Goal: Task Accomplishment & Management: Manage account settings

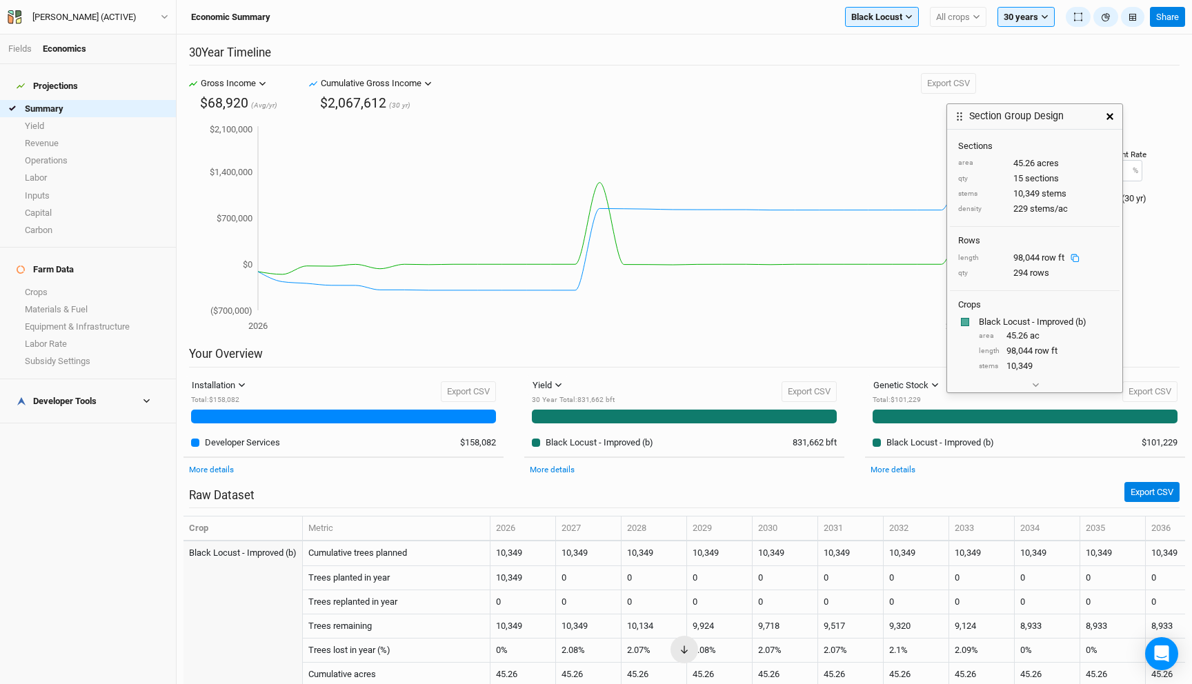
click at [1102, 125] on button "button" at bounding box center [1109, 116] width 25 height 25
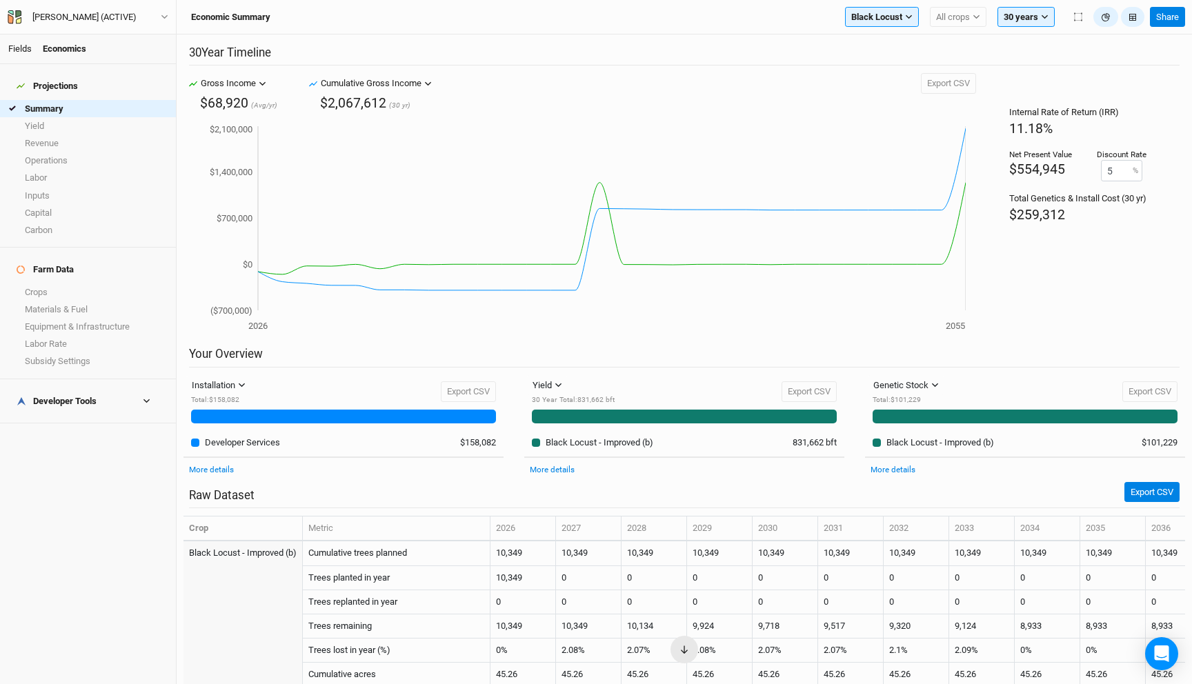
click at [14, 48] on link "Fields" at bounding box center [19, 48] width 23 height 10
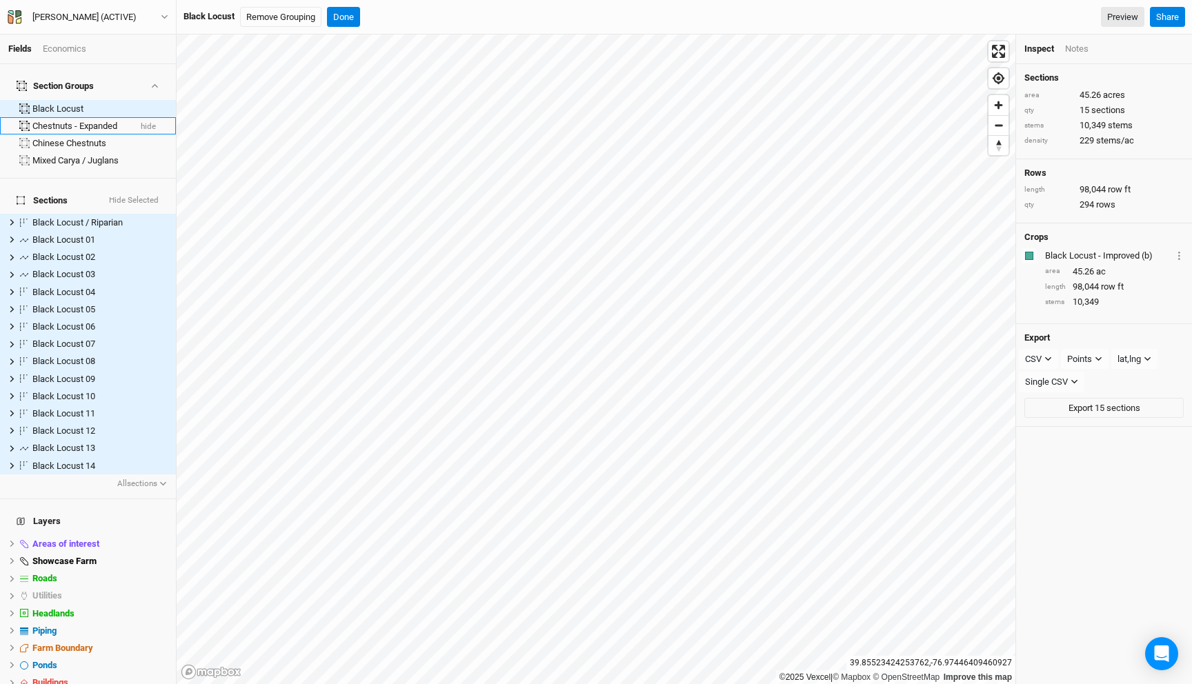
click at [81, 121] on div "Chestnuts - Expanded" at bounding box center [80, 126] width 97 height 11
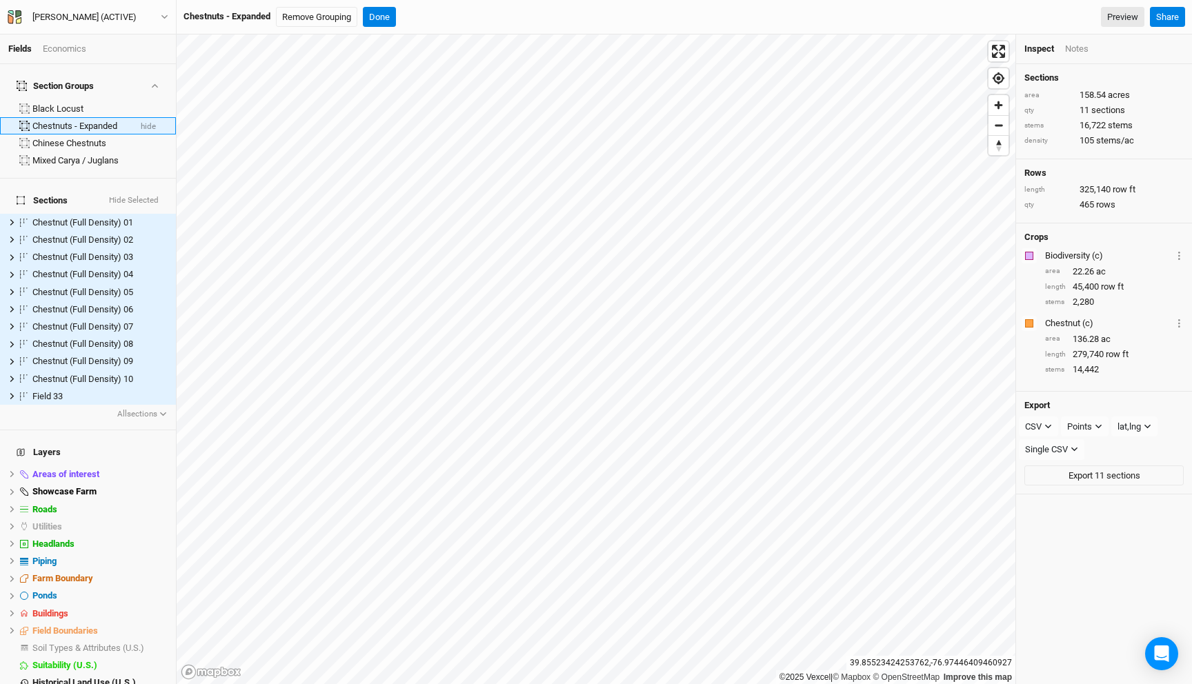
scroll to position [5, 0]
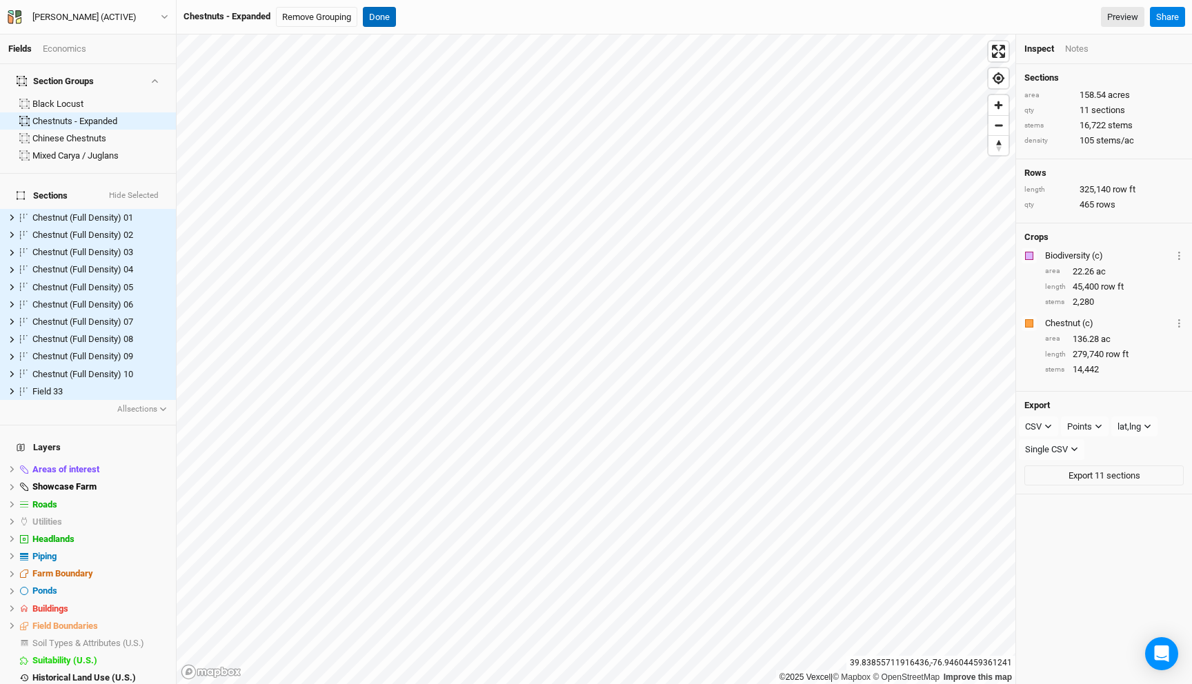
click at [383, 10] on button "Done" at bounding box center [379, 17] width 33 height 21
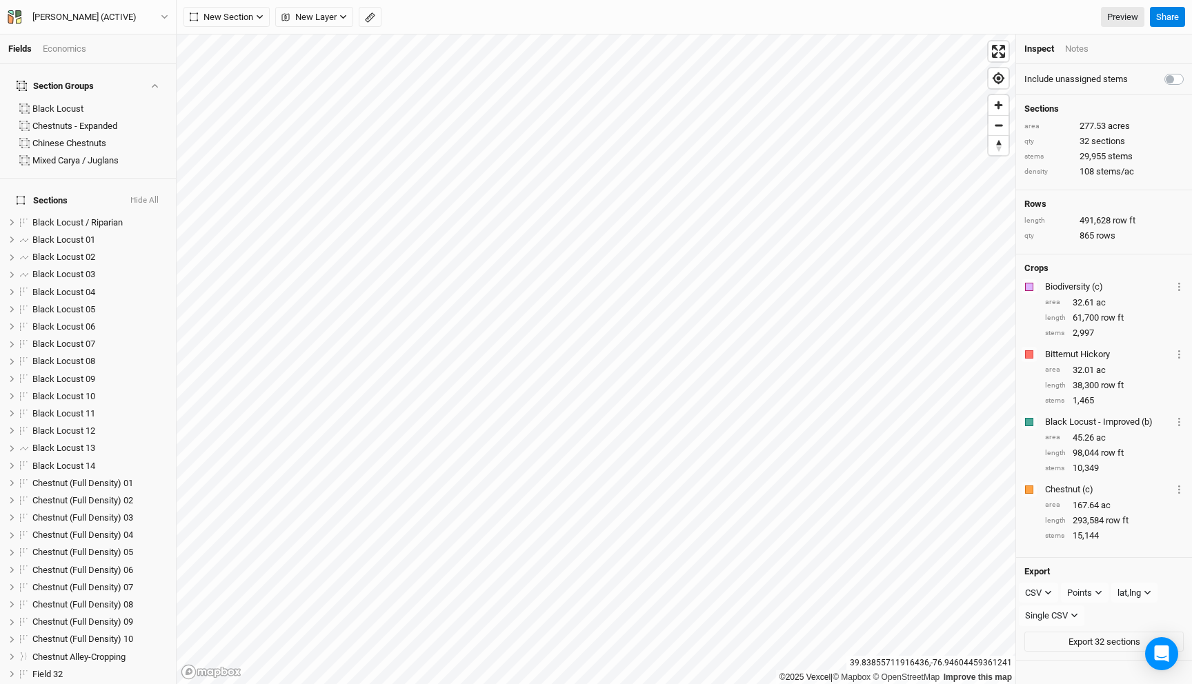
click at [61, 48] on div "Economics" at bounding box center [64, 49] width 43 height 12
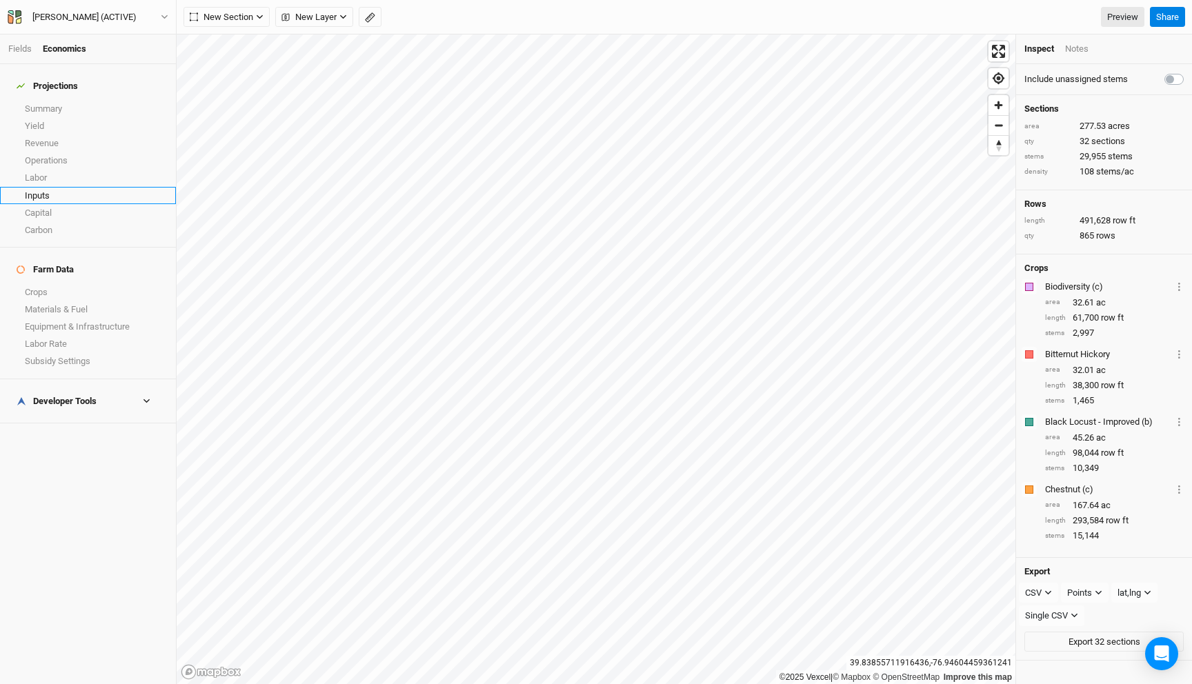
click at [53, 190] on link "Inputs" at bounding box center [88, 195] width 176 height 17
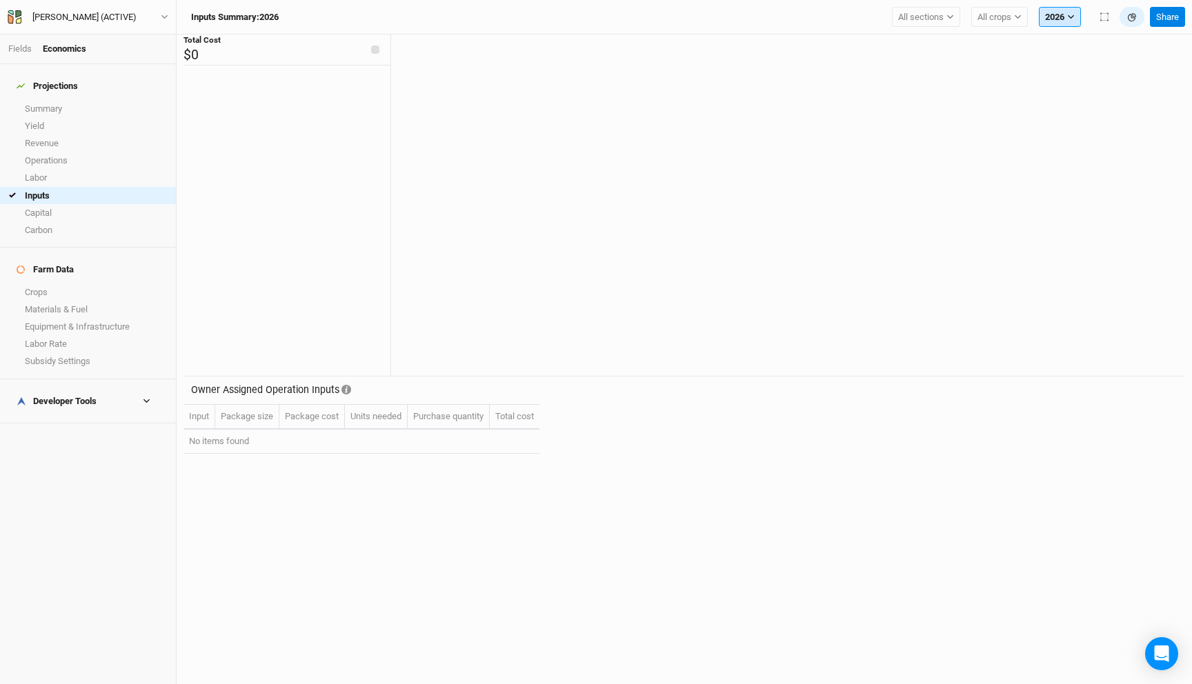
click at [1064, 16] on button "2026" at bounding box center [1060, 17] width 42 height 21
click at [1064, 87] on span "2027" at bounding box center [1065, 82] width 19 height 10
click at [1059, 17] on button "2027" at bounding box center [1060, 17] width 42 height 21
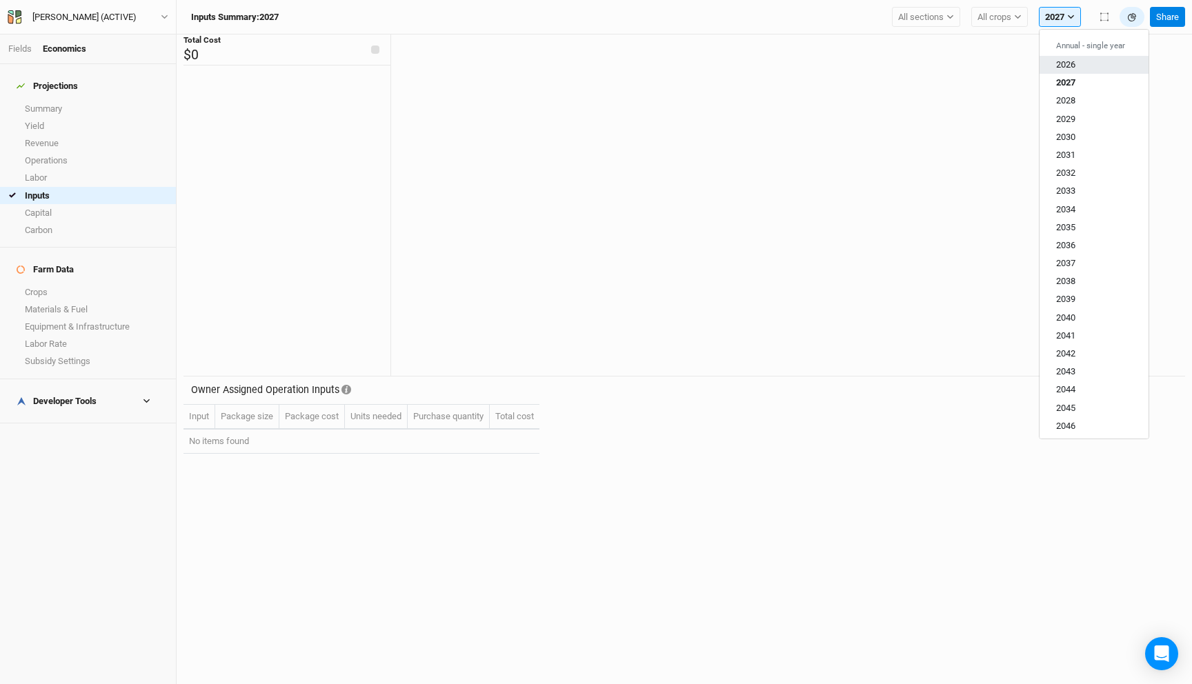
click at [1073, 66] on span "2026" at bounding box center [1065, 64] width 19 height 10
click at [808, 182] on icon at bounding box center [784, 204] width 786 height 318
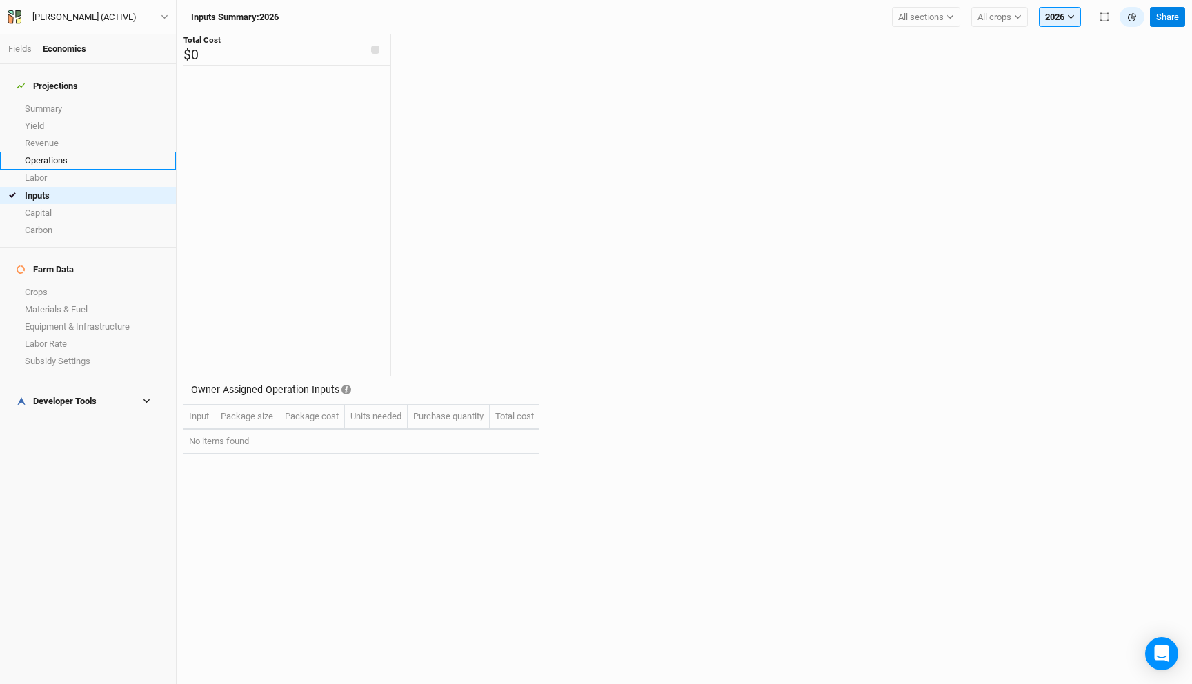
click at [61, 152] on link "Operations" at bounding box center [88, 160] width 176 height 17
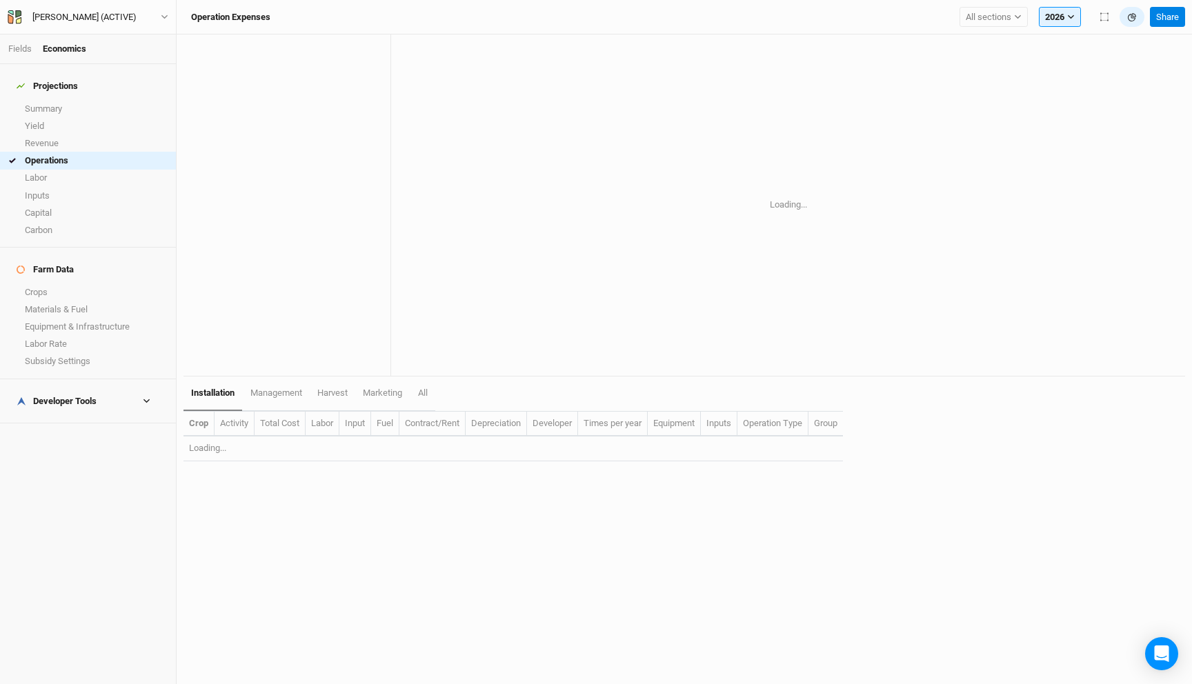
click at [77, 388] on h4 "Developer Tools" at bounding box center [87, 402] width 159 height 28
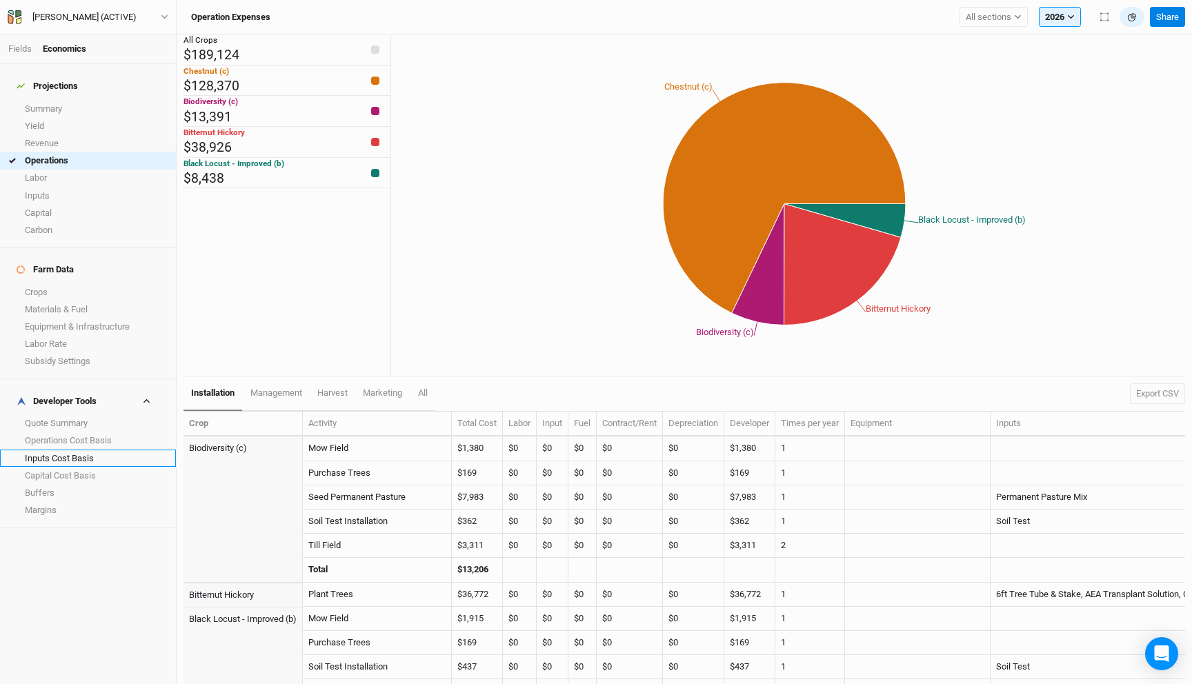
click at [91, 450] on link "Inputs Cost Basis" at bounding box center [88, 458] width 176 height 17
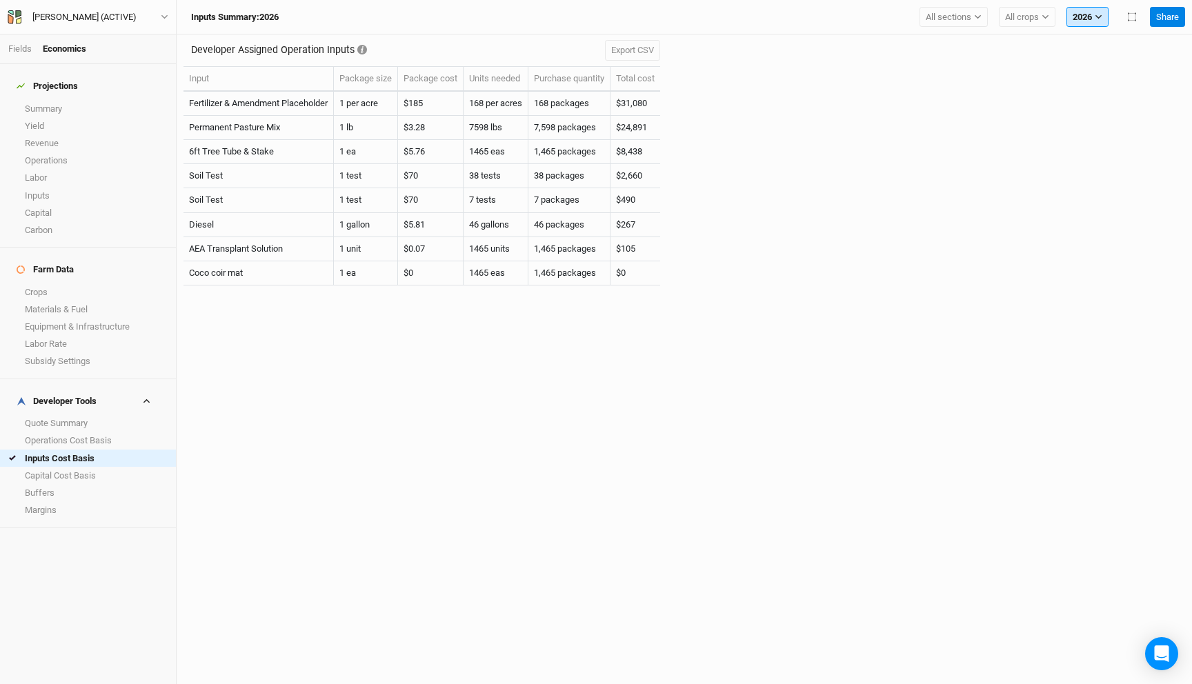
click at [1077, 21] on button "2026" at bounding box center [1087, 17] width 42 height 21
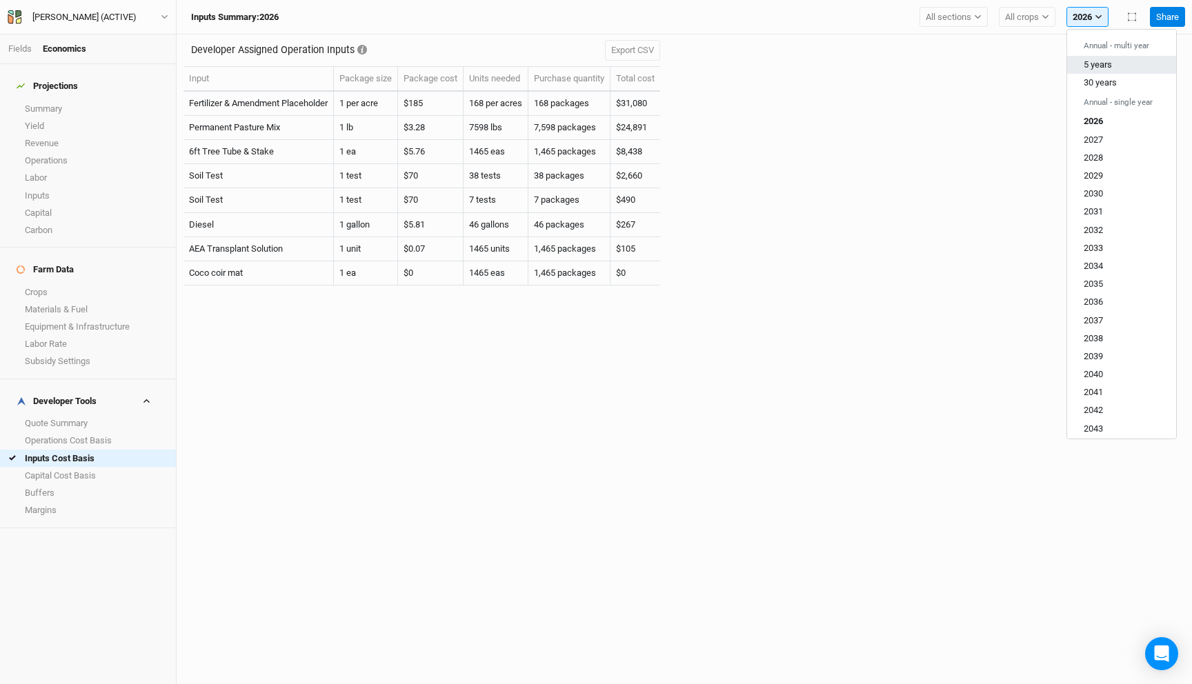
click at [1099, 67] on span "5 years" at bounding box center [1098, 64] width 28 height 10
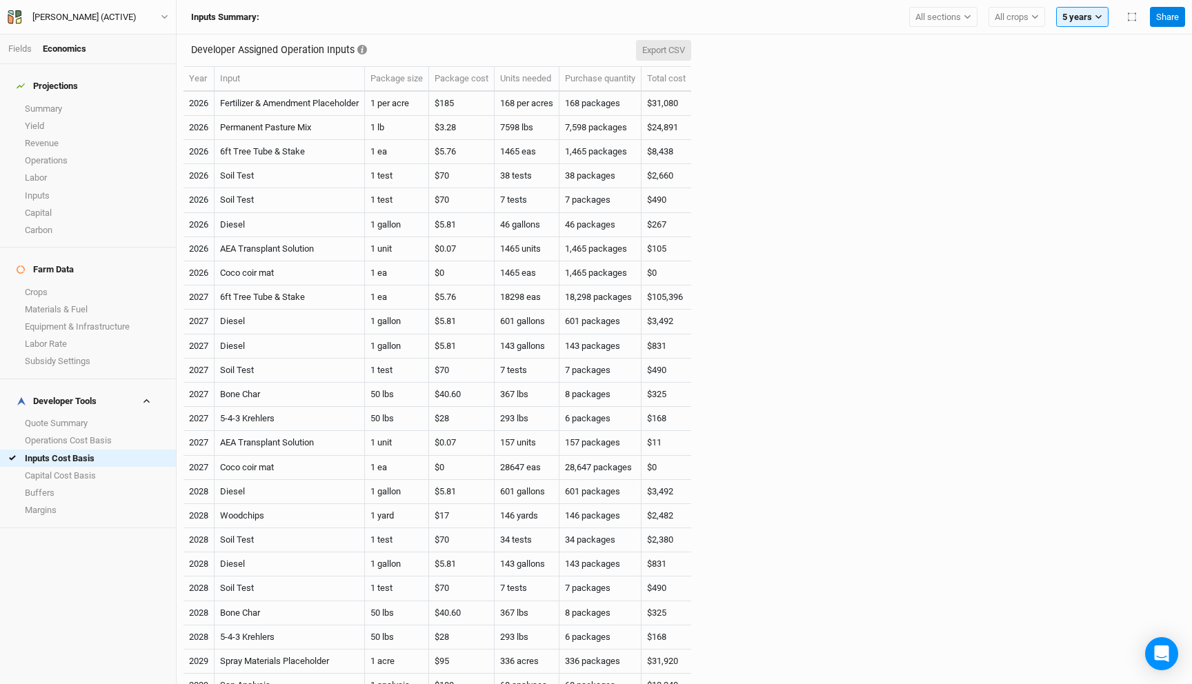
click at [683, 48] on button "Export CSV" at bounding box center [663, 50] width 55 height 21
click at [63, 189] on link "Inputs" at bounding box center [88, 195] width 176 height 17
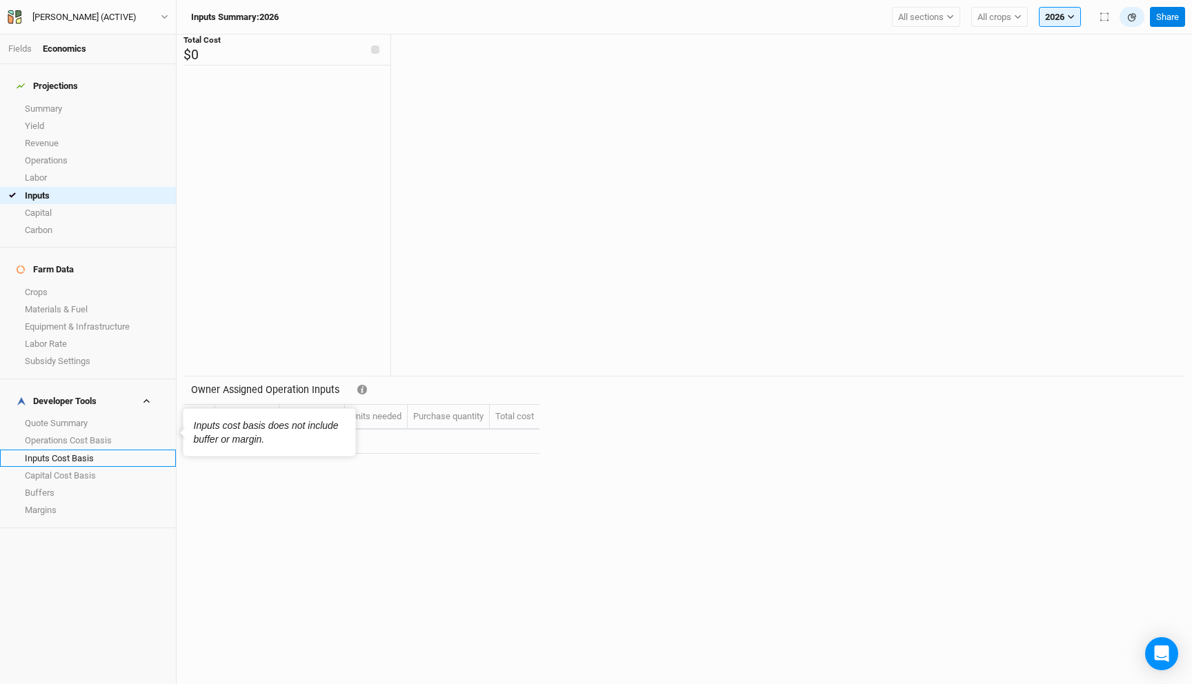
click at [74, 450] on link "Inputs Cost Basis" at bounding box center [88, 458] width 176 height 17
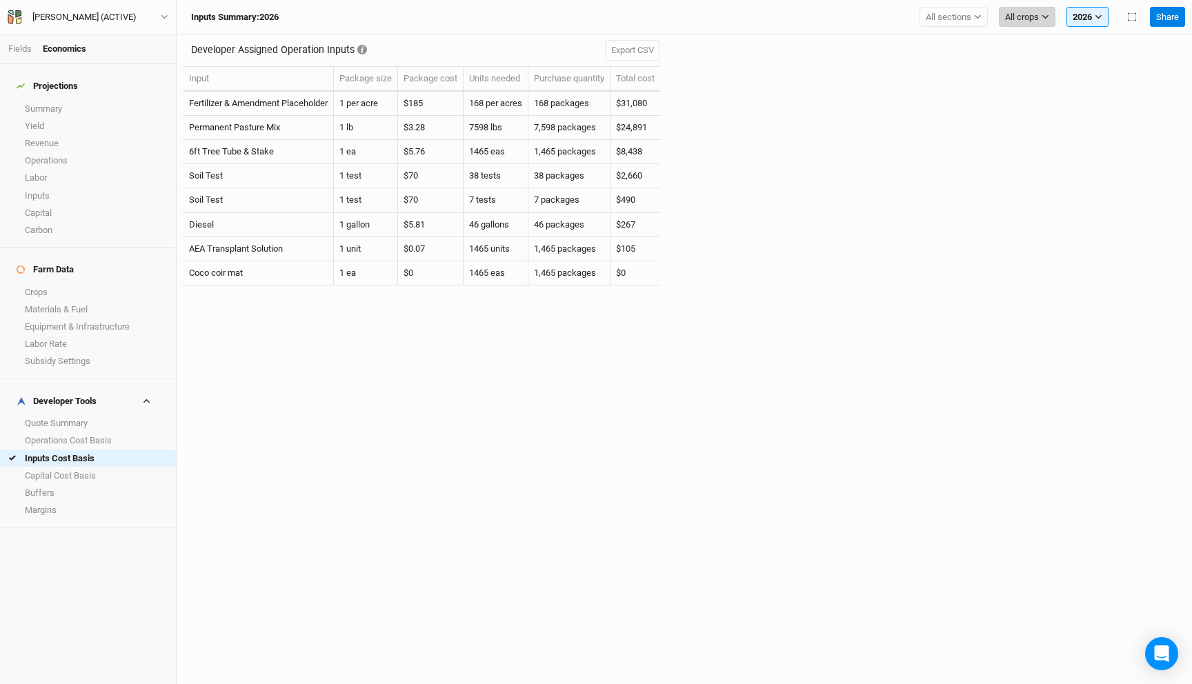
click at [1016, 19] on span "All crops" at bounding box center [1022, 17] width 34 height 14
click at [925, 60] on div "Developer Assigned Operation Inputs Export CSV Input Package size Package cost …" at bounding box center [684, 167] width 1002 height 266
click at [1088, 12] on button "2026" at bounding box center [1087, 17] width 42 height 21
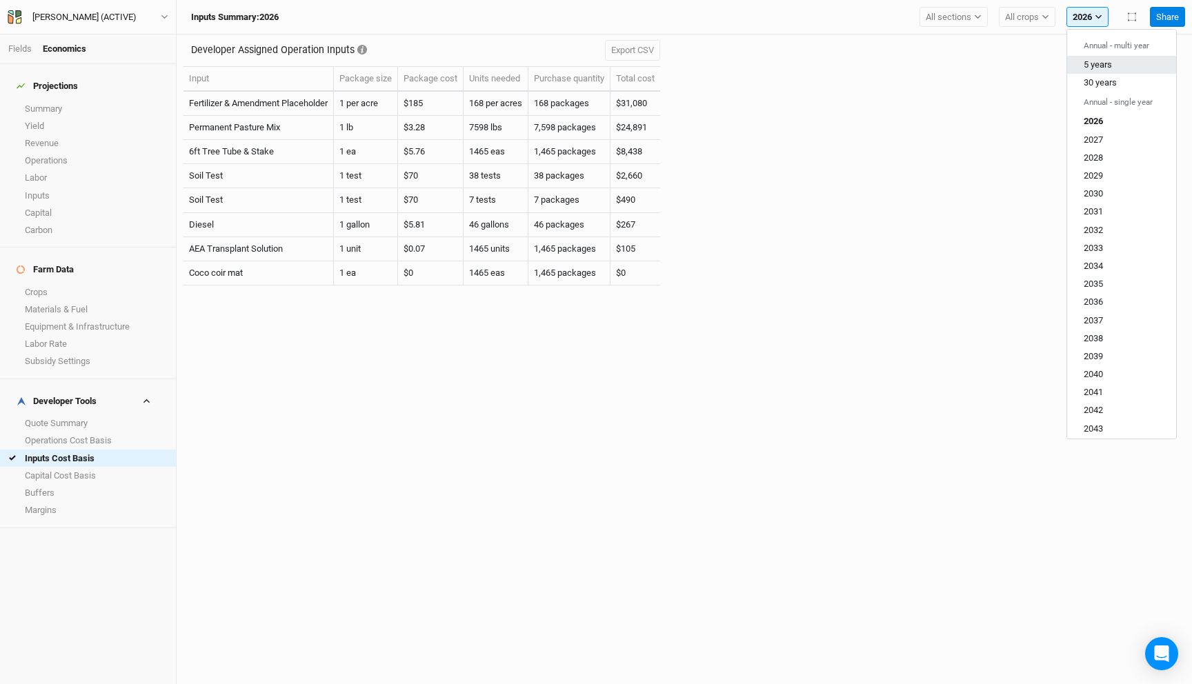
click at [1098, 68] on span "5 years" at bounding box center [1098, 64] width 28 height 10
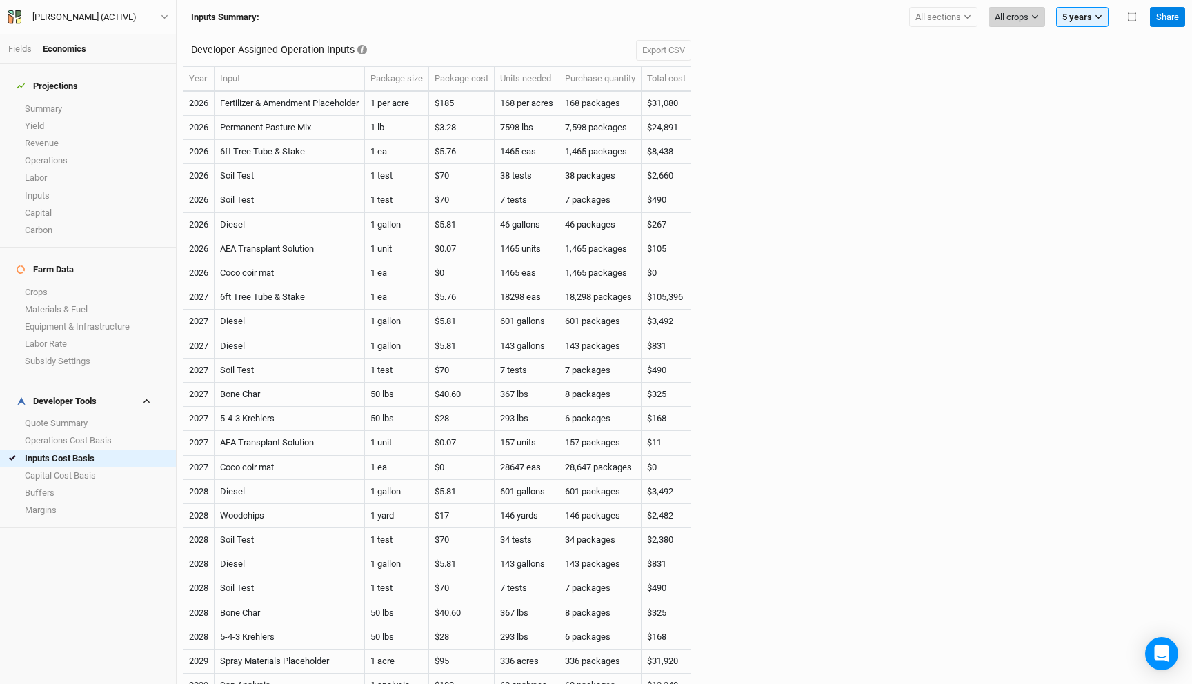
click at [1017, 17] on span "All crops" at bounding box center [1012, 17] width 34 height 14
click at [1030, 63] on span "Chestnut (c)" at bounding box center [1030, 64] width 48 height 10
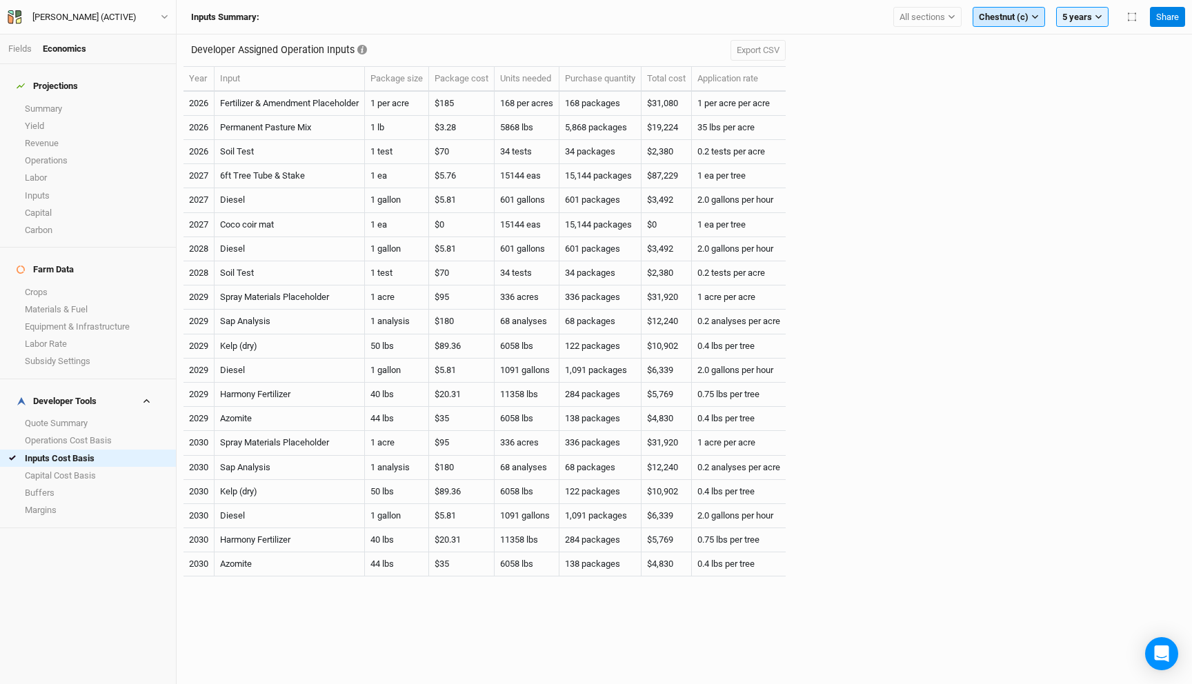
click at [1022, 14] on span "Chestnut (c)" at bounding box center [1004, 17] width 50 height 14
click at [1024, 112] on button "Black Locust - Improved (b)" at bounding box center [1043, 119] width 141 height 18
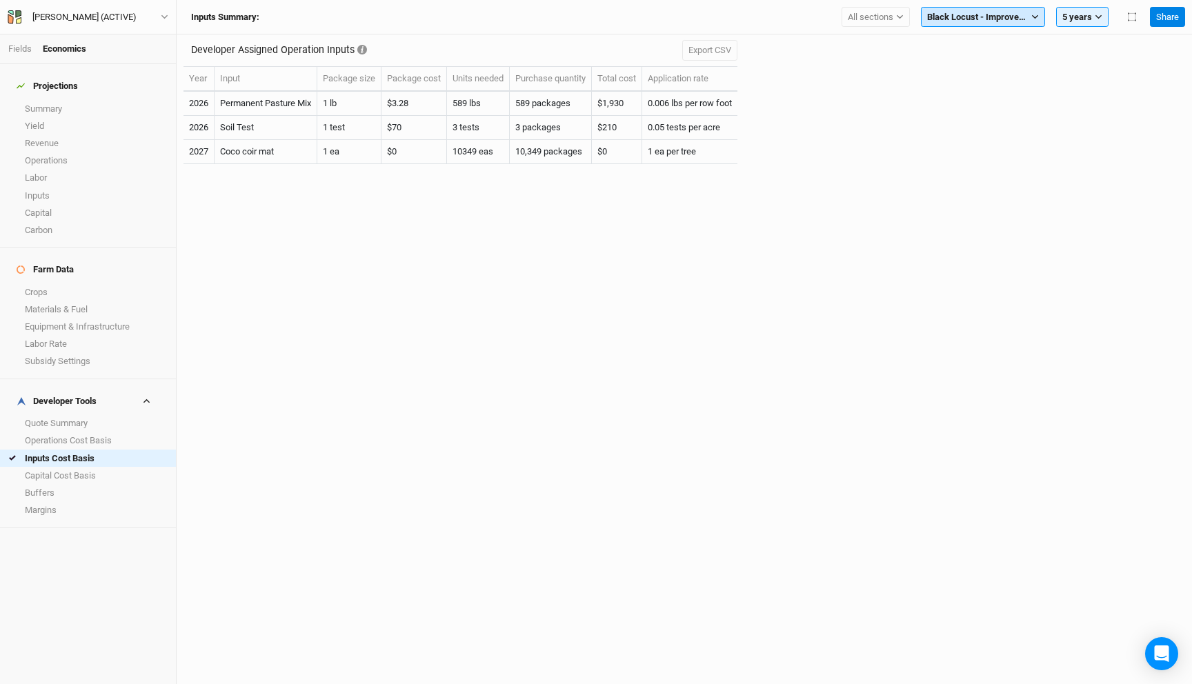
click at [1021, 14] on span "Black Locust - Improved (b)" at bounding box center [977, 17] width 101 height 14
click at [992, 97] on span "Bitternut Hickory" at bounding box center [970, 100] width 65 height 10
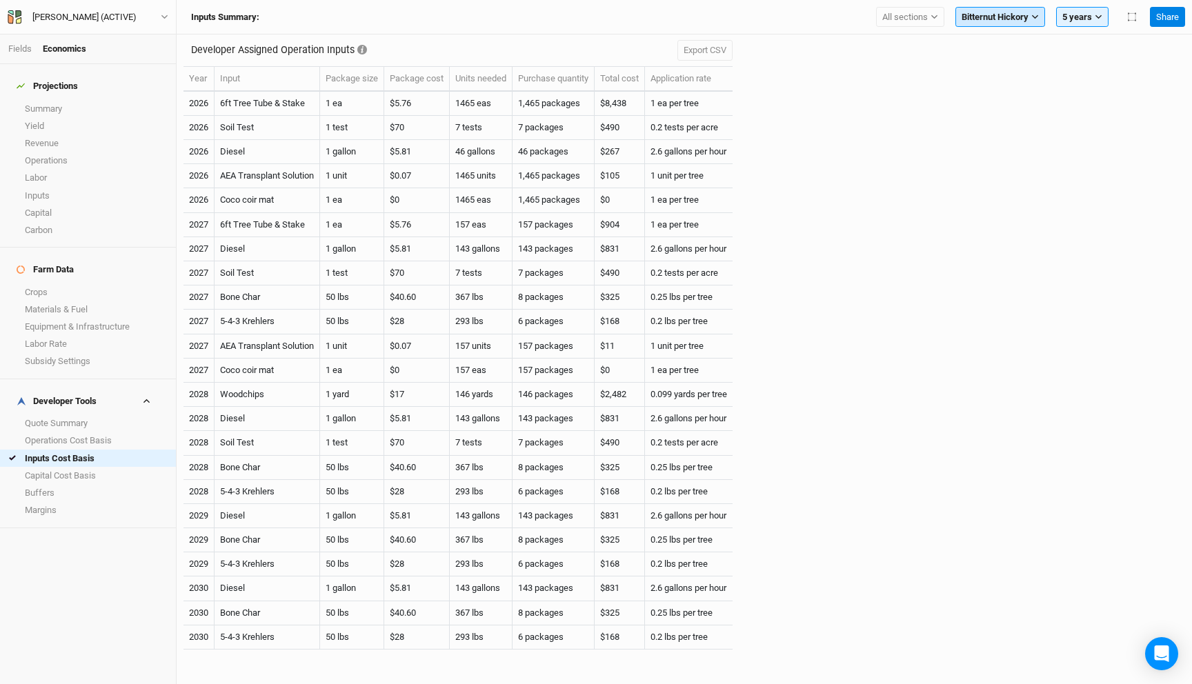
click at [977, 21] on span "Bitternut Hickory" at bounding box center [995, 17] width 67 height 14
click at [249, 129] on td "Soil Test" at bounding box center [268, 128] width 106 height 24
click at [1023, 10] on span "Bitternut Hickory" at bounding box center [995, 17] width 67 height 14
click at [1018, 59] on span "Chestnut (c)" at bounding box center [997, 64] width 48 height 10
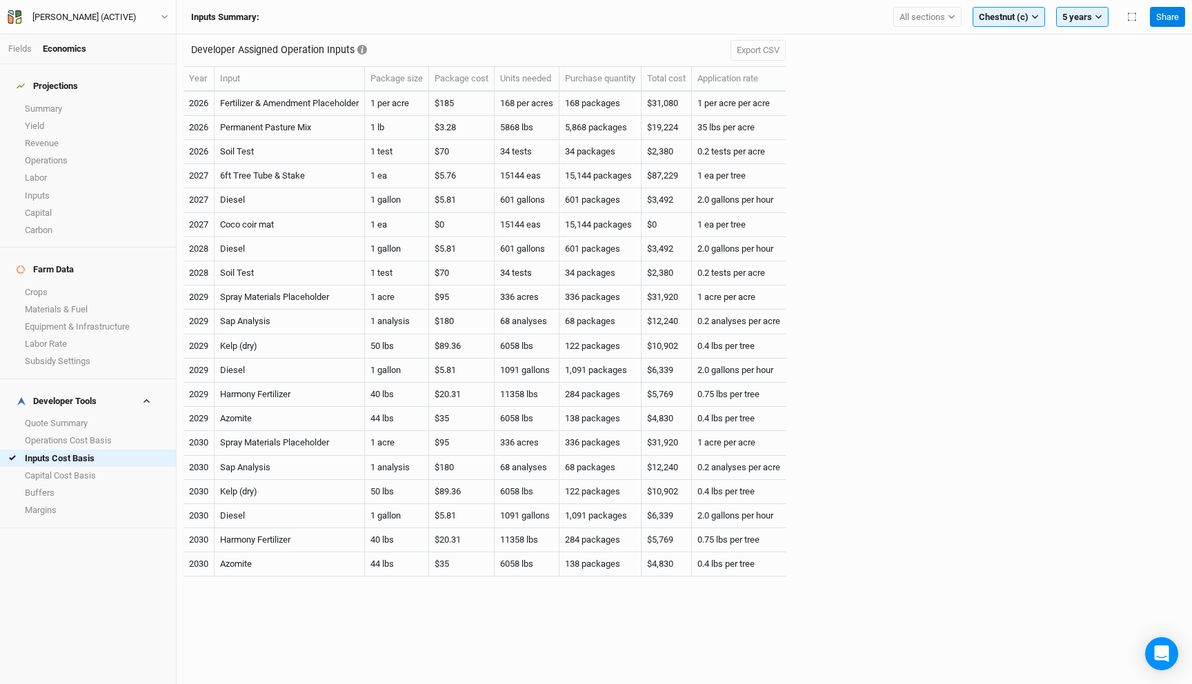
click at [321, 23] on div "Inputs Summary: All sections Filter by section group Black Locust Chestnuts - E…" at bounding box center [663, 17] width 961 height 21
click at [121, 12] on div "[PERSON_NAME] (ACTIVE)" at bounding box center [84, 17] width 126 height 14
click at [112, 35] on button "Back" at bounding box center [114, 39] width 109 height 18
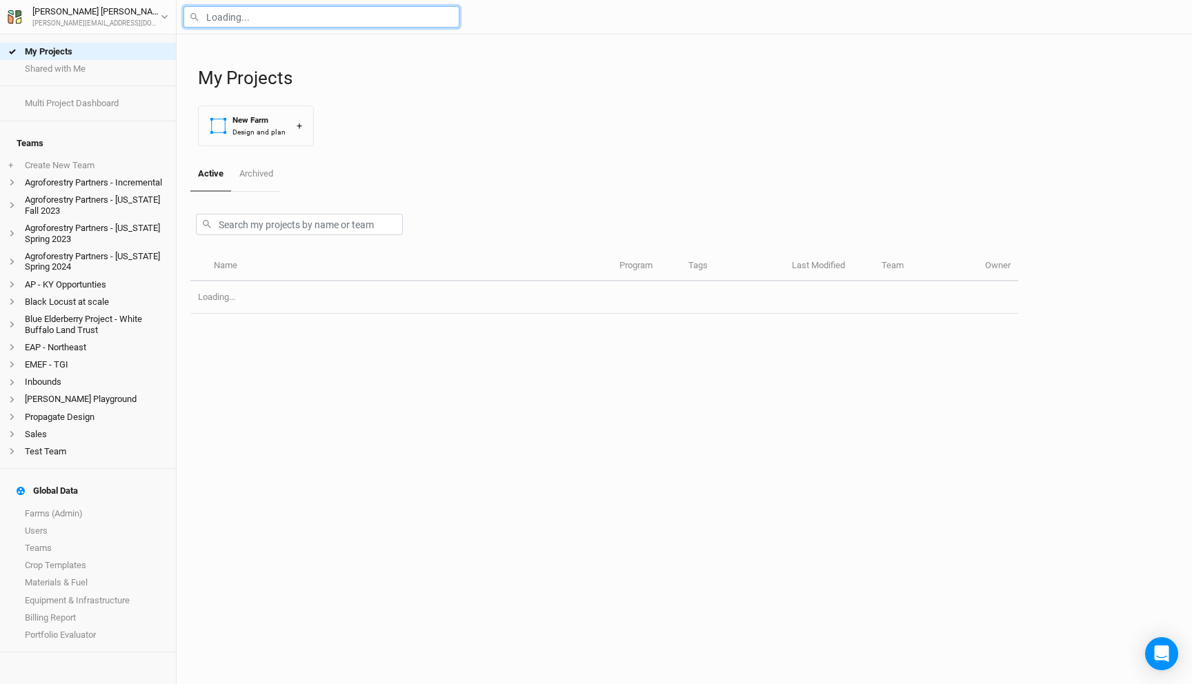
click at [253, 19] on input "text" at bounding box center [321, 16] width 276 height 21
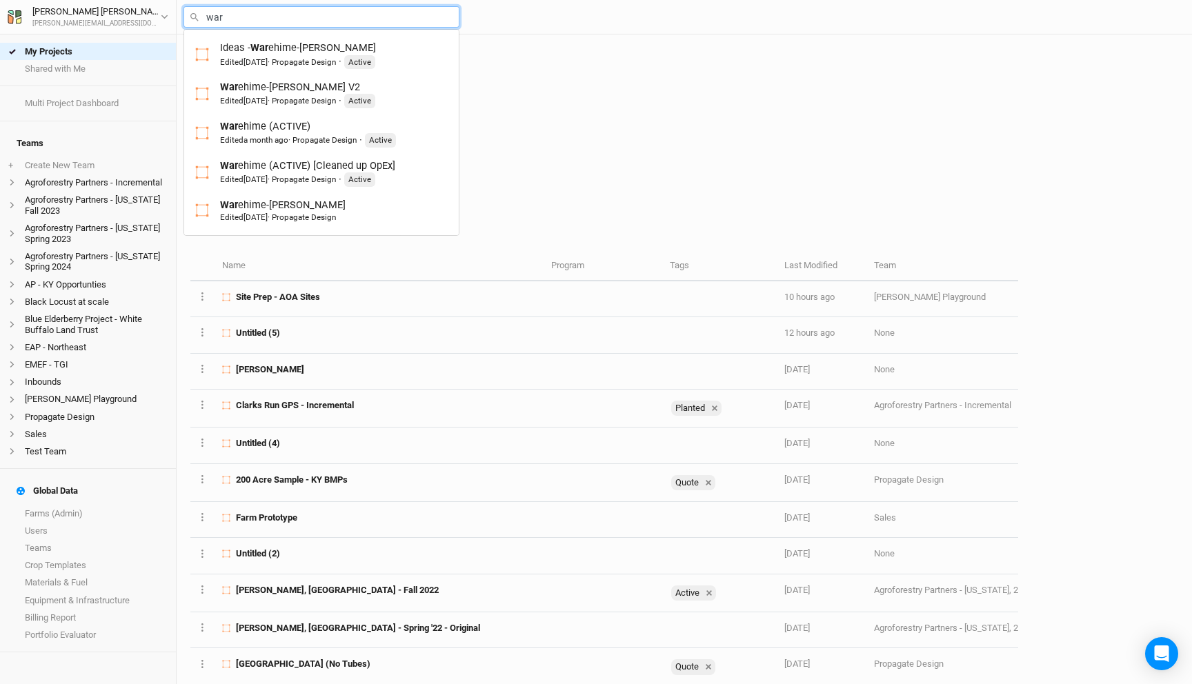
type input "ware"
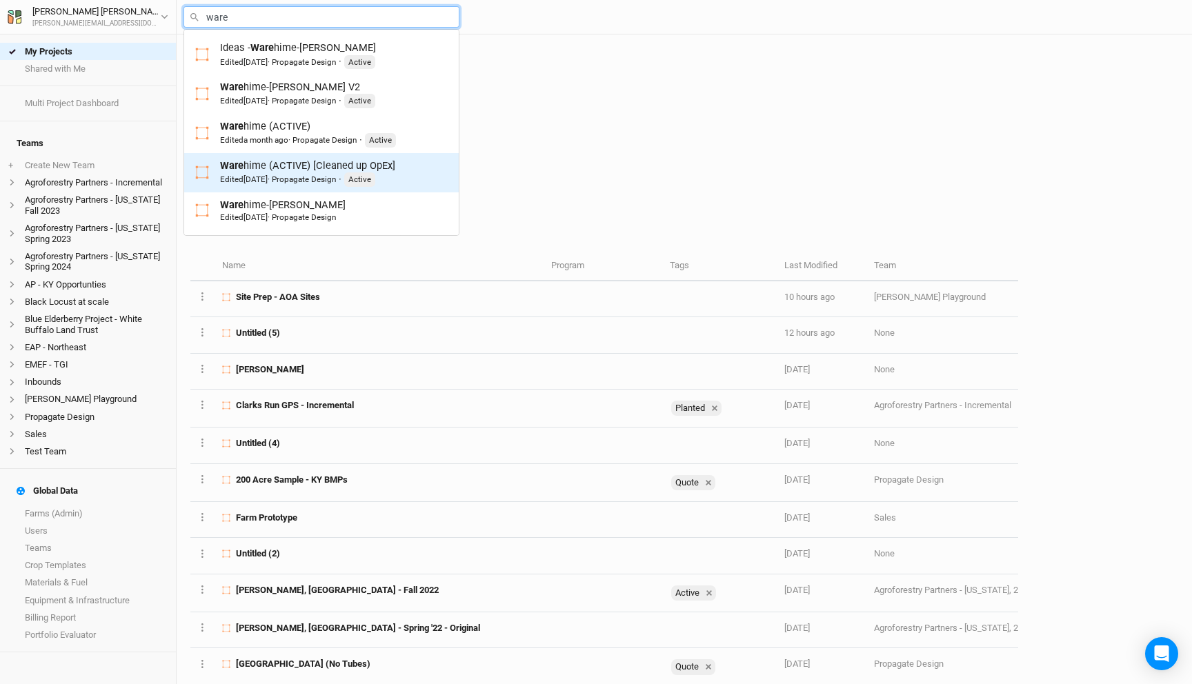
click at [343, 167] on div "Ware hime (ACTIVE) [Cleaned up OpEx] Edited 4 days ago · Propagate Design · Act…" at bounding box center [307, 173] width 175 height 28
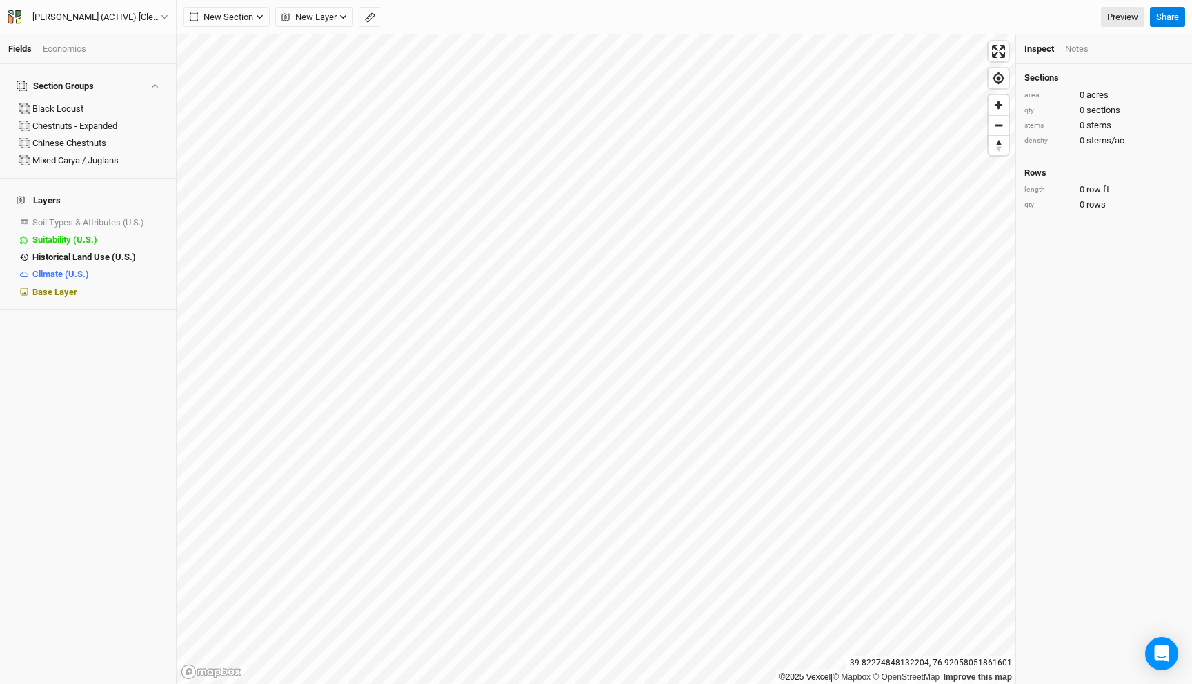
click at [67, 43] on div "Economics" at bounding box center [64, 49] width 43 height 12
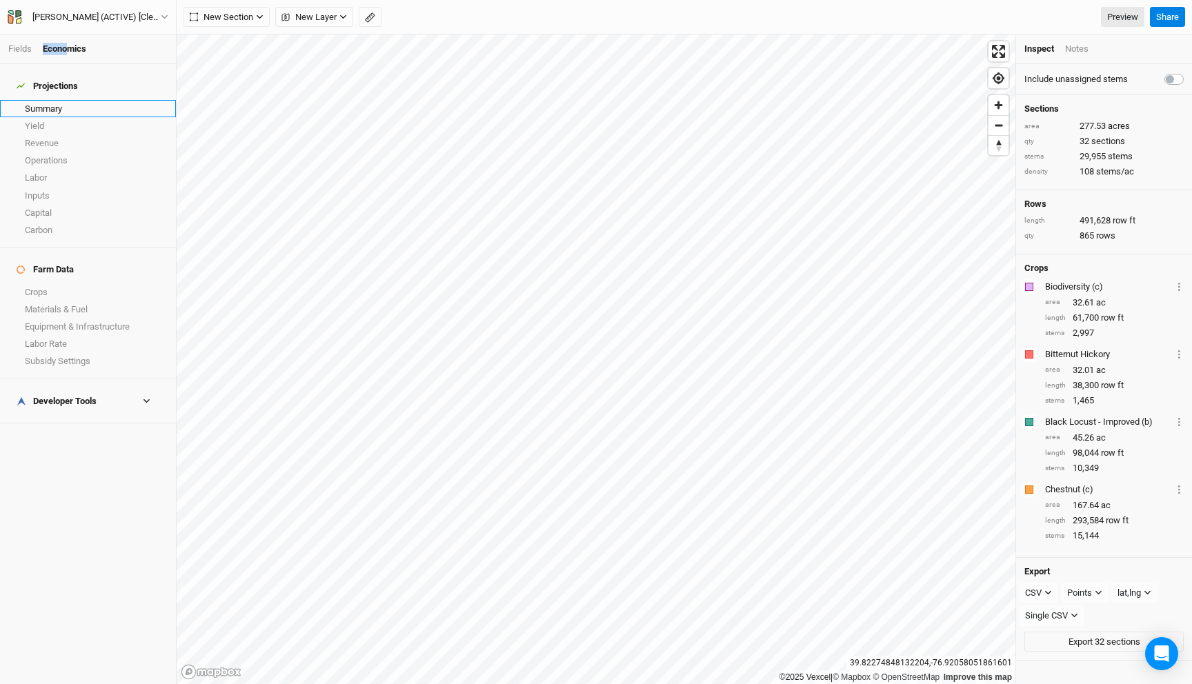
click at [50, 103] on link "Summary" at bounding box center [88, 108] width 176 height 17
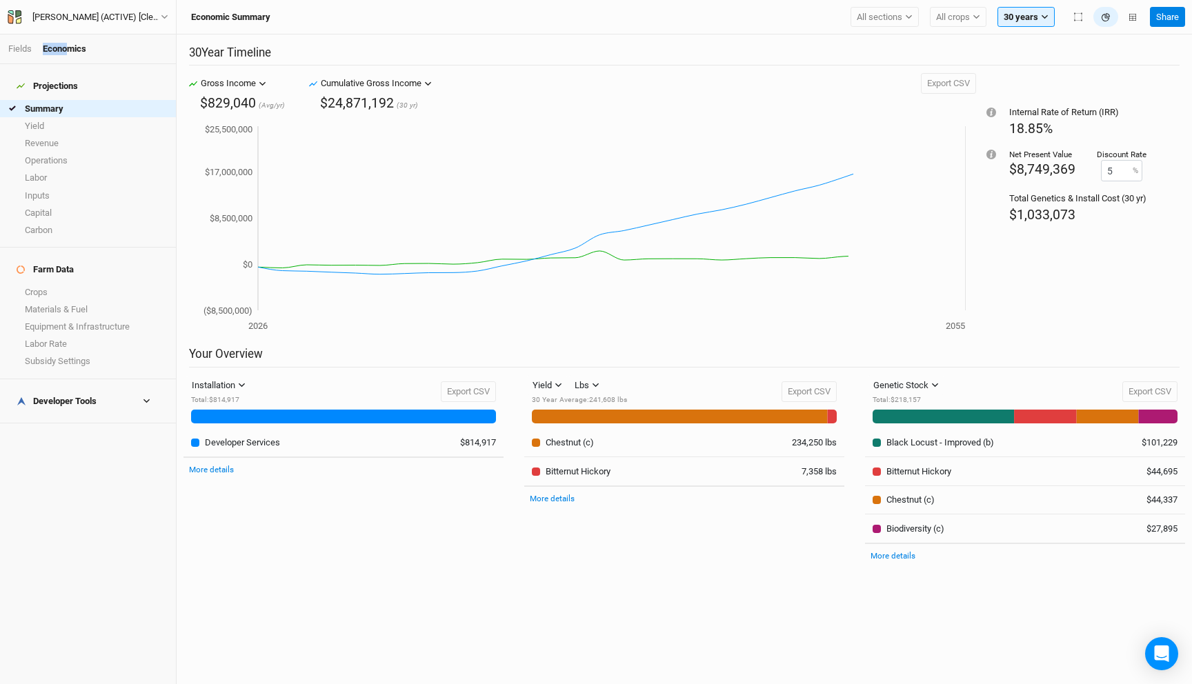
click at [93, 388] on h4 "Developer Tools" at bounding box center [87, 402] width 159 height 28
click at [84, 432] on link "Operations Cost Basis" at bounding box center [88, 440] width 176 height 17
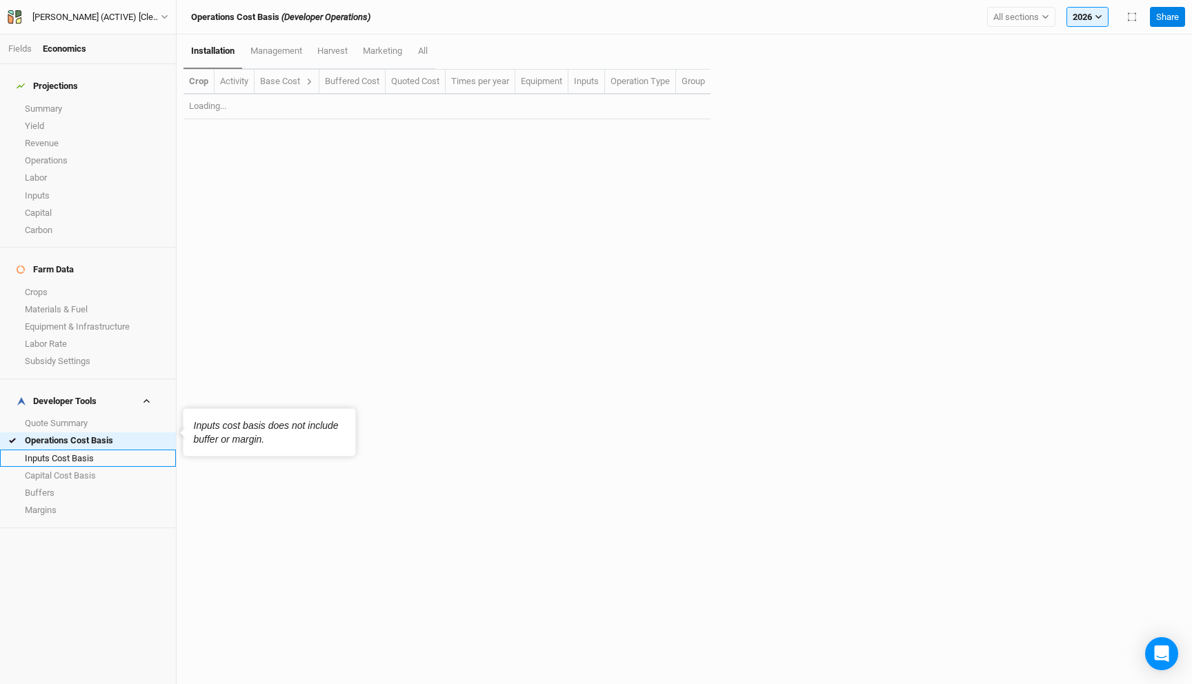
click at [89, 450] on link "Inputs Cost Basis" at bounding box center [88, 458] width 176 height 17
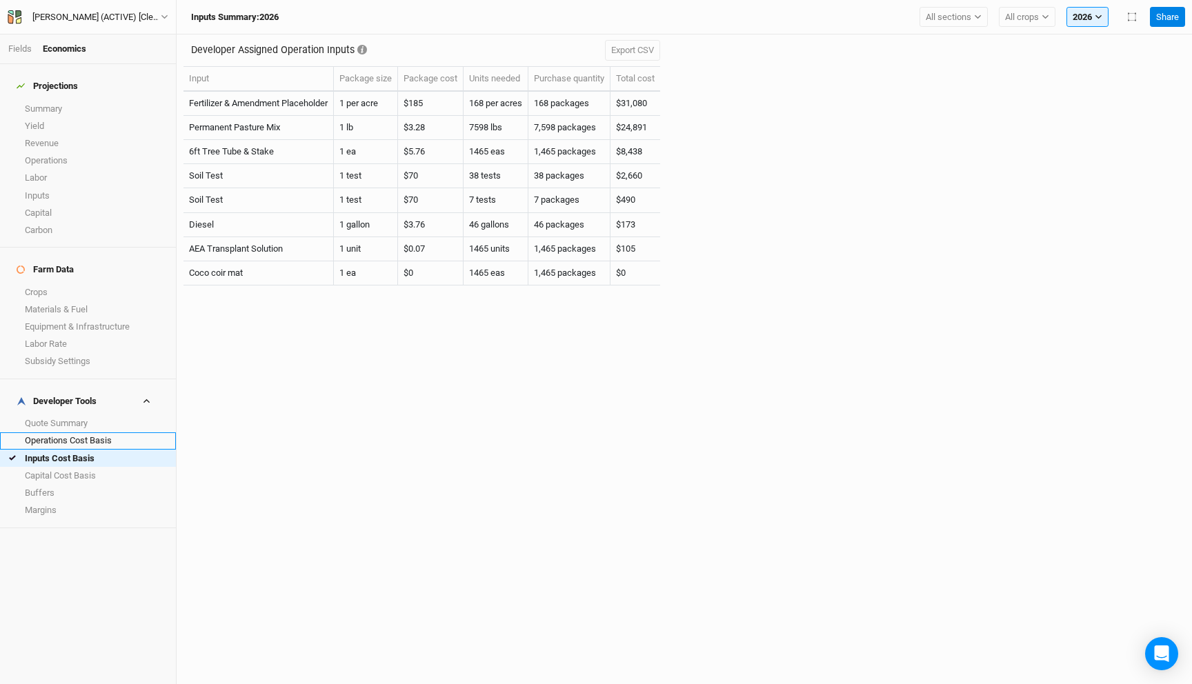
click at [74, 432] on link "Operations Cost Basis" at bounding box center [88, 440] width 176 height 17
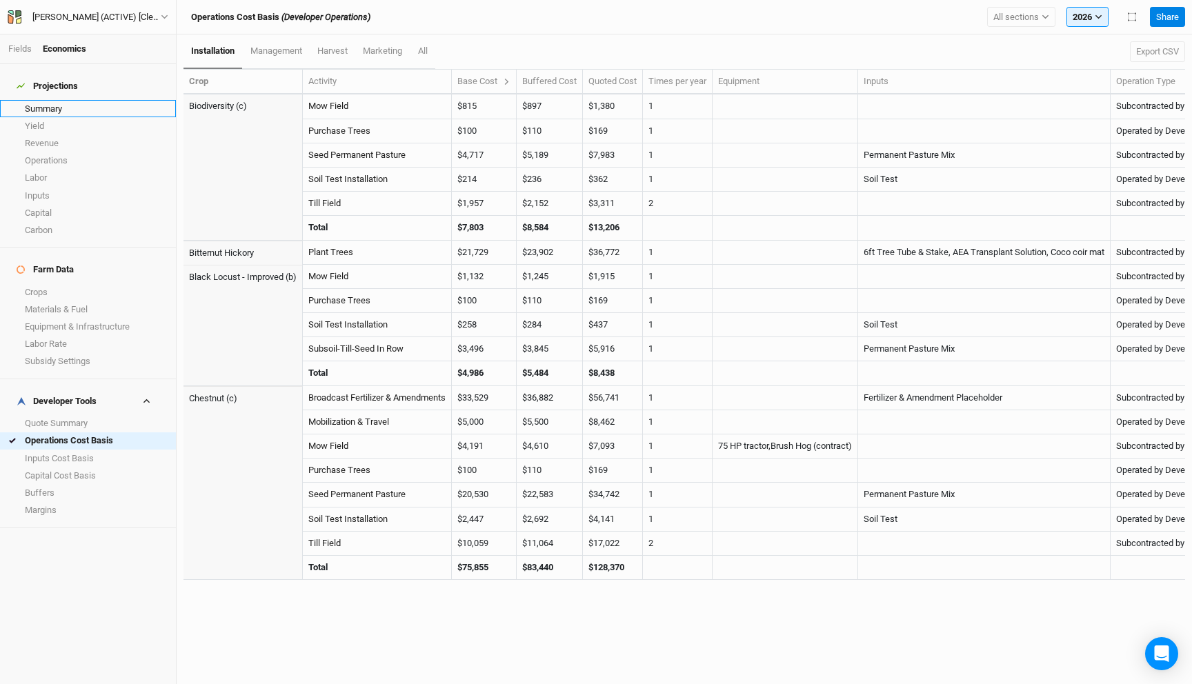
click at [52, 100] on link "Summary" at bounding box center [88, 108] width 176 height 17
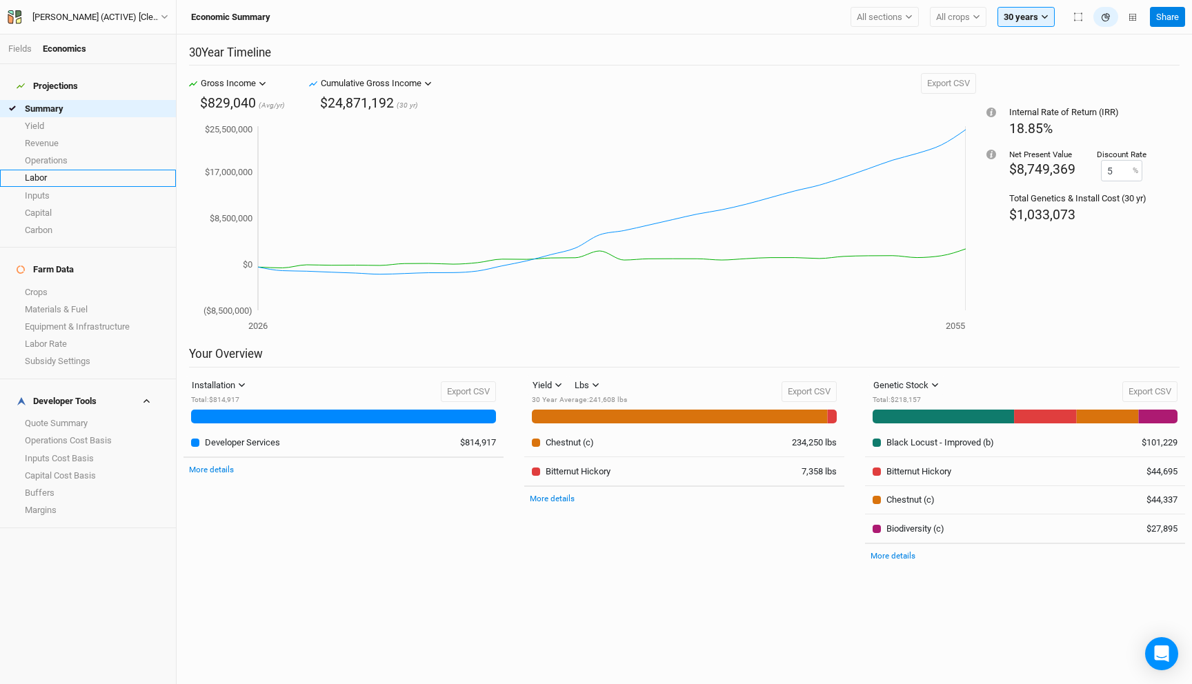
click at [84, 170] on link "Labor" at bounding box center [88, 178] width 176 height 17
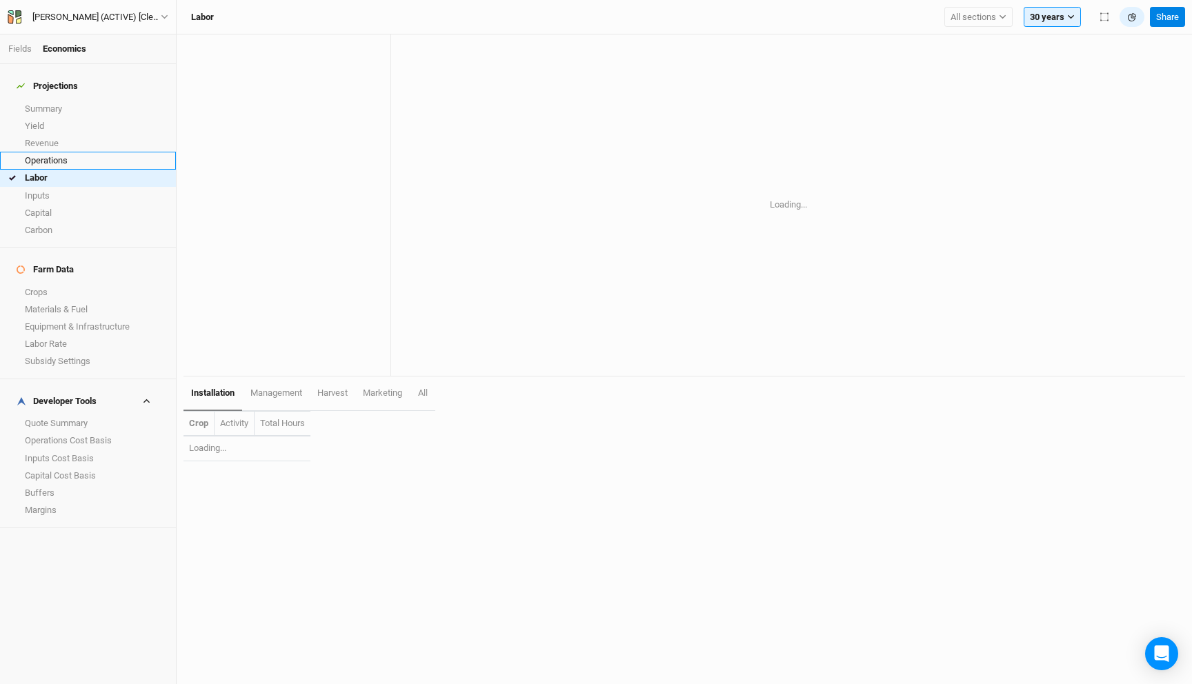
click at [84, 152] on link "Operations" at bounding box center [88, 160] width 176 height 17
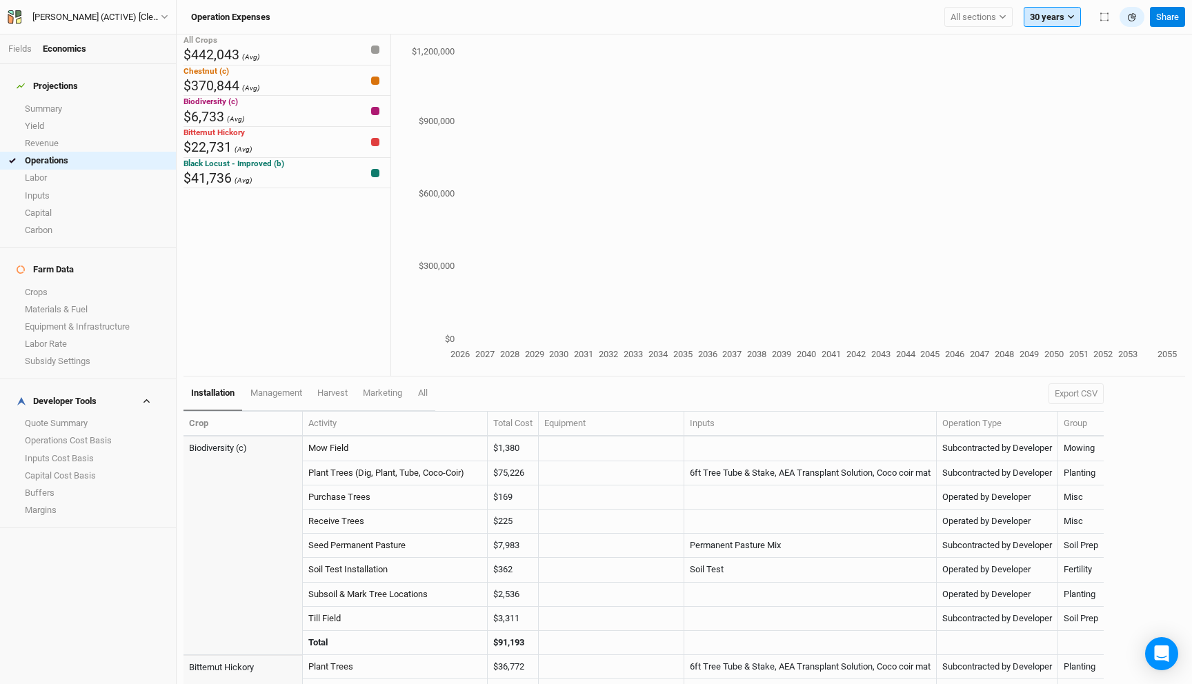
click at [1046, 21] on button "30 years" at bounding box center [1052, 17] width 57 height 21
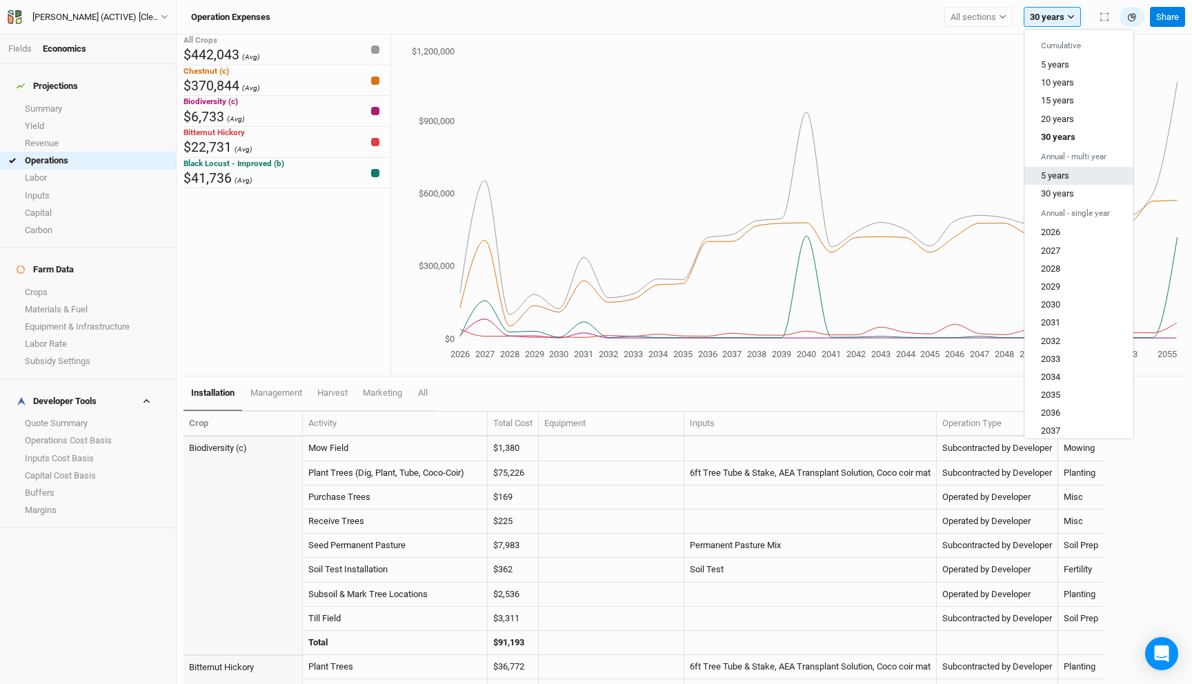
click at [1062, 178] on span "5 years" at bounding box center [1055, 175] width 28 height 10
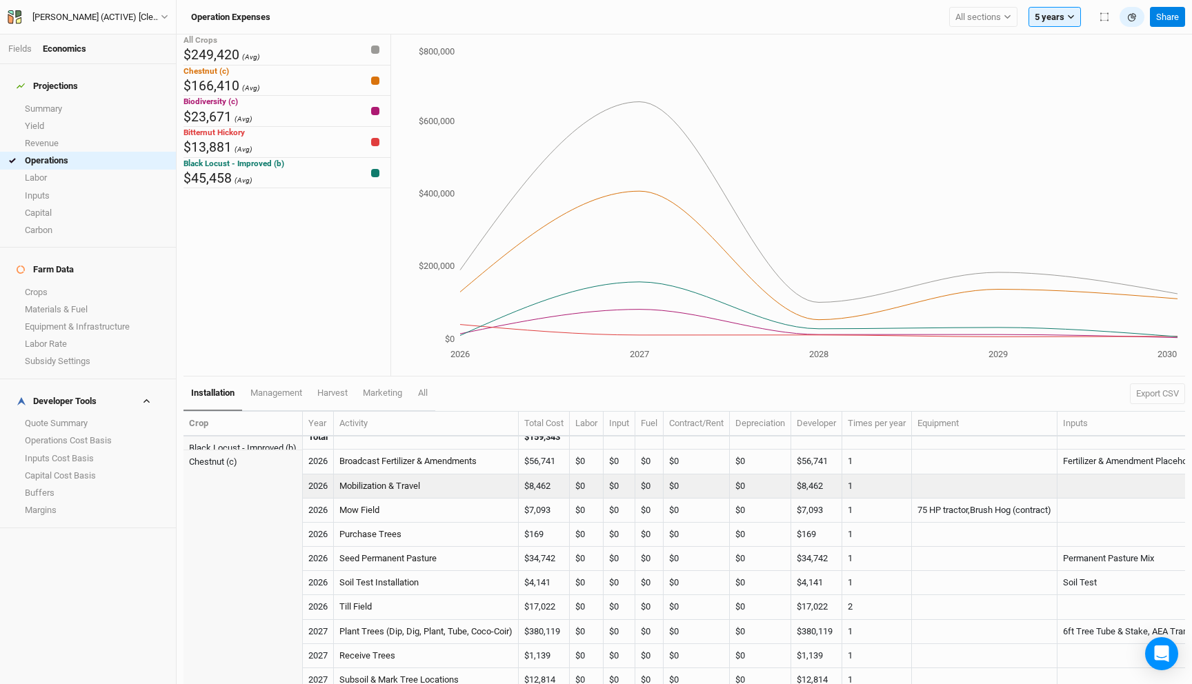
scroll to position [529, 0]
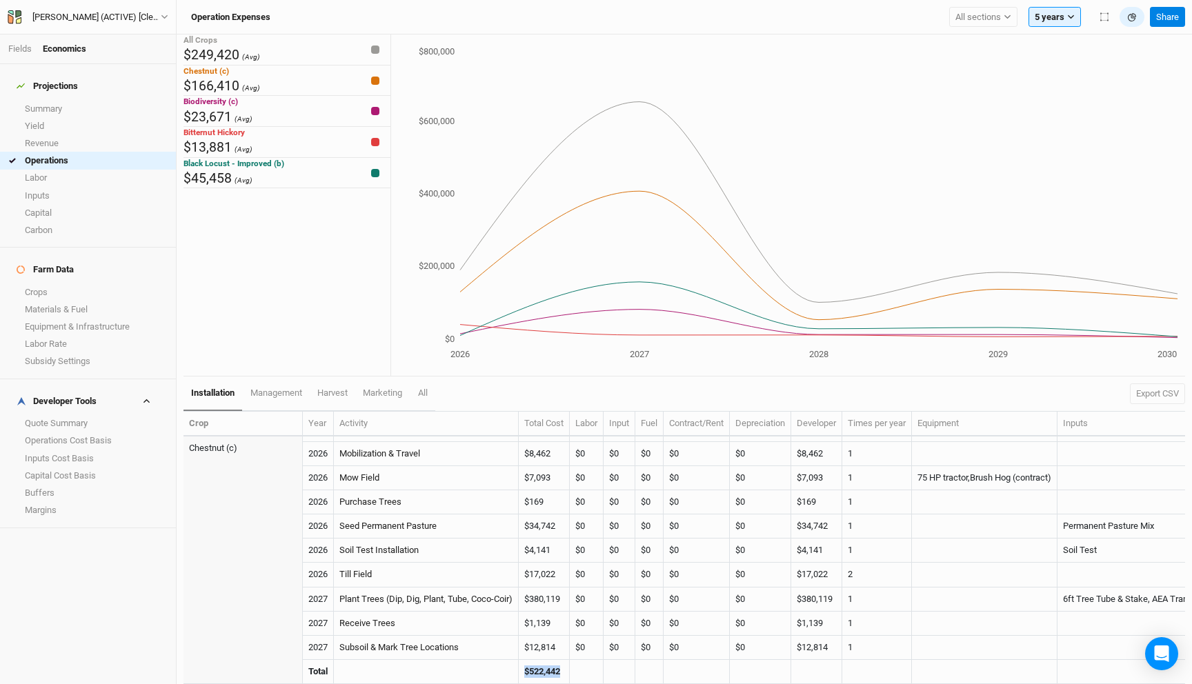
drag, startPoint x: 566, startPoint y: 673, endPoint x: 519, endPoint y: 673, distance: 46.9
click at [519, 673] on tr "Total $522,442" at bounding box center [829, 672] width 1293 height 24
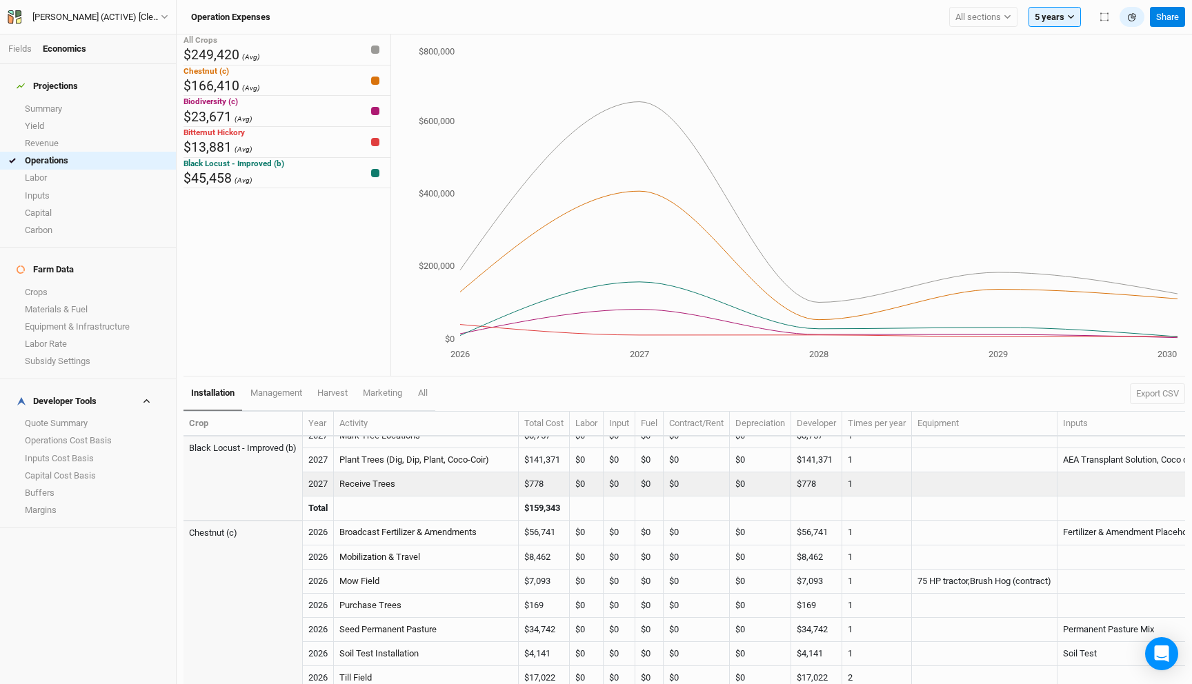
scroll to position [367, 0]
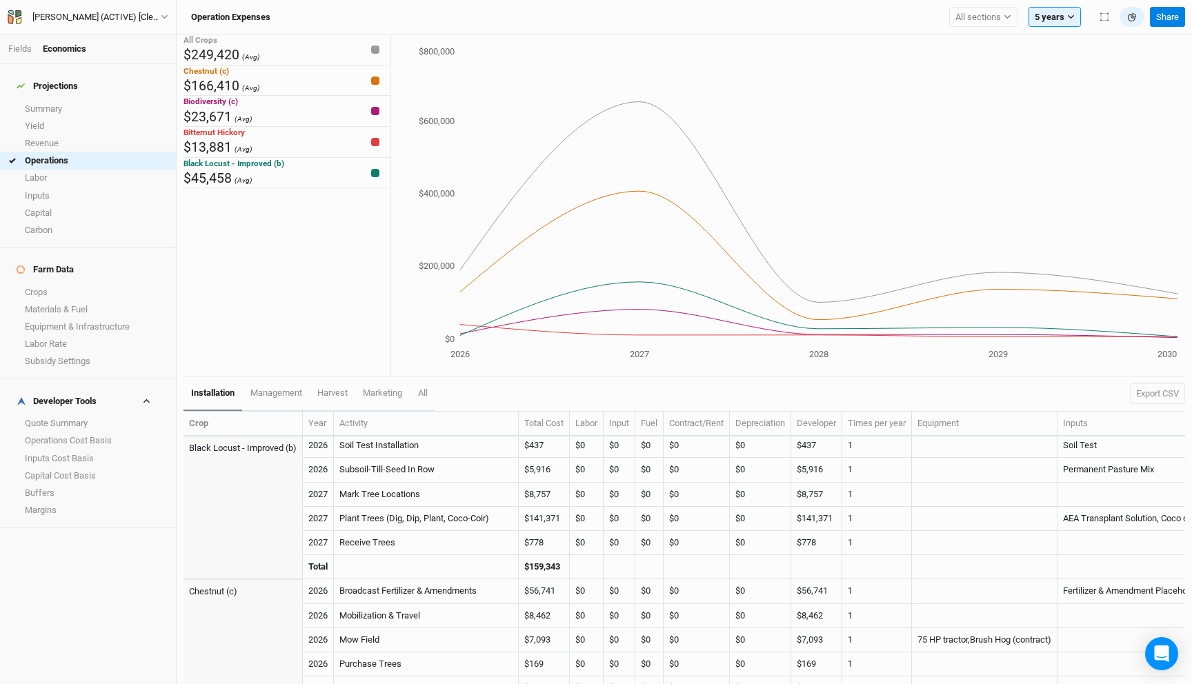
drag, startPoint x: 572, startPoint y: 566, endPoint x: 497, endPoint y: 566, distance: 74.5
click at [497, 566] on tr "Total $159,343" at bounding box center [829, 567] width 1293 height 24
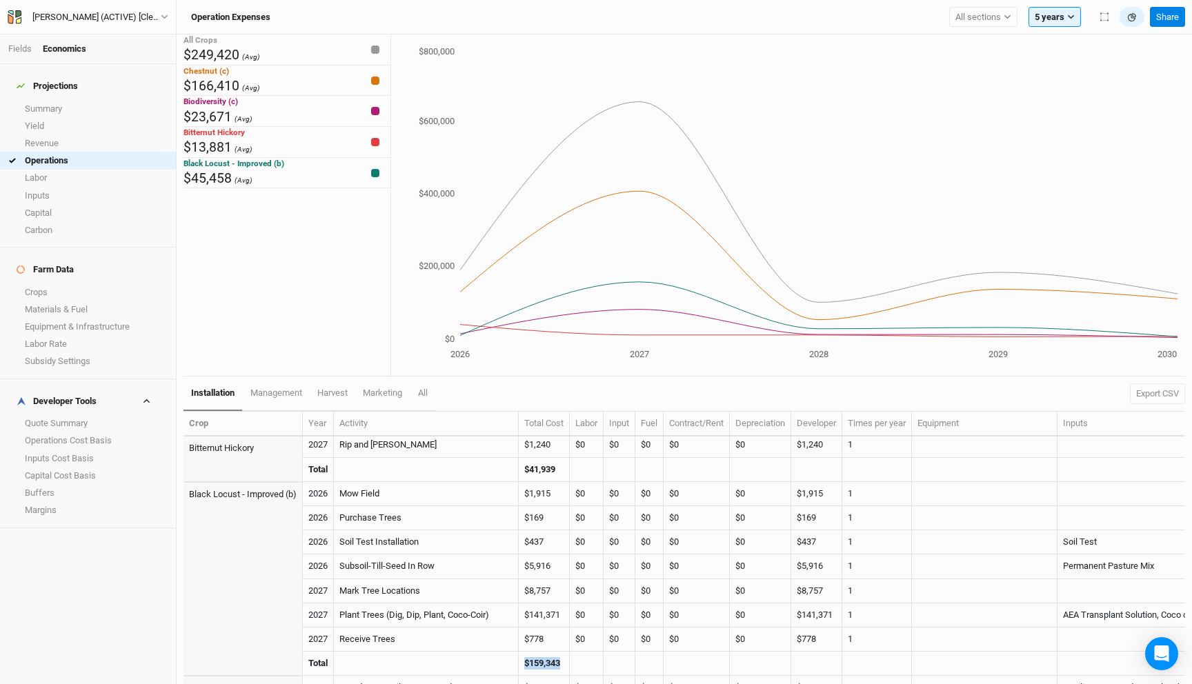
scroll to position [199, 0]
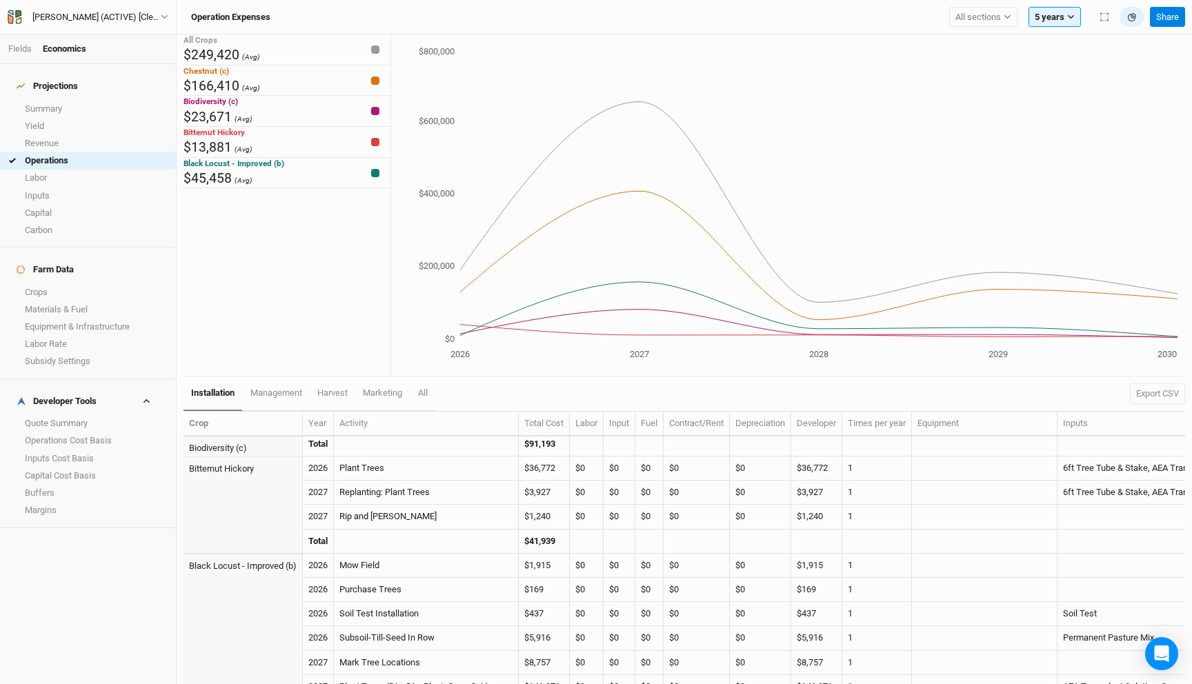
drag, startPoint x: 564, startPoint y: 540, endPoint x: 514, endPoint y: 540, distance: 50.4
click at [516, 540] on tr "Total $41,939" at bounding box center [829, 542] width 1293 height 24
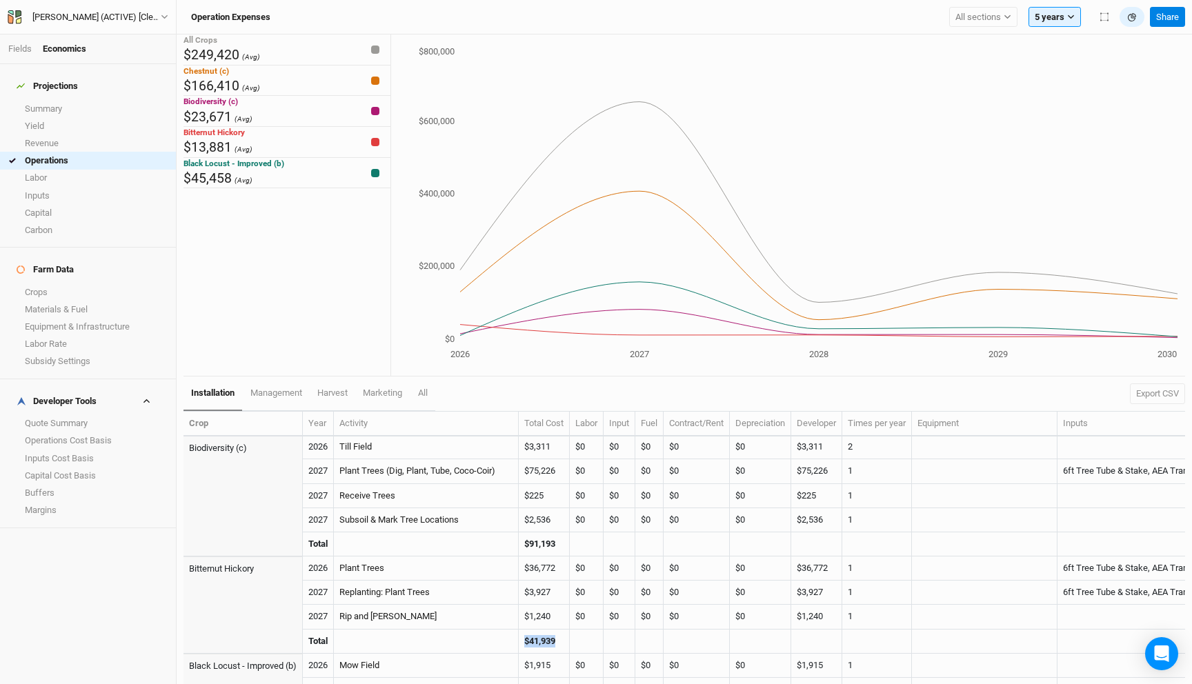
scroll to position [33, 0]
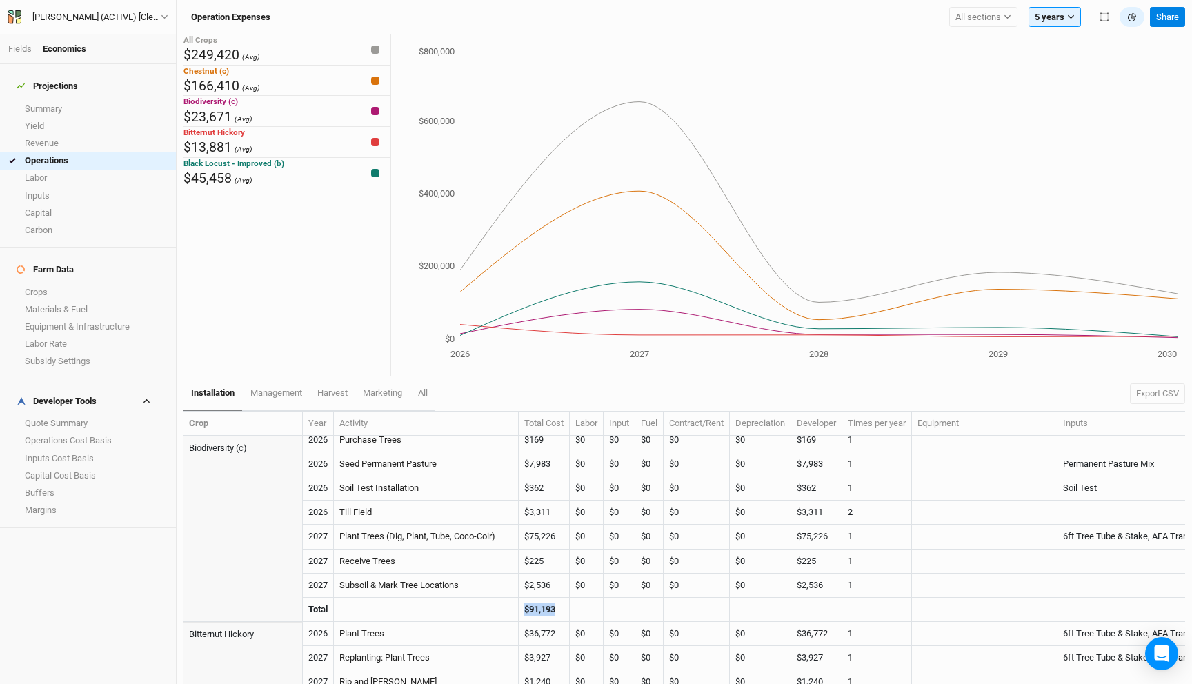
drag, startPoint x: 570, startPoint y: 613, endPoint x: 510, endPoint y: 611, distance: 60.7
click at [511, 611] on tr "Total $91,193" at bounding box center [829, 610] width 1293 height 24
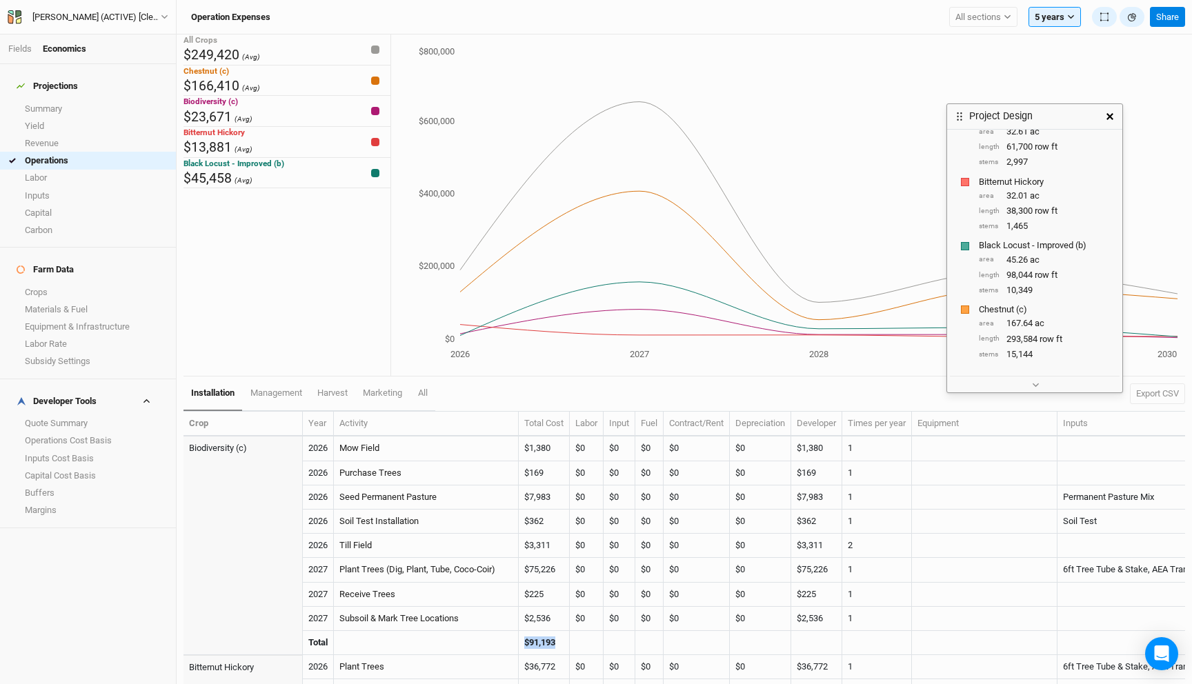
scroll to position [179, 0]
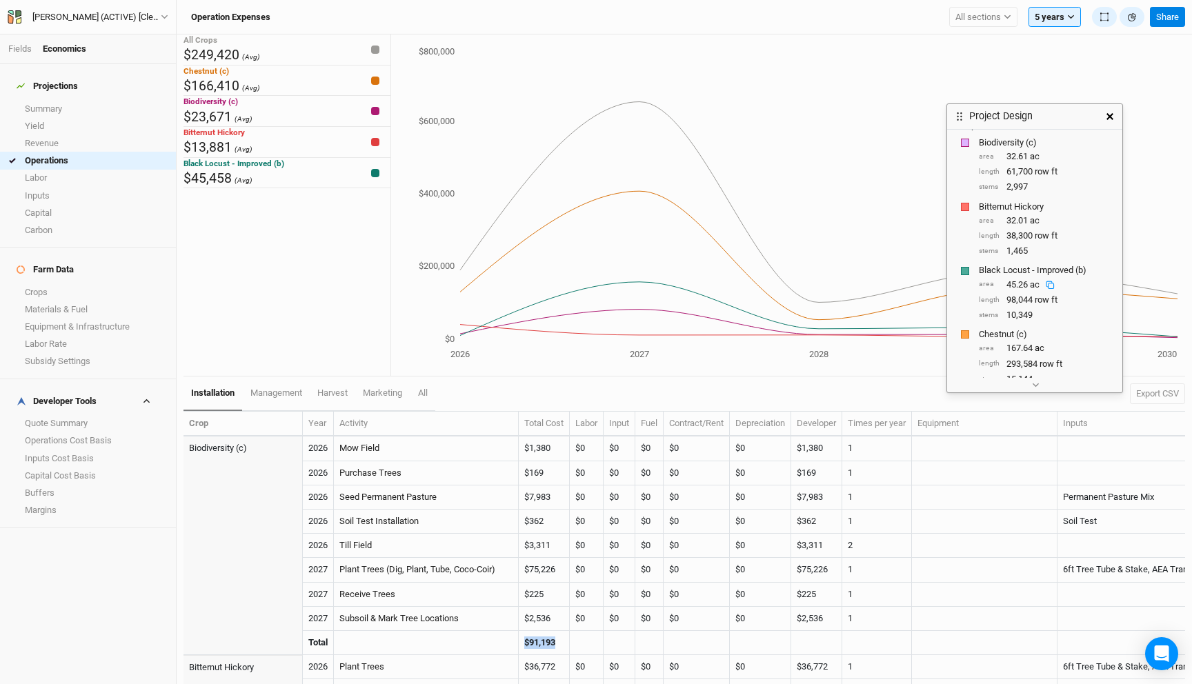
click at [1051, 283] on icon at bounding box center [1050, 285] width 9 height 9
click at [1108, 122] on button "button" at bounding box center [1109, 116] width 25 height 25
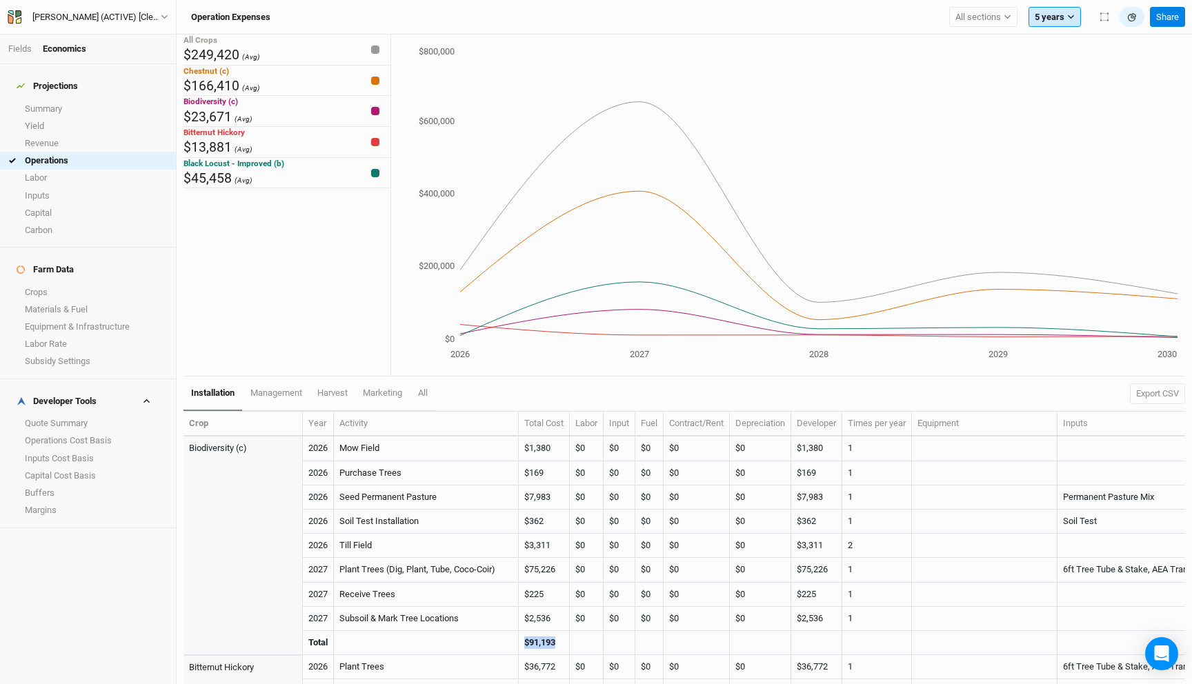
click at [1048, 10] on button "5 years" at bounding box center [1054, 17] width 52 height 21
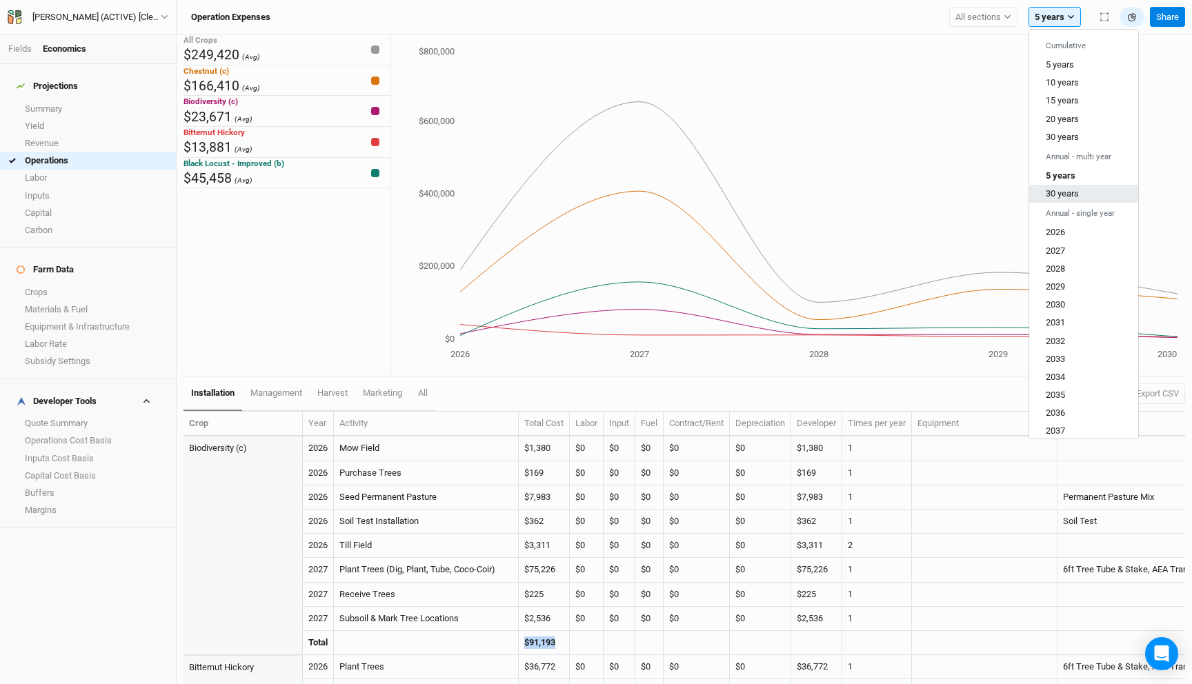
click at [1066, 191] on span "30 years" at bounding box center [1062, 193] width 33 height 10
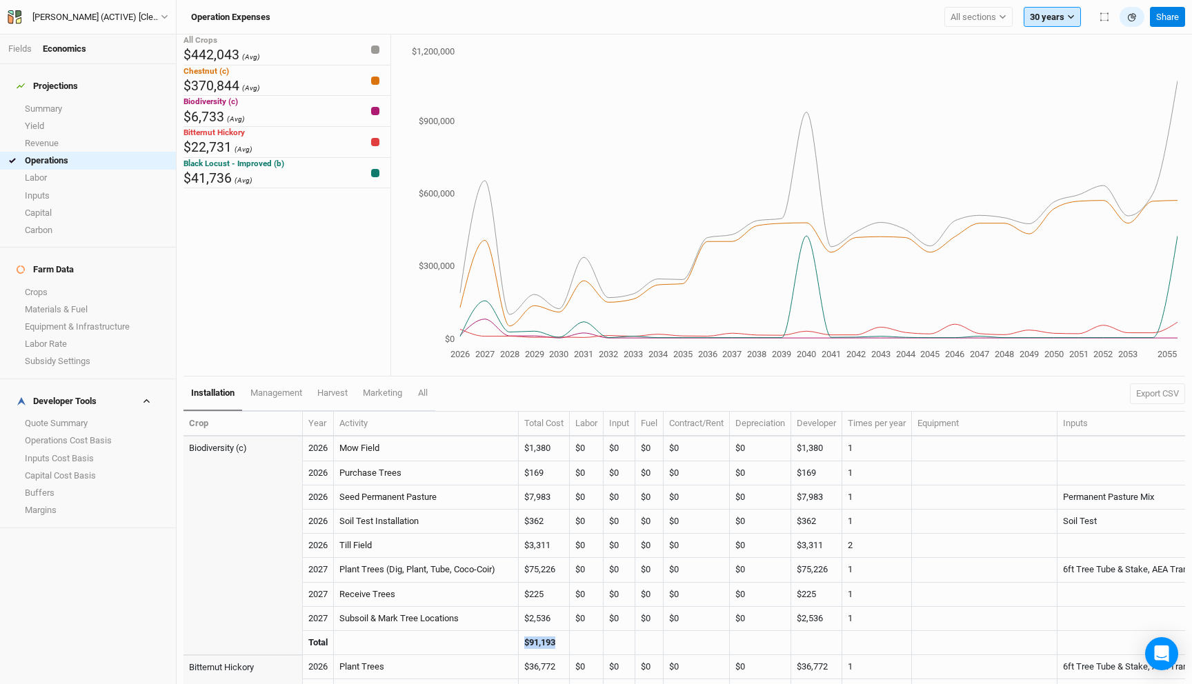
click at [1044, 22] on button "30 years" at bounding box center [1052, 17] width 57 height 21
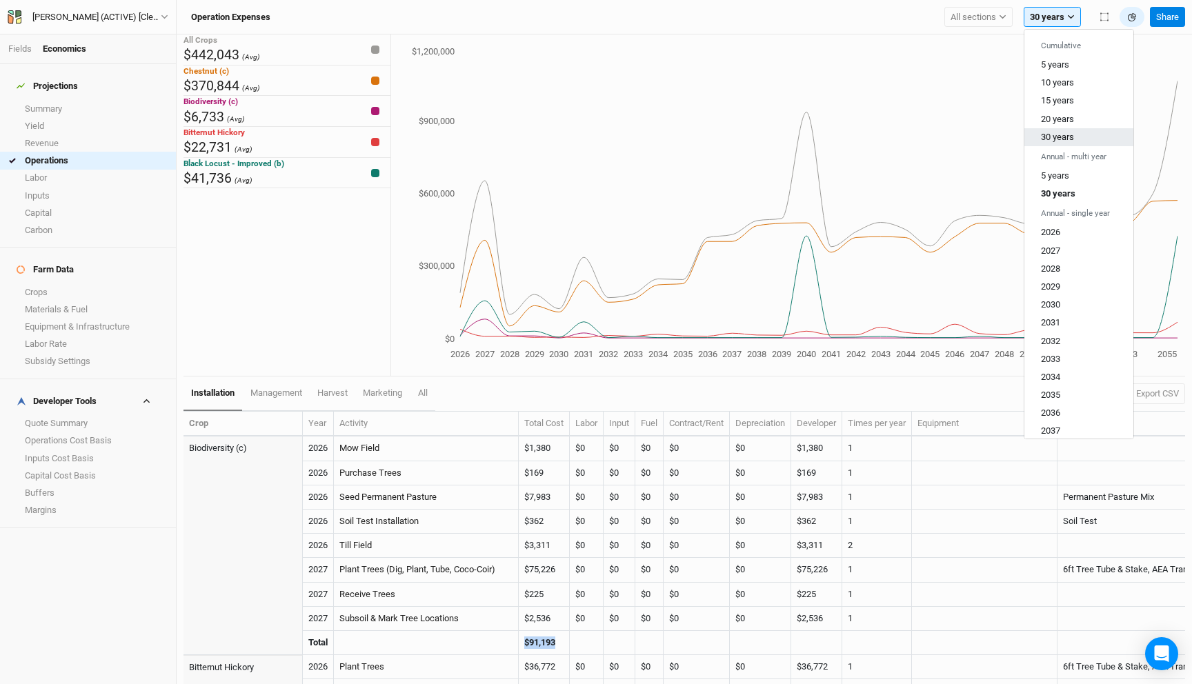
click at [1065, 135] on span "30 years" at bounding box center [1057, 137] width 33 height 10
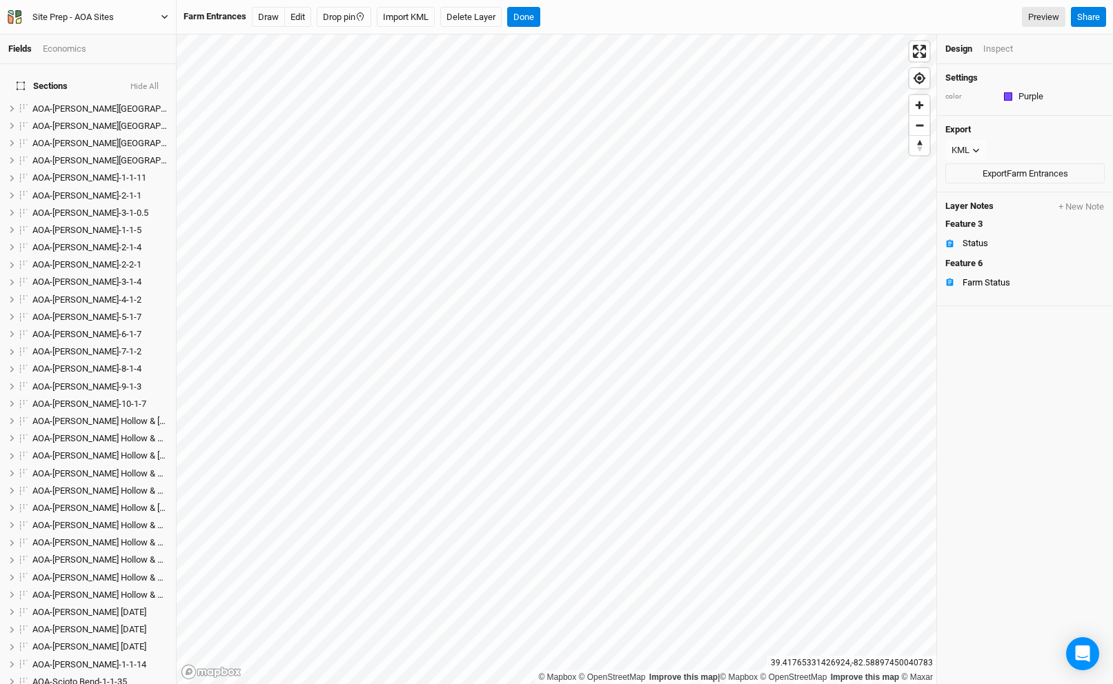
scroll to position [598, 0]
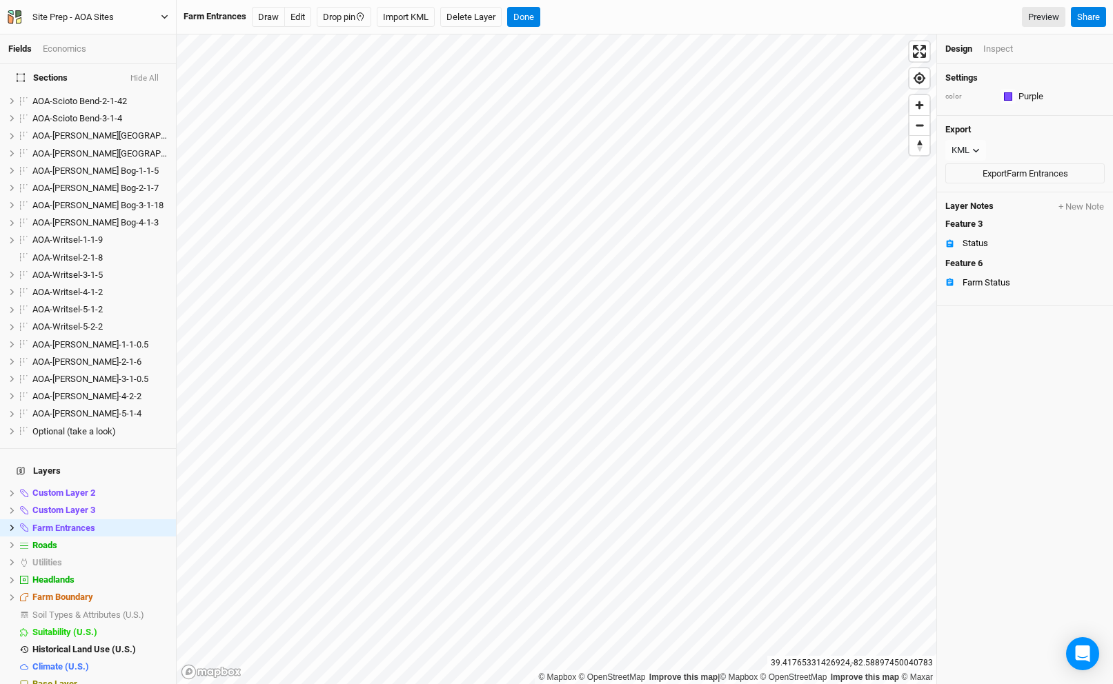
click at [71, 13] on div "Site Prep - AOA Sites" at bounding box center [72, 17] width 81 height 14
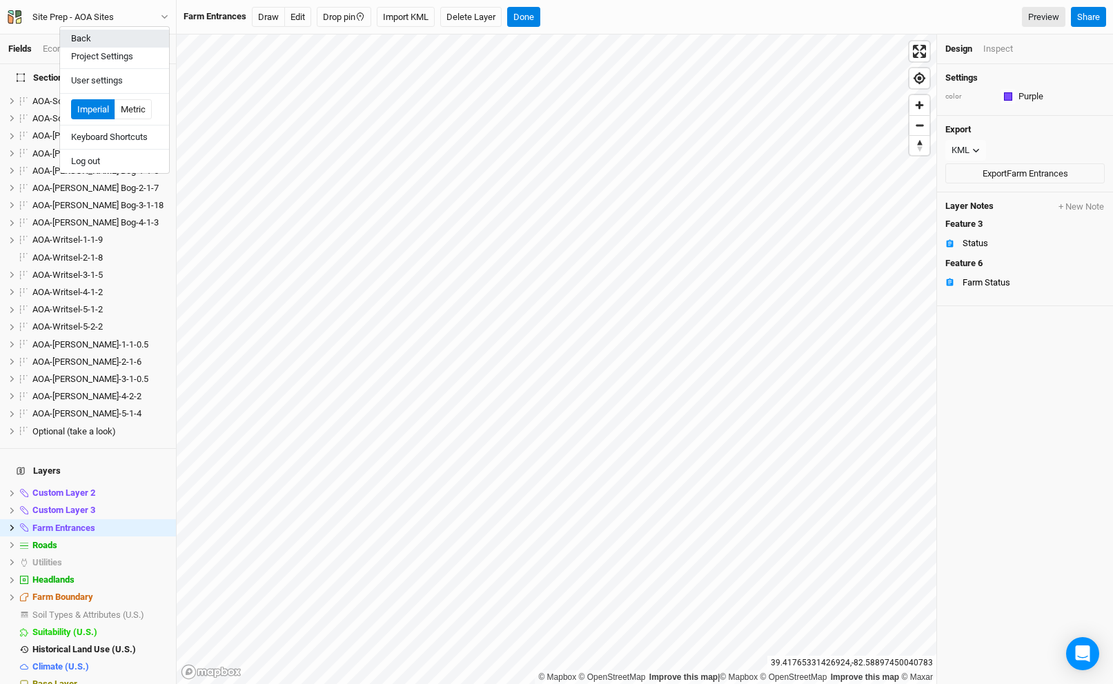
click at [86, 35] on button "Back" at bounding box center [114, 39] width 109 height 18
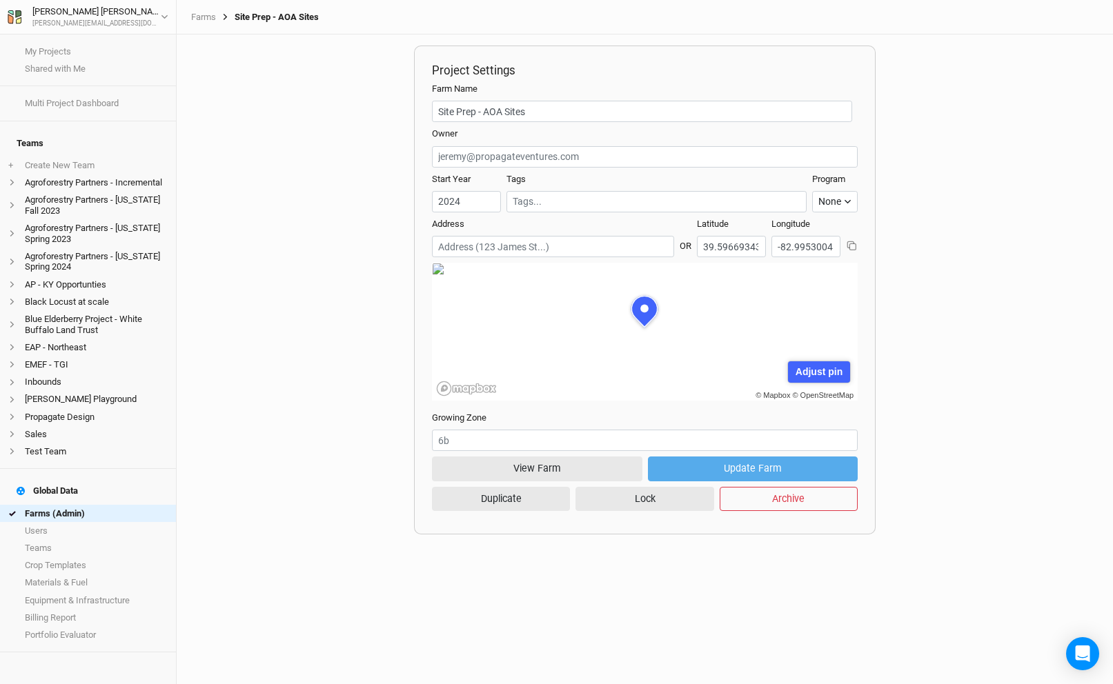
scroll to position [69, 212]
click at [66, 505] on link "Farms (Admin)" at bounding box center [88, 513] width 176 height 17
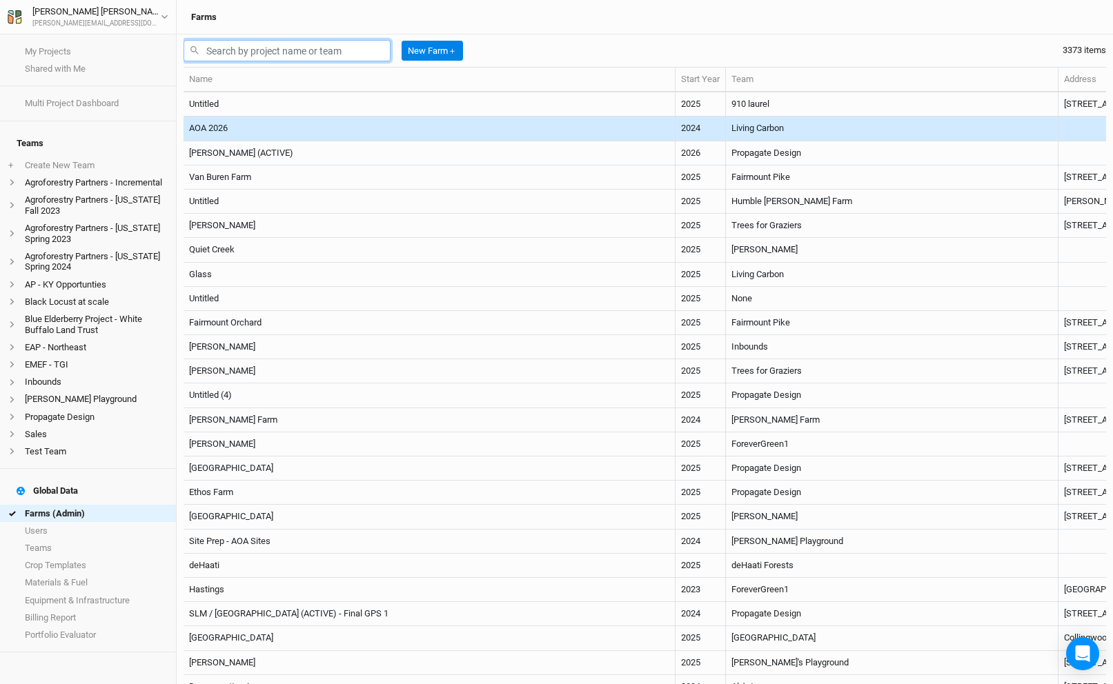
click at [279, 57] on input "text" at bounding box center [286, 50] width 207 height 21
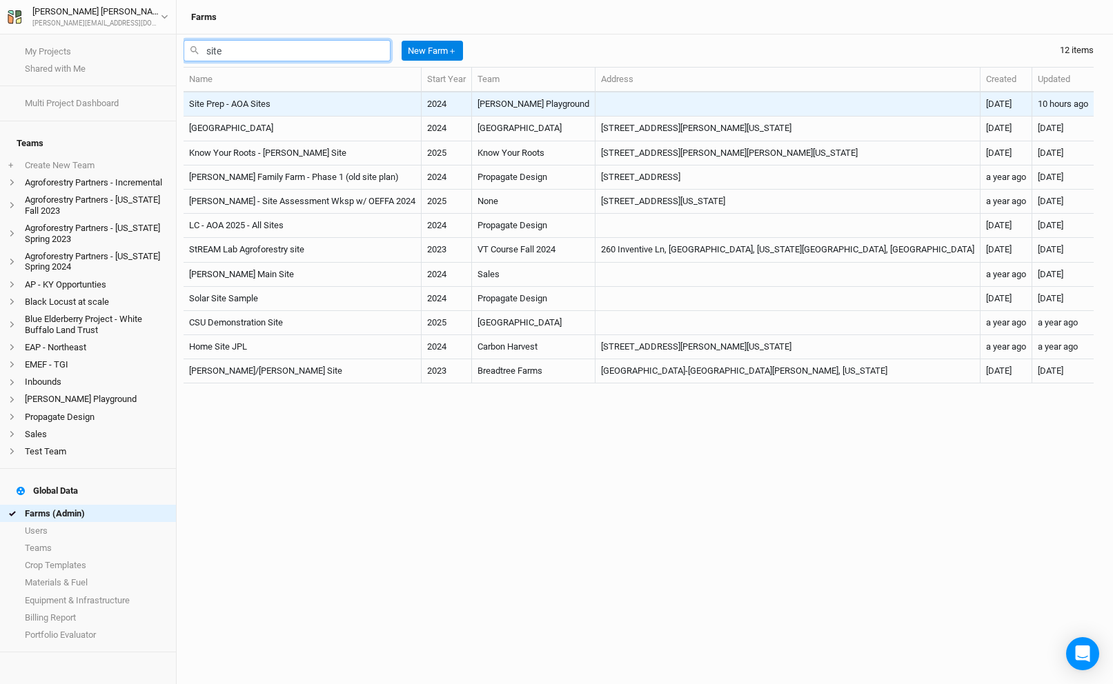
type input "site"
click at [310, 99] on td "Site Prep - AOA Sites" at bounding box center [302, 104] width 238 height 24
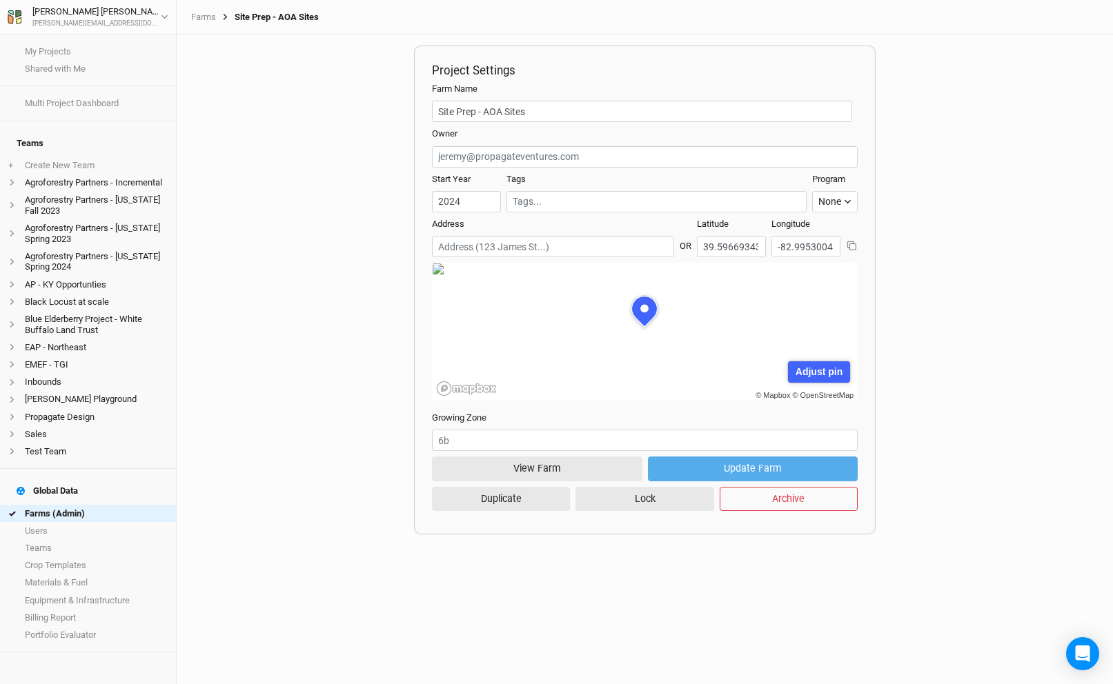
scroll to position [69, 212]
click at [101, 505] on link "Farms (Admin)" at bounding box center [88, 513] width 176 height 17
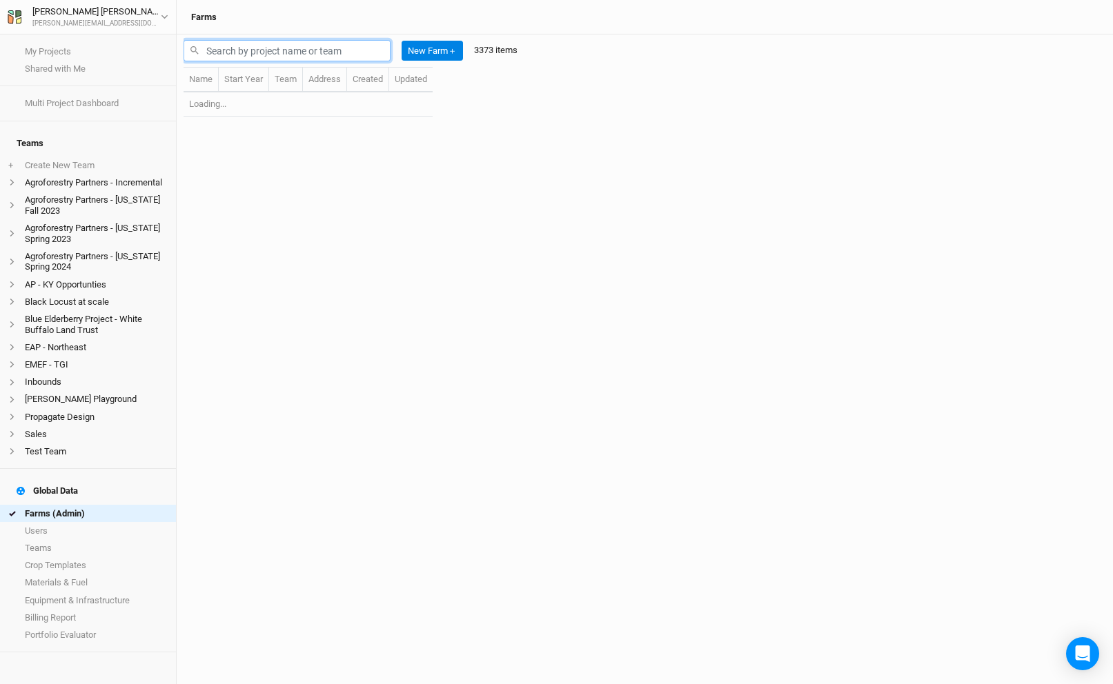
click at [297, 55] on input "text" at bounding box center [286, 50] width 207 height 21
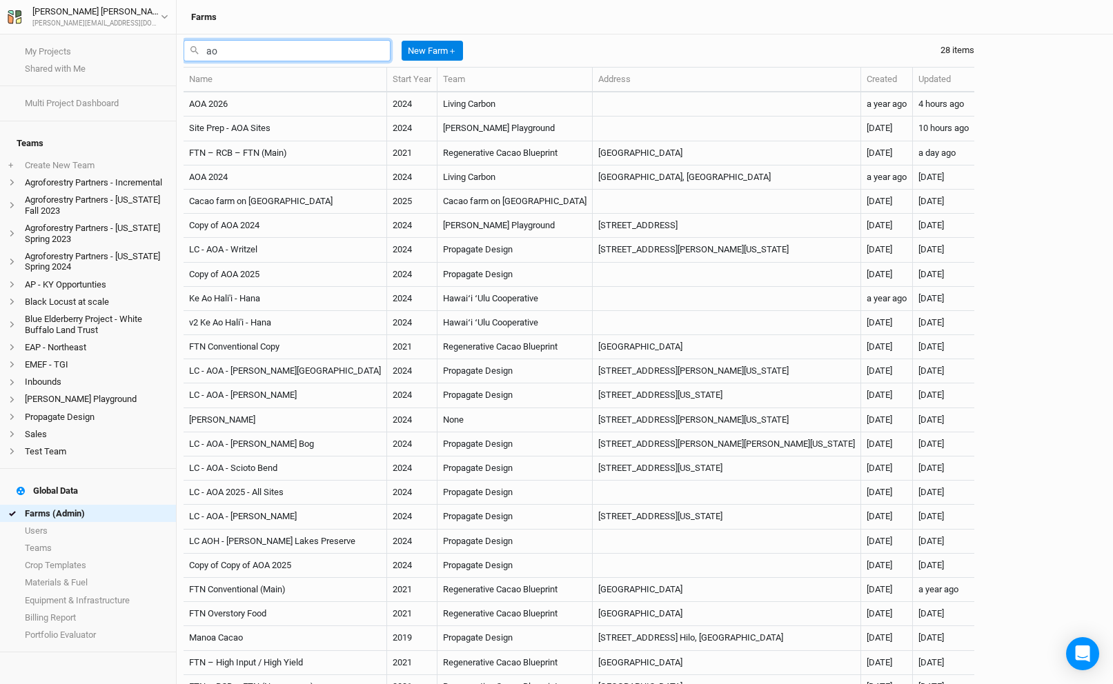
type input "a"
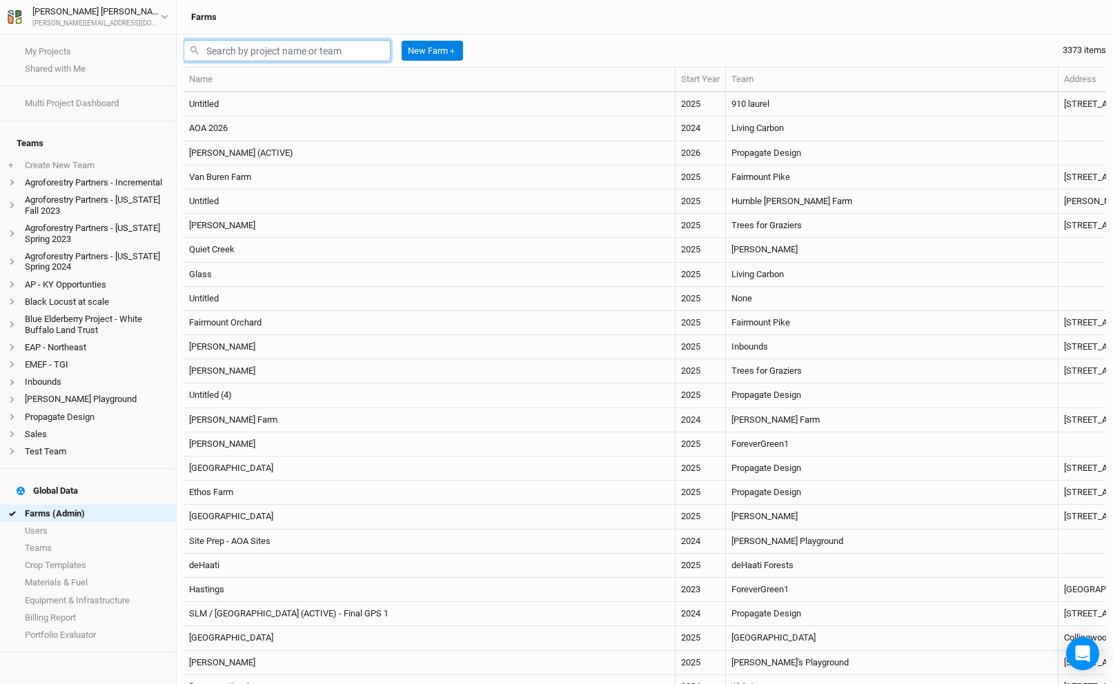
click at [308, 45] on input "text" at bounding box center [286, 50] width 207 height 21
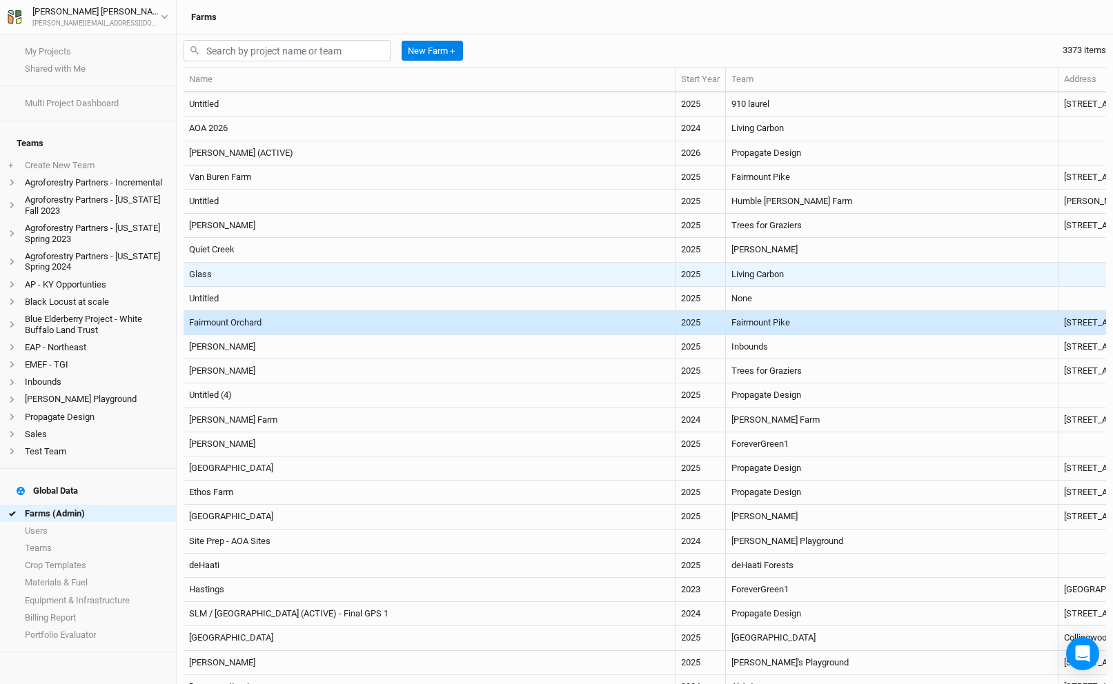
click at [726, 275] on td "Living Carbon" at bounding box center [892, 275] width 332 height 24
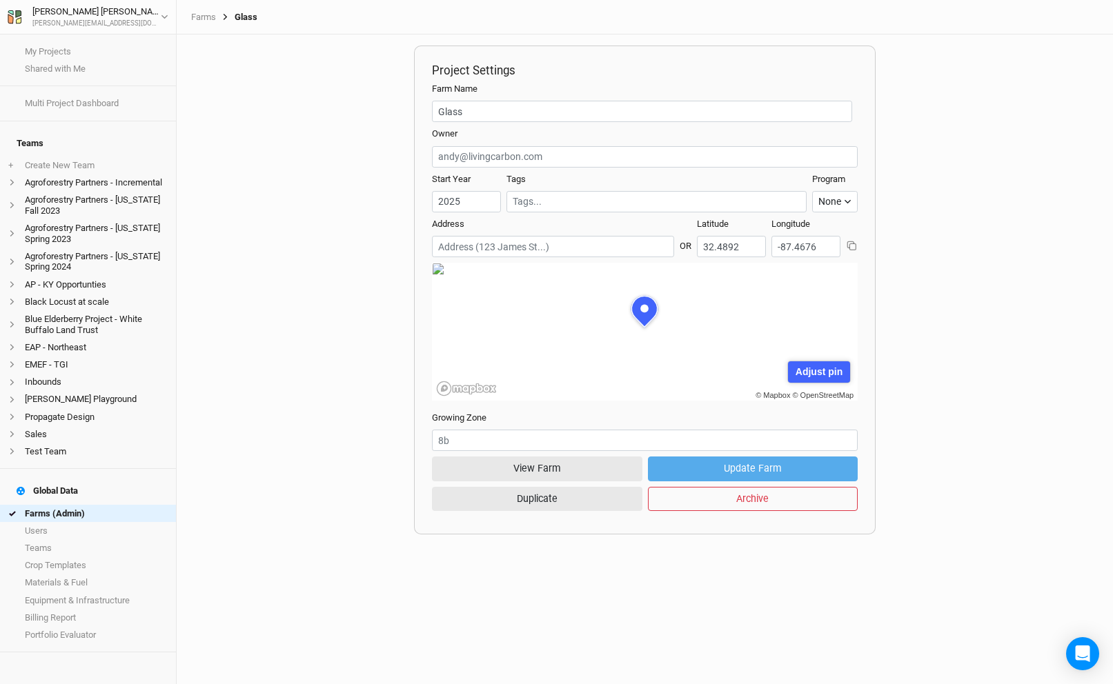
scroll to position [69, 212]
click at [556, 469] on button "View Farm" at bounding box center [537, 469] width 210 height 24
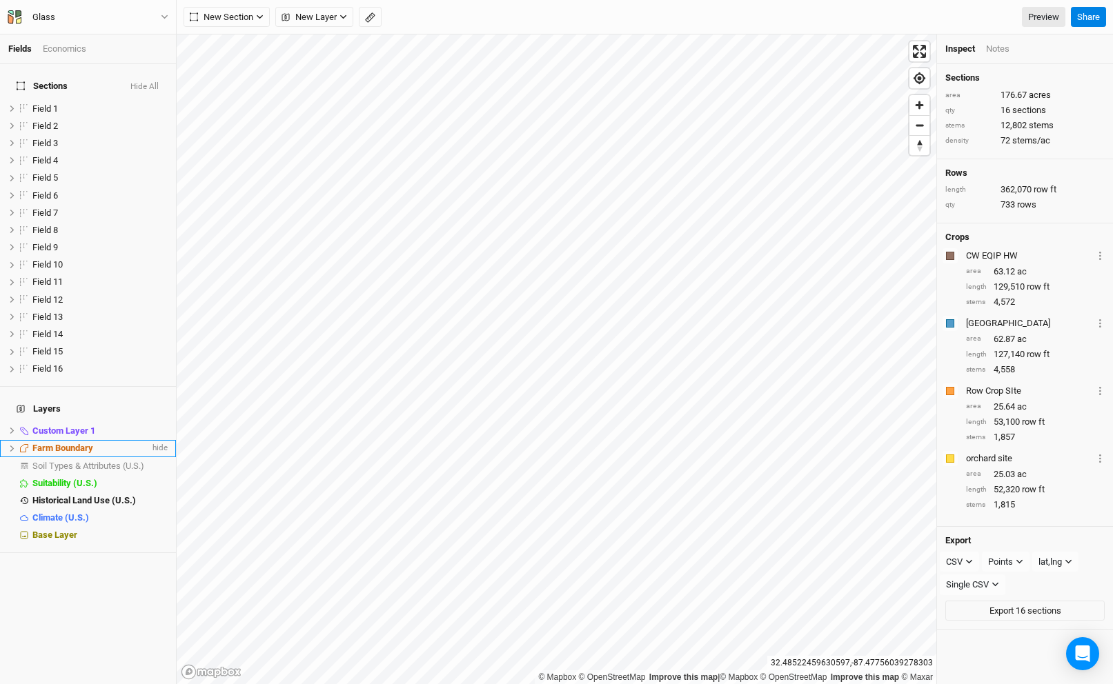
click at [10, 445] on icon at bounding box center [12, 449] width 8 height 8
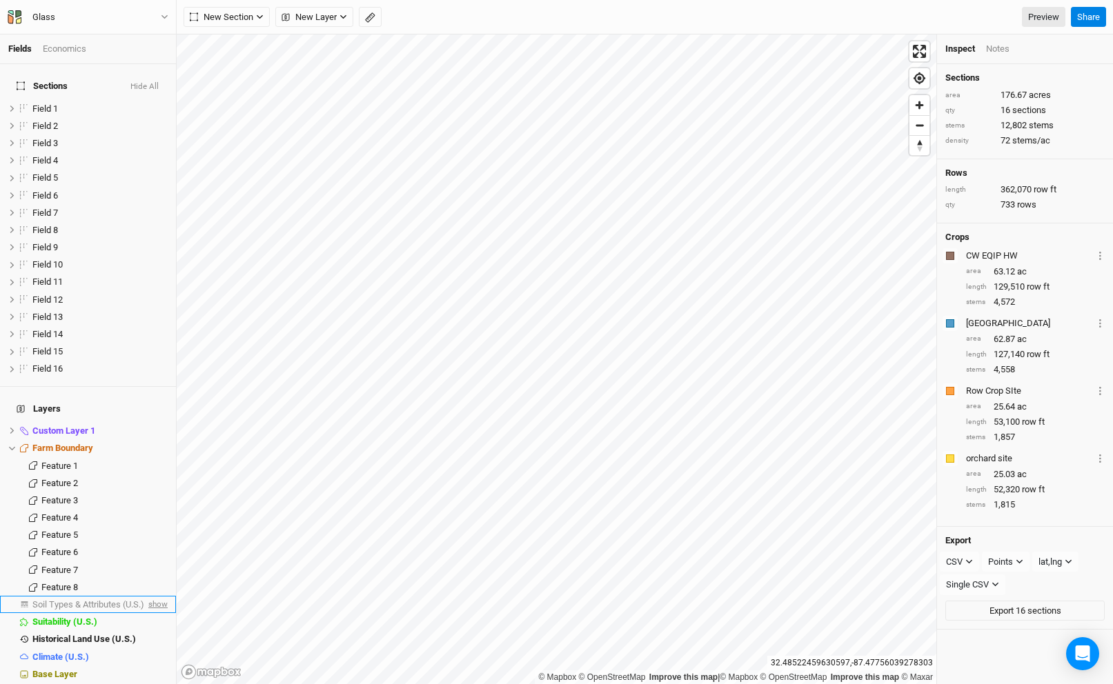
click at [155, 596] on span "show" at bounding box center [157, 604] width 22 height 17
click at [117, 599] on span "Soil Types & Attributes (U.S.)" at bounding box center [90, 604] width 117 height 10
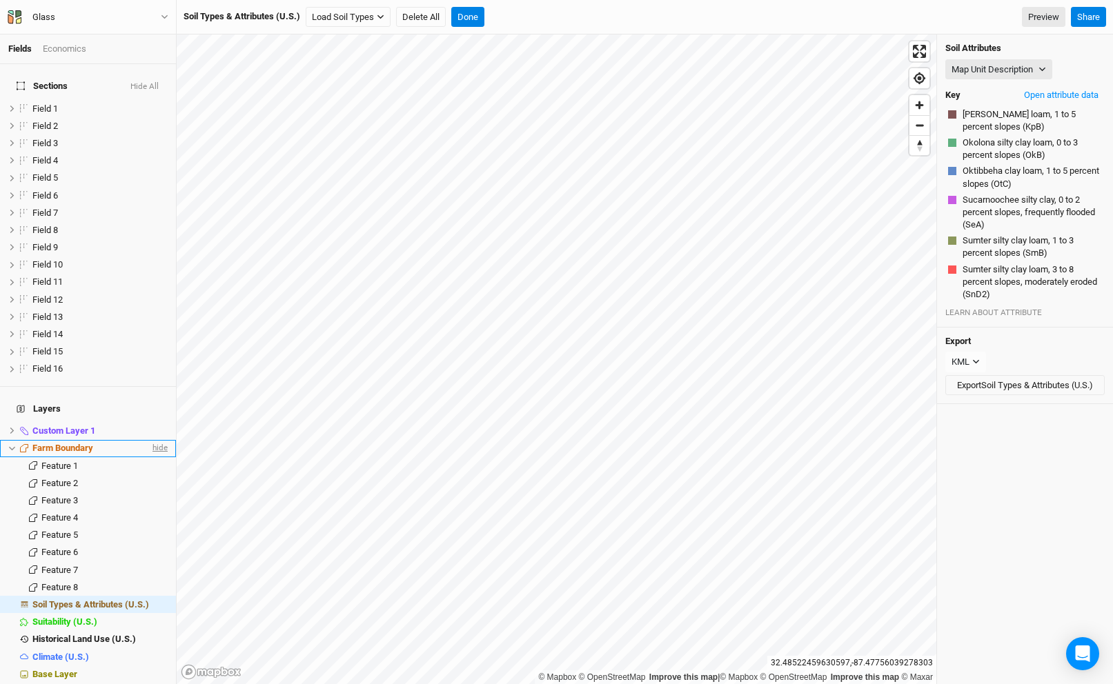
click at [158, 440] on span "hide" at bounding box center [159, 448] width 18 height 17
click at [160, 422] on span "hide" at bounding box center [159, 430] width 18 height 17
click at [164, 422] on span "show" at bounding box center [157, 430] width 22 height 17
click at [164, 422] on span "hide" at bounding box center [159, 430] width 18 height 17
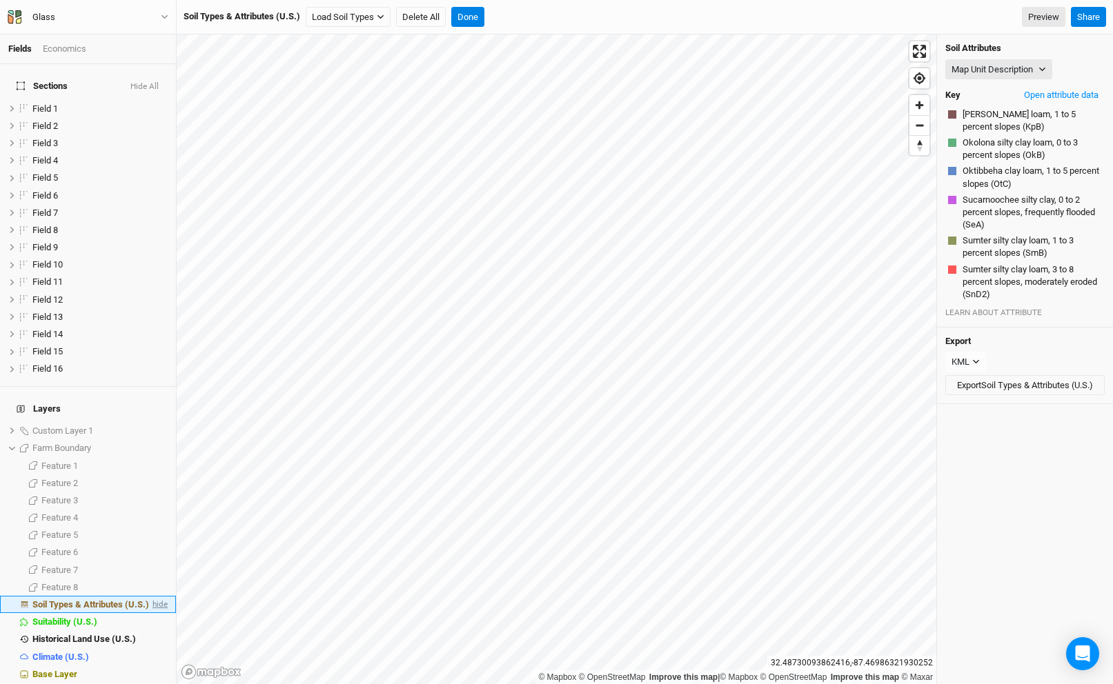
click at [157, 596] on span "hide" at bounding box center [159, 604] width 18 height 17
click at [157, 596] on span "show" at bounding box center [157, 604] width 22 height 17
click at [152, 82] on button "Hide All" at bounding box center [145, 87] width 30 height 10
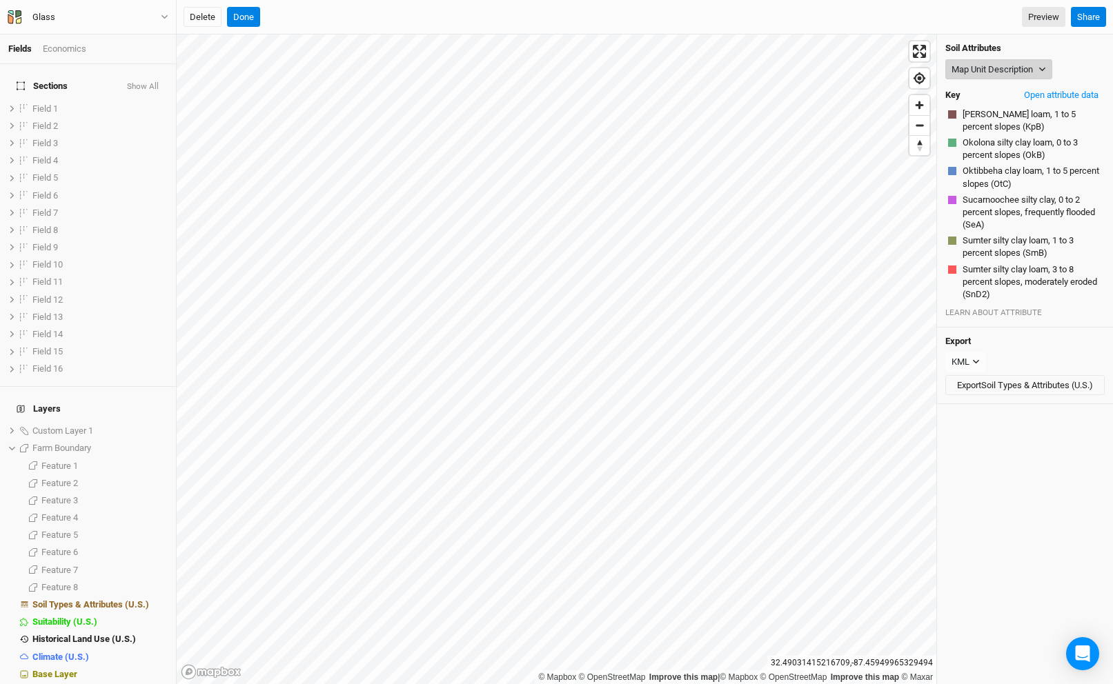
click at [1034, 68] on button "Map Unit Description" at bounding box center [998, 69] width 107 height 21
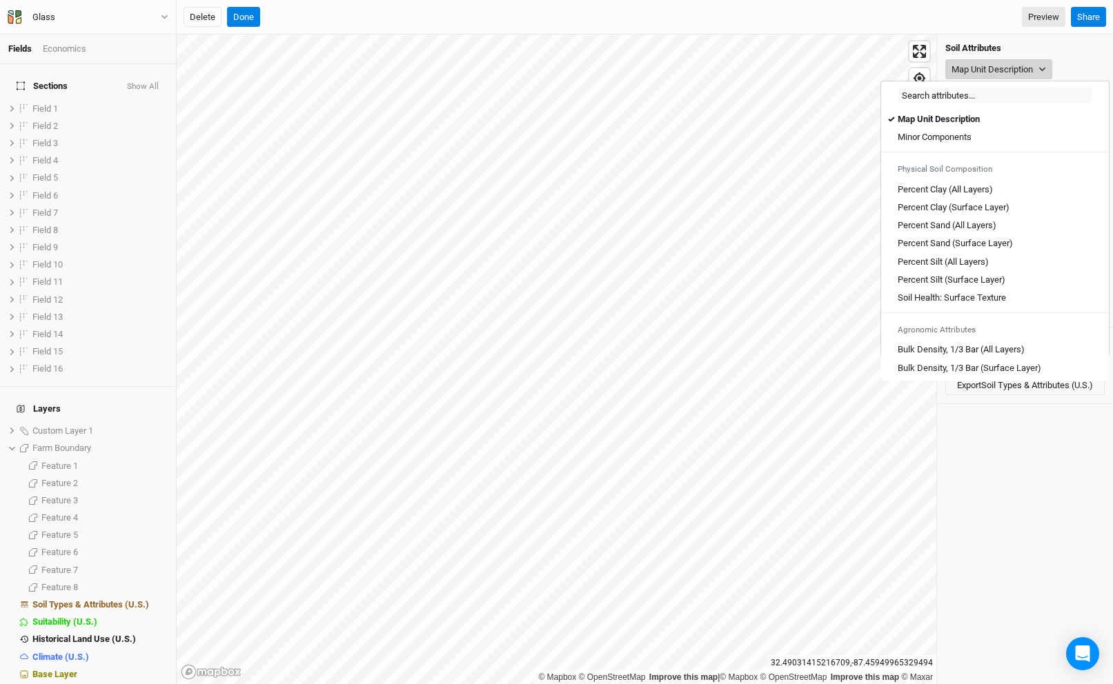
click at [1012, 59] on button "Map Unit Description" at bounding box center [998, 69] width 107 height 21
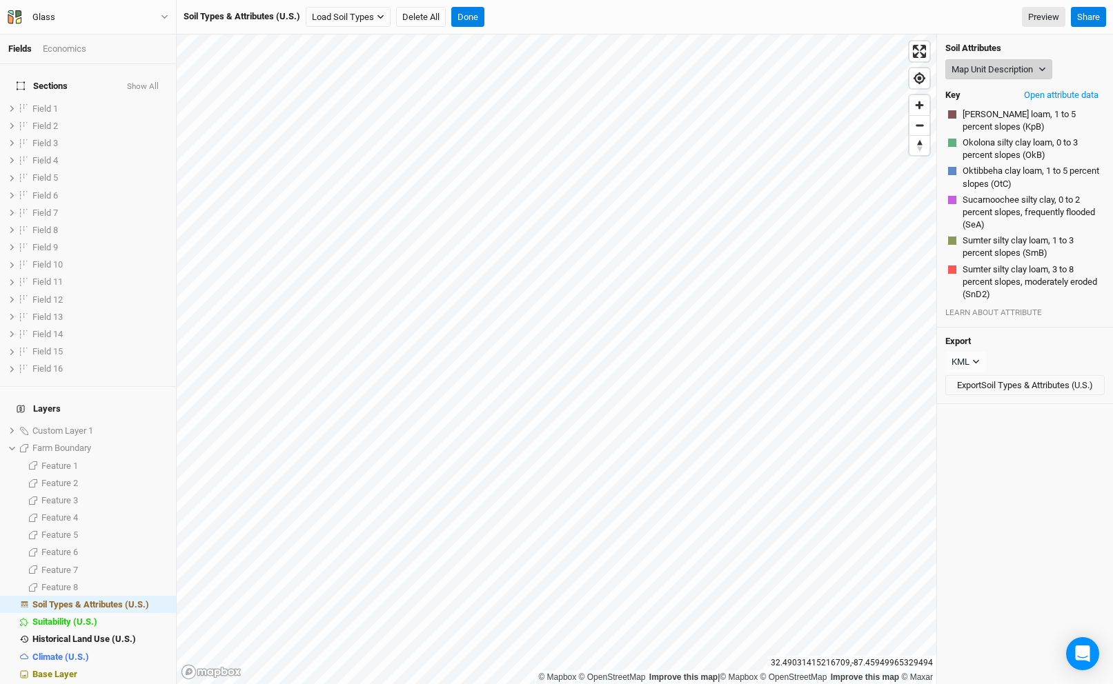
click at [1012, 59] on button "Map Unit Description" at bounding box center [998, 69] width 107 height 21
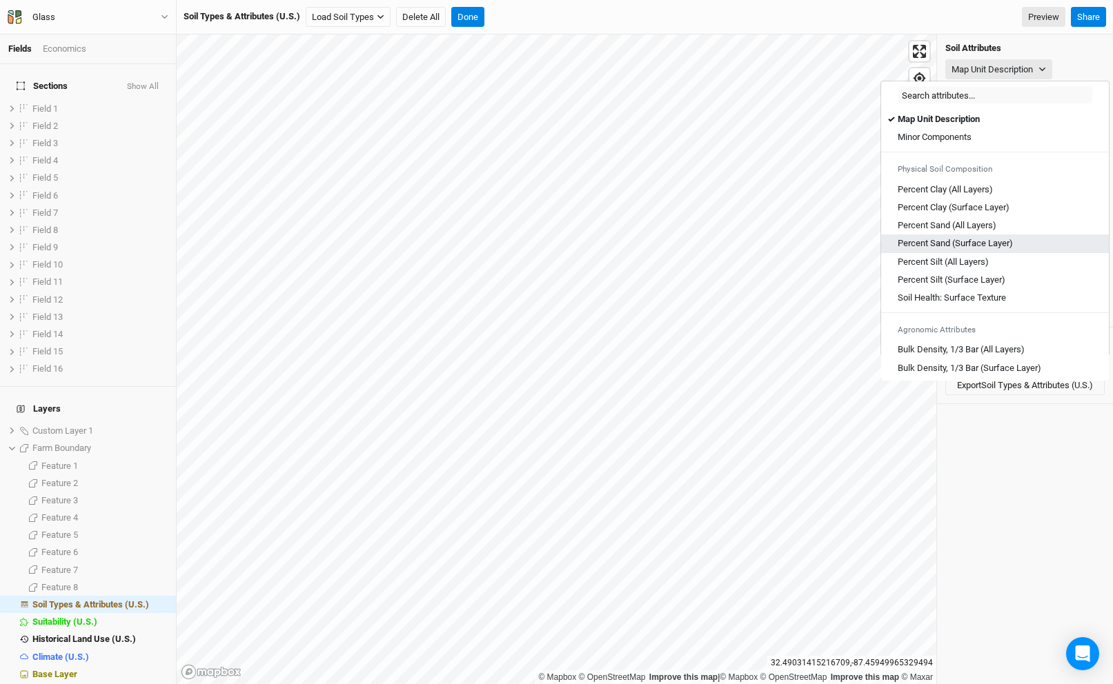
click at [982, 249] on Layer\) "Percent Sand (Surface Layer)" at bounding box center [954, 243] width 115 height 12
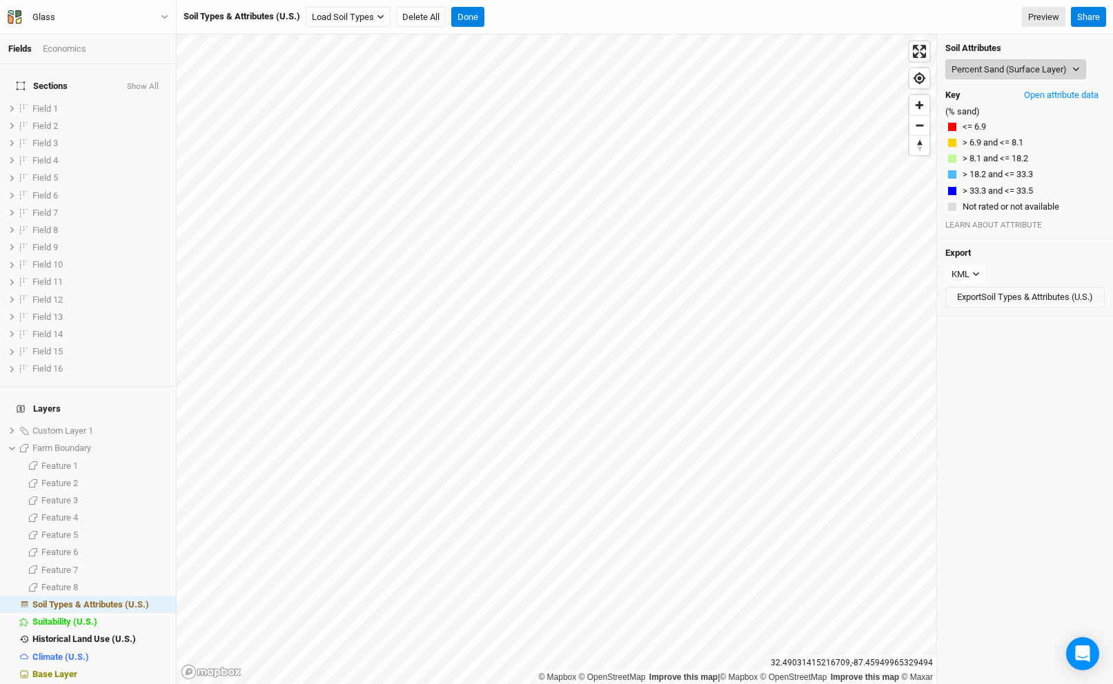
click at [989, 65] on button "Percent Sand (Surface Layer)" at bounding box center [1015, 69] width 141 height 21
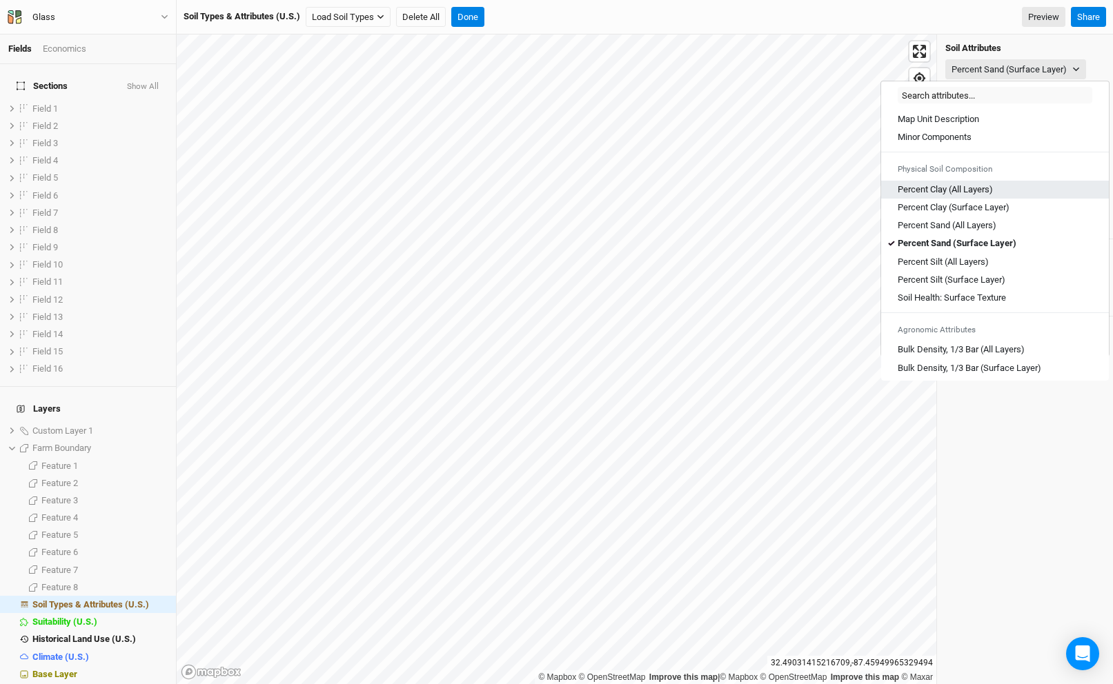
click at [968, 186] on Layers\) "Percent Clay (All Layers)" at bounding box center [944, 189] width 95 height 12
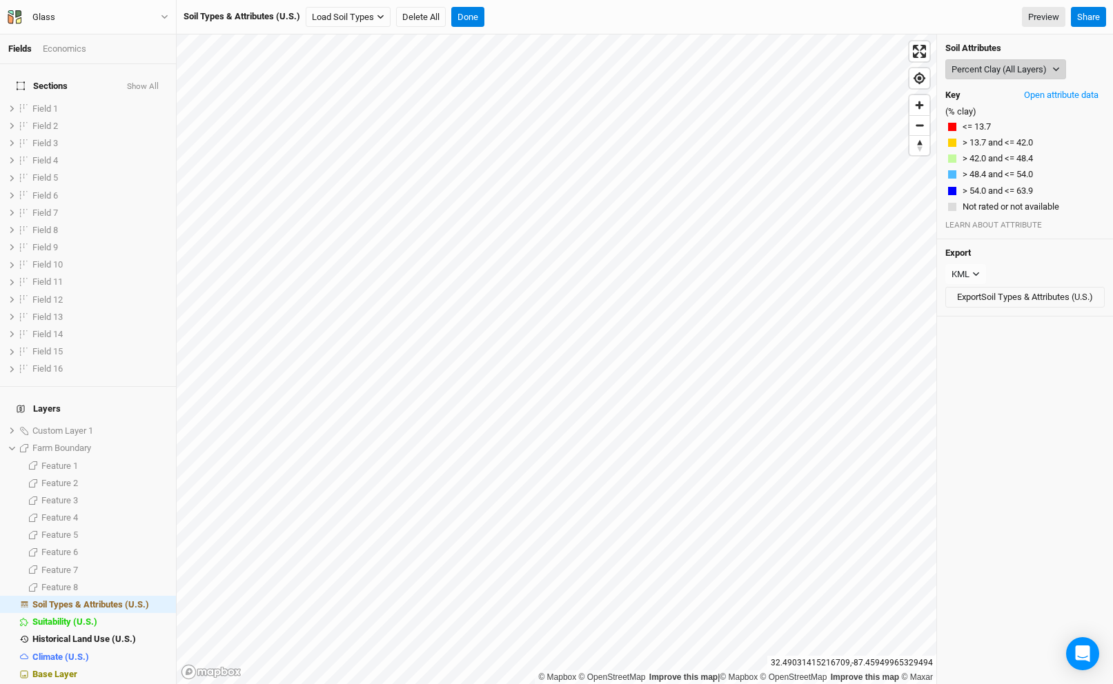
click at [969, 71] on button "Percent Clay (All Layers)" at bounding box center [1005, 69] width 121 height 21
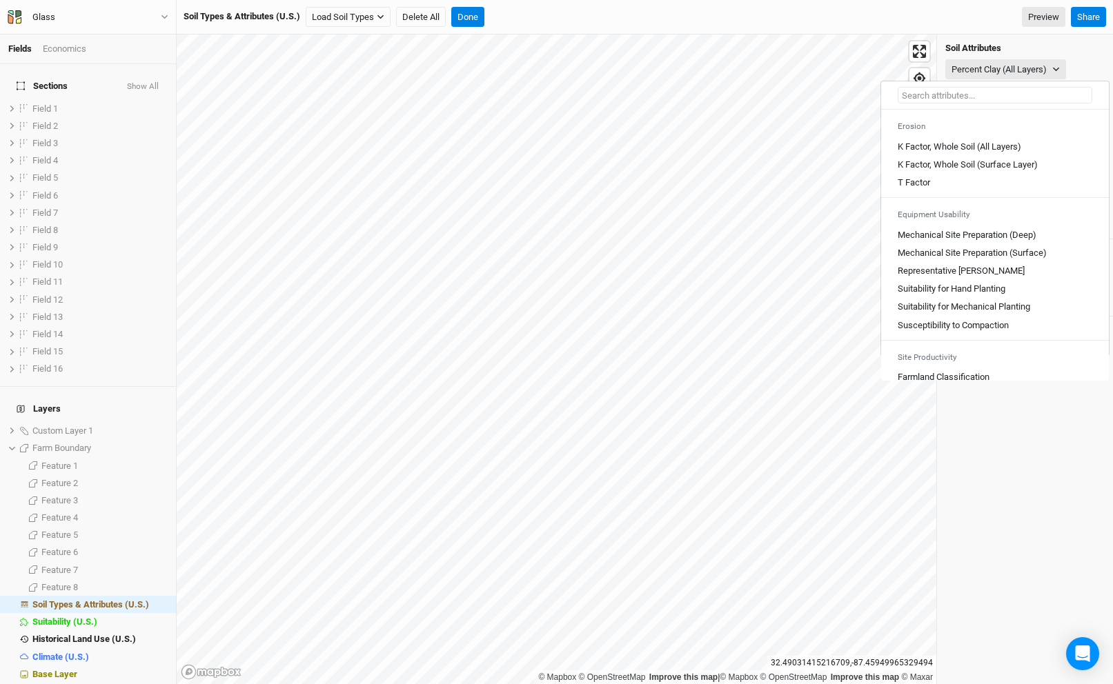
scroll to position [763, 0]
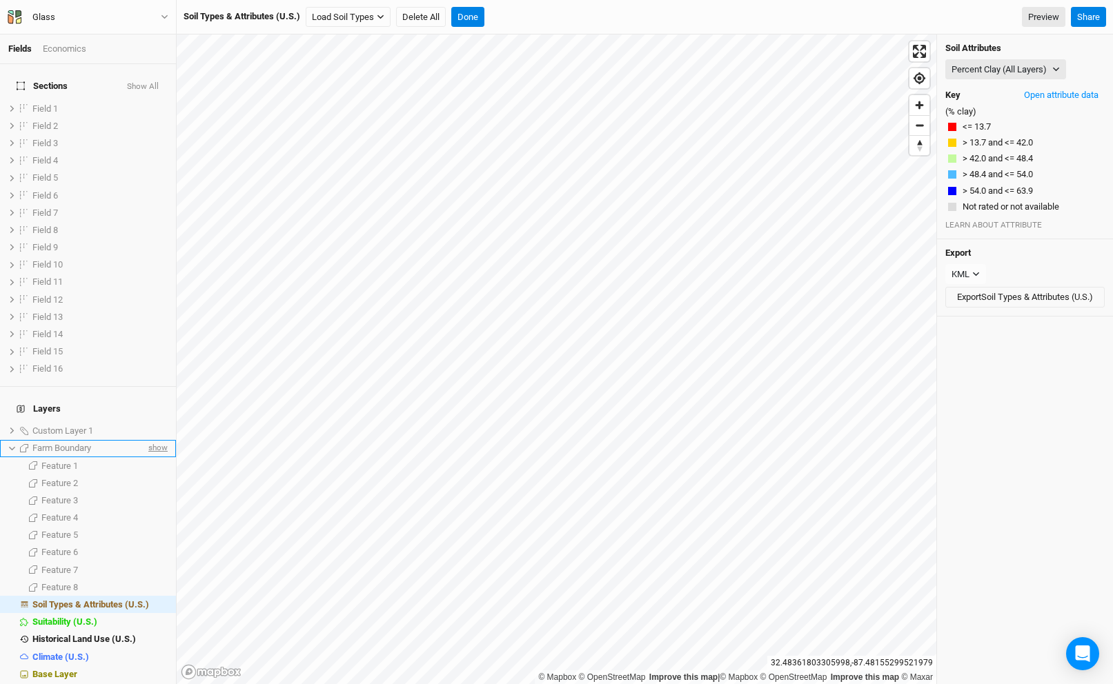
click at [152, 440] on span "show" at bounding box center [157, 448] width 22 height 17
click at [76, 443] on span "Farm Boundary" at bounding box center [62, 448] width 61 height 10
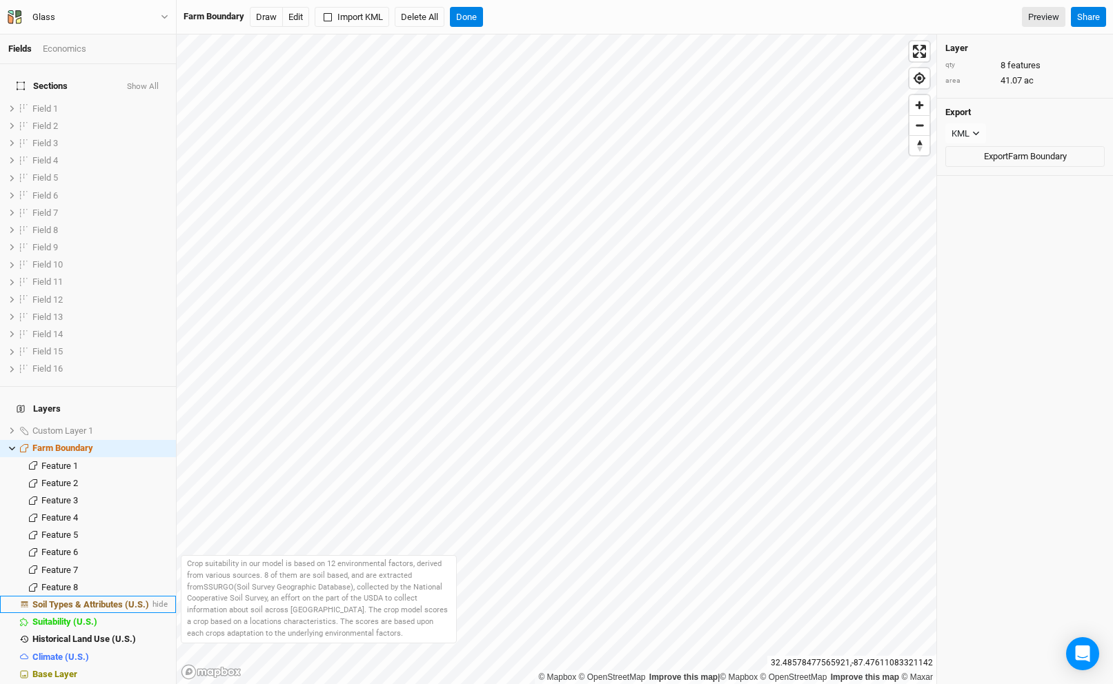
click at [82, 599] on span "Soil Types & Attributes (U.S.)" at bounding box center [90, 604] width 117 height 10
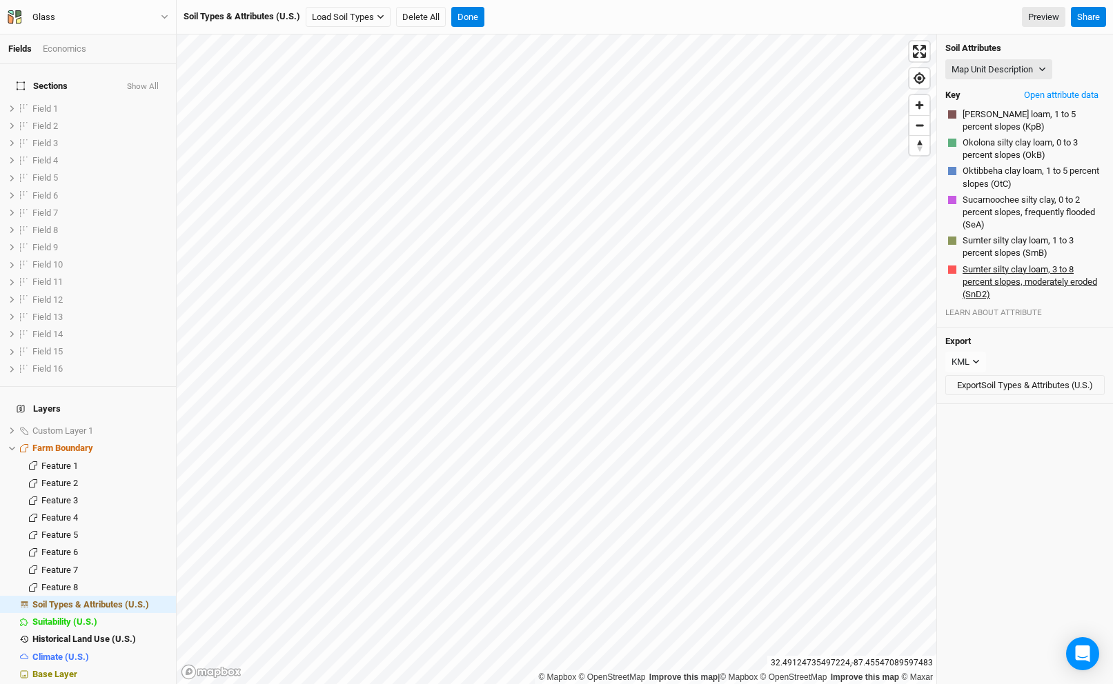
click at [973, 279] on button "Sumter silty clay loam, 3 to 8 percent slopes, moderately eroded (SnD2)" at bounding box center [1032, 282] width 140 height 39
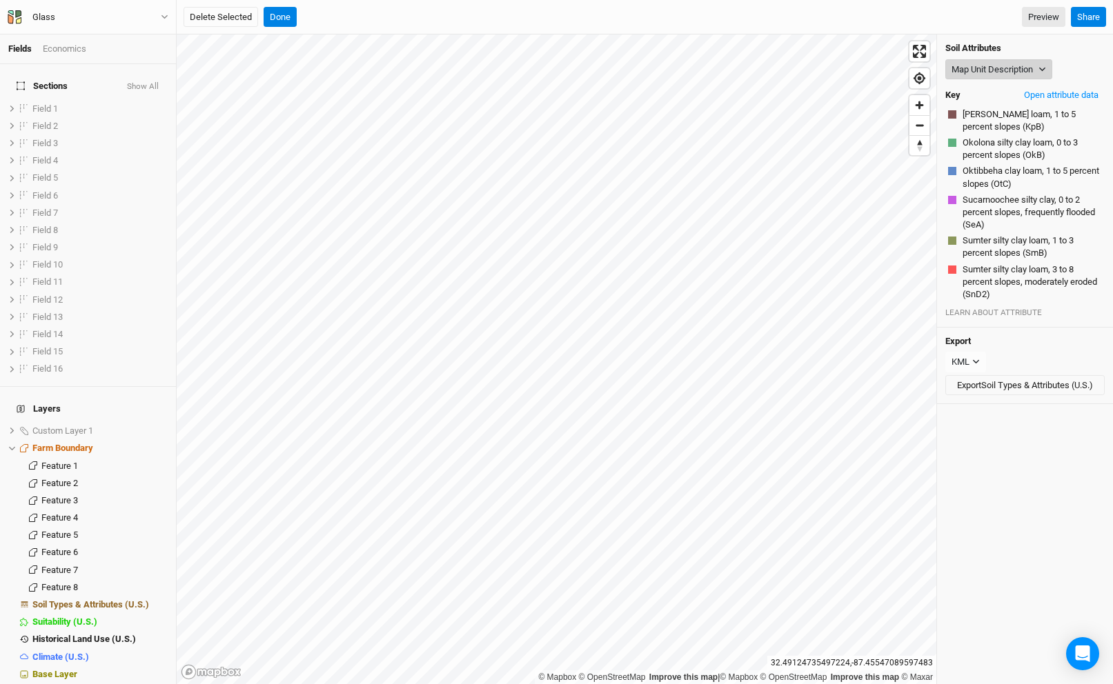
click at [998, 66] on button "Map Unit Description" at bounding box center [998, 69] width 107 height 21
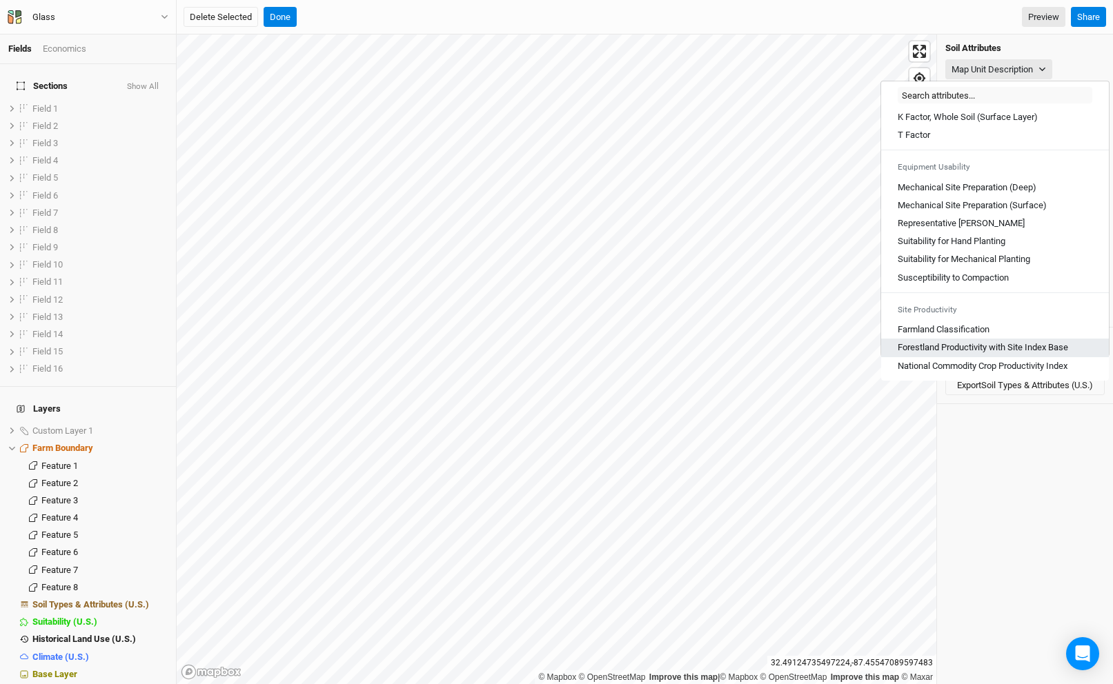
click at [991, 346] on Base "Forestland Productivity with Site Index Base" at bounding box center [982, 347] width 170 height 12
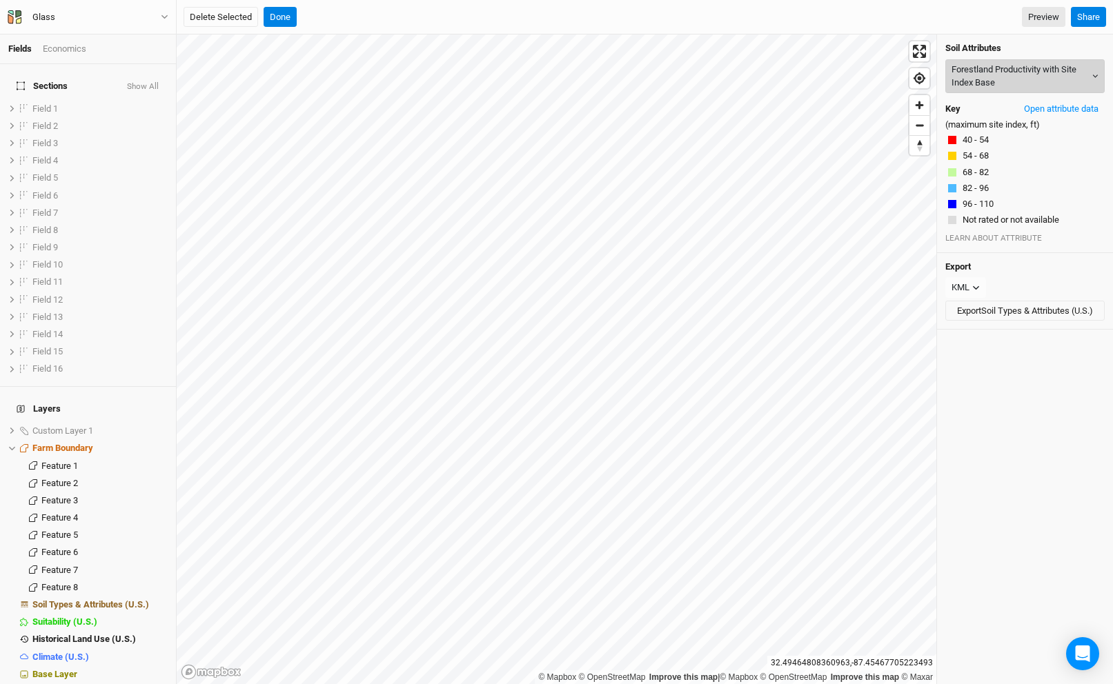
click at [965, 83] on button "Forestland Productivity with Site Index Base" at bounding box center [1024, 76] width 159 height 34
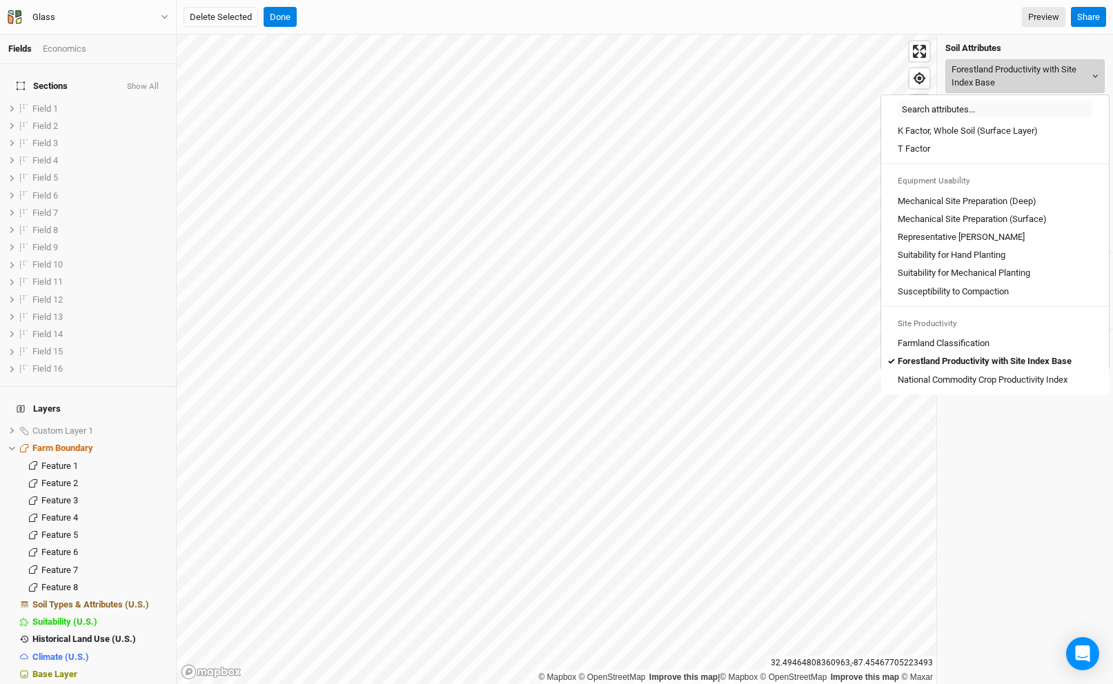
click at [1045, 79] on button "Forestland Productivity with Site Index Base" at bounding box center [1024, 76] width 159 height 34
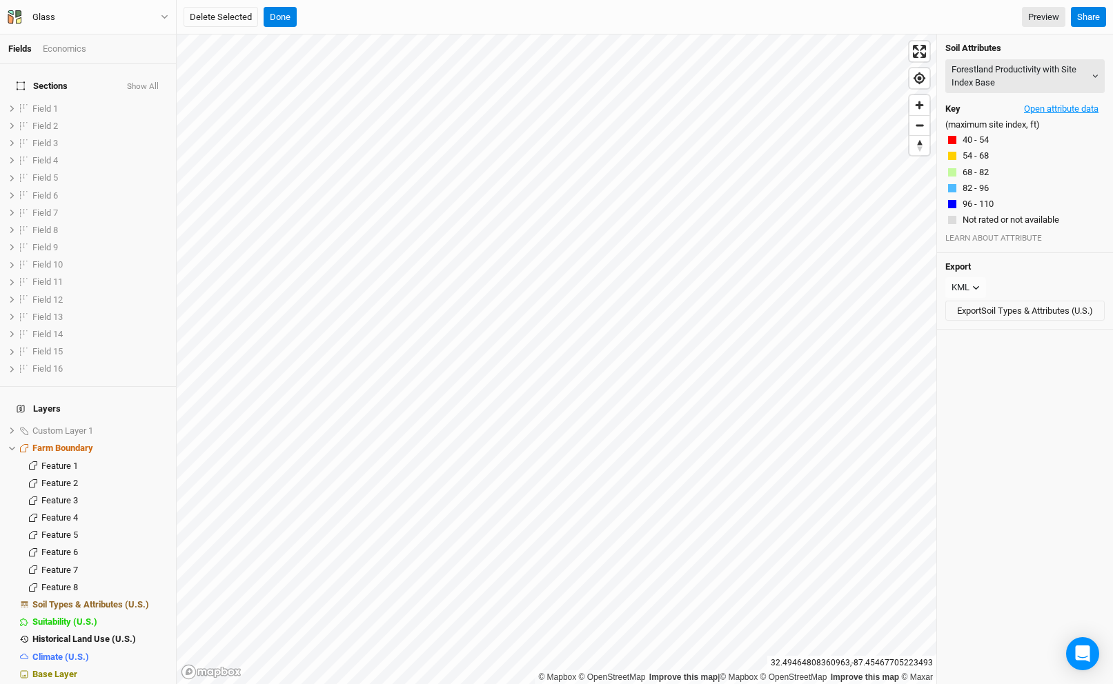
click at [1069, 106] on button "Open attribute data" at bounding box center [1060, 109] width 87 height 21
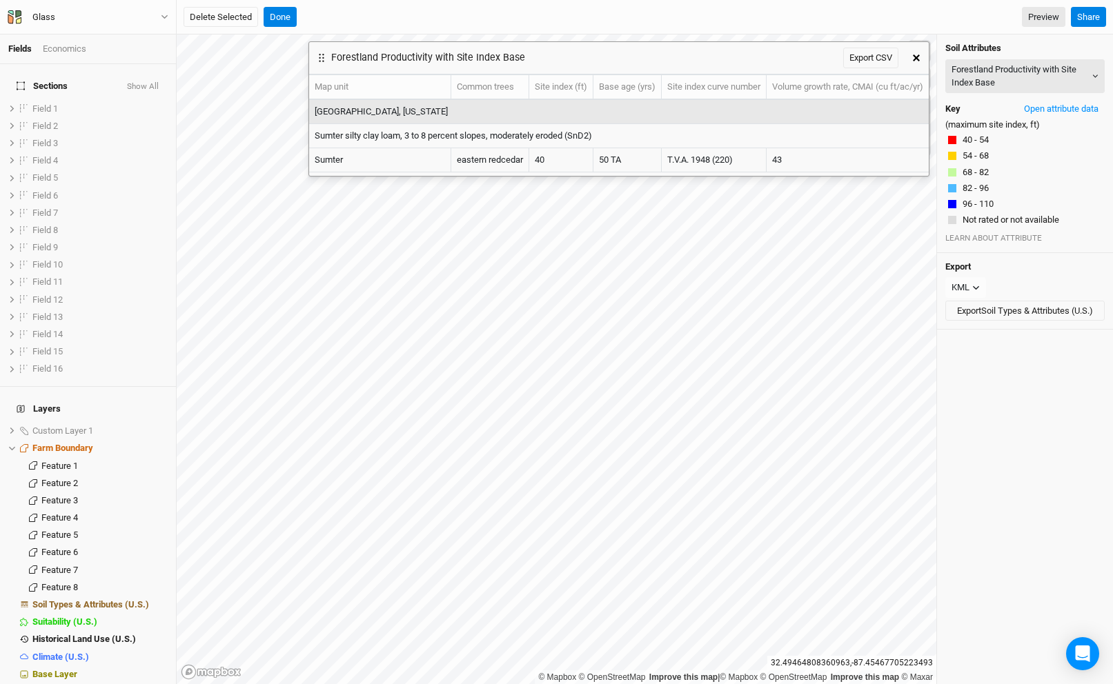
click at [915, 57] on icon "button" at bounding box center [916, 57] width 7 height 7
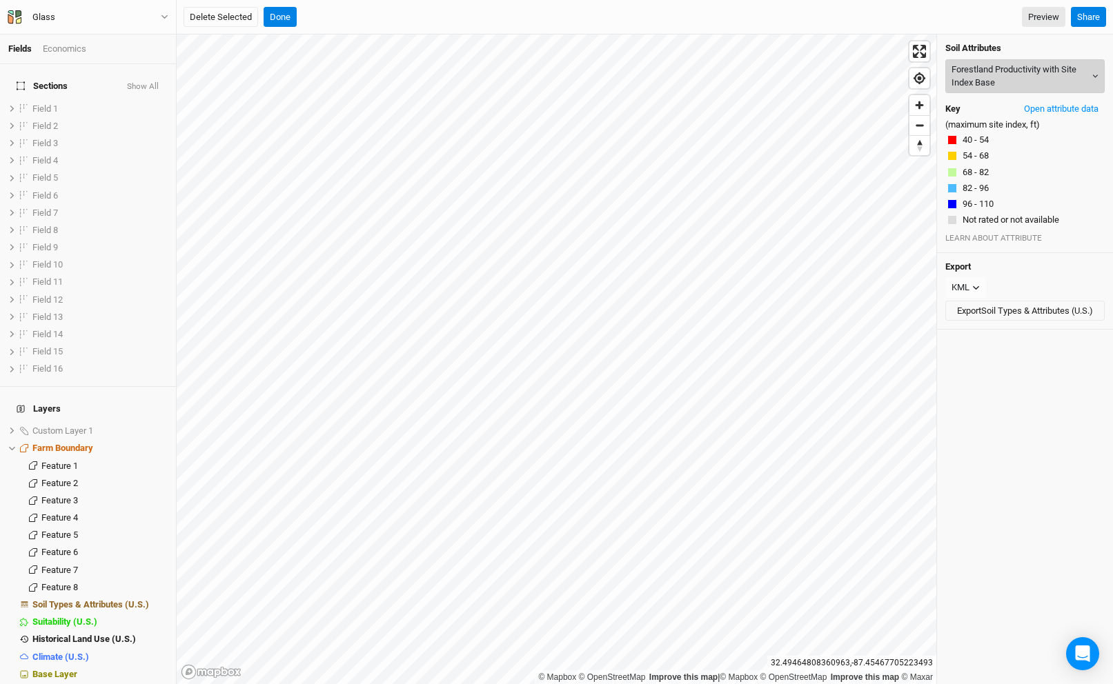
click at [984, 81] on button "Forestland Productivity with Site Index Base" at bounding box center [1024, 76] width 159 height 34
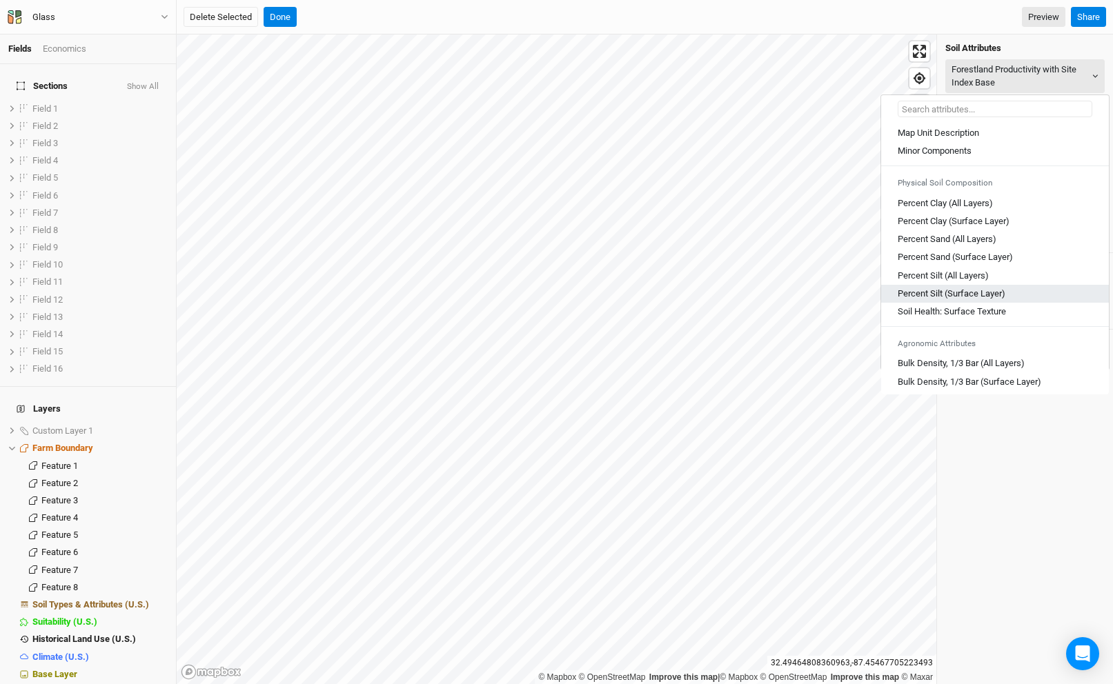
scroll to position [359, 0]
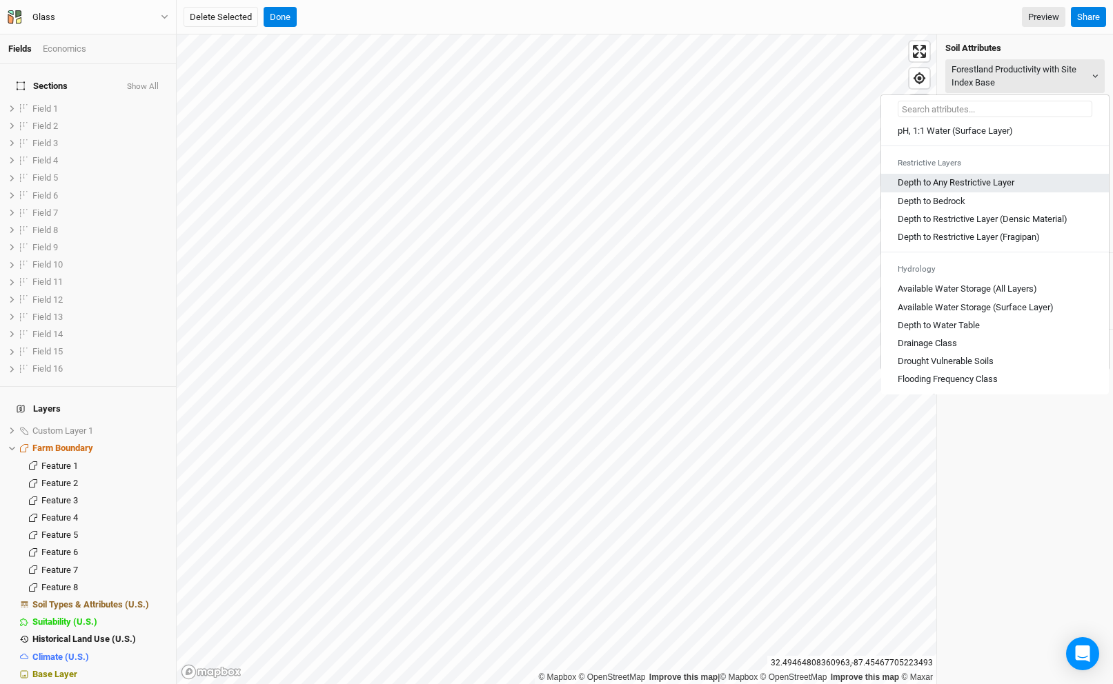
click at [990, 189] on Layer "Depth to Any Restrictive Layer" at bounding box center [955, 183] width 117 height 12
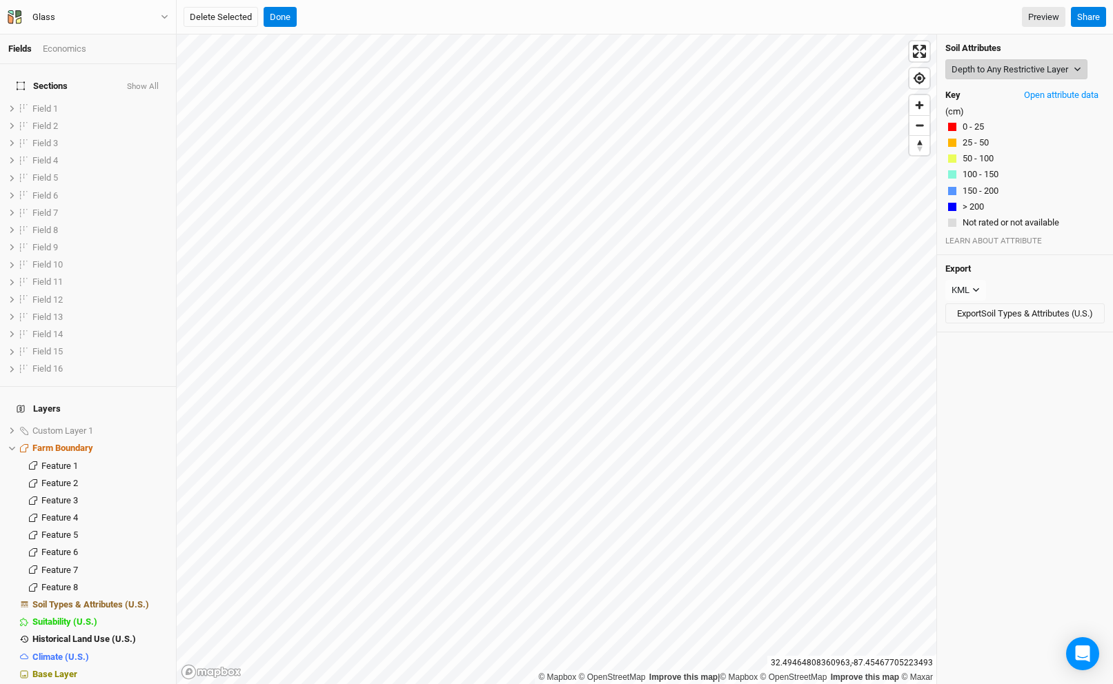
click at [997, 73] on button "Depth to Any Restrictive Layer" at bounding box center [1016, 69] width 142 height 21
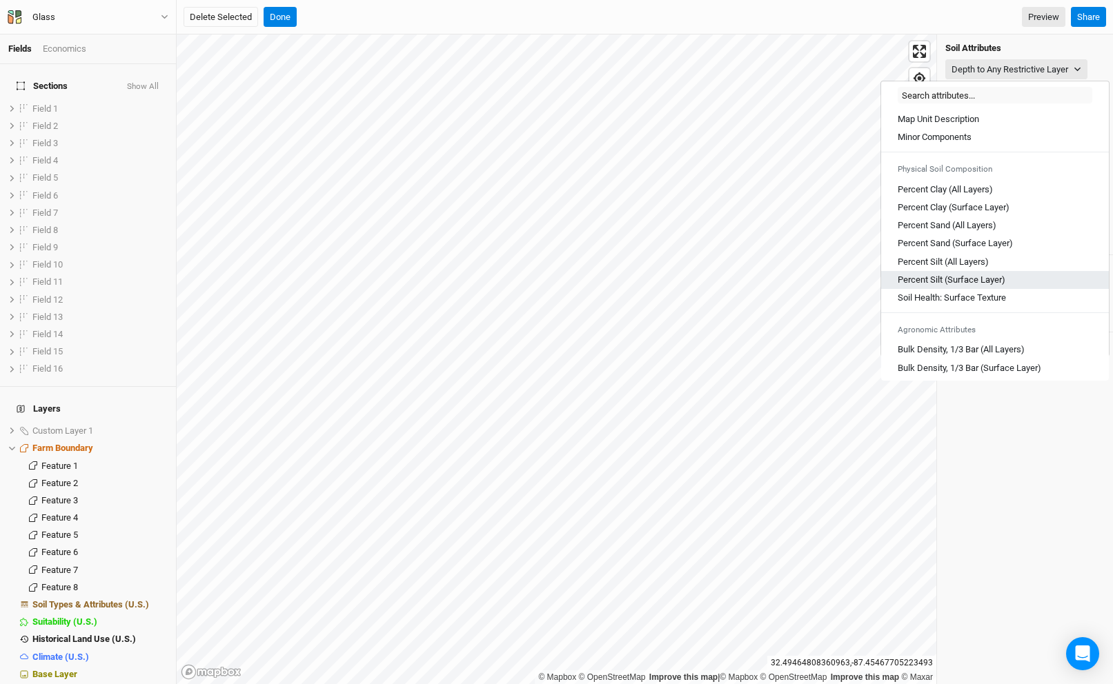
scroll to position [303, 0]
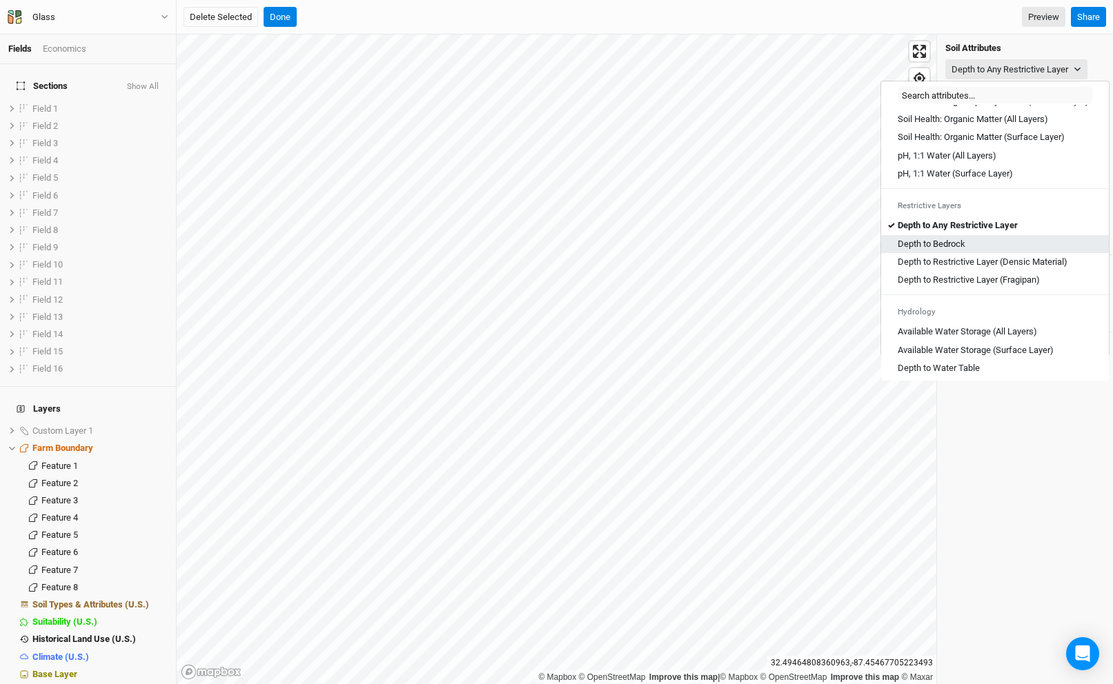
click at [984, 250] on div "Depth to Bedrock" at bounding box center [994, 244] width 195 height 12
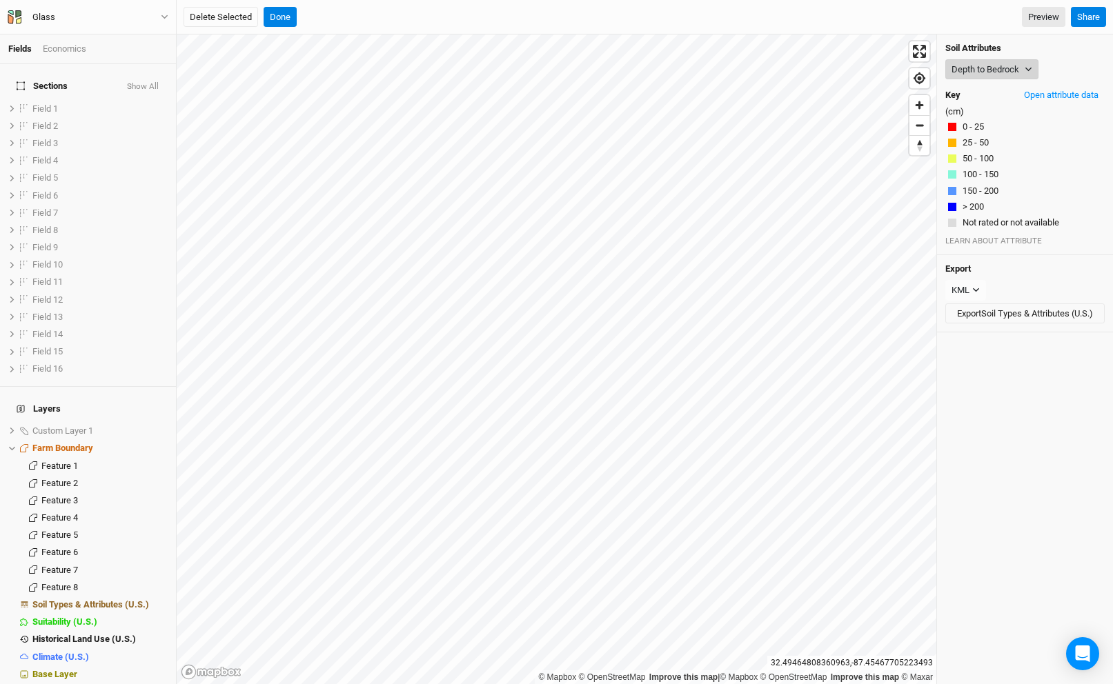
click at [988, 75] on button "Depth to Bedrock" at bounding box center [991, 69] width 93 height 21
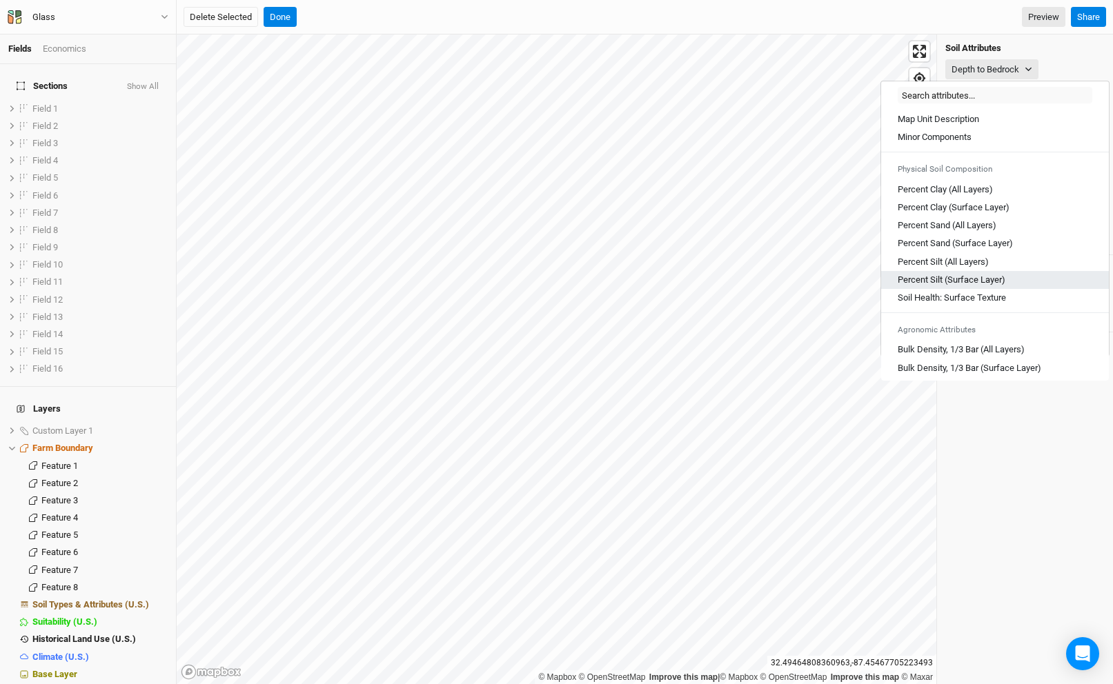
scroll to position [477, 0]
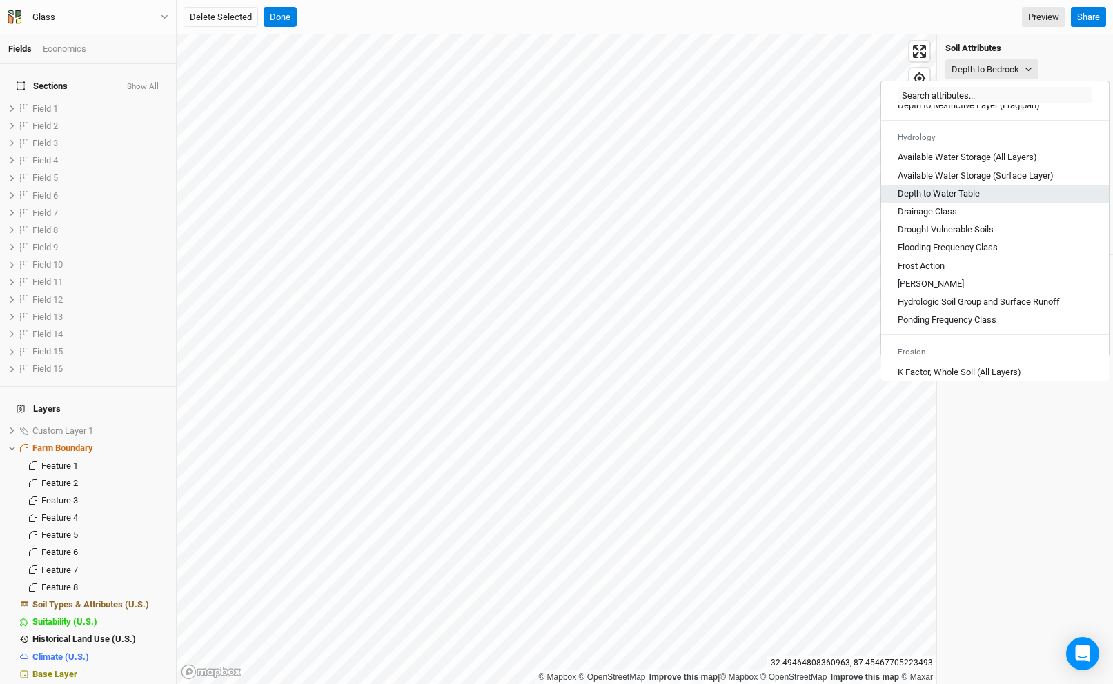
click at [953, 200] on Table "Depth to Water Table" at bounding box center [938, 194] width 82 height 12
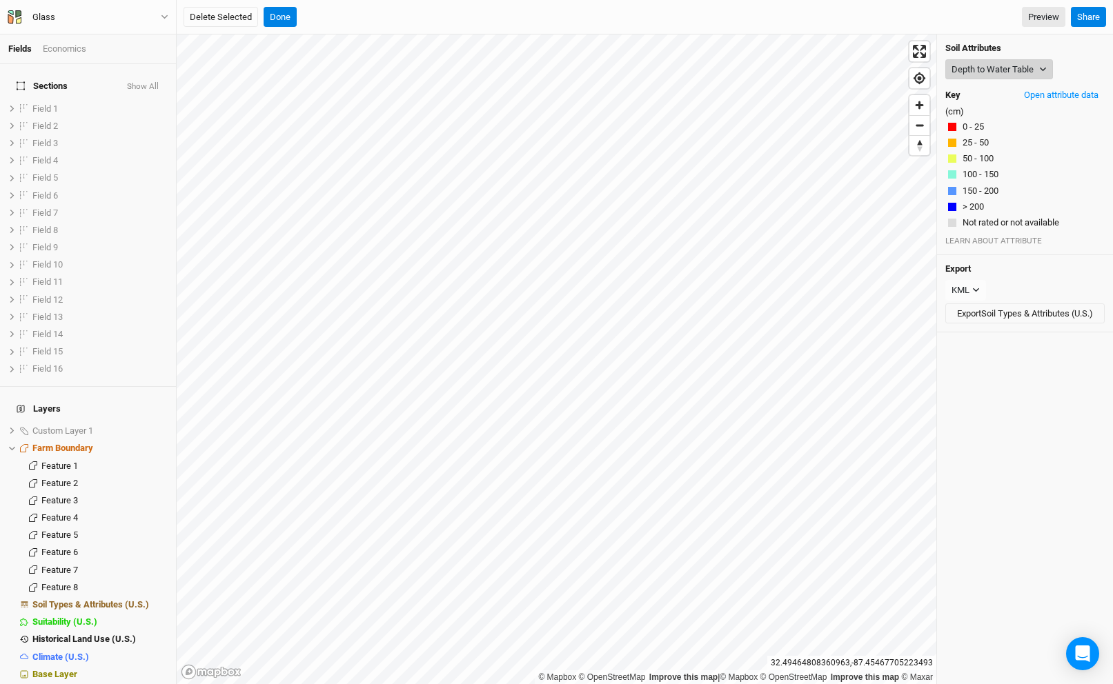
click at [979, 70] on button "Depth to Water Table" at bounding box center [999, 69] width 108 height 21
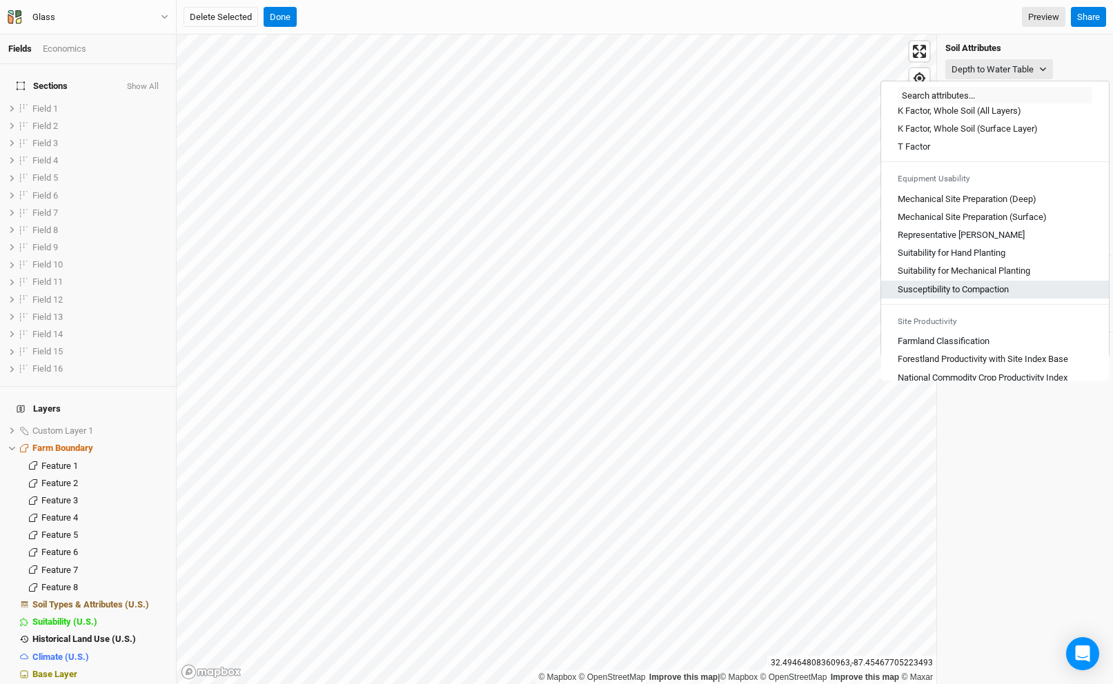
scroll to position [763, 0]
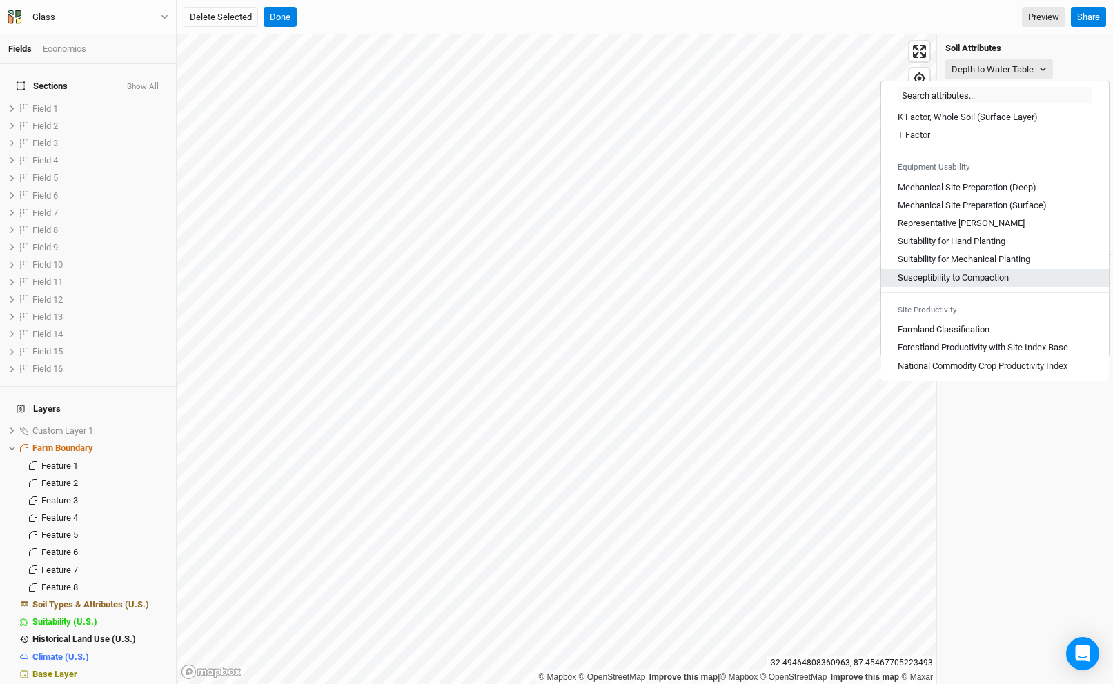
click at [954, 281] on Compaction "Susceptibility to Compaction" at bounding box center [952, 278] width 111 height 12
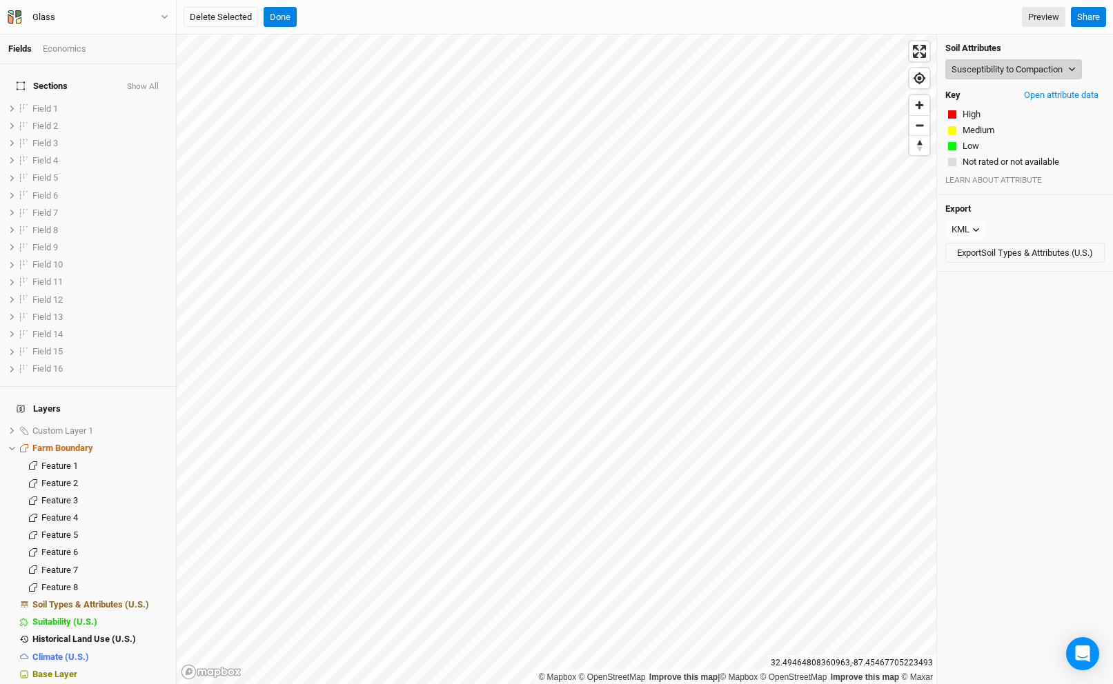
click at [990, 78] on button "Susceptibility to Compaction" at bounding box center [1013, 69] width 137 height 21
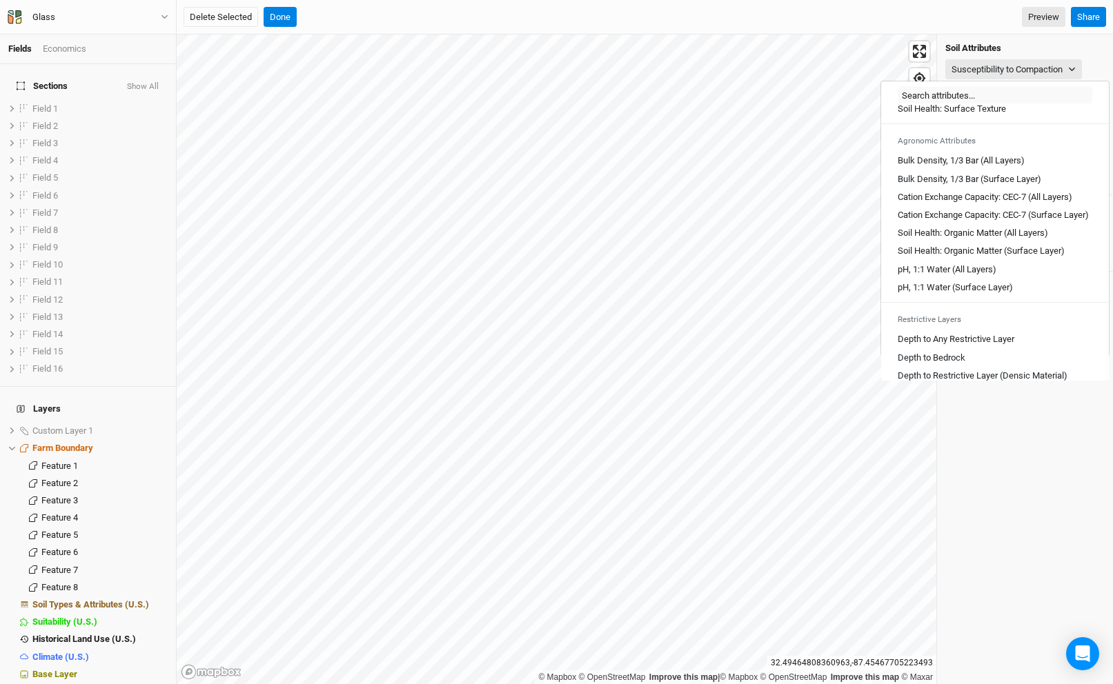
scroll to position [372, 0]
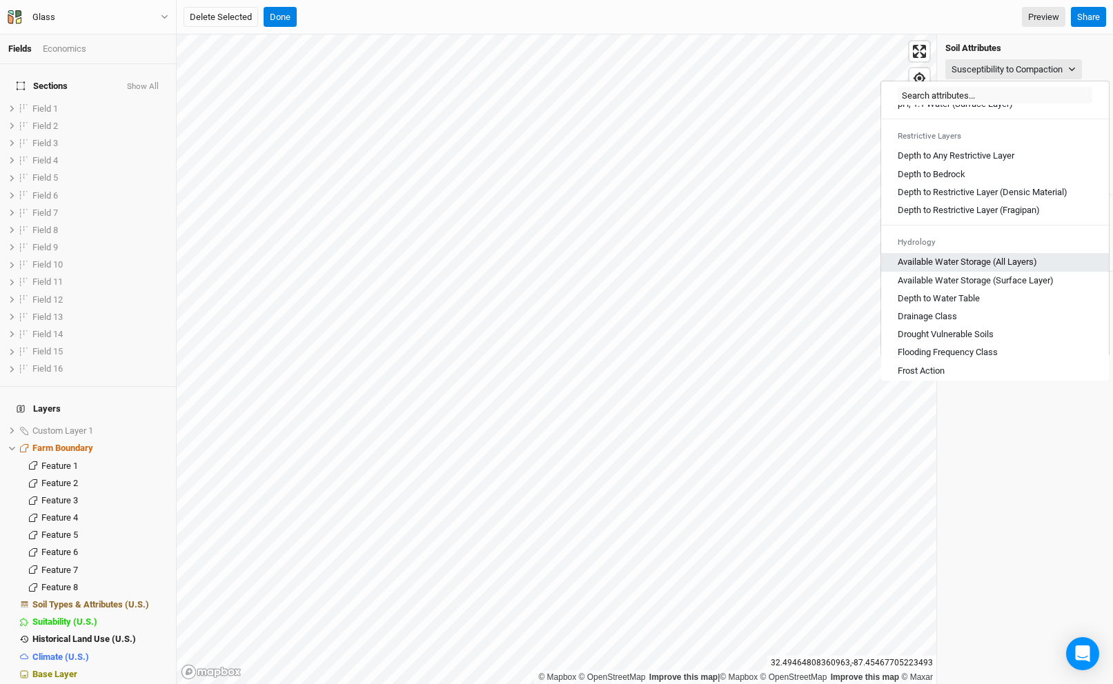
click at [966, 268] on Layers\) "Available Water Storage (All Layers)" at bounding box center [966, 262] width 139 height 12
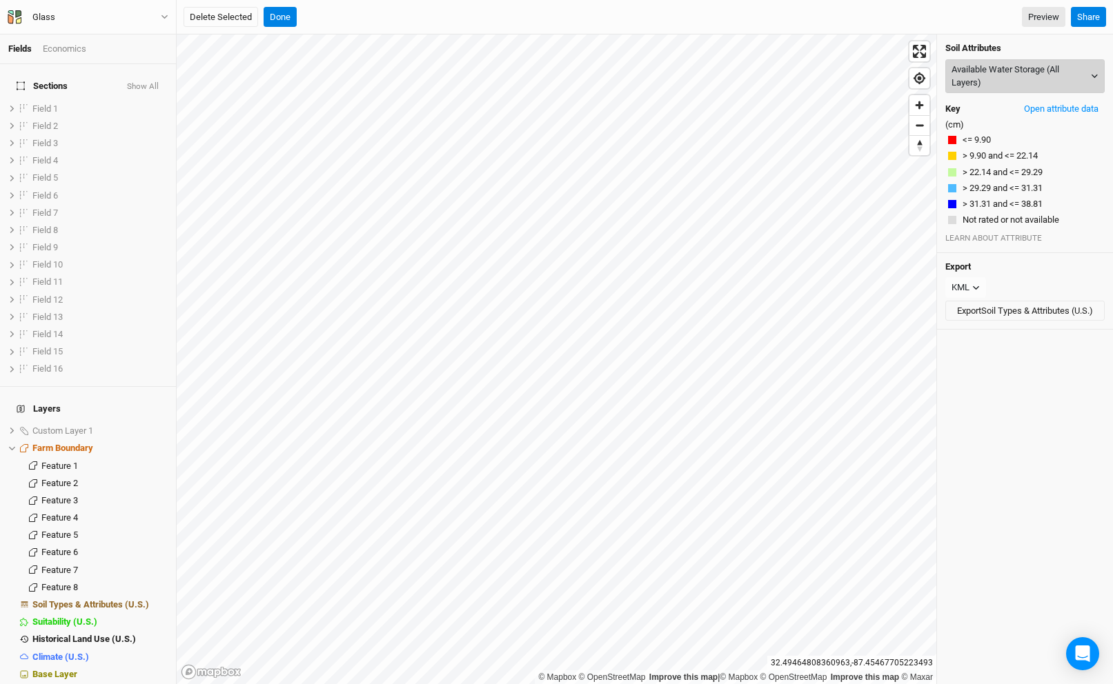
click at [983, 79] on button "Available Water Storage (All Layers)" at bounding box center [1024, 76] width 159 height 34
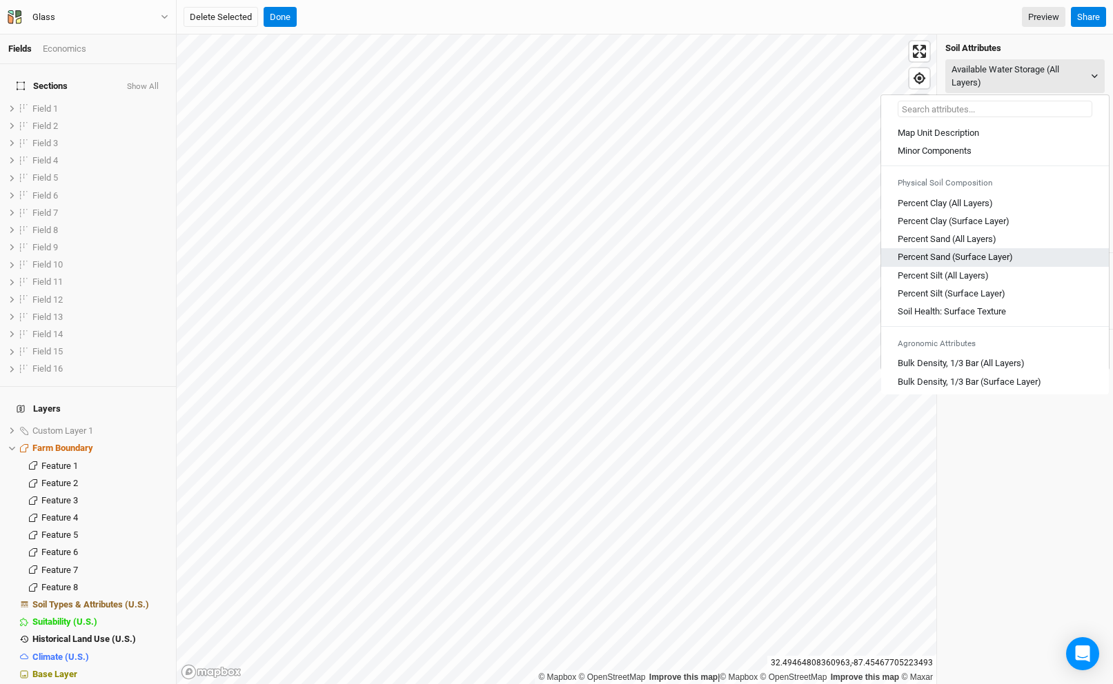
scroll to position [763, 0]
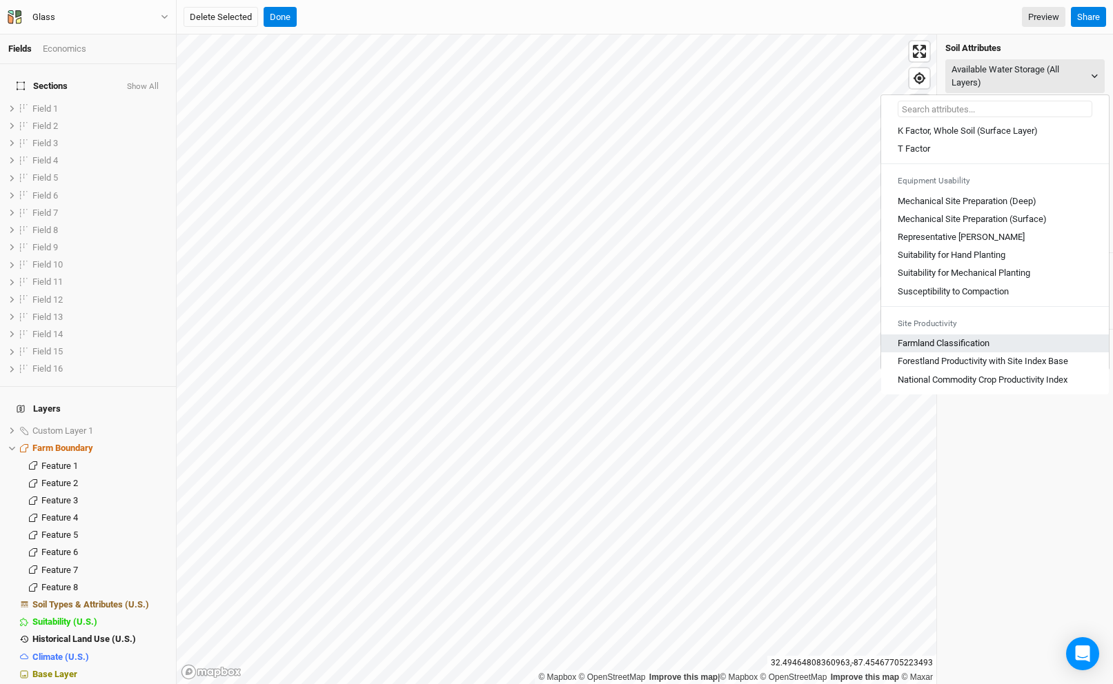
click at [964, 341] on Classification "Farmland Classification" at bounding box center [943, 343] width 92 height 12
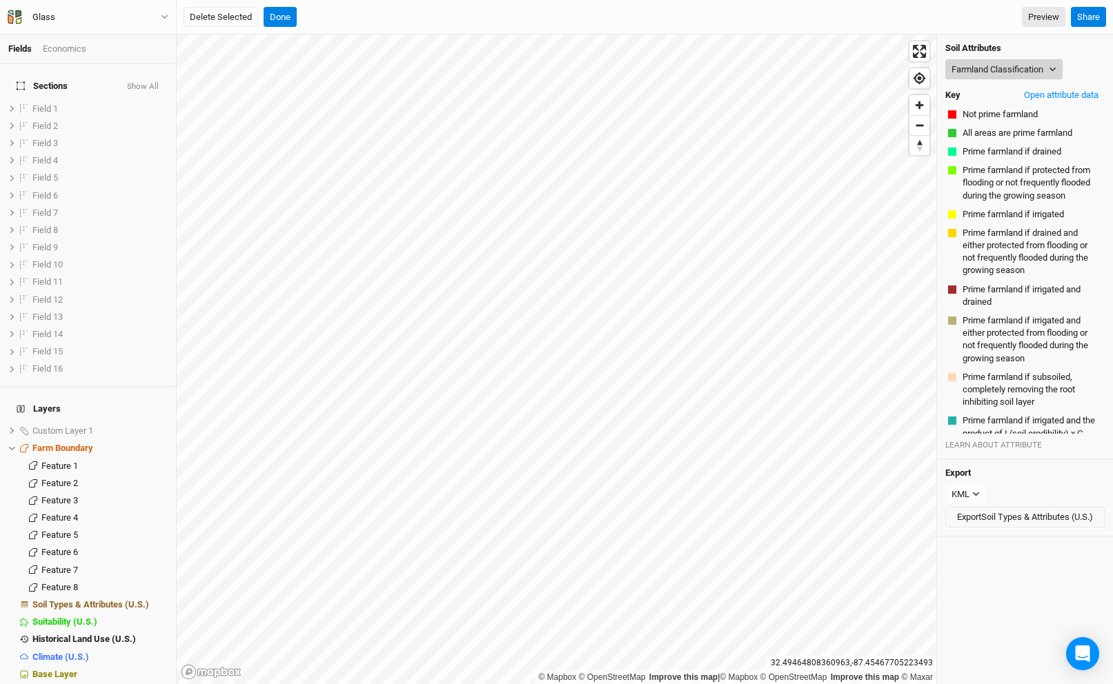
click at [979, 65] on button "Farmland Classification" at bounding box center [1003, 69] width 117 height 21
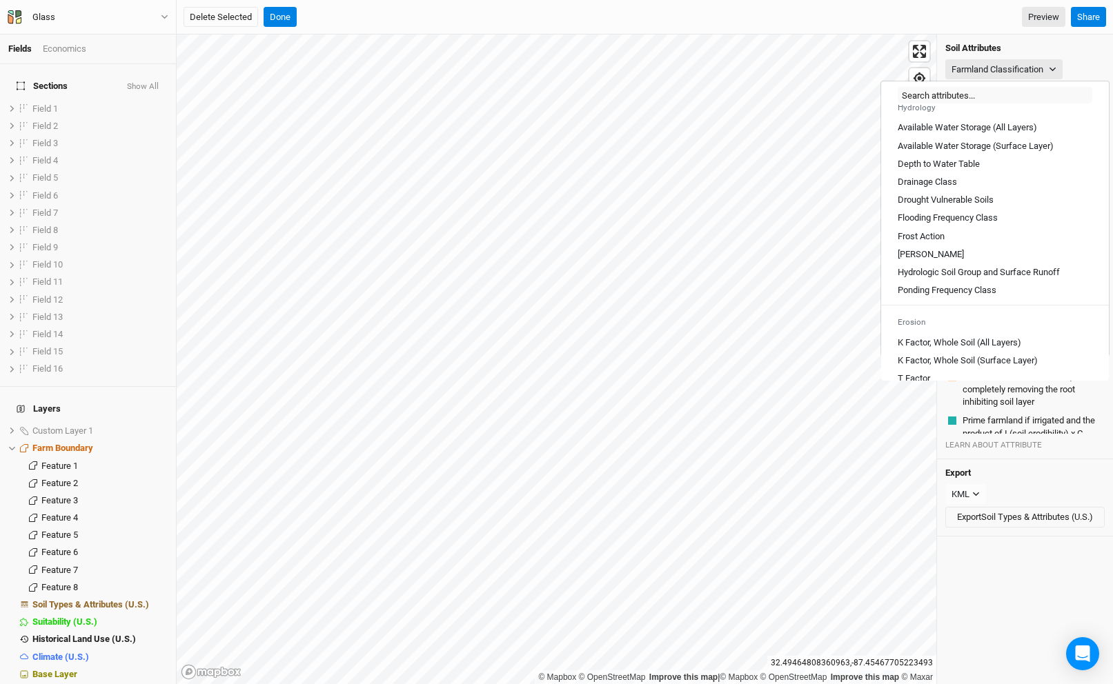
scroll to position [497, 0]
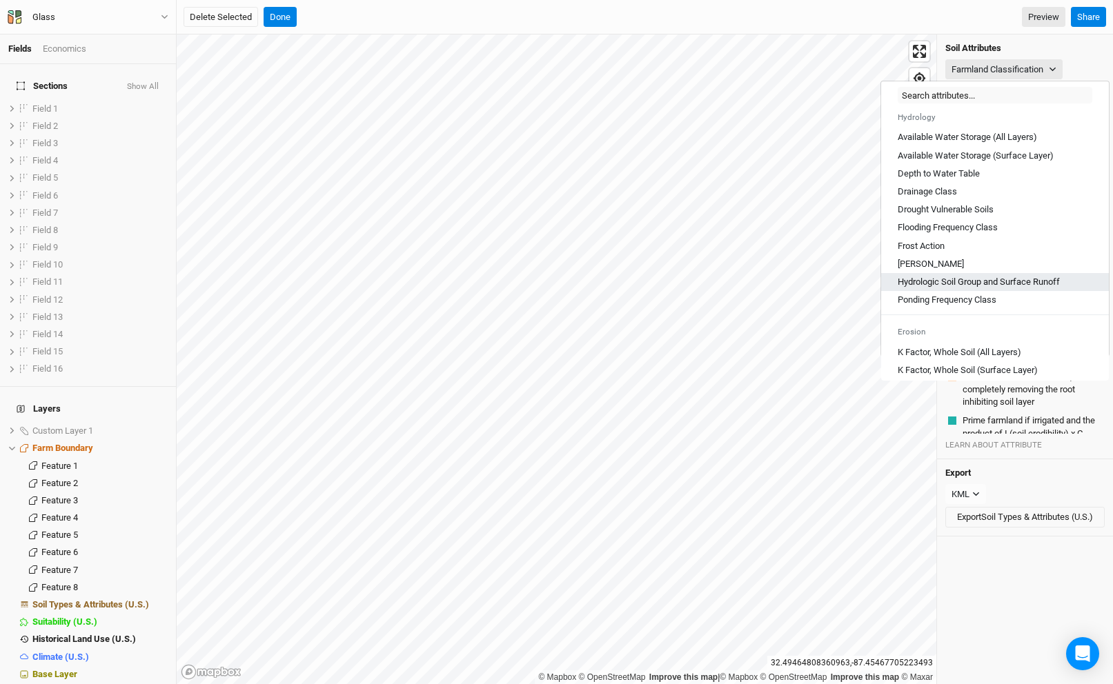
click at [973, 288] on Runoff "Hydrologic Soil Group and Surface Runoff" at bounding box center [978, 282] width 162 height 12
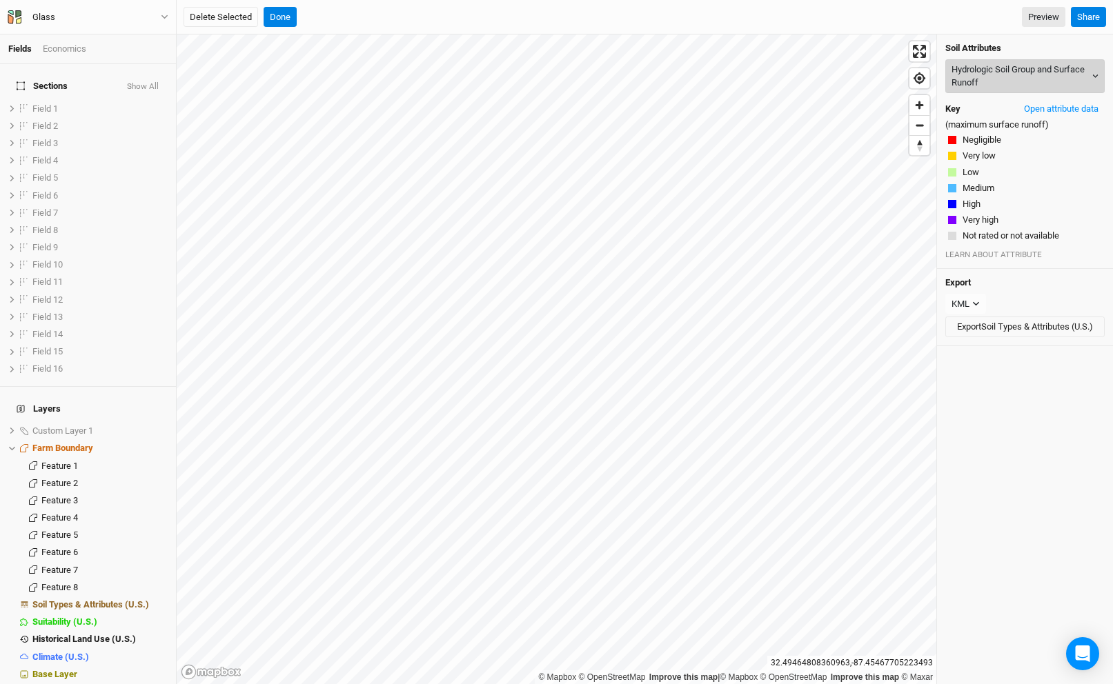
click at [999, 87] on button "Hydrologic Soil Group and Surface Runoff" at bounding box center [1024, 76] width 159 height 34
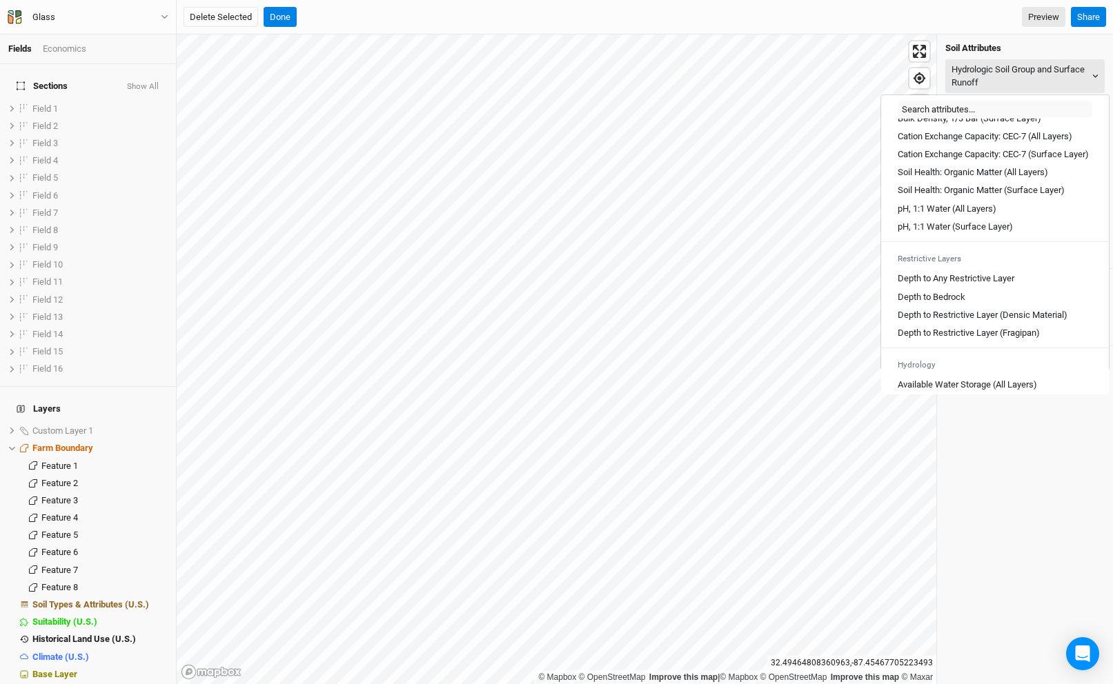
scroll to position [272, 0]
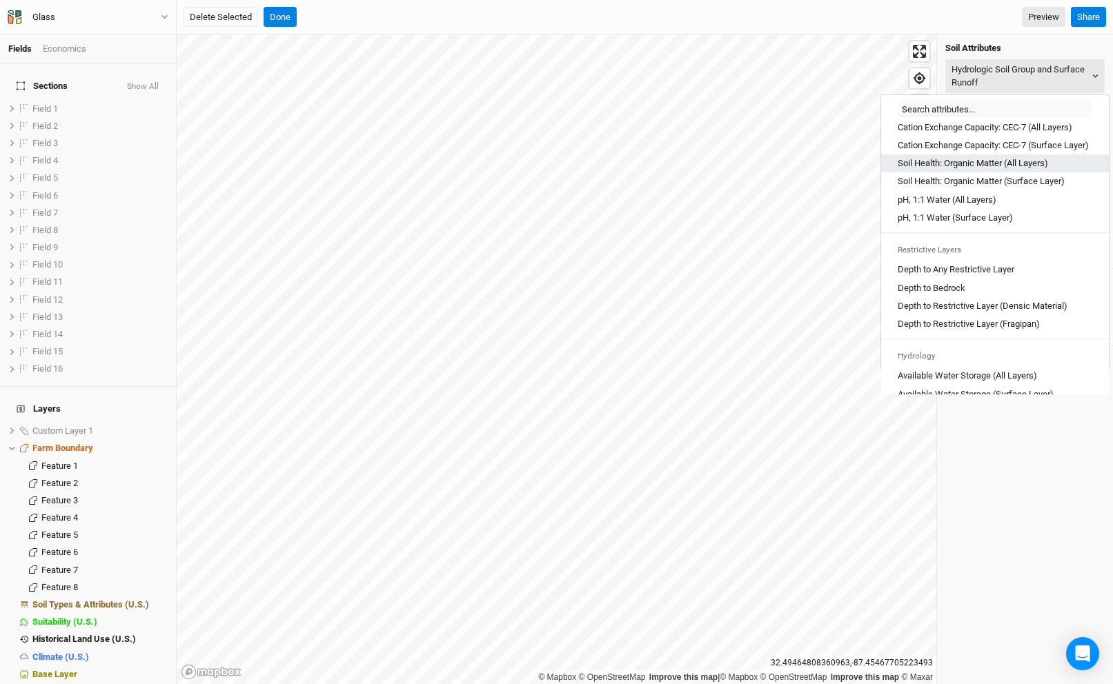
click at [988, 169] on link "Soil Health: Organic Matter (All Layers)" at bounding box center [995, 164] width 228 height 18
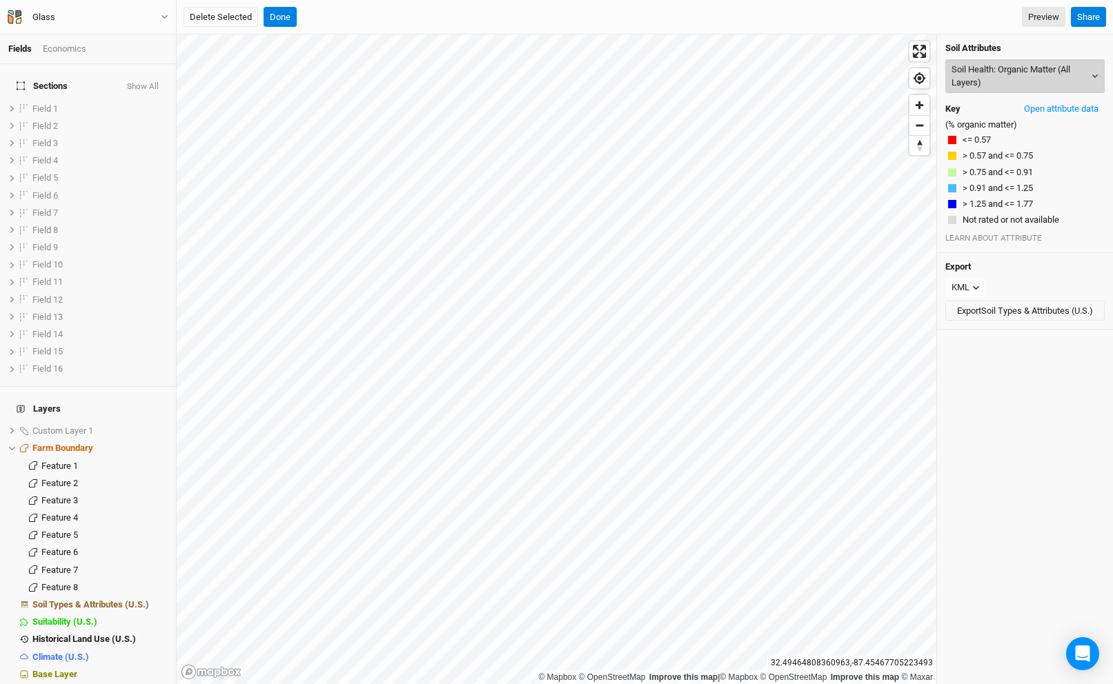
click at [990, 77] on button "Soil Health: Organic Matter (All Layers)" at bounding box center [1024, 76] width 159 height 34
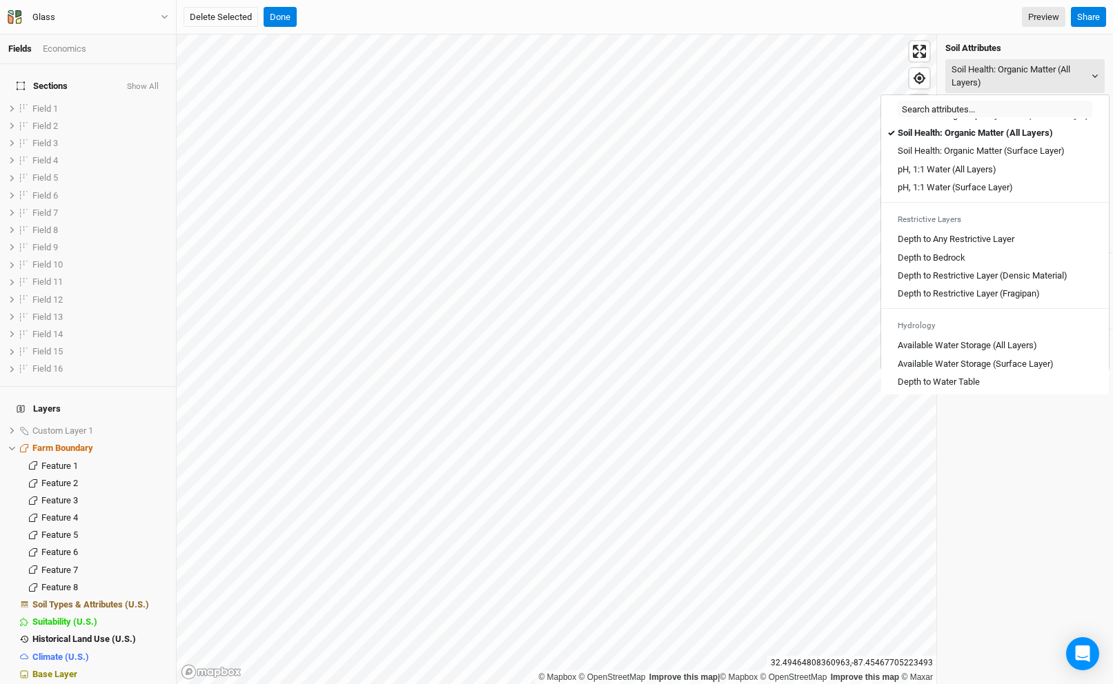
scroll to position [306, 0]
click at [982, 172] on Layers\) "pH, 1:1 Water (All Layers)" at bounding box center [946, 166] width 99 height 12
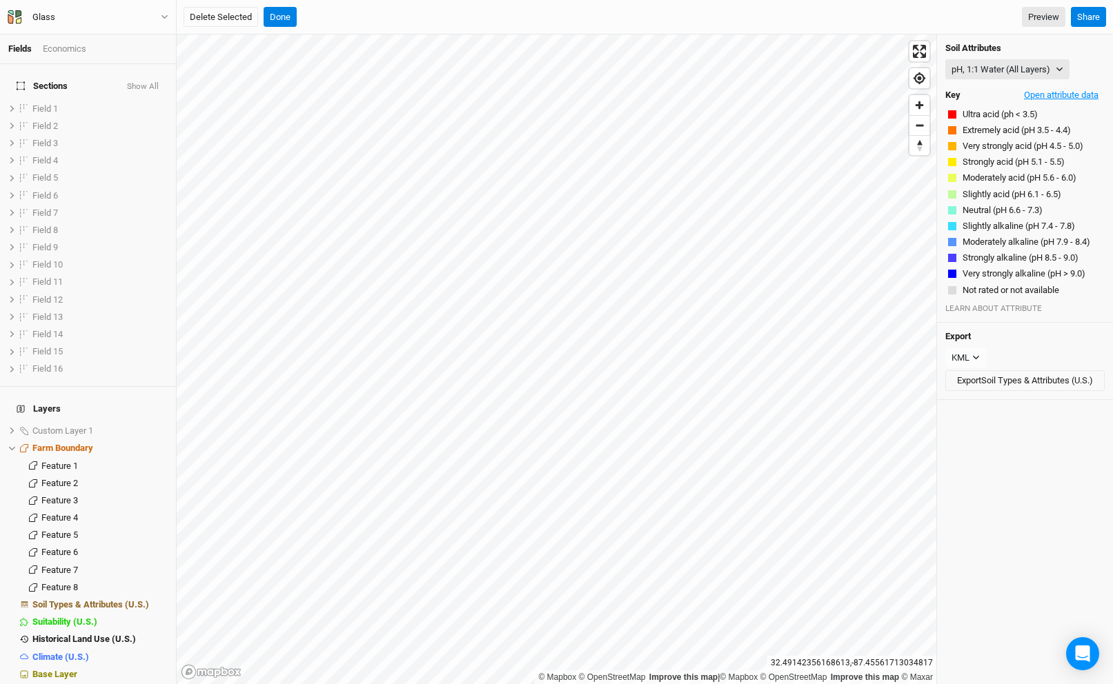
click at [1033, 98] on button "Open attribute data" at bounding box center [1060, 95] width 87 height 21
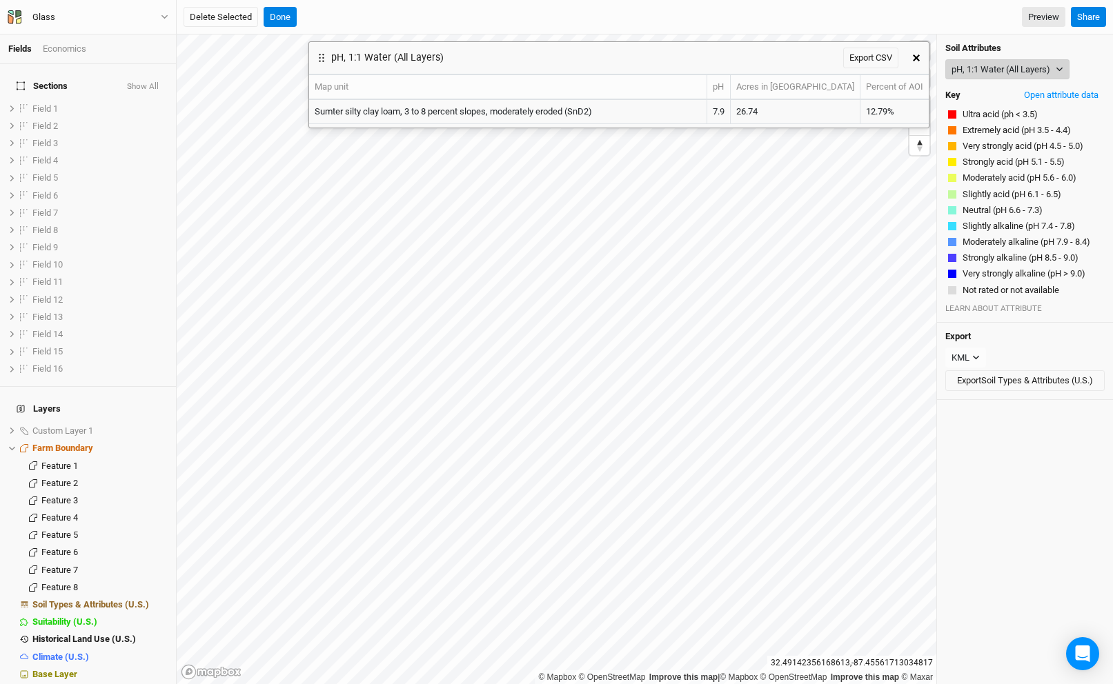
click at [975, 70] on button "pH, 1:1 Water (All Layers)" at bounding box center [1007, 69] width 124 height 21
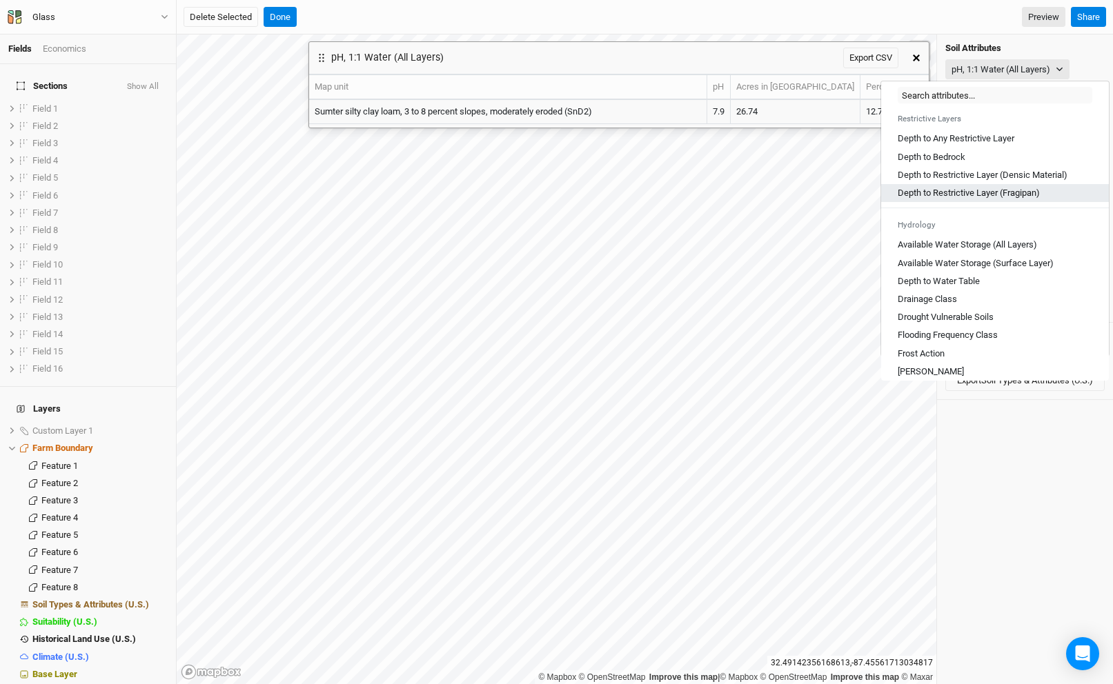
scroll to position [390, 0]
drag, startPoint x: 955, startPoint y: 292, endPoint x: 954, endPoint y: 309, distance: 17.3
click at [954, 309] on div "Map Unit Description Minor Components Physical Soil Composition Percent Clay (A…" at bounding box center [995, 243] width 228 height 276
click at [954, 305] on Class "Drainage Class" at bounding box center [926, 298] width 59 height 12
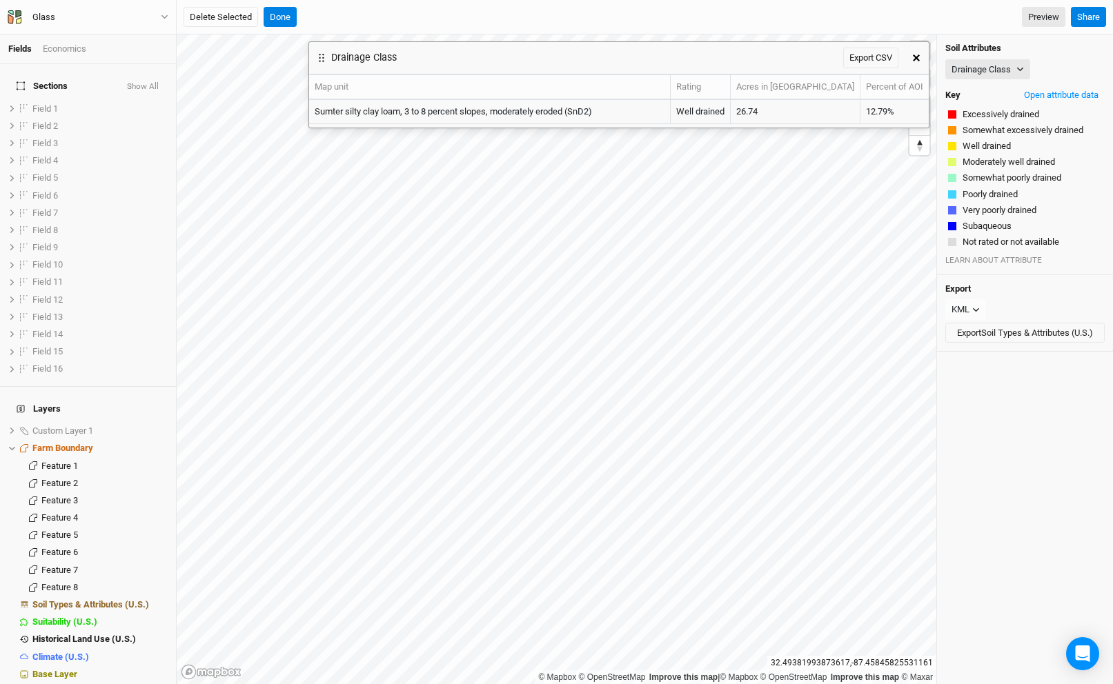
click at [913, 61] on button "button" at bounding box center [916, 58] width 25 height 25
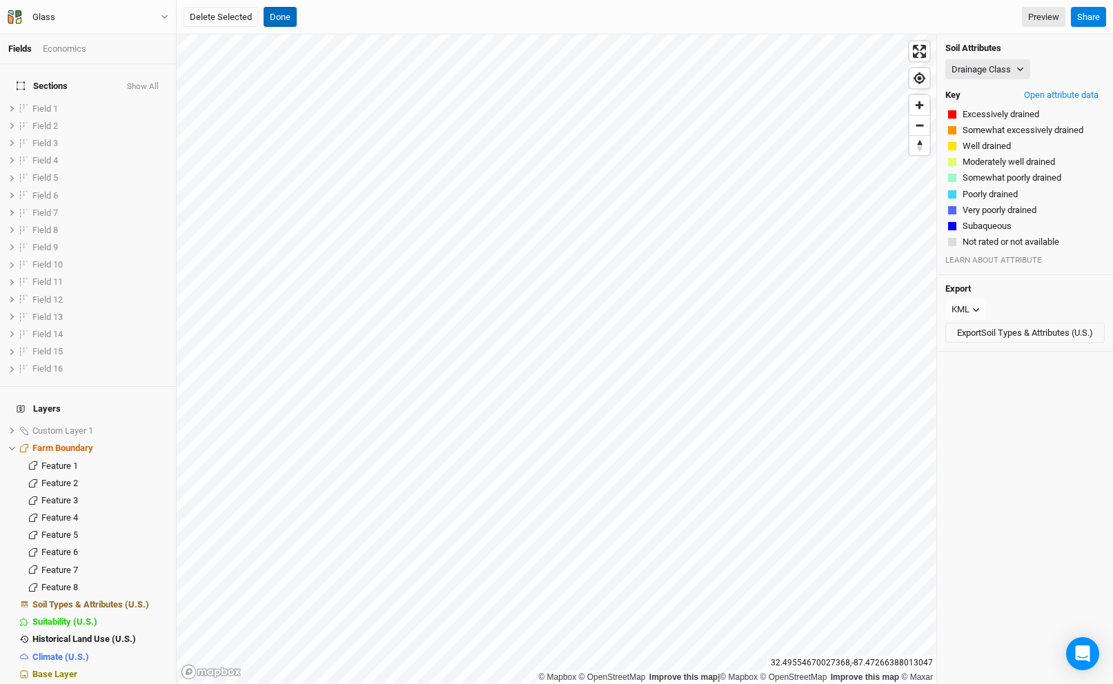
click at [289, 8] on button "Done" at bounding box center [279, 17] width 33 height 21
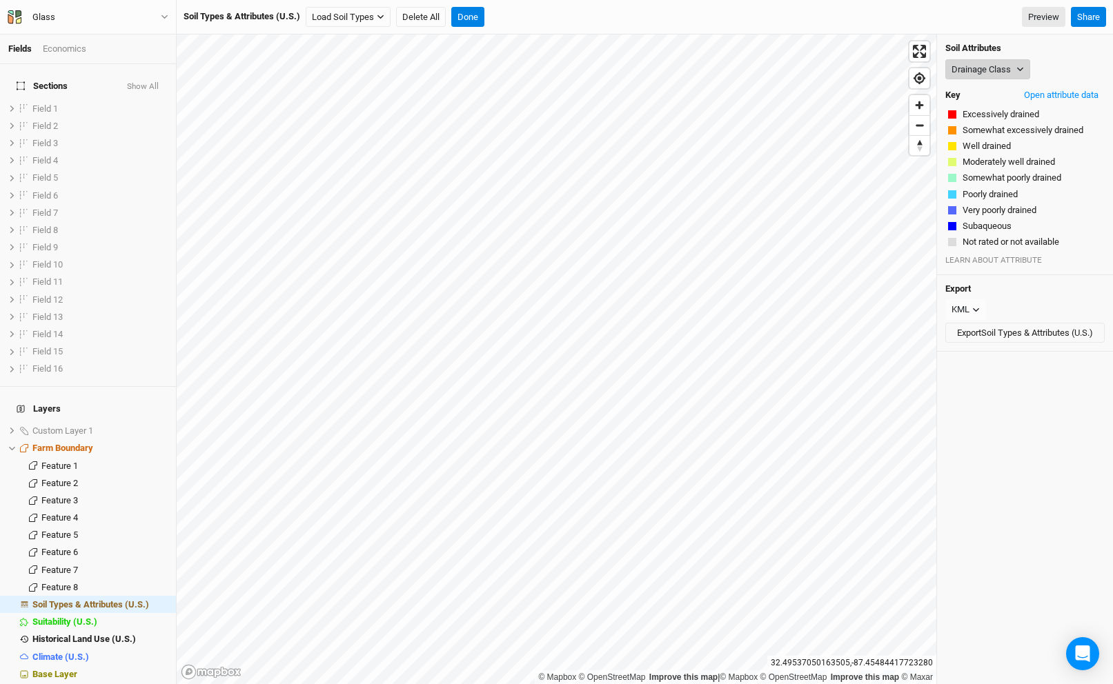
click at [986, 71] on button "Drainage Class" at bounding box center [987, 69] width 85 height 21
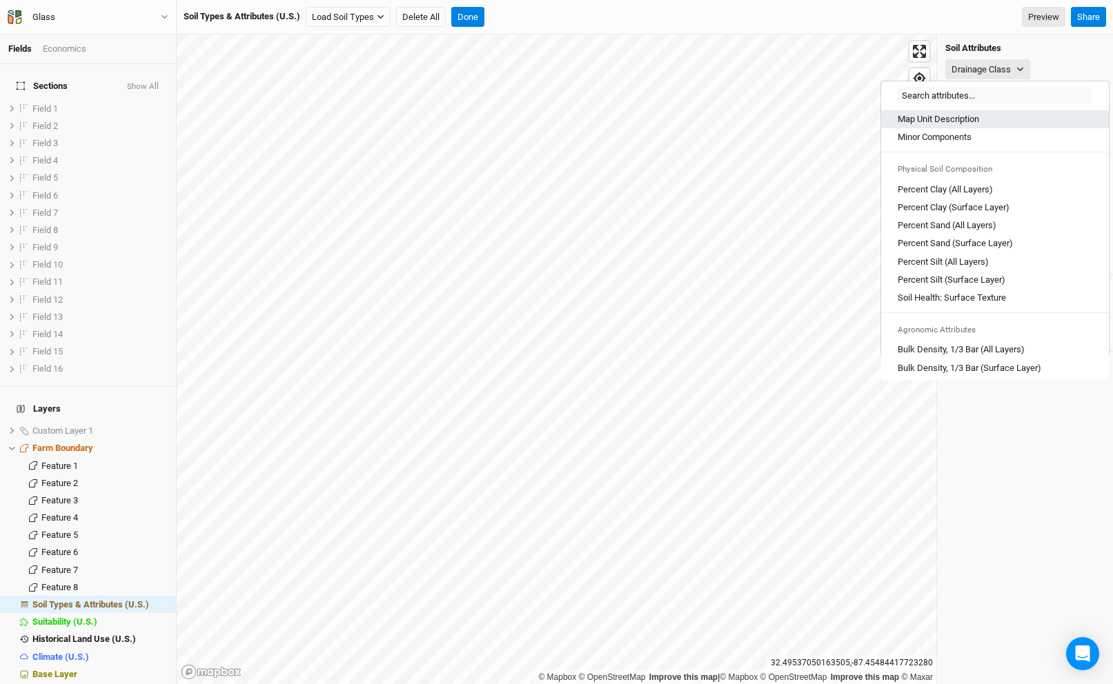
click at [969, 111] on link "Map Unit Description" at bounding box center [995, 119] width 228 height 18
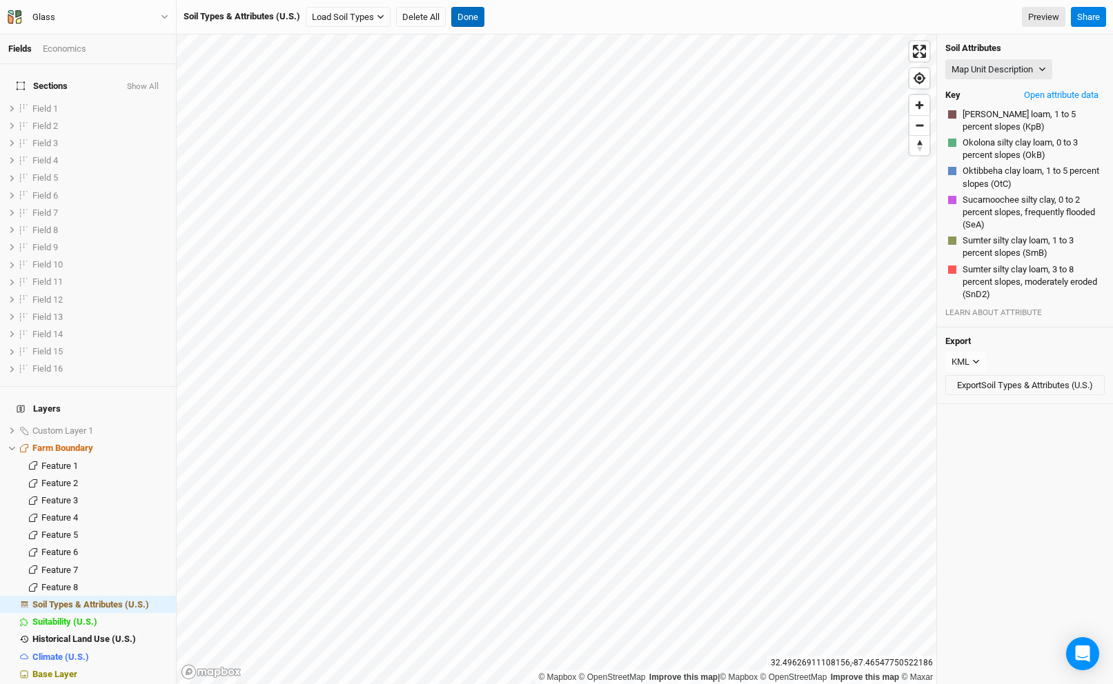
click at [475, 14] on button "Done" at bounding box center [467, 17] width 33 height 21
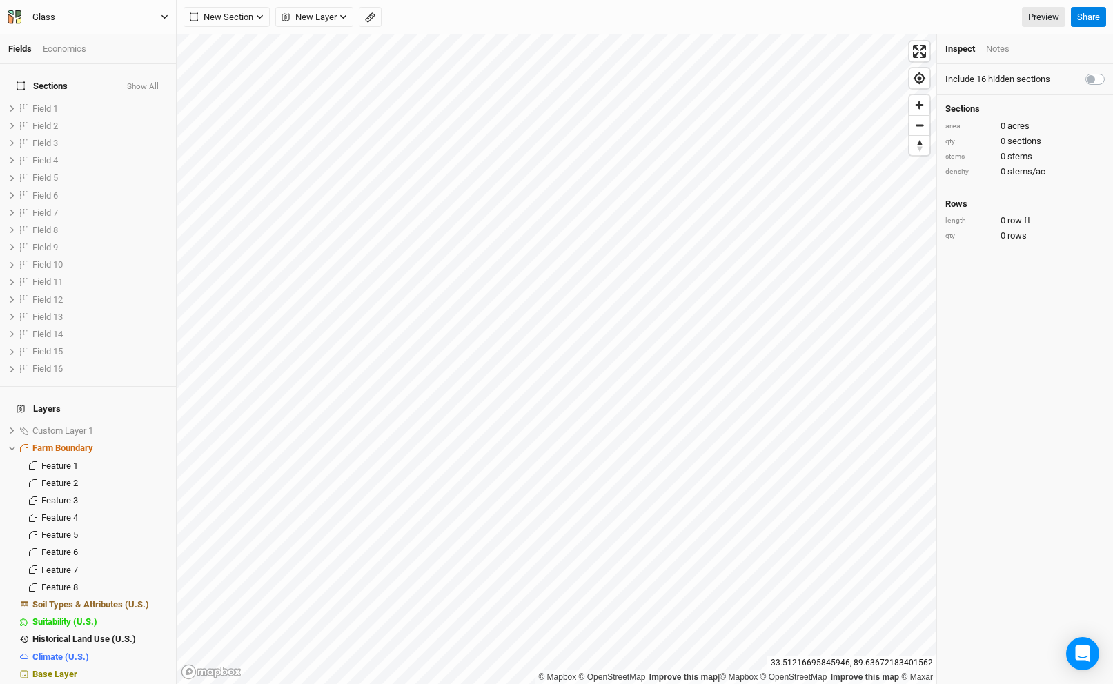
click at [141, 17] on button "Glass" at bounding box center [88, 17] width 162 height 15
click at [135, 31] on button "Back" at bounding box center [114, 39] width 109 height 18
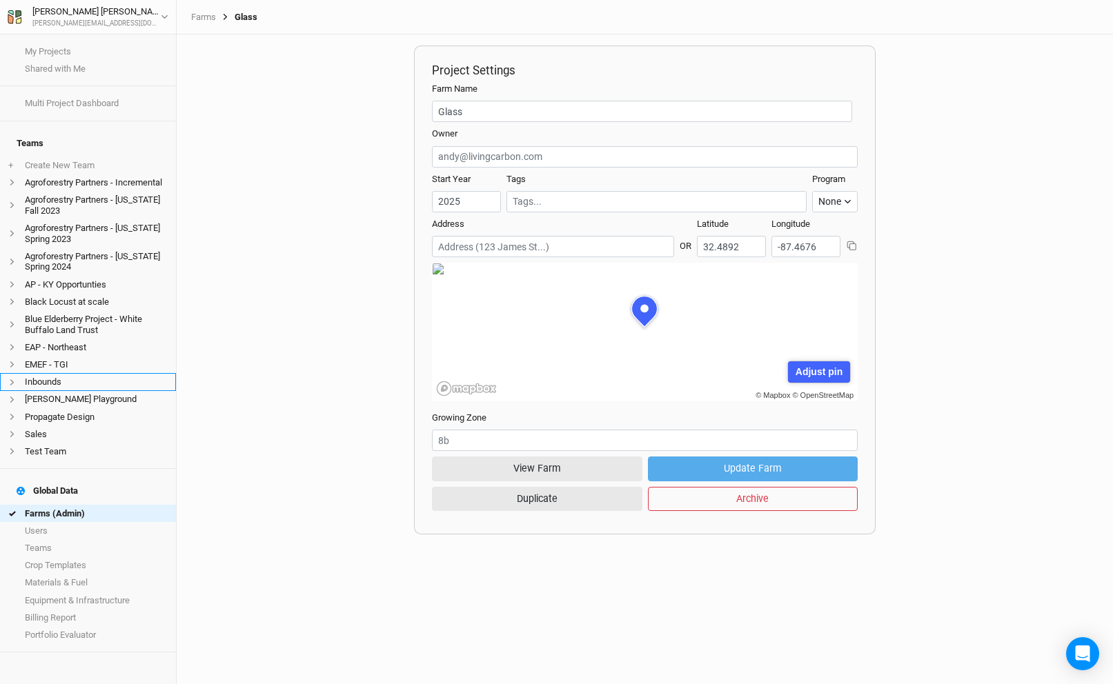
scroll to position [69, 212]
click at [66, 505] on link "Farms (Admin)" at bounding box center [88, 513] width 176 height 17
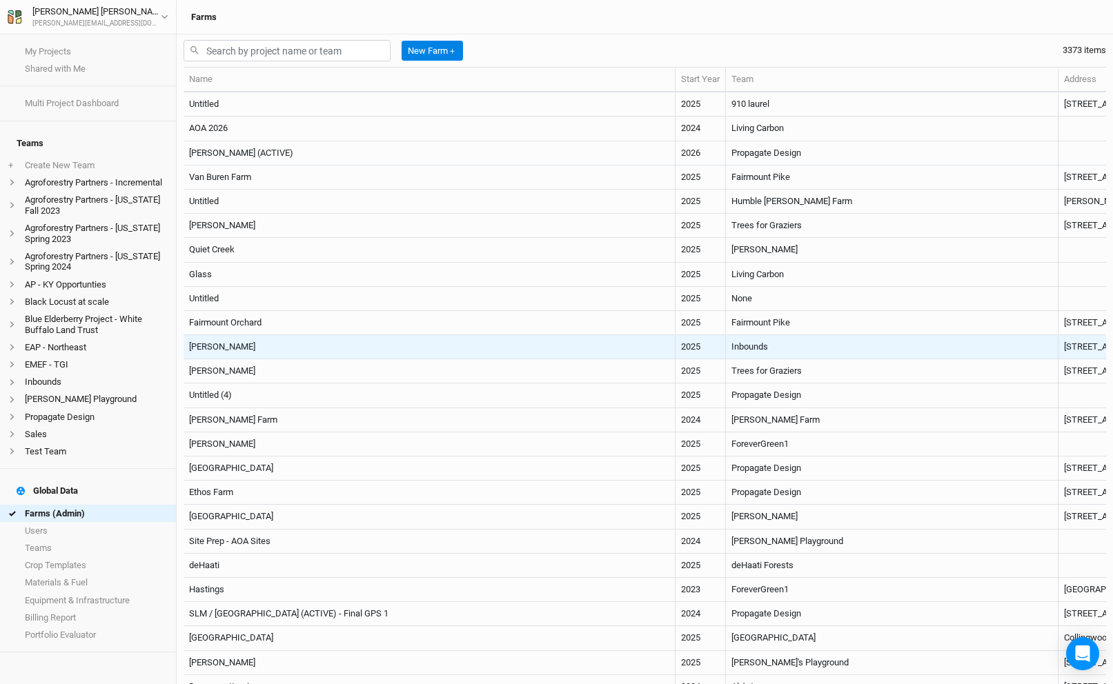
click at [323, 339] on td "[PERSON_NAME]" at bounding box center [429, 347] width 492 height 24
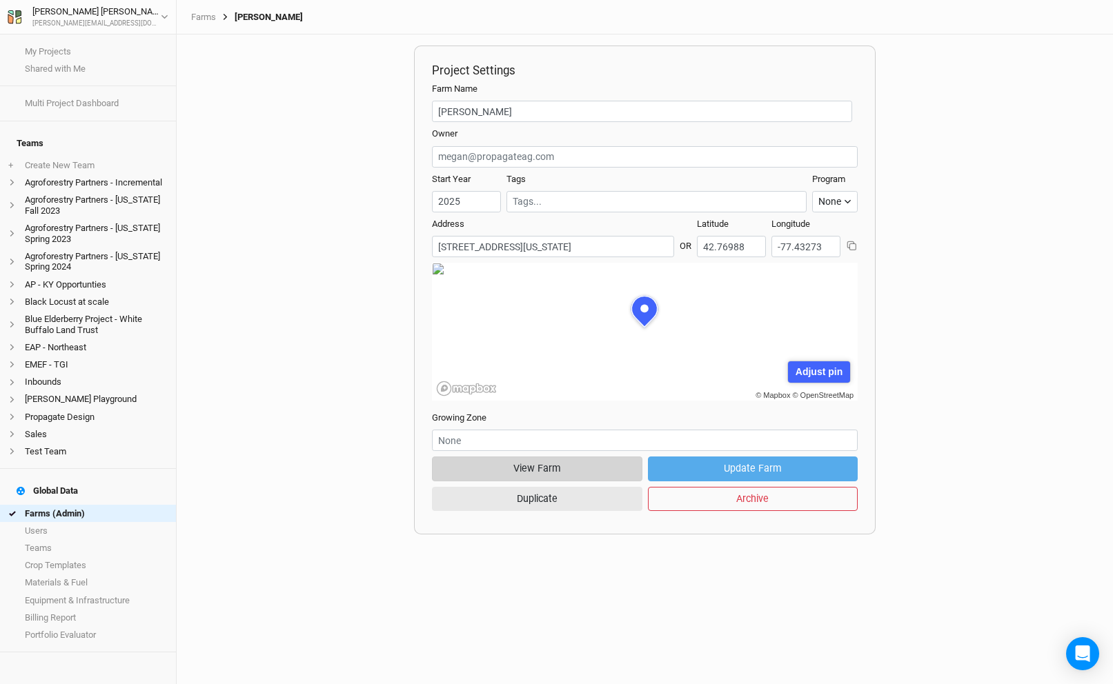
scroll to position [69, 212]
click at [528, 466] on button "View Farm" at bounding box center [537, 469] width 210 height 24
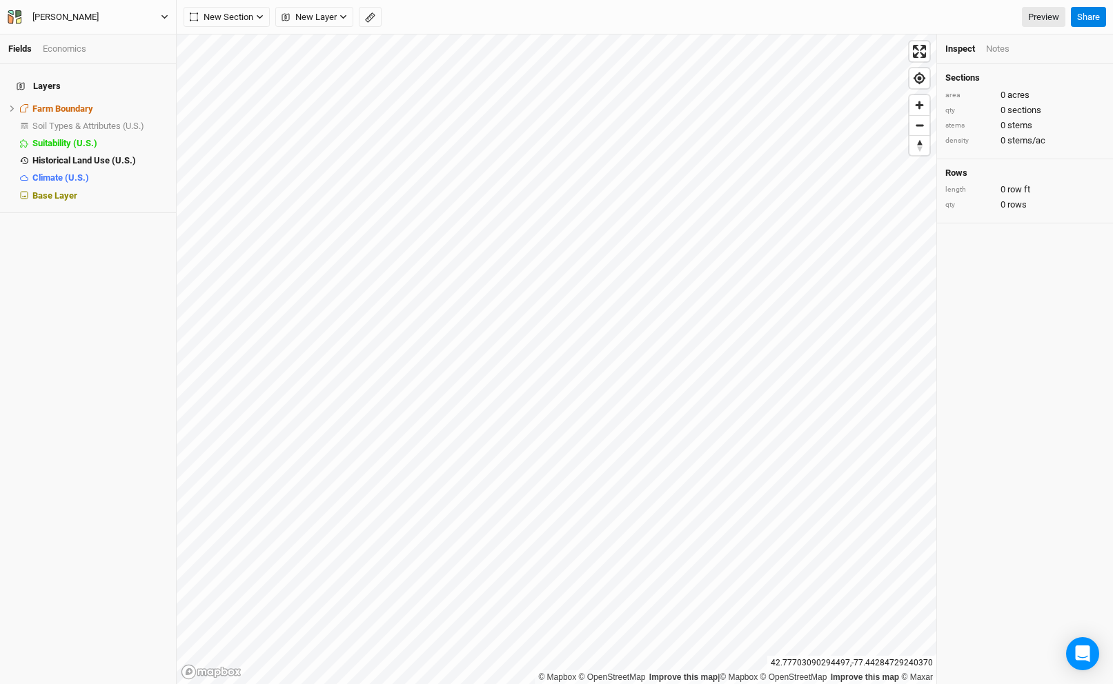
click at [132, 10] on button "[PERSON_NAME]" at bounding box center [88, 17] width 162 height 15
click at [130, 32] on button "Back" at bounding box center [114, 39] width 109 height 18
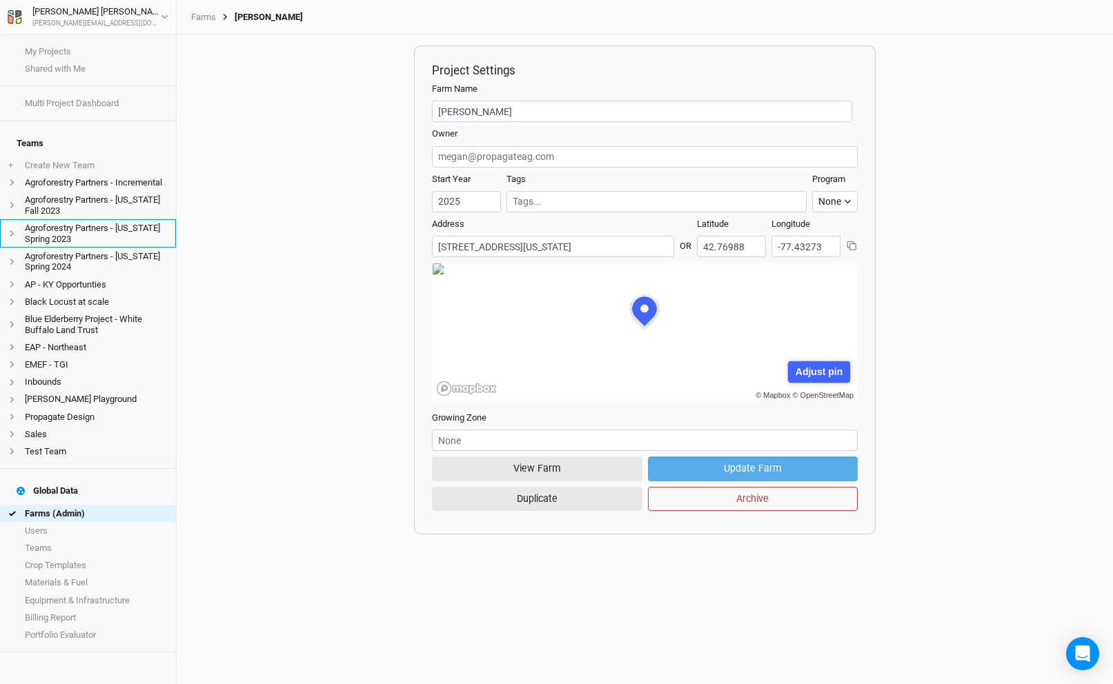
scroll to position [69, 212]
click at [103, 505] on link "Farms (Admin)" at bounding box center [88, 513] width 176 height 17
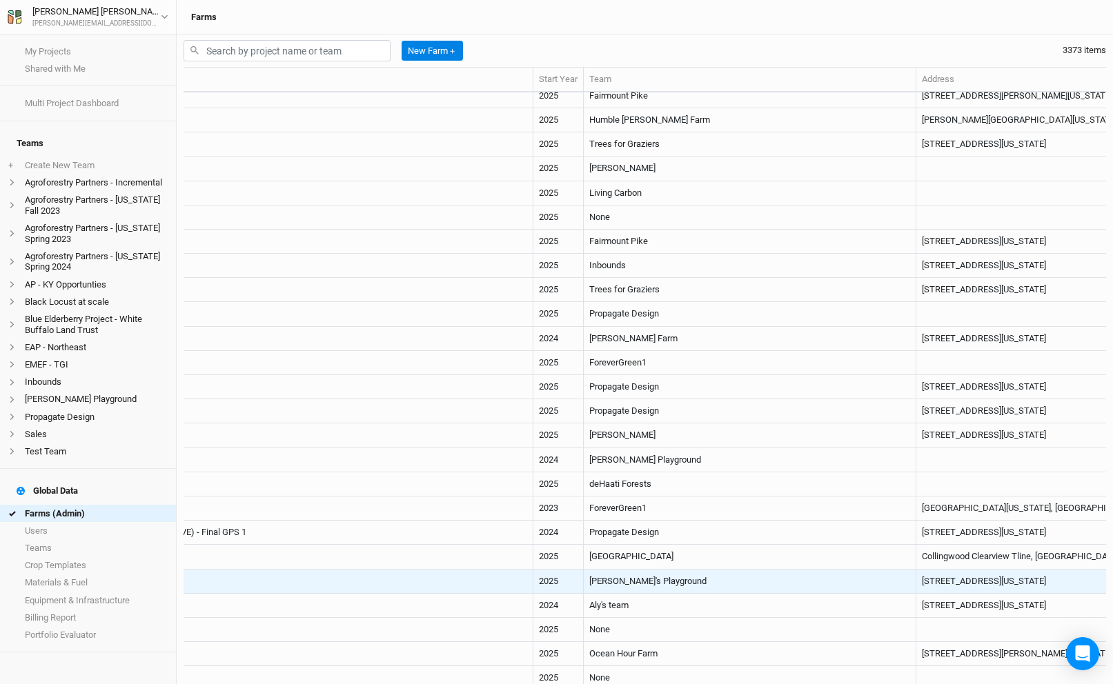
scroll to position [81, 0]
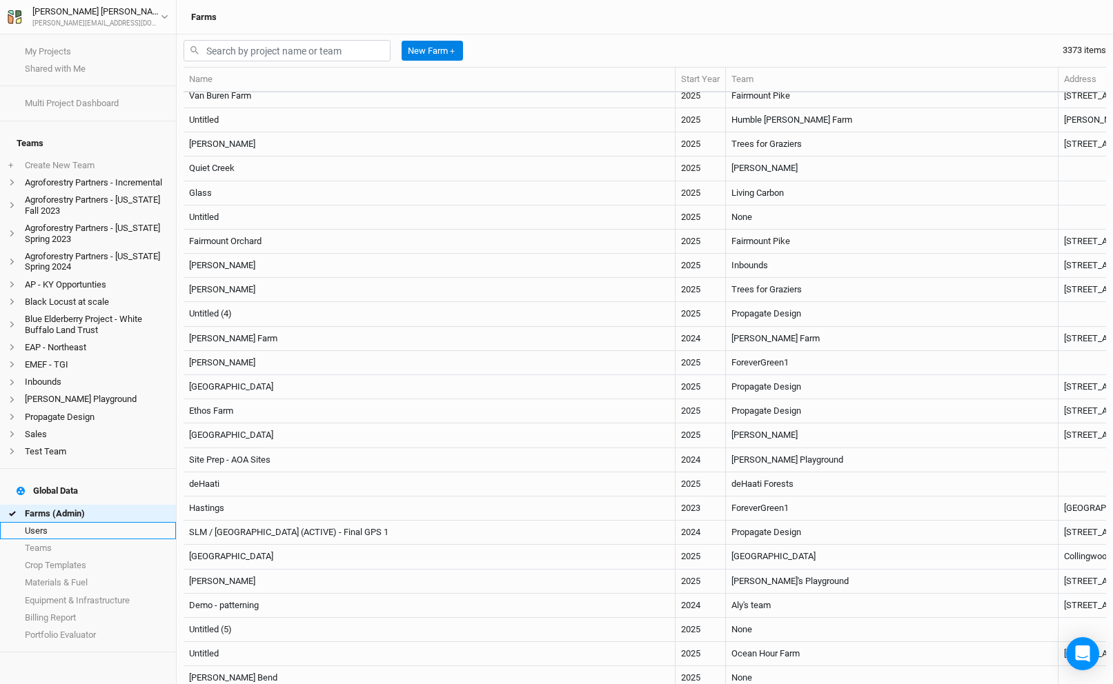
click at [51, 522] on link "Users" at bounding box center [88, 530] width 176 height 17
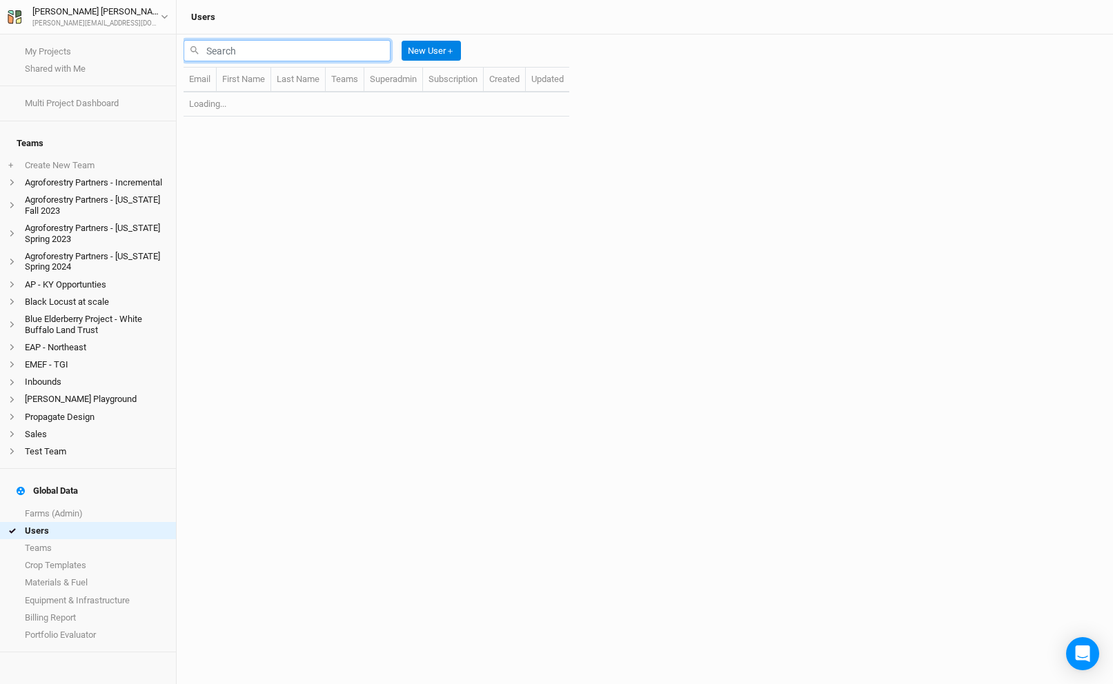
click at [289, 53] on input "text" at bounding box center [286, 50] width 207 height 21
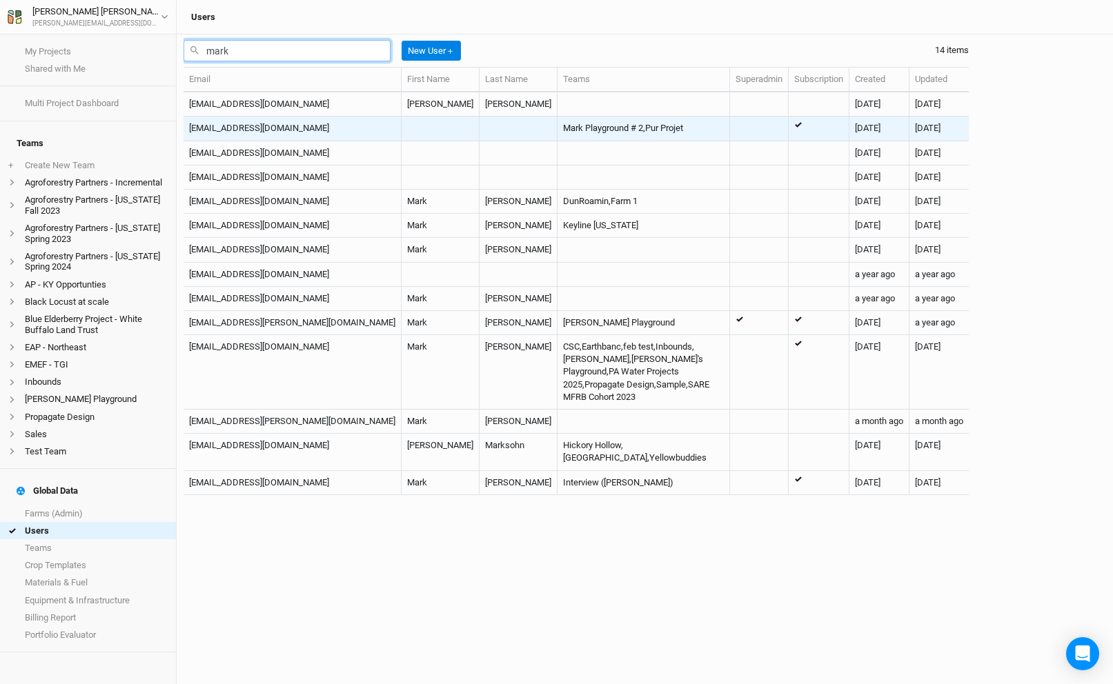
type input "mark"
click at [479, 130] on td at bounding box center [518, 129] width 78 height 24
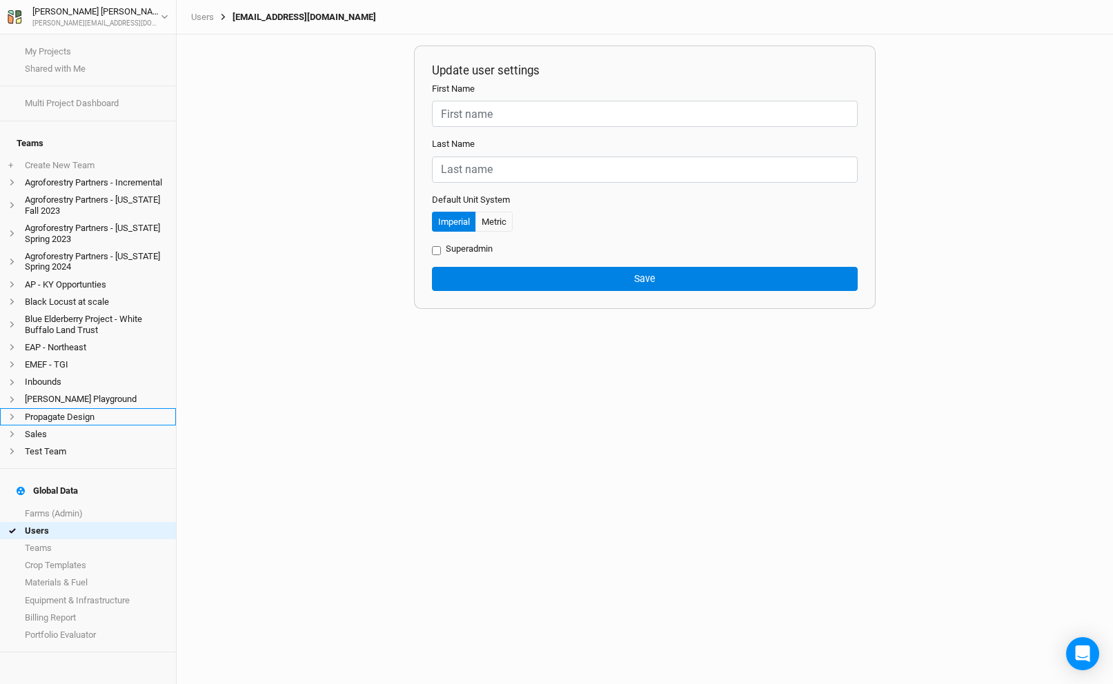
click at [83, 412] on li "Propagate Design" at bounding box center [88, 416] width 176 height 17
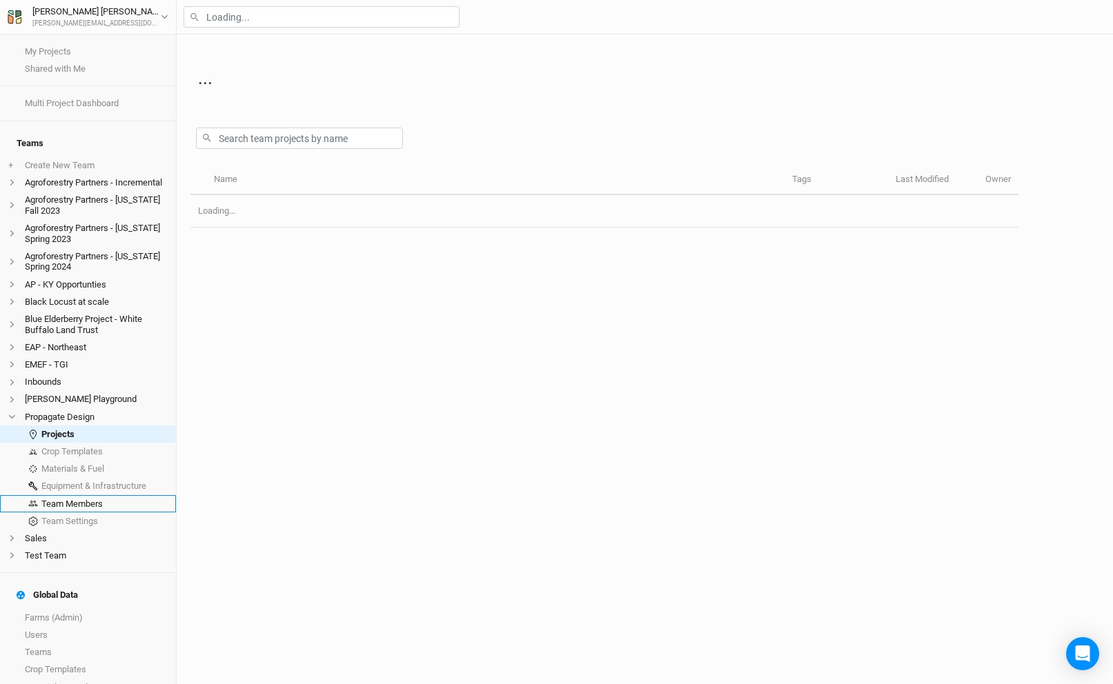
click at [73, 497] on link "Team Members" at bounding box center [88, 503] width 176 height 17
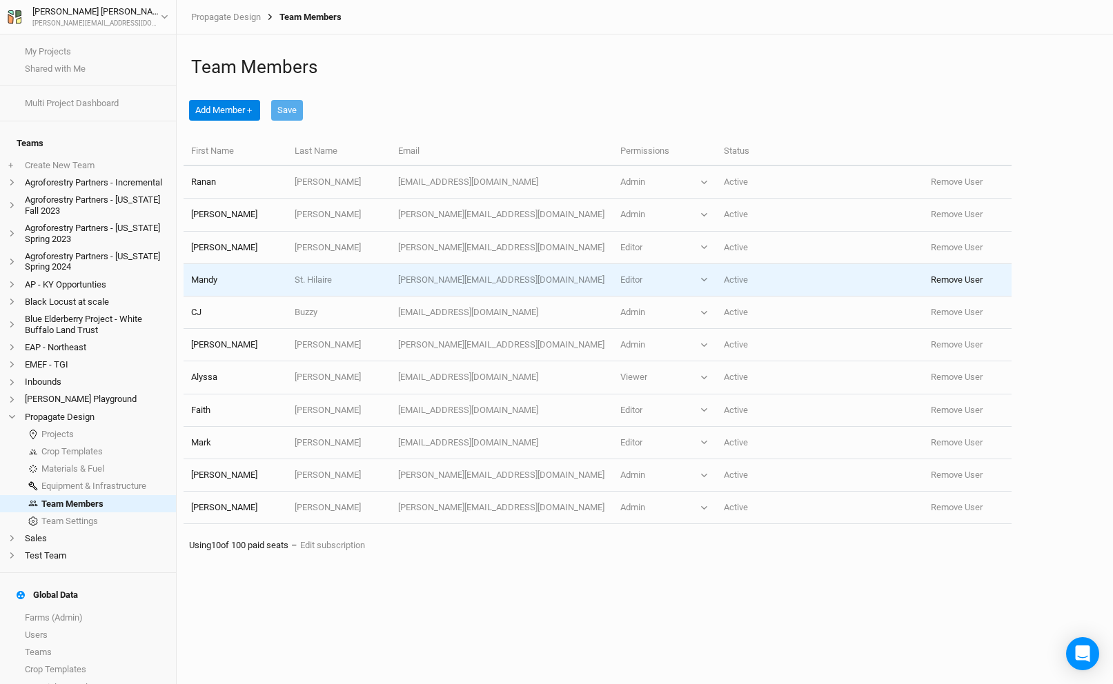
click at [930, 285] on button "Remove User" at bounding box center [956, 280] width 52 height 12
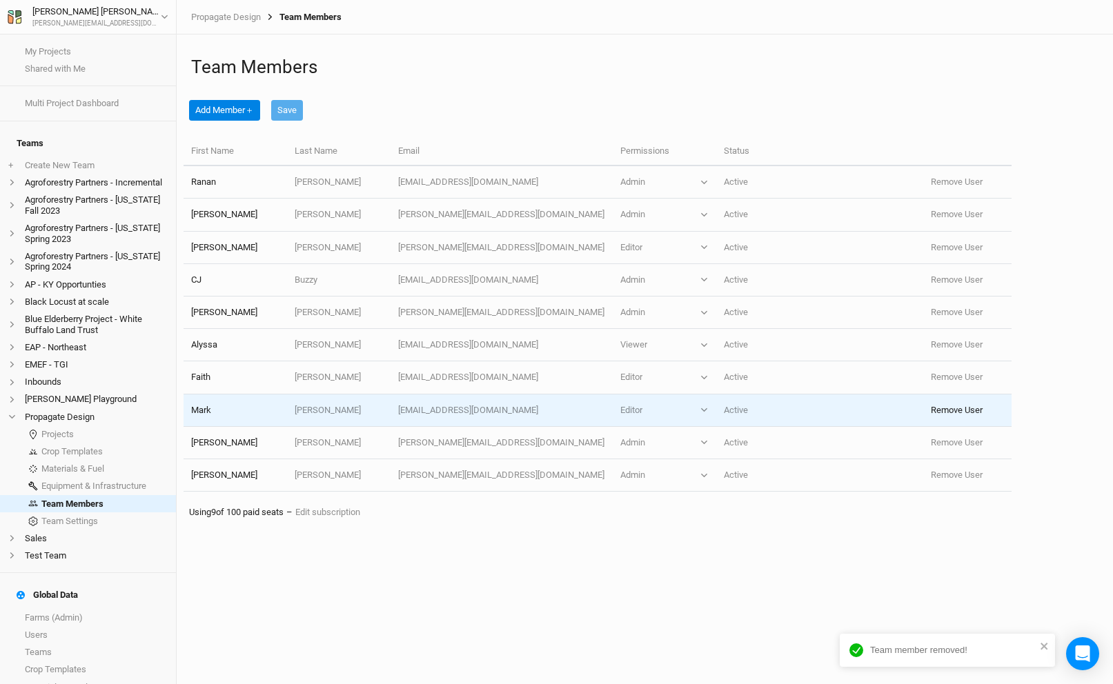
click at [942, 412] on button "Remove User" at bounding box center [956, 410] width 52 height 12
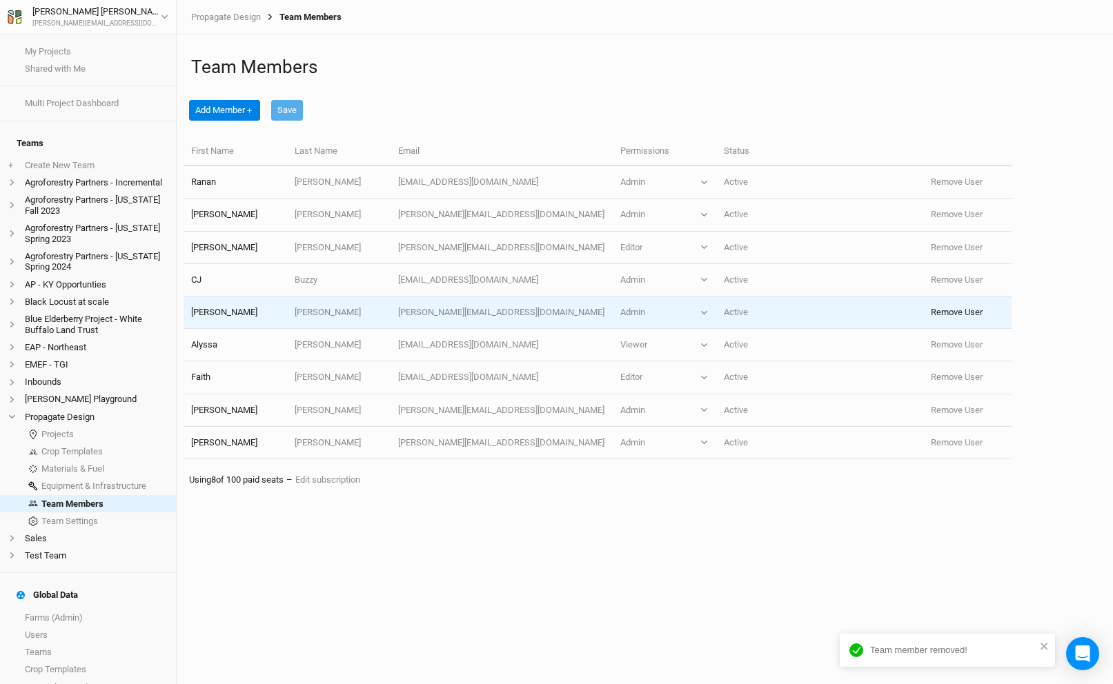
click at [949, 307] on button "Remove User" at bounding box center [956, 312] width 52 height 12
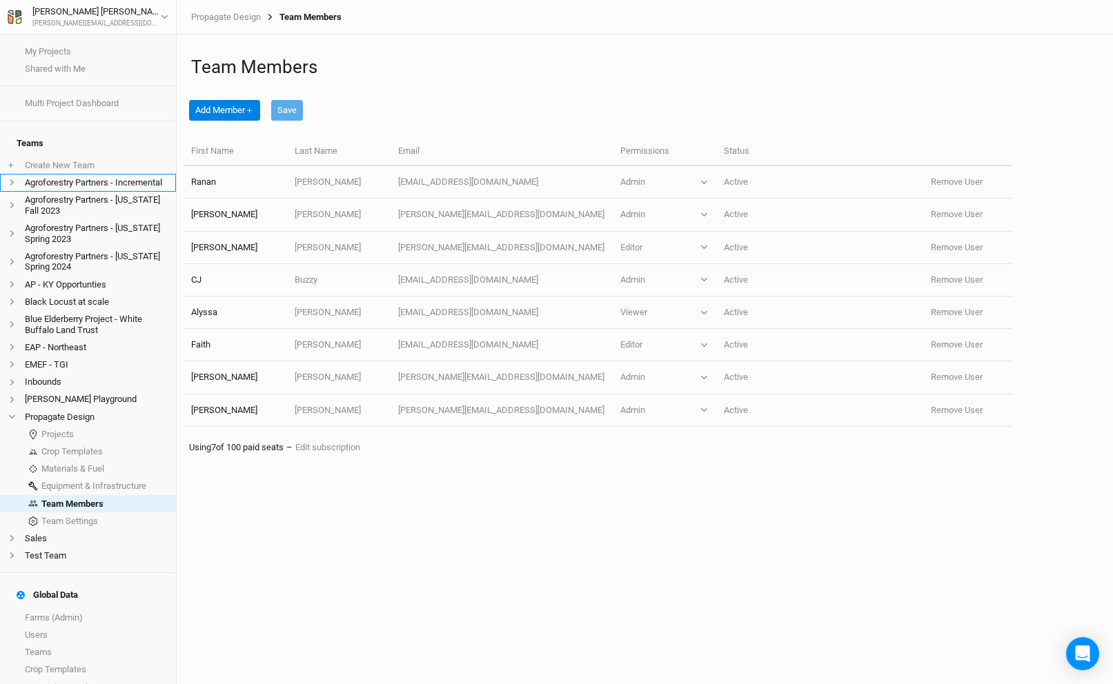
click at [94, 180] on li "Agroforestry Partners - Incremental" at bounding box center [88, 182] width 176 height 17
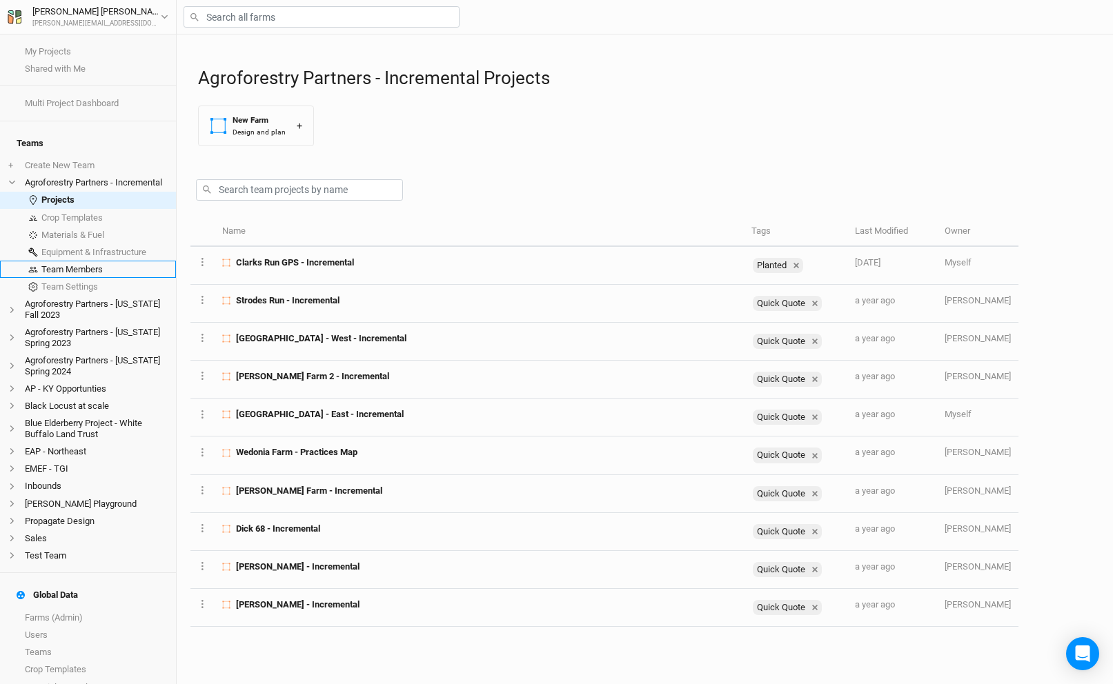
click at [91, 261] on link "Team Members" at bounding box center [88, 269] width 176 height 17
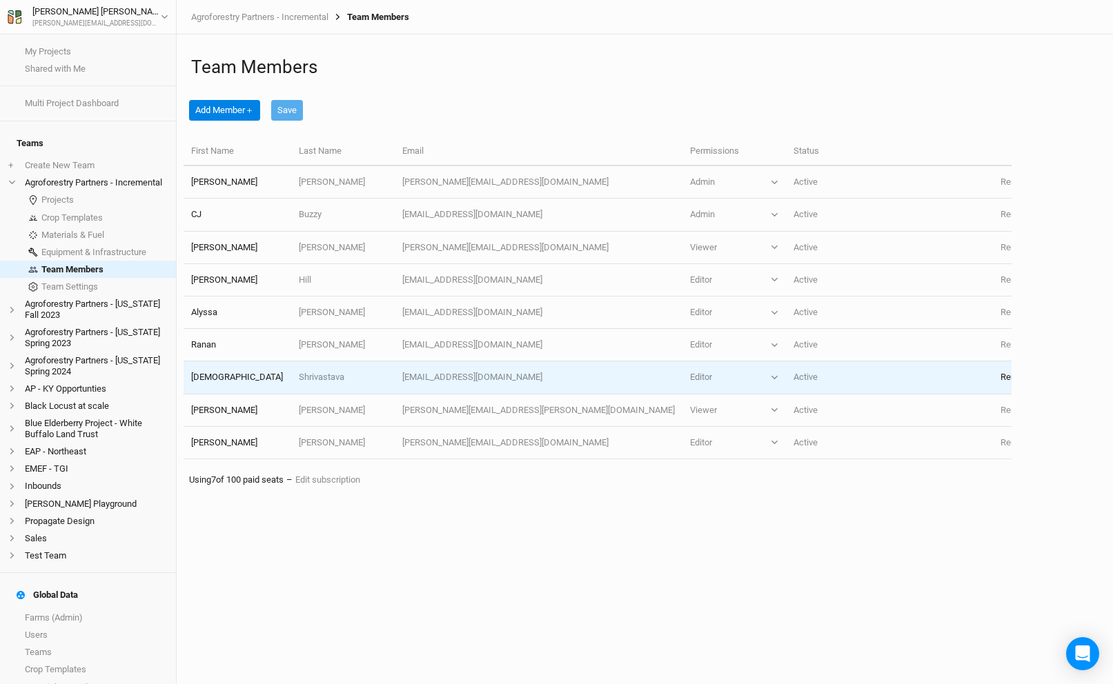
click at [1000, 379] on button "Remove User" at bounding box center [1026, 377] width 52 height 12
click at [997, 378] on button "Remove User" at bounding box center [1023, 377] width 52 height 12
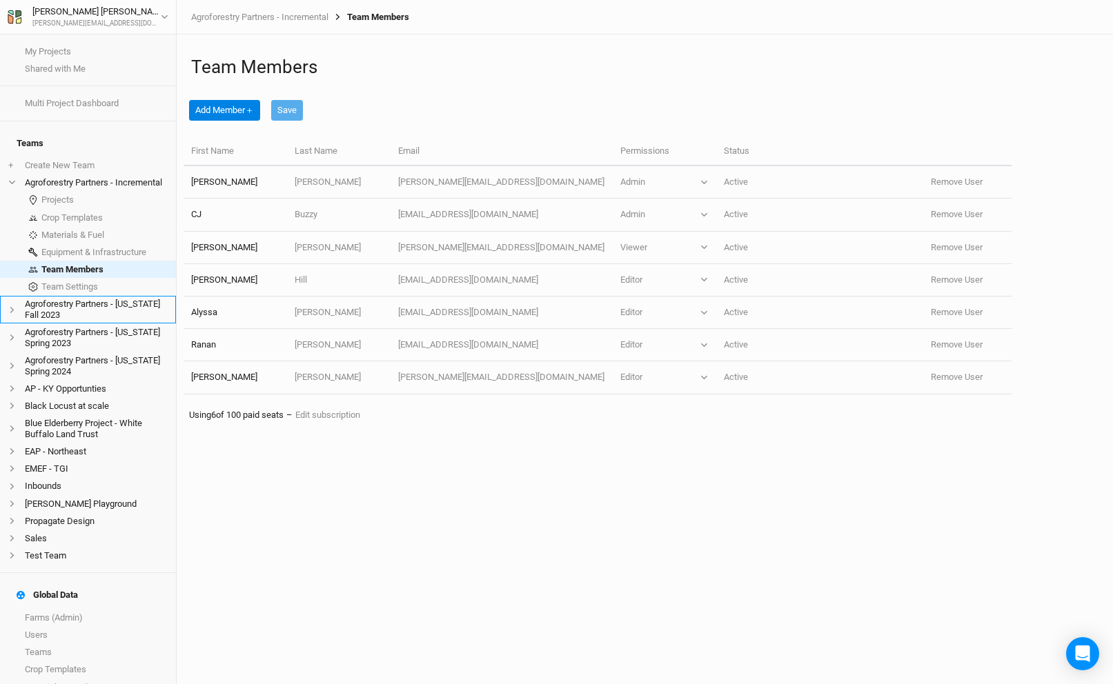
click at [70, 296] on li "Agroforestry Partners - [US_STATE] Fall 2023" at bounding box center [88, 310] width 176 height 28
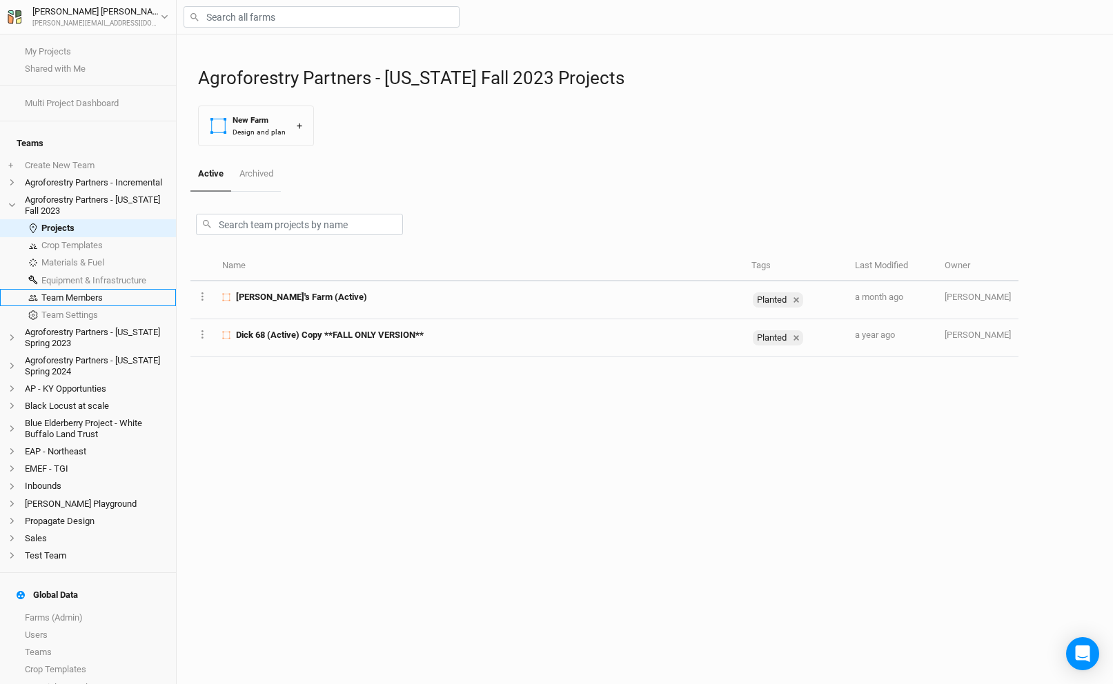
click at [112, 292] on link "Team Members" at bounding box center [88, 297] width 176 height 17
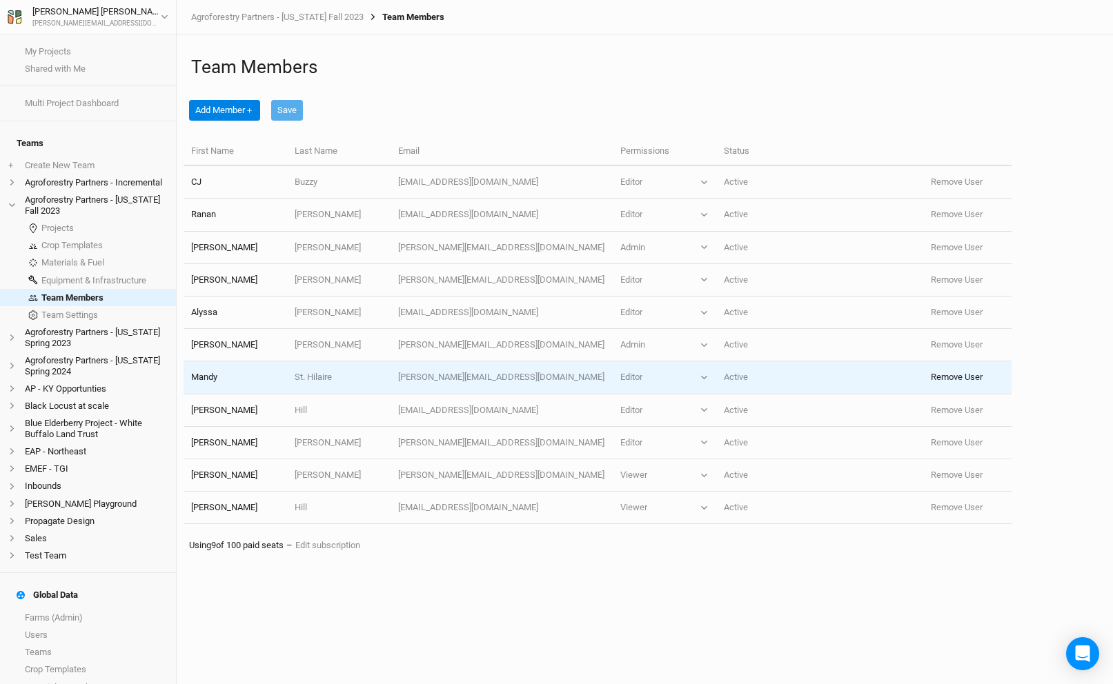
click at [930, 379] on button "Remove User" at bounding box center [956, 377] width 52 height 12
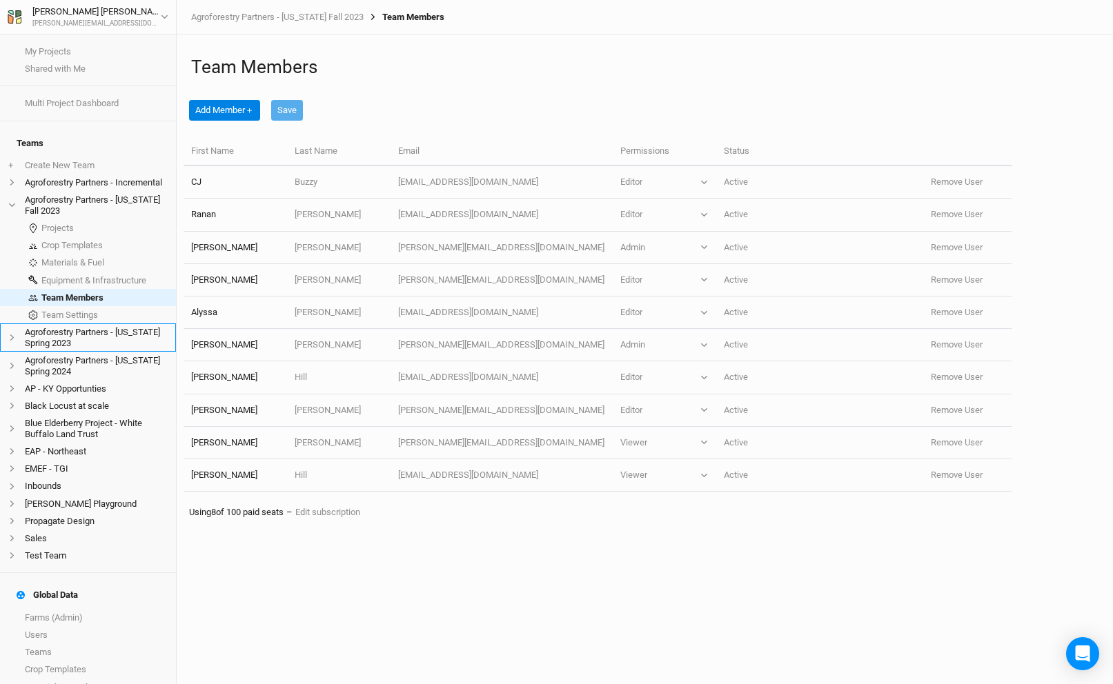
click at [114, 323] on li "Agroforestry Partners - [US_STATE] Spring 2023" at bounding box center [88, 337] width 176 height 28
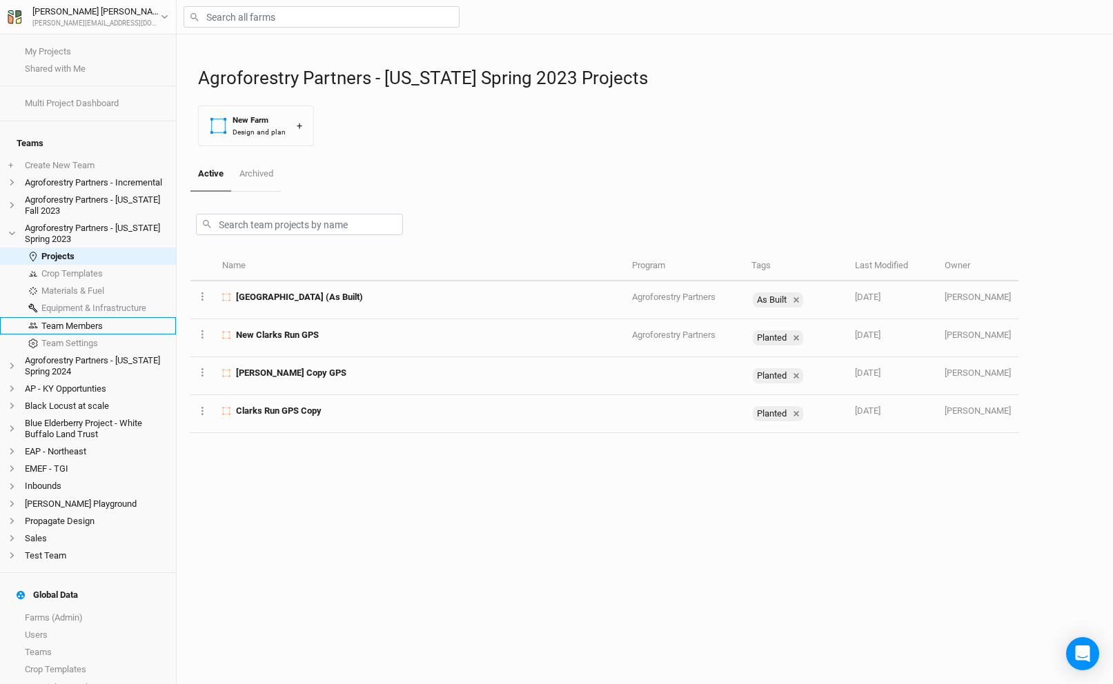
click at [103, 323] on link "Team Members" at bounding box center [88, 325] width 176 height 17
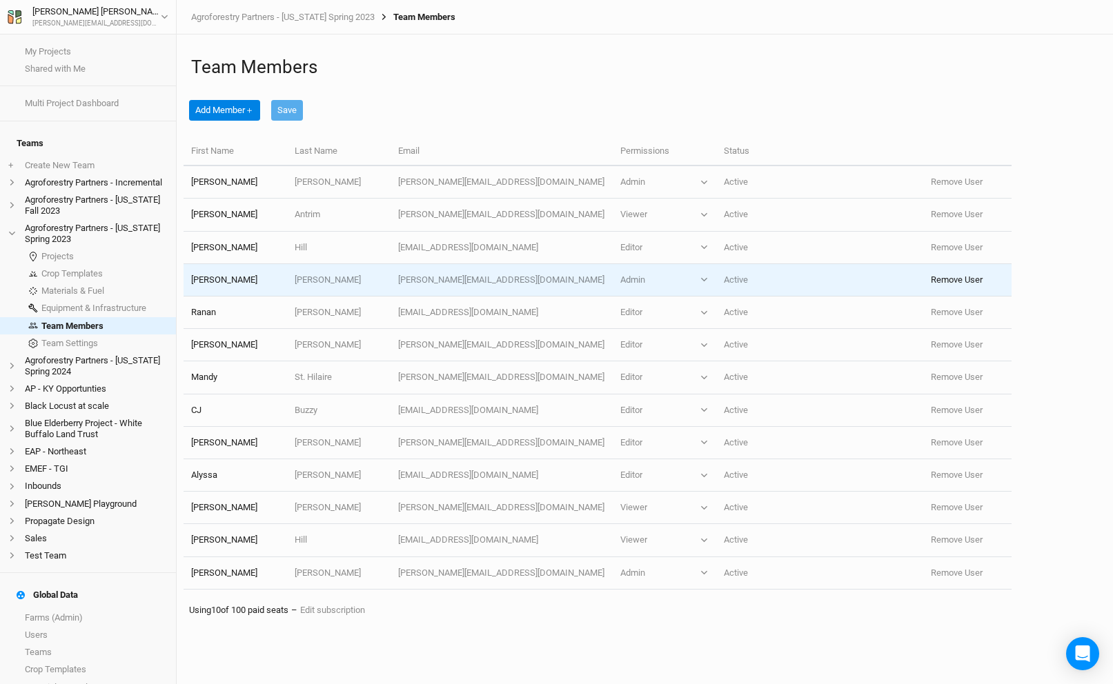
click at [948, 281] on button "Remove User" at bounding box center [956, 280] width 52 height 12
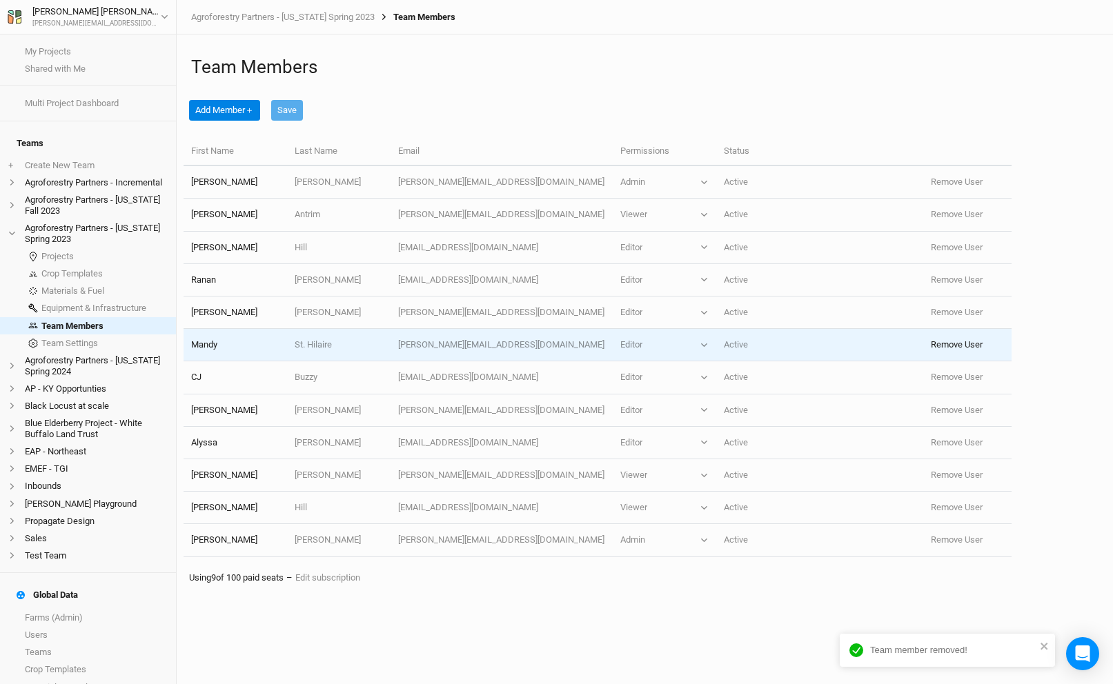
click at [944, 343] on button "Remove User" at bounding box center [956, 345] width 52 height 12
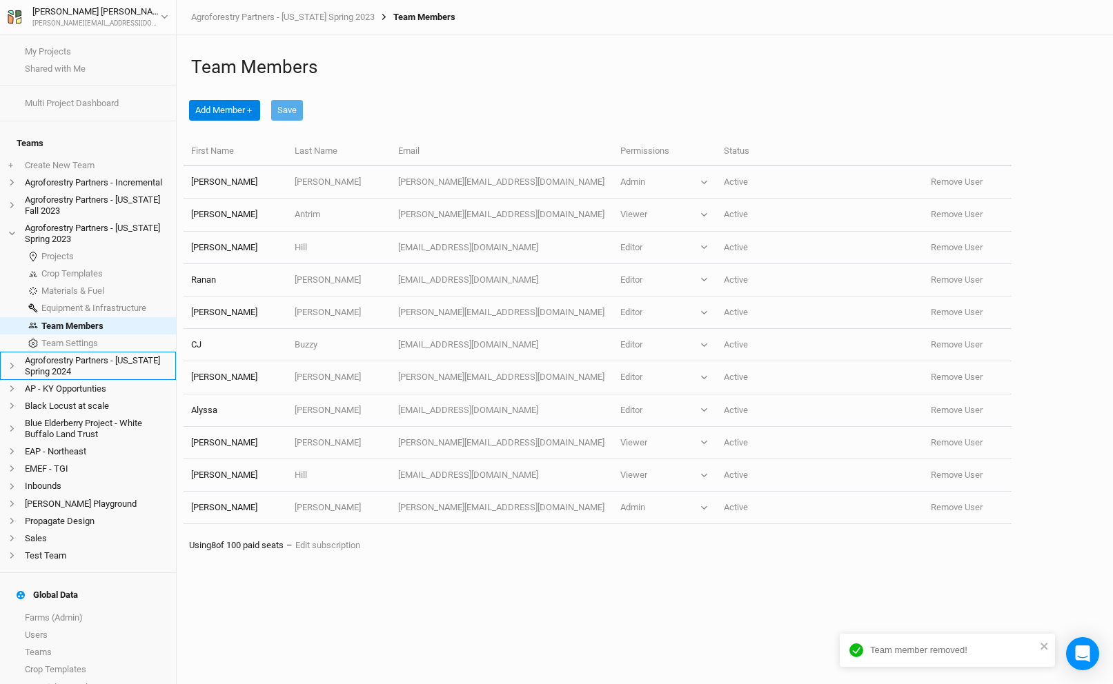
click at [83, 357] on li "Agroforestry Partners - [US_STATE] Spring 2024" at bounding box center [88, 366] width 176 height 28
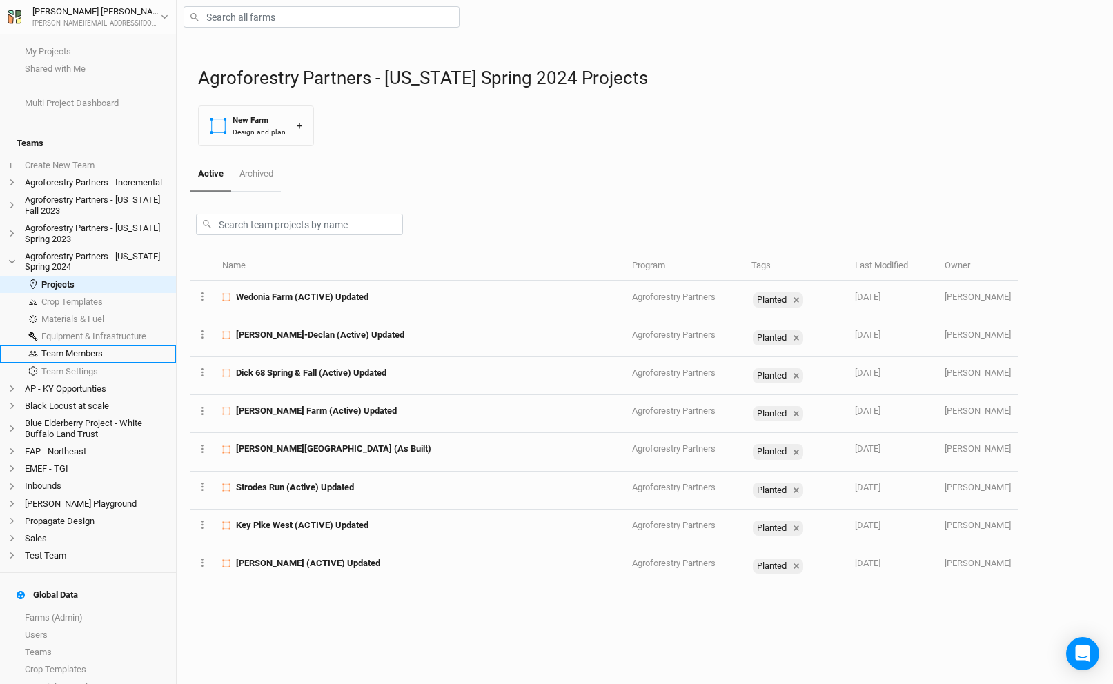
click at [97, 347] on link "Team Members" at bounding box center [88, 354] width 176 height 17
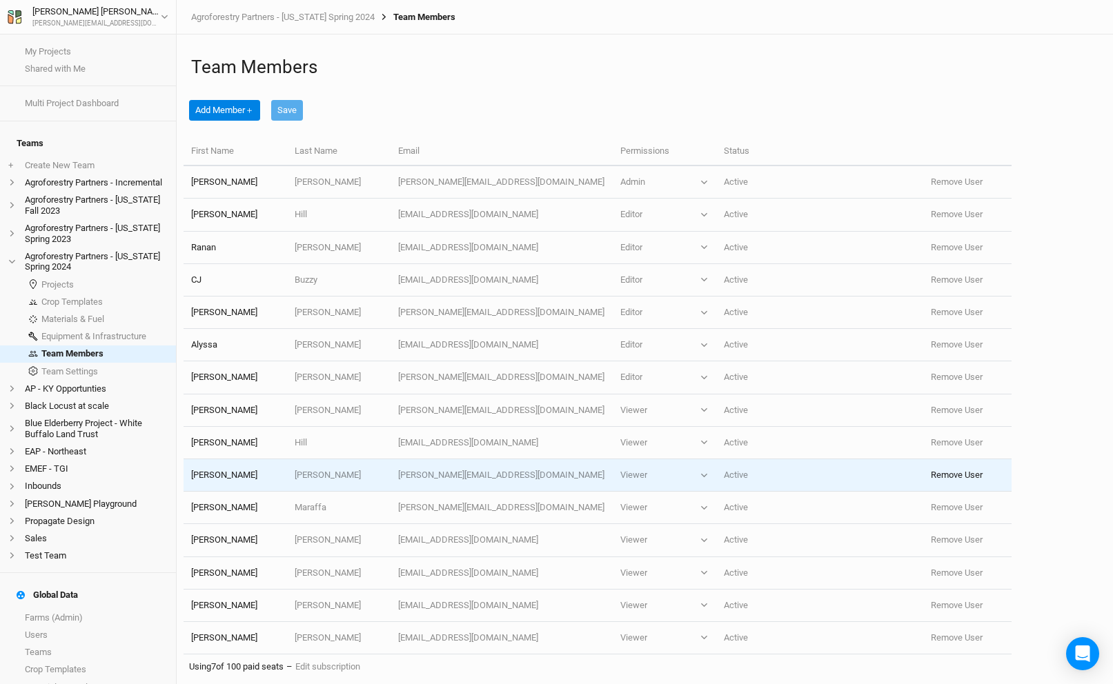
scroll to position [37, 0]
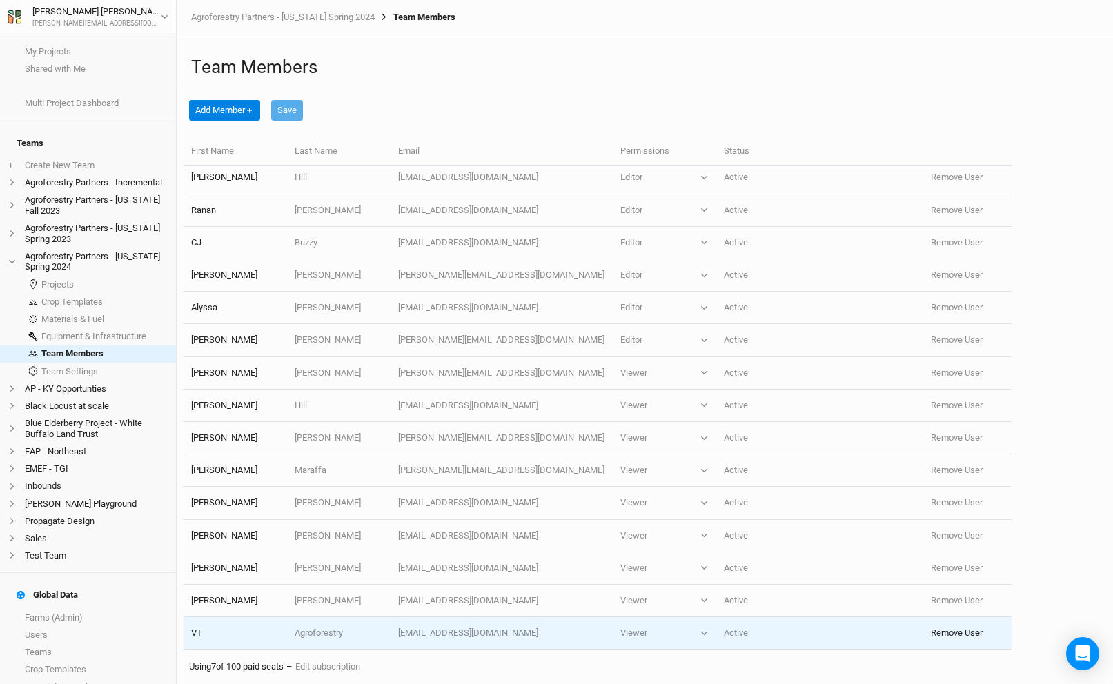
click at [955, 629] on button "Remove User" at bounding box center [956, 633] width 52 height 12
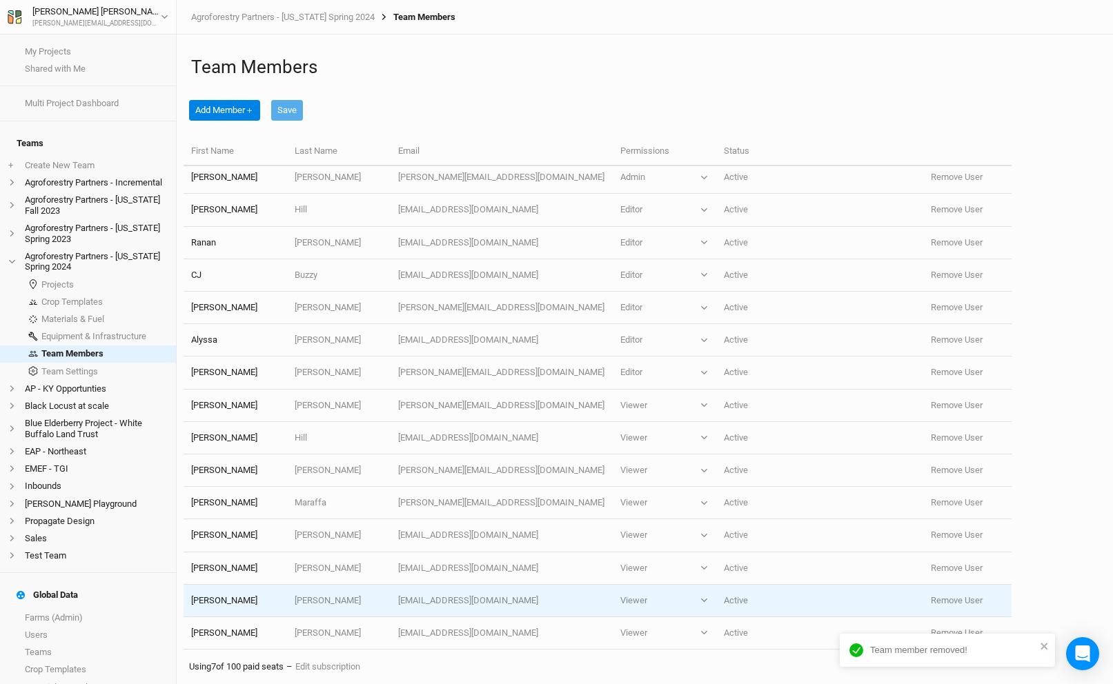
scroll to position [5, 0]
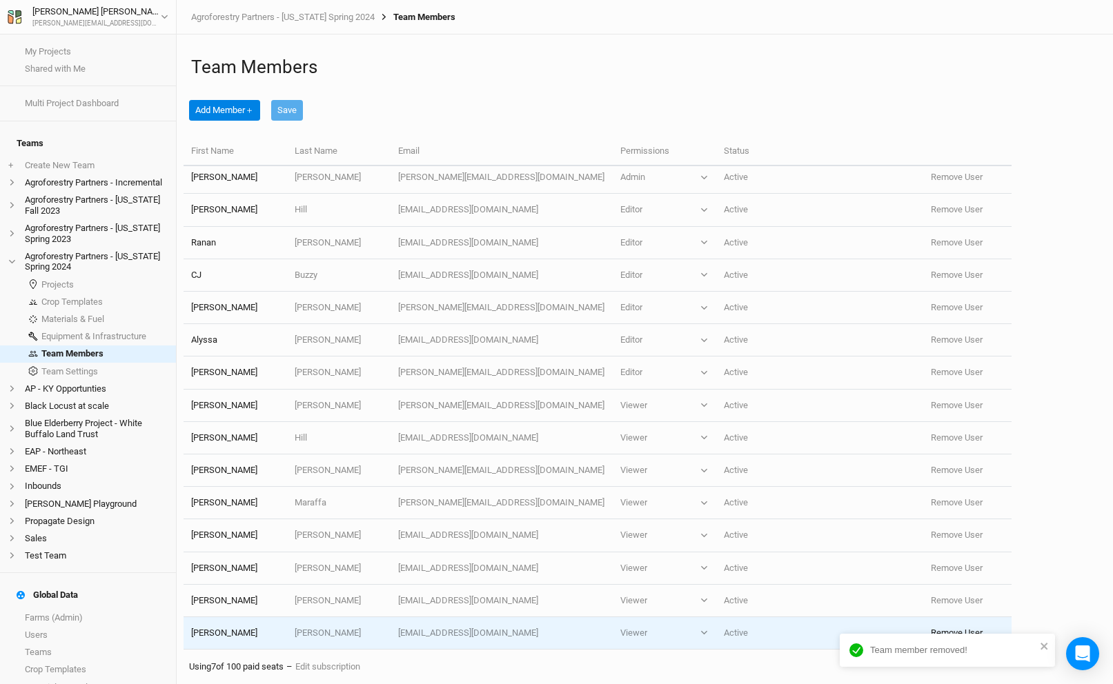
click at [944, 630] on button "Remove User" at bounding box center [956, 633] width 52 height 12
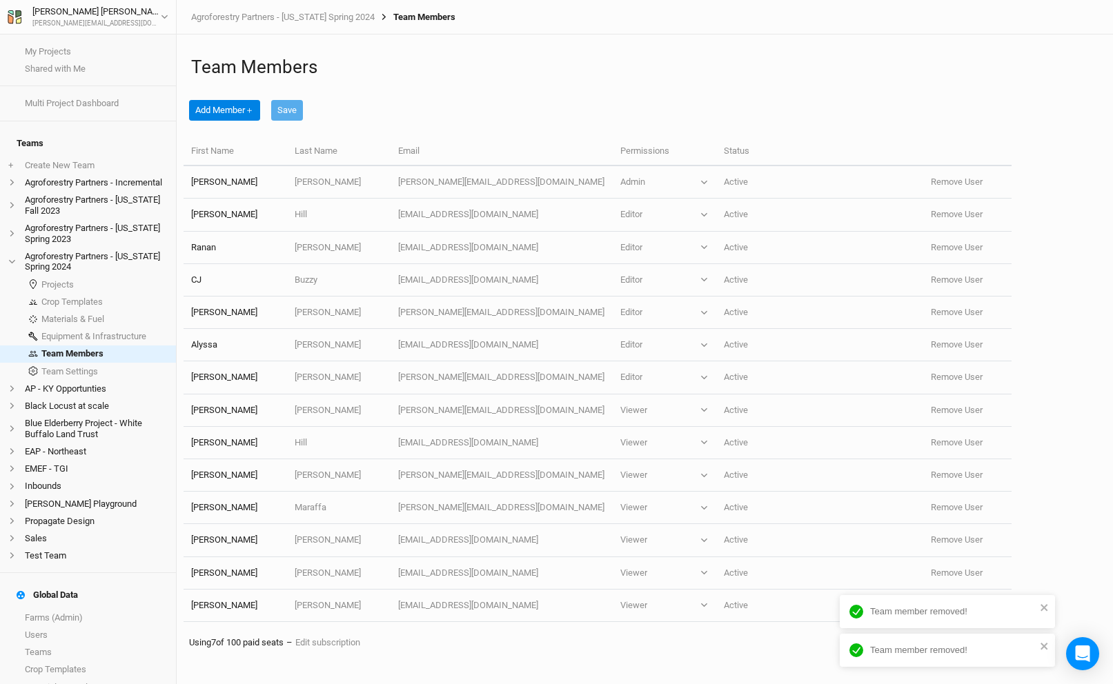
scroll to position [0, 0]
click at [87, 382] on li "AP - KY Opportunties" at bounding box center [88, 388] width 176 height 17
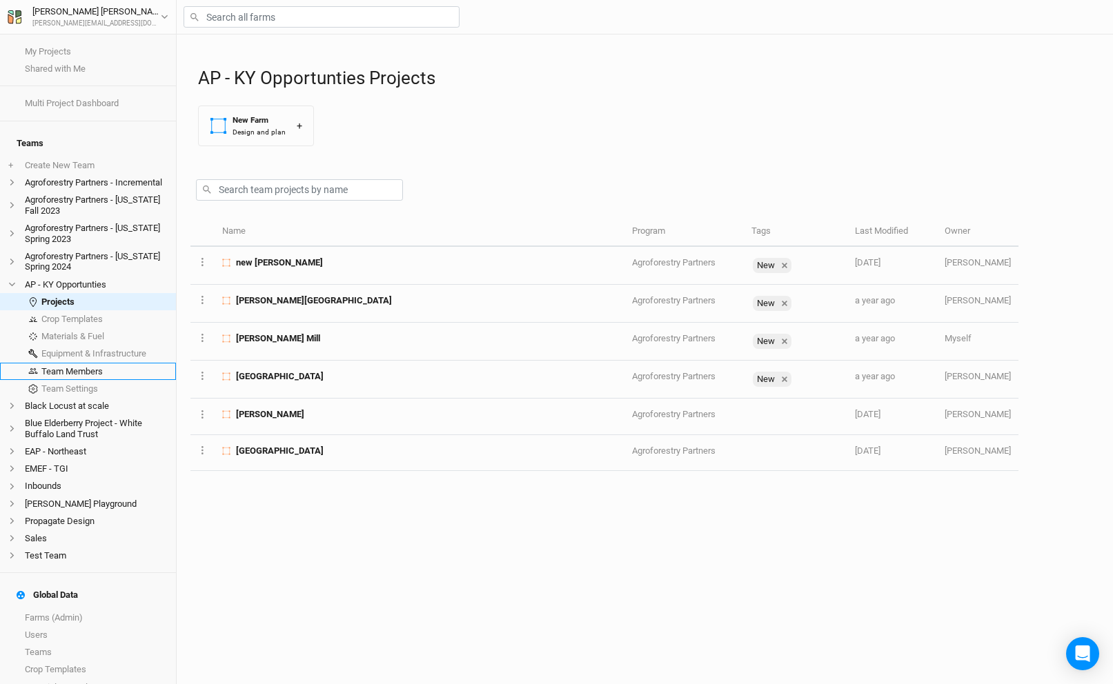
click at [101, 364] on link "Team Members" at bounding box center [88, 371] width 176 height 17
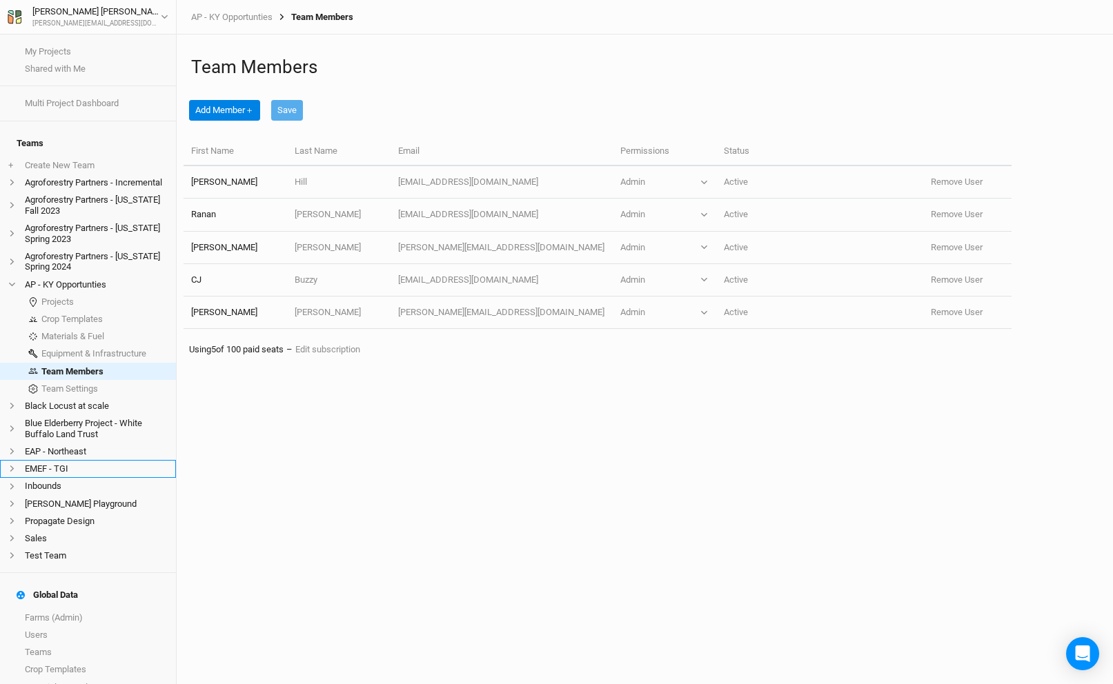
scroll to position [54, 0]
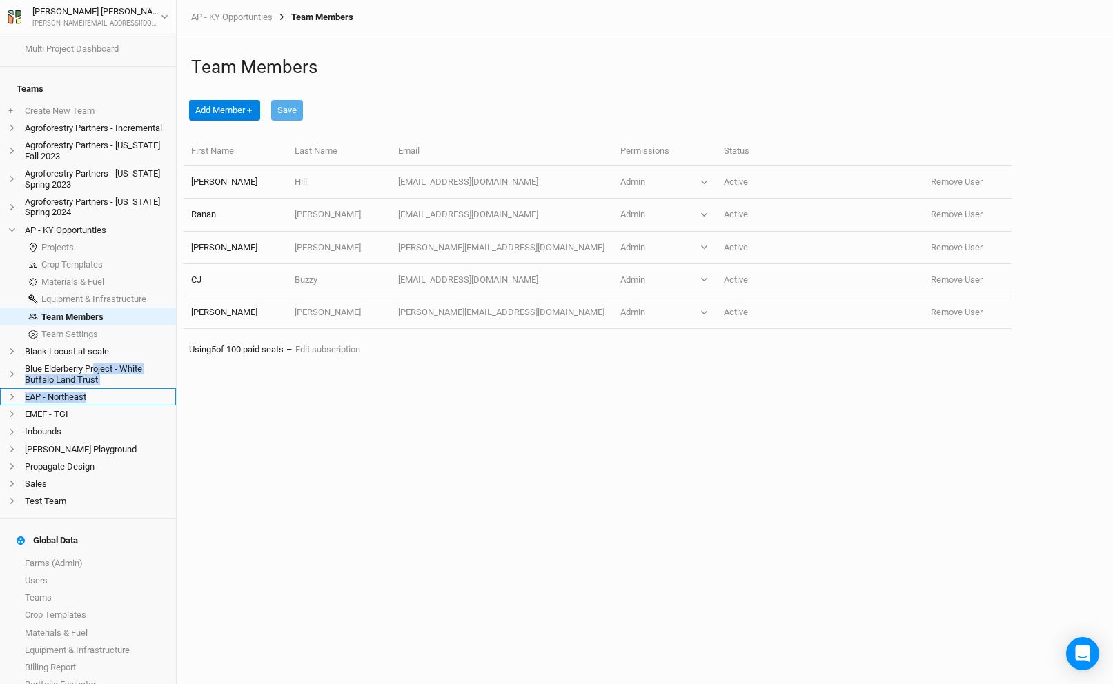
drag, startPoint x: 97, startPoint y: 363, endPoint x: 93, endPoint y: 395, distance: 32.0
click at [93, 395] on ul "+ Create New Team Agroforestry Partners - Incremental Agroforestry Partners - […" at bounding box center [88, 306] width 176 height 408
click at [93, 392] on li "EAP - Northeast" at bounding box center [88, 396] width 176 height 17
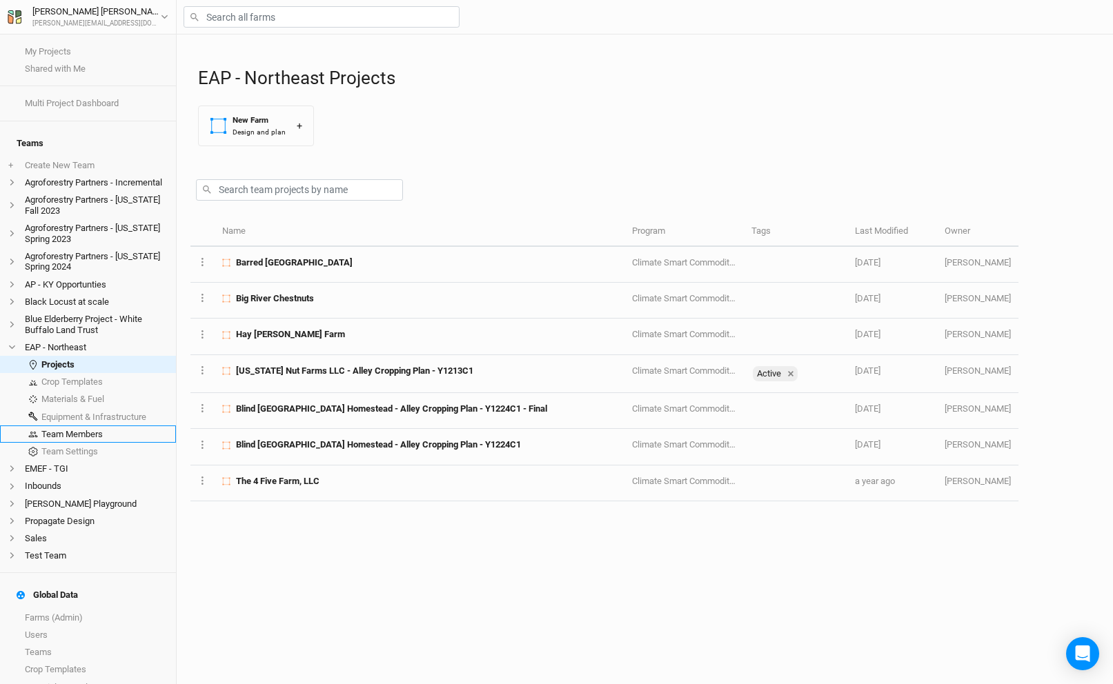
click at [88, 426] on link "Team Members" at bounding box center [88, 434] width 176 height 17
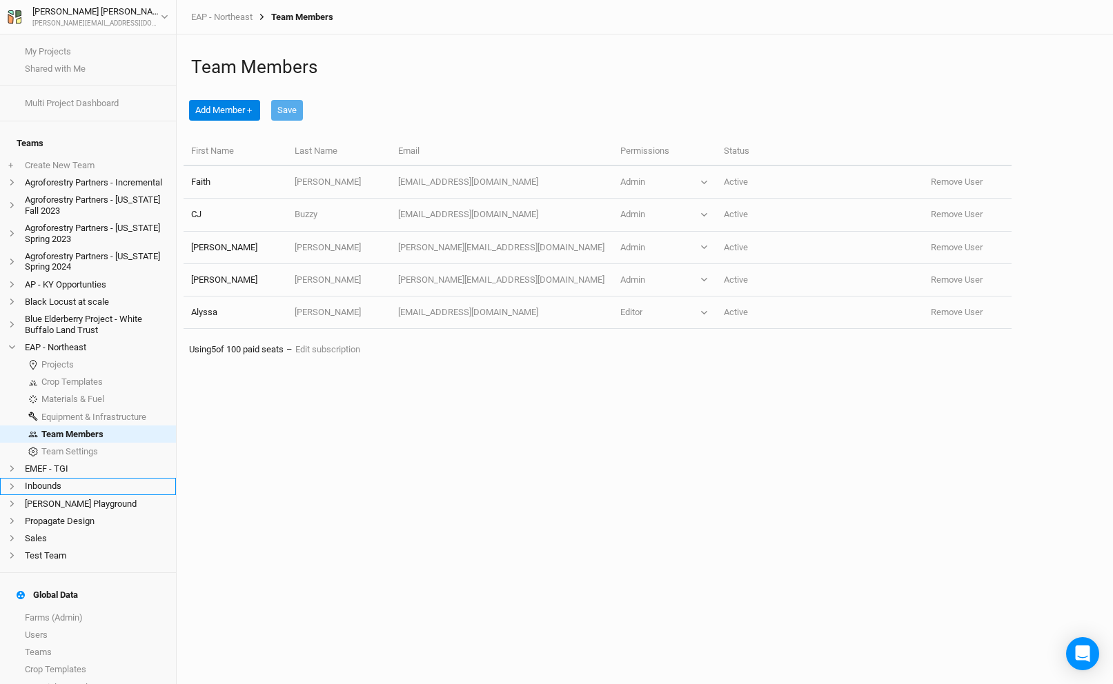
click at [64, 478] on li "Inbounds" at bounding box center [88, 486] width 176 height 17
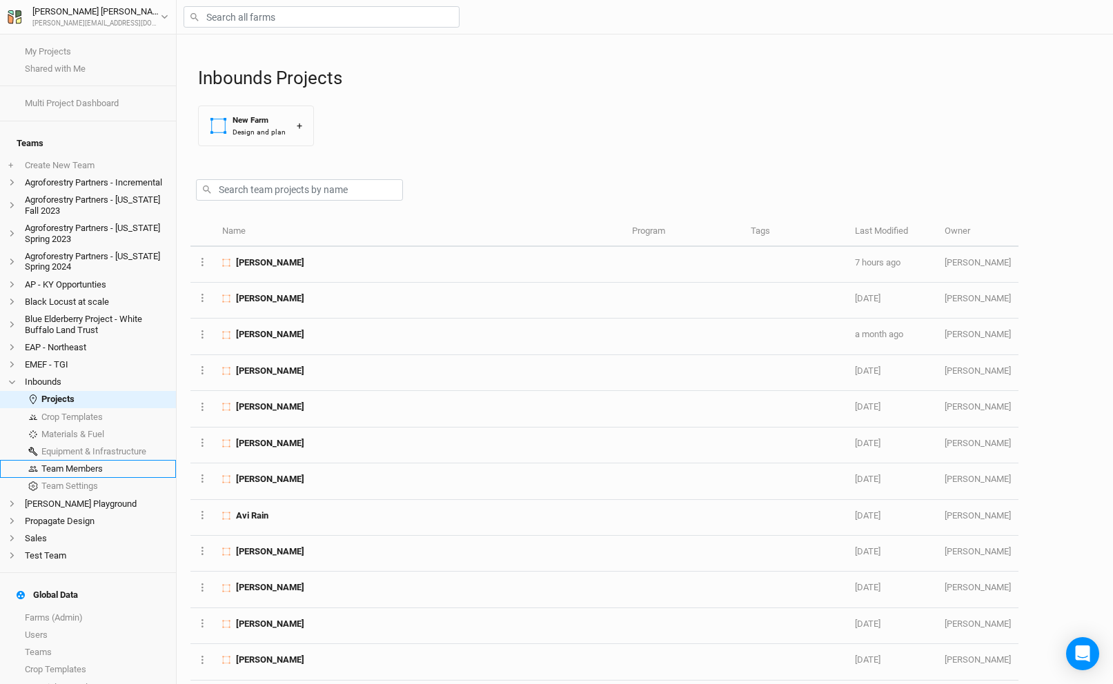
click at [81, 465] on link "Team Members" at bounding box center [88, 468] width 176 height 17
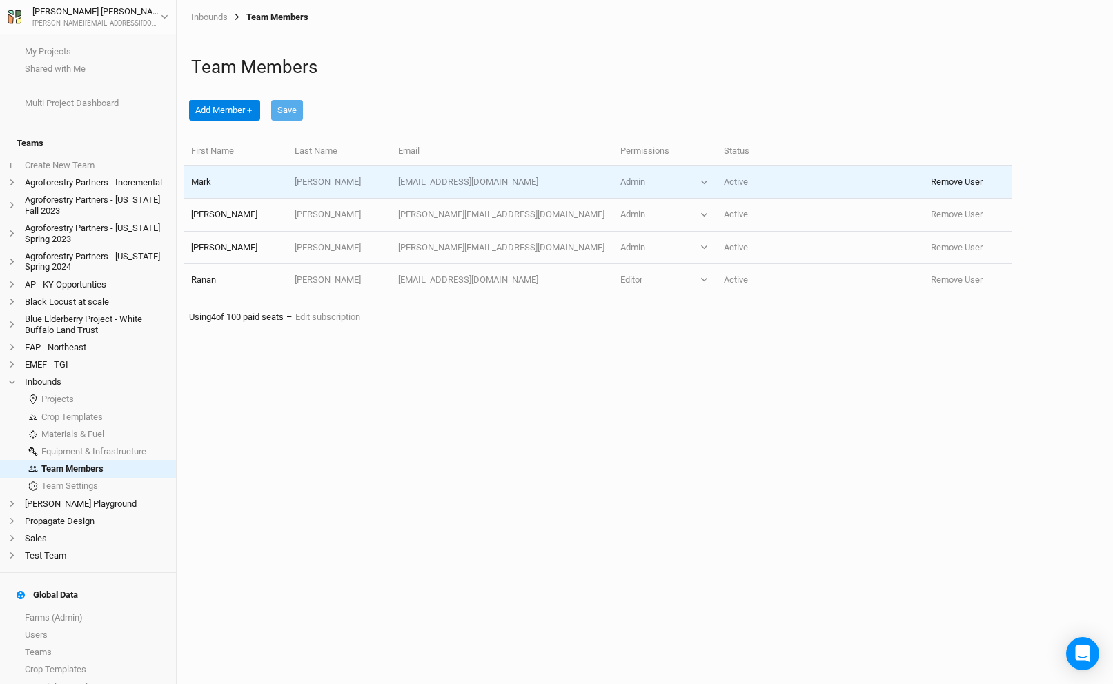
click at [930, 179] on button "Remove User" at bounding box center [956, 182] width 52 height 12
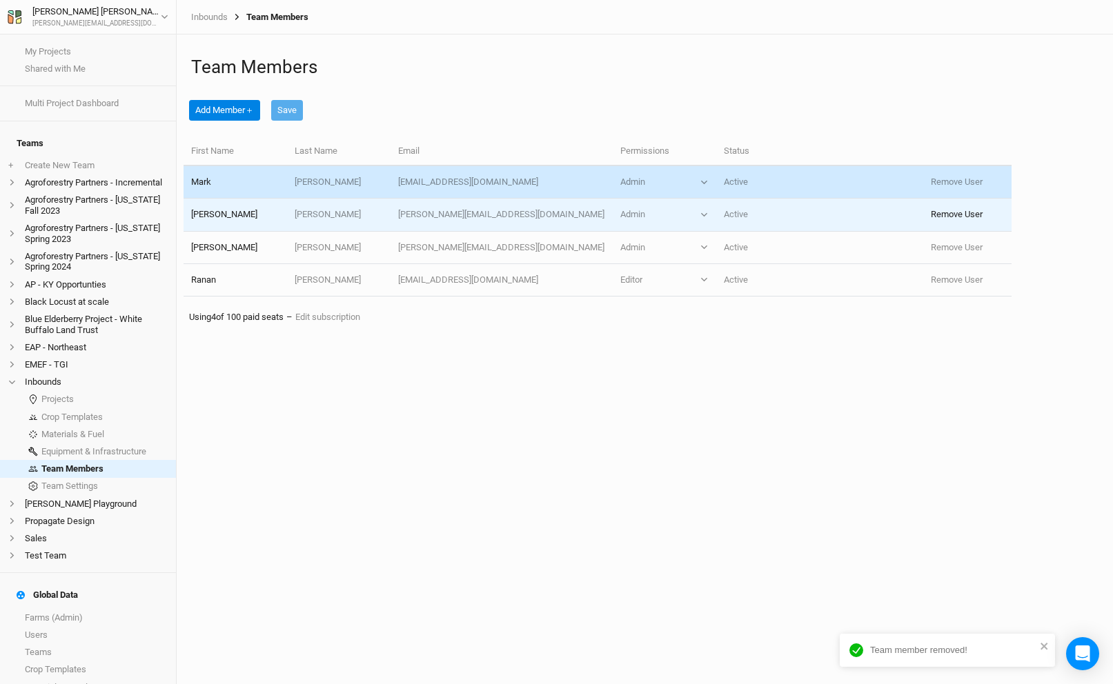
click at [939, 208] on button "Remove User" at bounding box center [956, 214] width 52 height 12
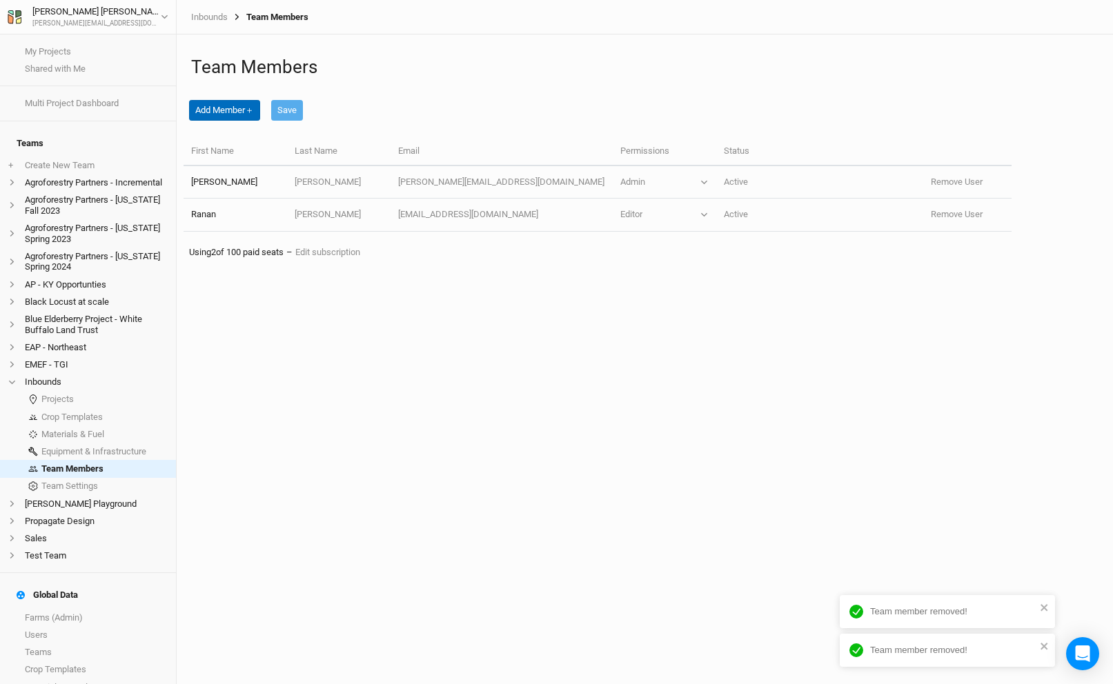
click at [244, 101] on button "Add Member ＋" at bounding box center [224, 110] width 71 height 21
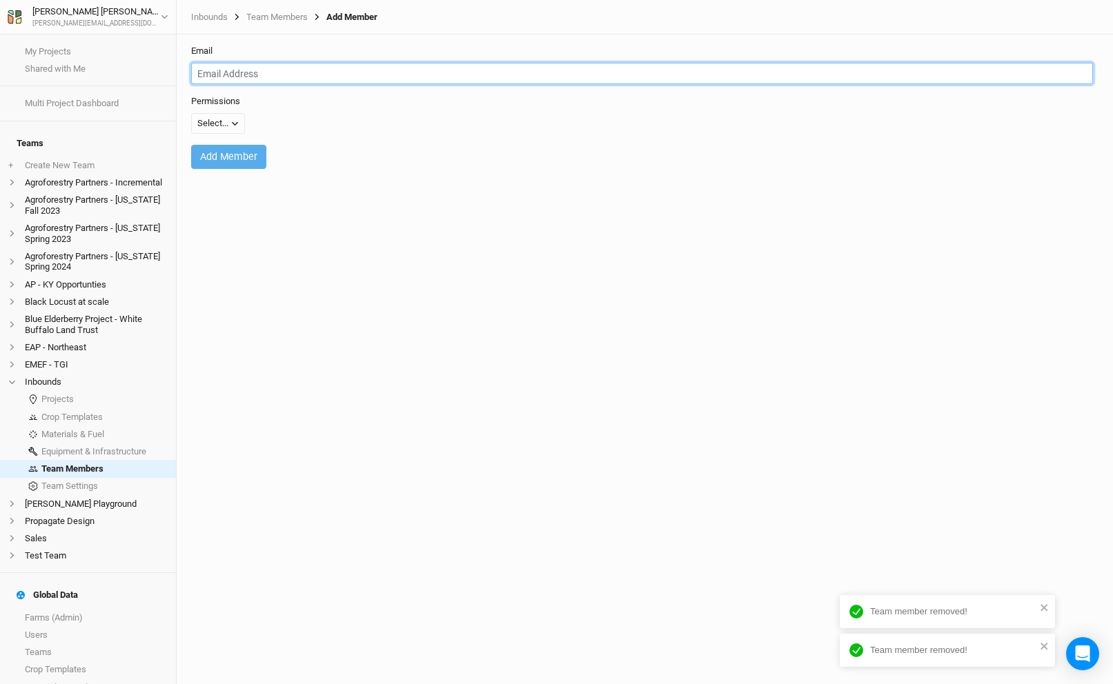
click at [256, 79] on input "email" at bounding box center [642, 73] width 902 height 21
type input "[PERSON_NAME][EMAIL_ADDRESS][DOMAIN_NAME]"
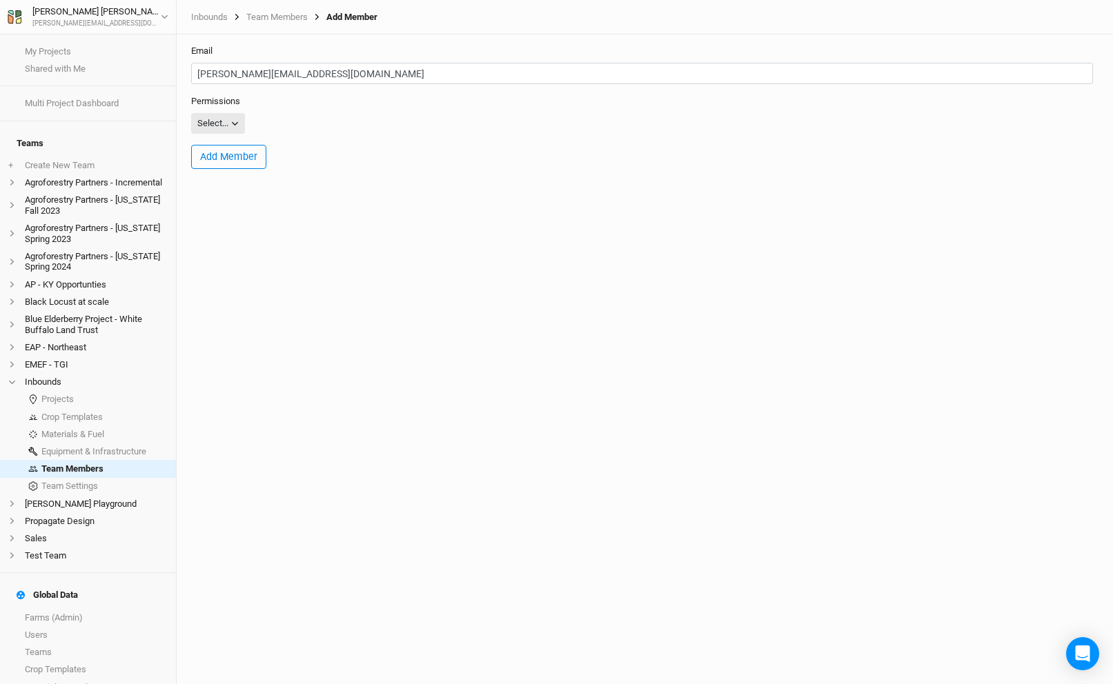
click at [206, 122] on div "Select..." at bounding box center [212, 124] width 31 height 14
click at [237, 191] on span "Admin" at bounding box center [224, 195] width 32 height 16
click at [229, 117] on button "Admin" at bounding box center [215, 123] width 48 height 21
click at [337, 94] on form "Email [PERSON_NAME][EMAIL_ADDRESS][DOMAIN_NAME] Permissions Admin Add Member" at bounding box center [644, 112] width 922 height 156
click at [243, 146] on button "Add Member" at bounding box center [228, 157] width 75 height 24
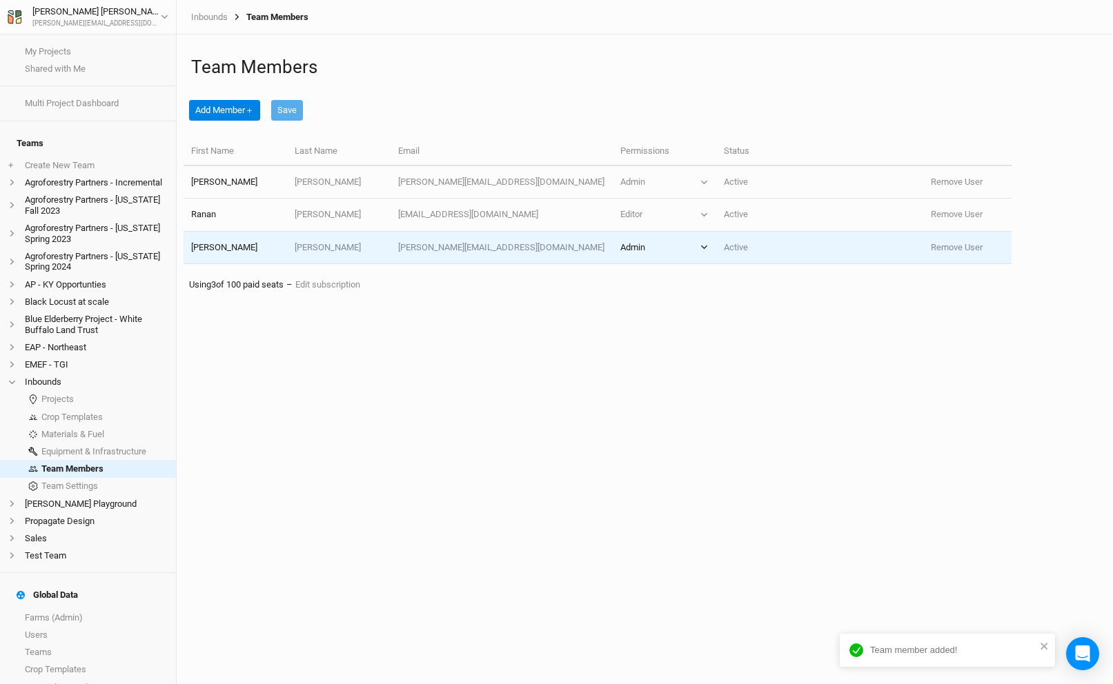
click at [626, 245] on div "Admin" at bounding box center [632, 247] width 25 height 12
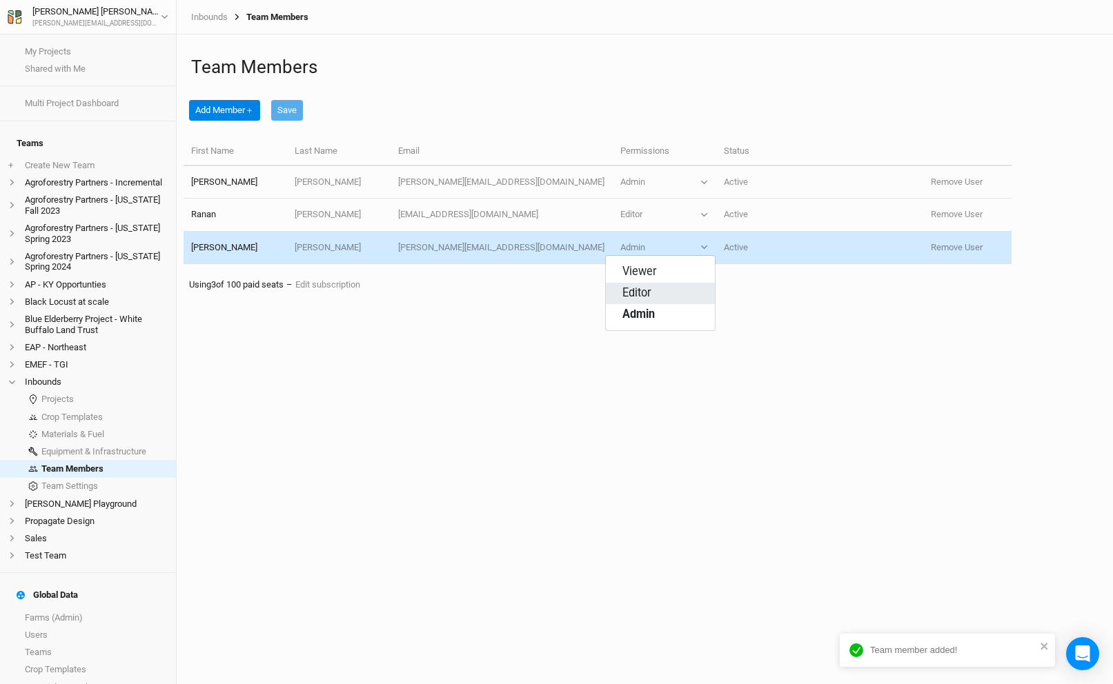
click at [636, 295] on span "Editor" at bounding box center [636, 294] width 29 height 16
click at [610, 308] on div "Team Members Add Member ＋ Save First Name Last Name Email Permissions Status [P…" at bounding box center [645, 359] width 936 height 650
click at [68, 495] on li "[PERSON_NAME] Playground" at bounding box center [88, 503] width 176 height 17
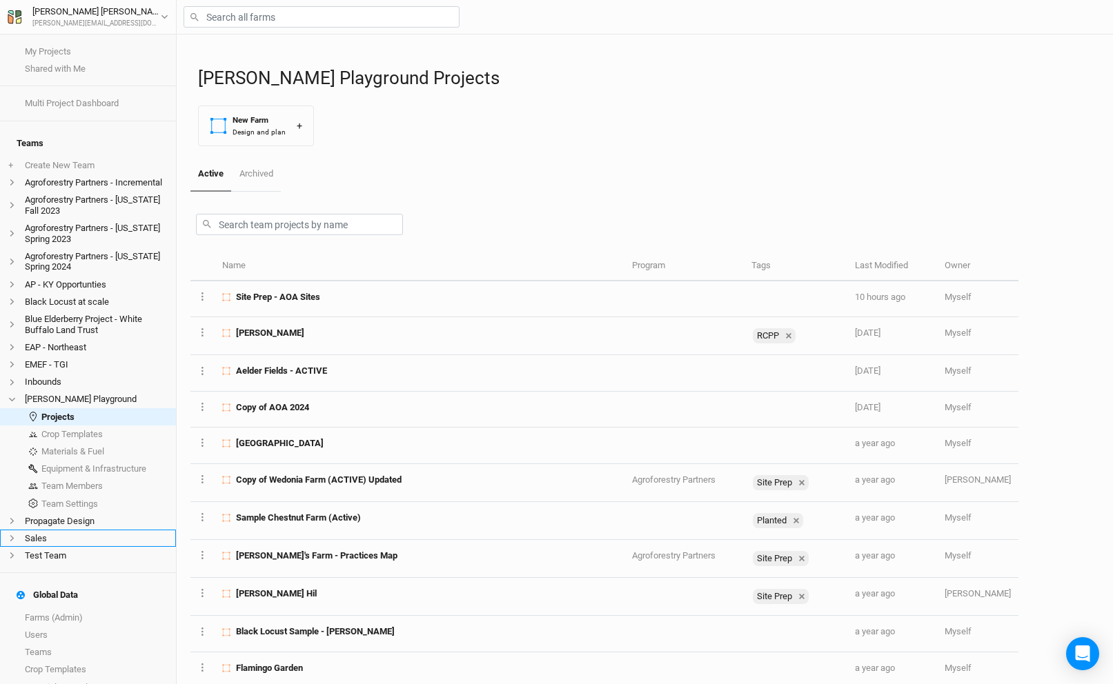
click at [59, 530] on li "Sales" at bounding box center [88, 538] width 176 height 17
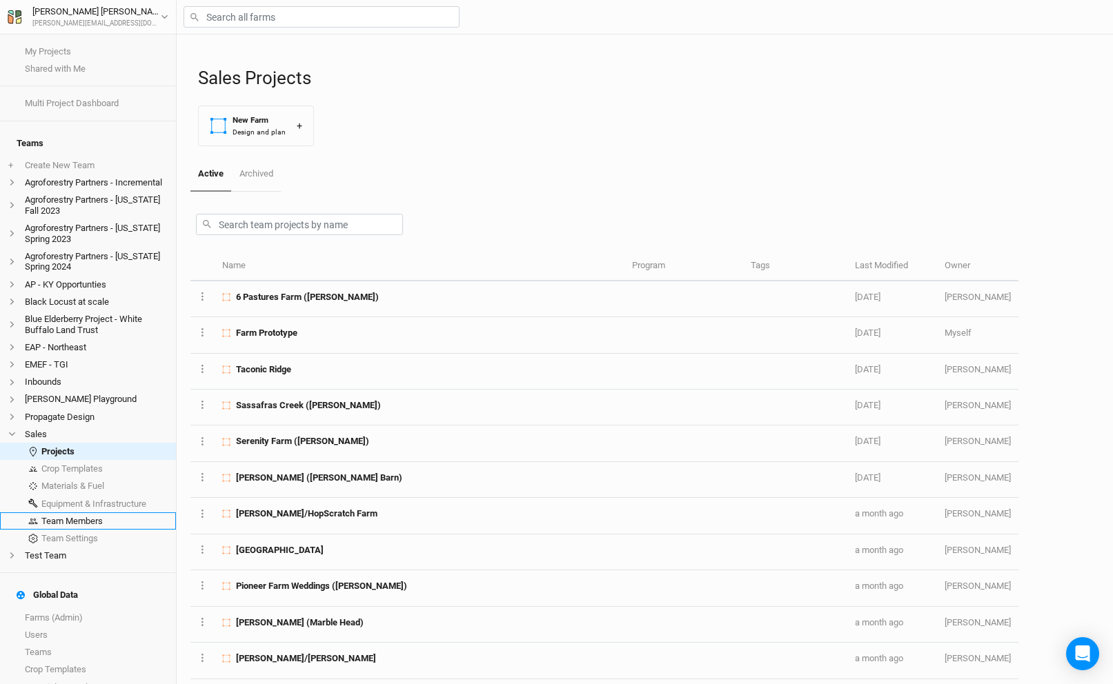
click at [72, 512] on link "Team Members" at bounding box center [88, 520] width 176 height 17
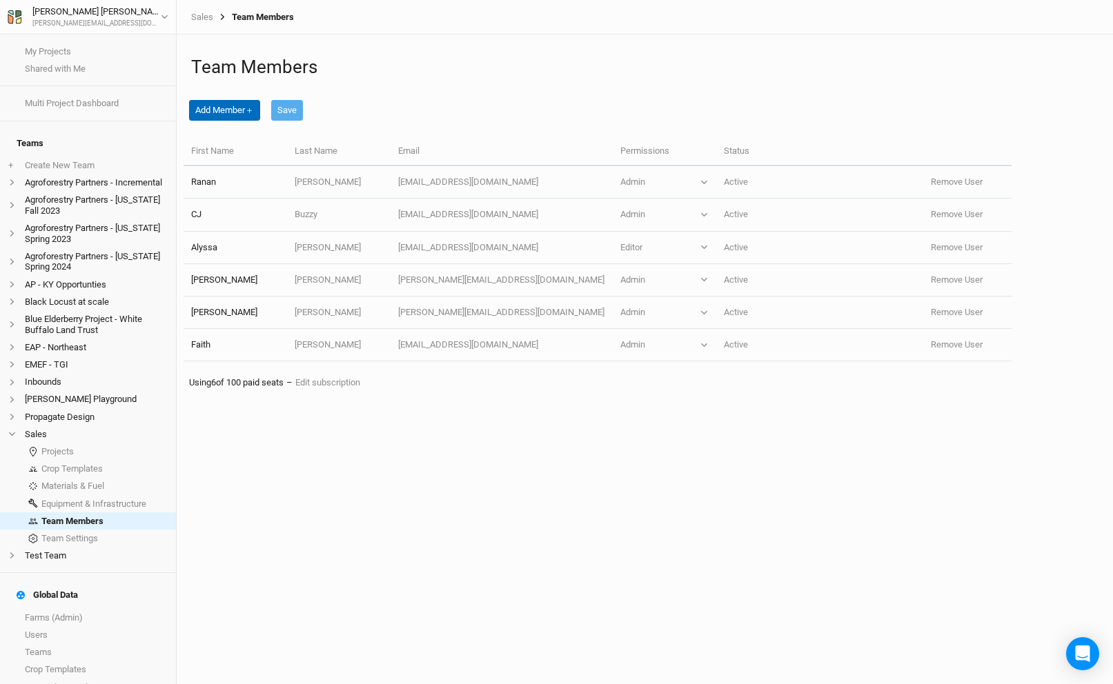
click at [248, 106] on button "Add Member ＋" at bounding box center [224, 110] width 71 height 21
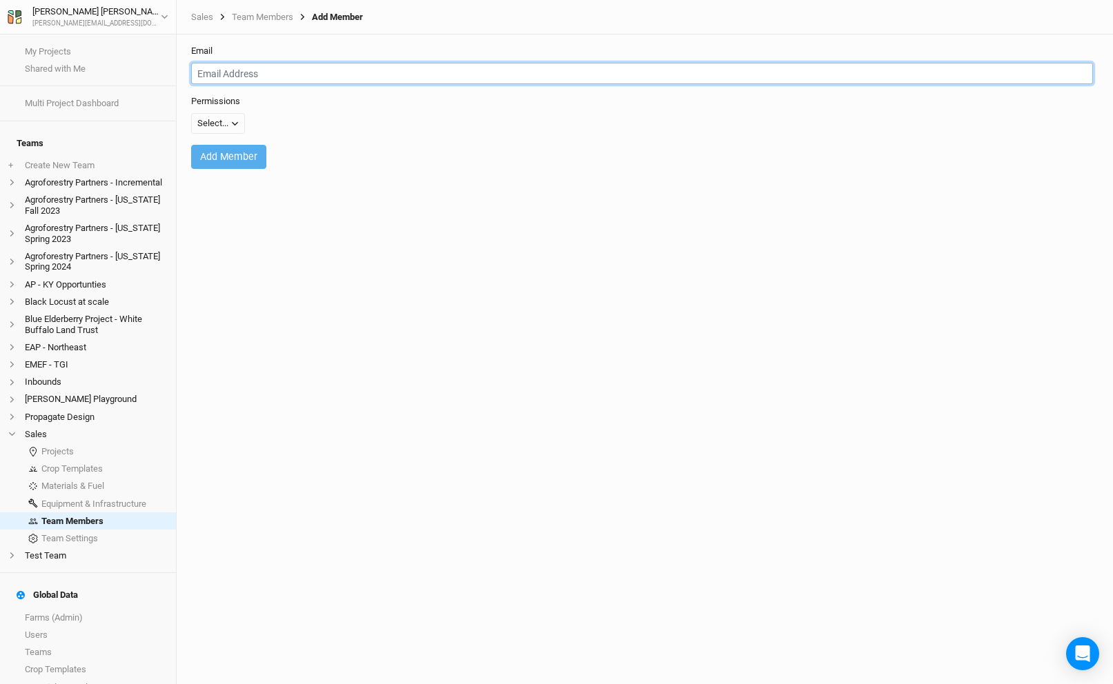
click at [263, 77] on input "email" at bounding box center [642, 73] width 902 height 21
paste input "[EMAIL_ADDRESS][DOMAIN_NAME]"
type input "[EMAIL_ADDRESS][DOMAIN_NAME]"
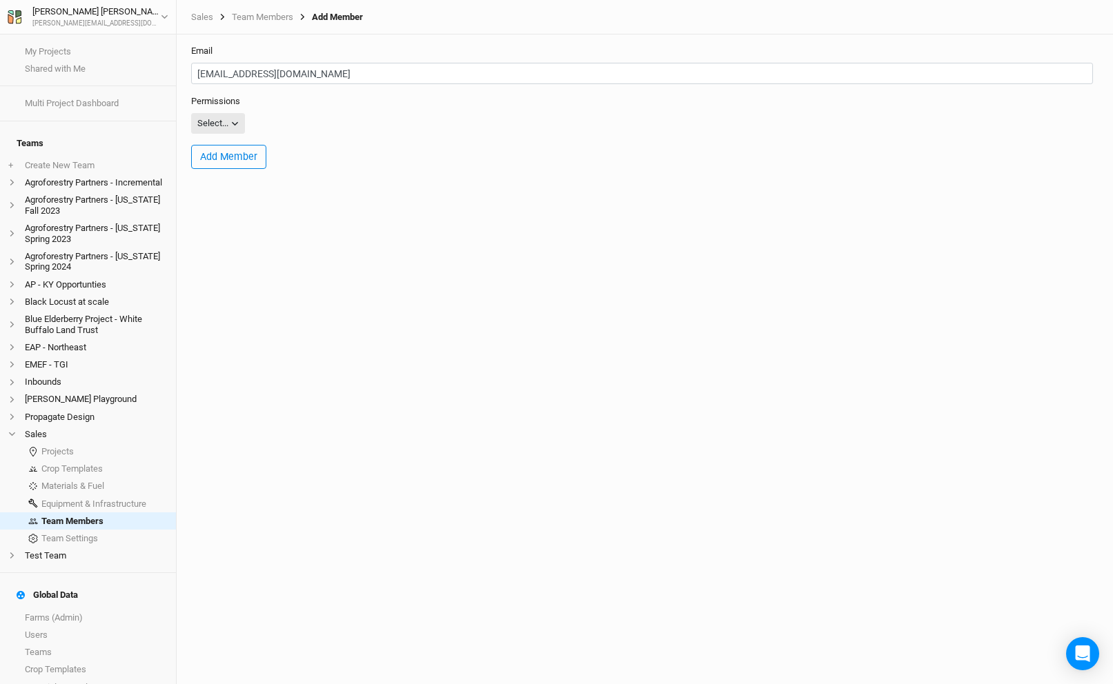
click at [227, 123] on div "Select..." at bounding box center [212, 124] width 31 height 14
click at [229, 170] on span "Editor" at bounding box center [222, 174] width 29 height 16
click at [230, 157] on button "Add Member" at bounding box center [228, 157] width 75 height 24
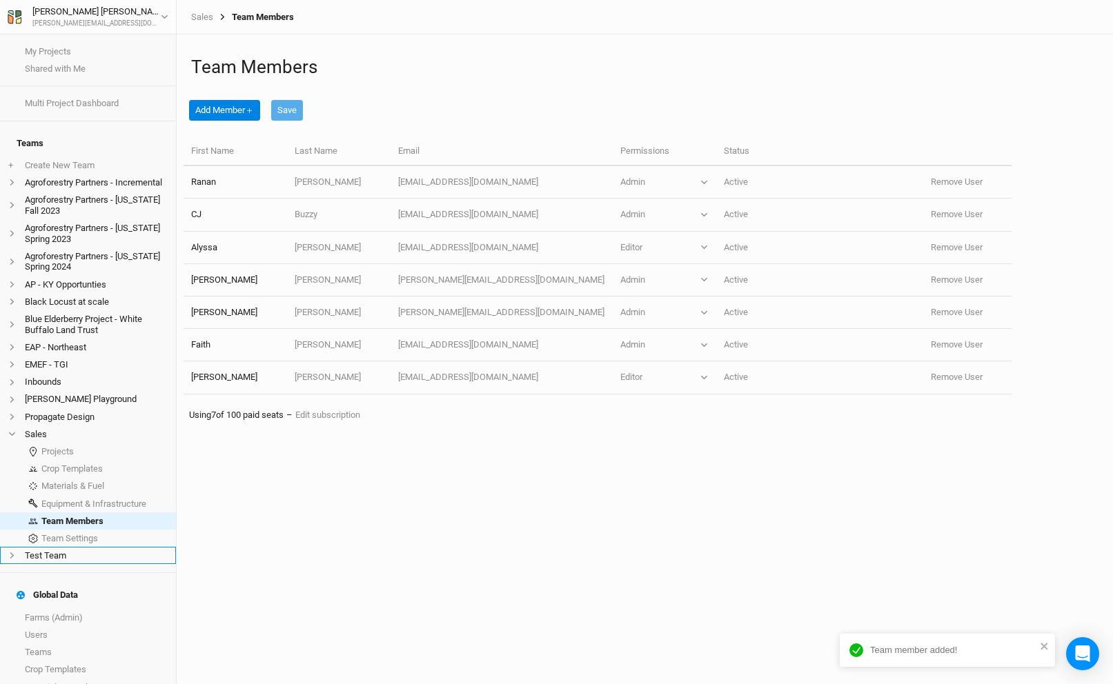
click at [36, 550] on li "Test Team" at bounding box center [88, 555] width 176 height 17
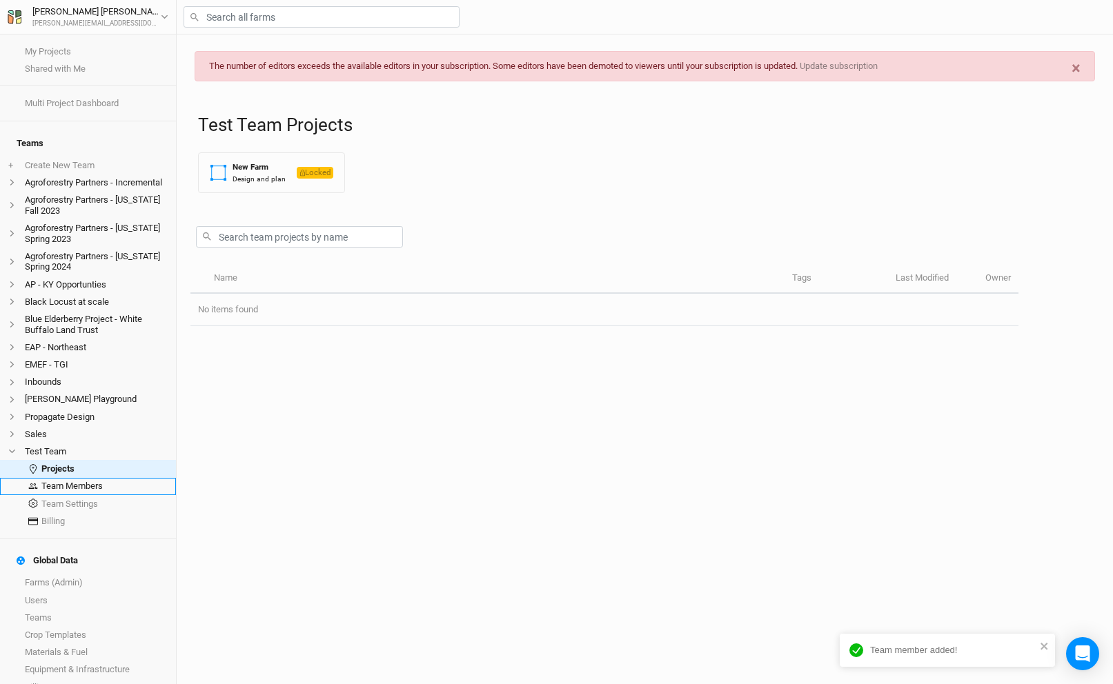
click at [76, 479] on link "Team Members" at bounding box center [88, 486] width 176 height 17
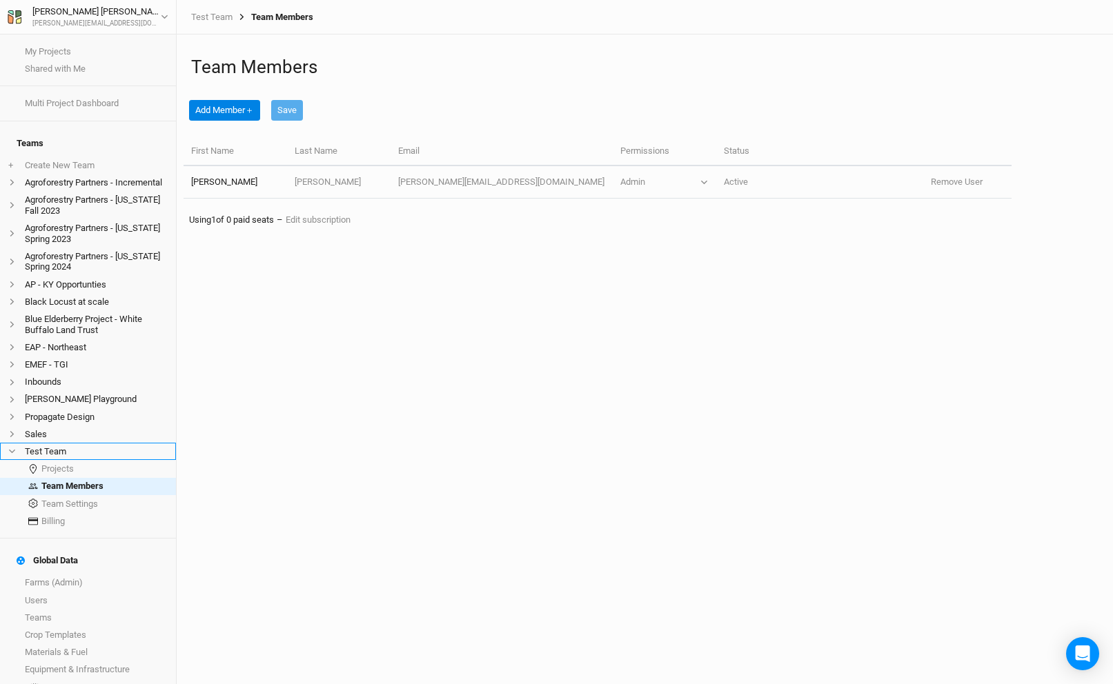
click at [14, 448] on icon at bounding box center [12, 452] width 8 height 8
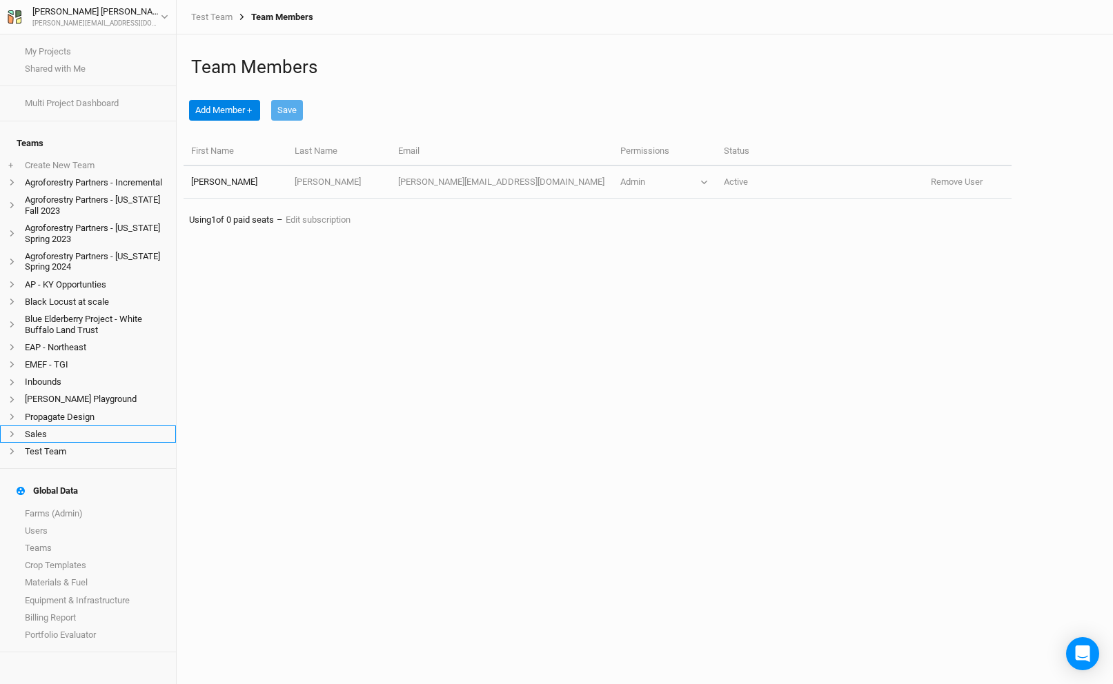
click at [59, 426] on li "Sales" at bounding box center [88, 434] width 176 height 17
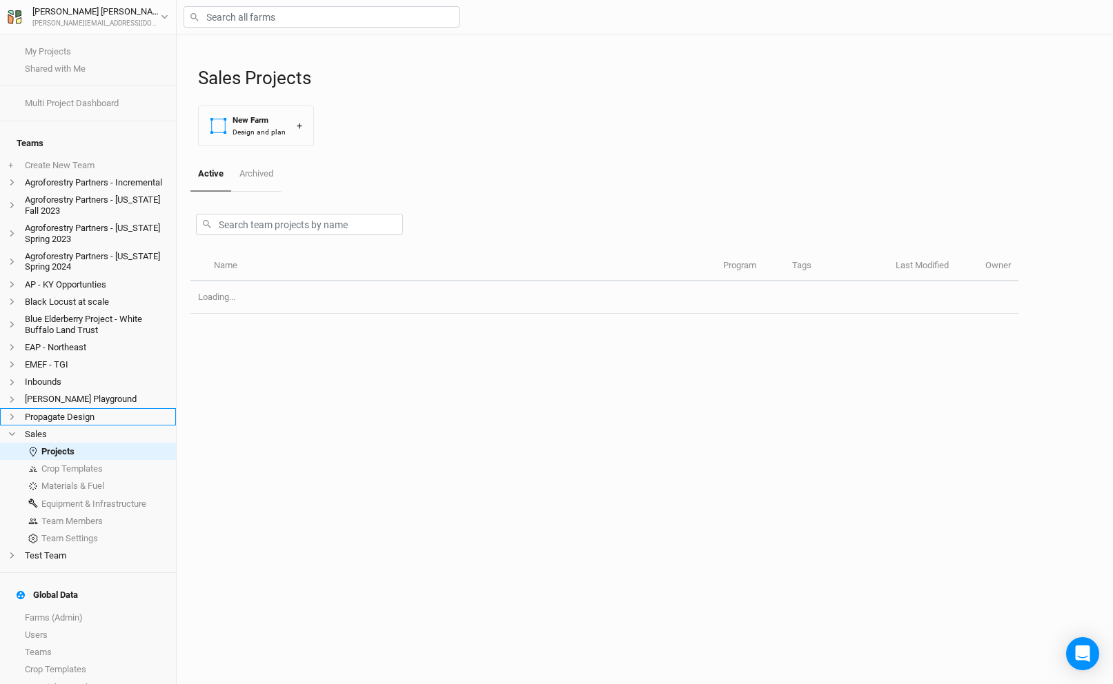
click at [64, 408] on li "Propagate Design" at bounding box center [88, 416] width 176 height 17
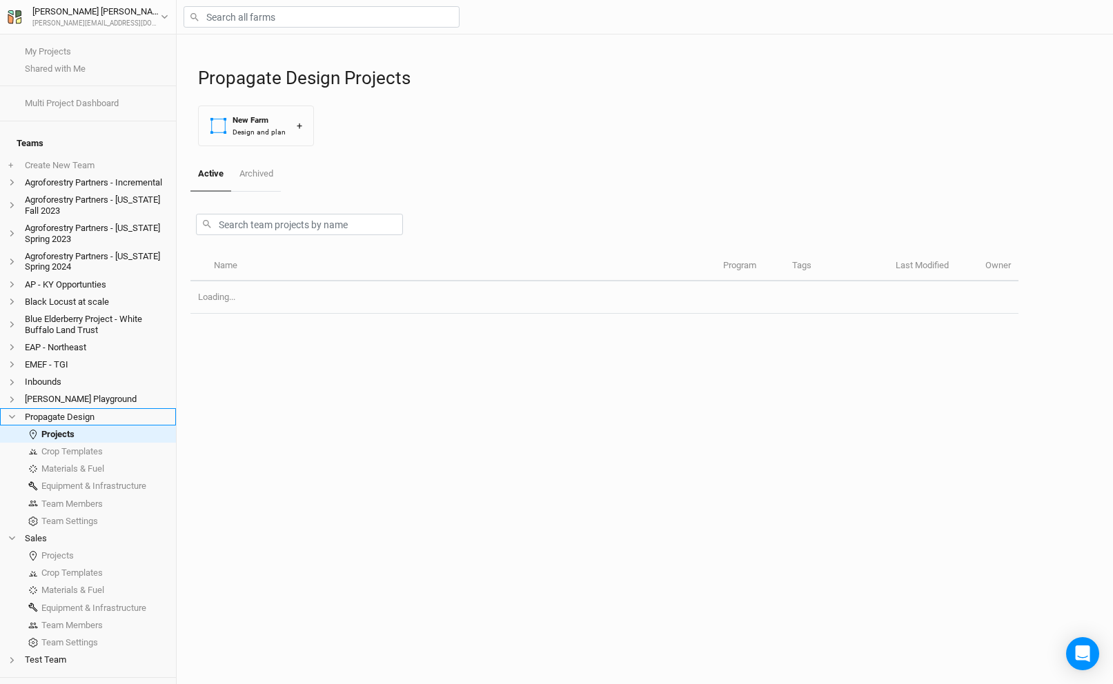
click at [64, 408] on li "Propagate Design" at bounding box center [88, 416] width 176 height 17
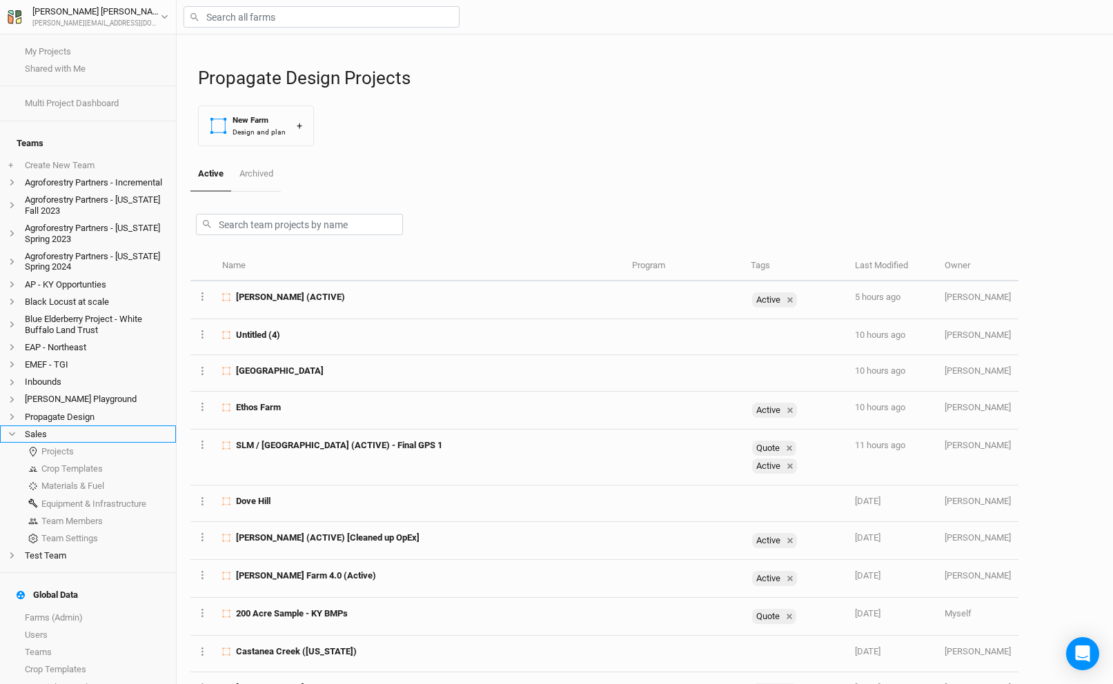
click at [19, 430] on span at bounding box center [16, 434] width 17 height 8
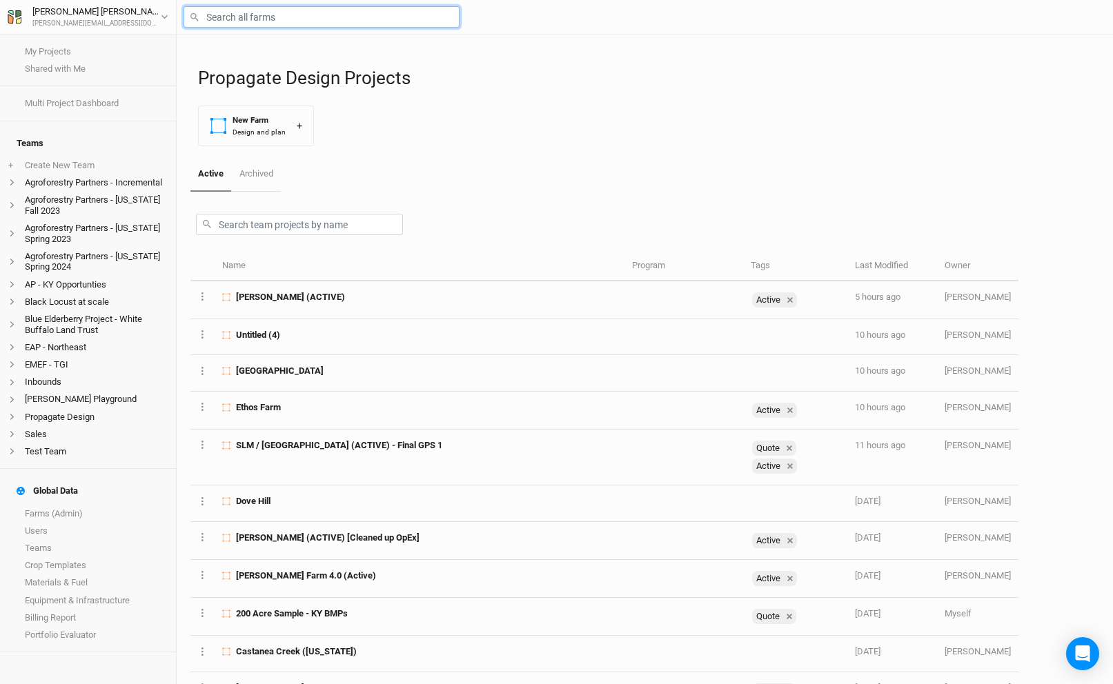
click at [245, 21] on input "text" at bounding box center [321, 16] width 276 height 21
type input "t"
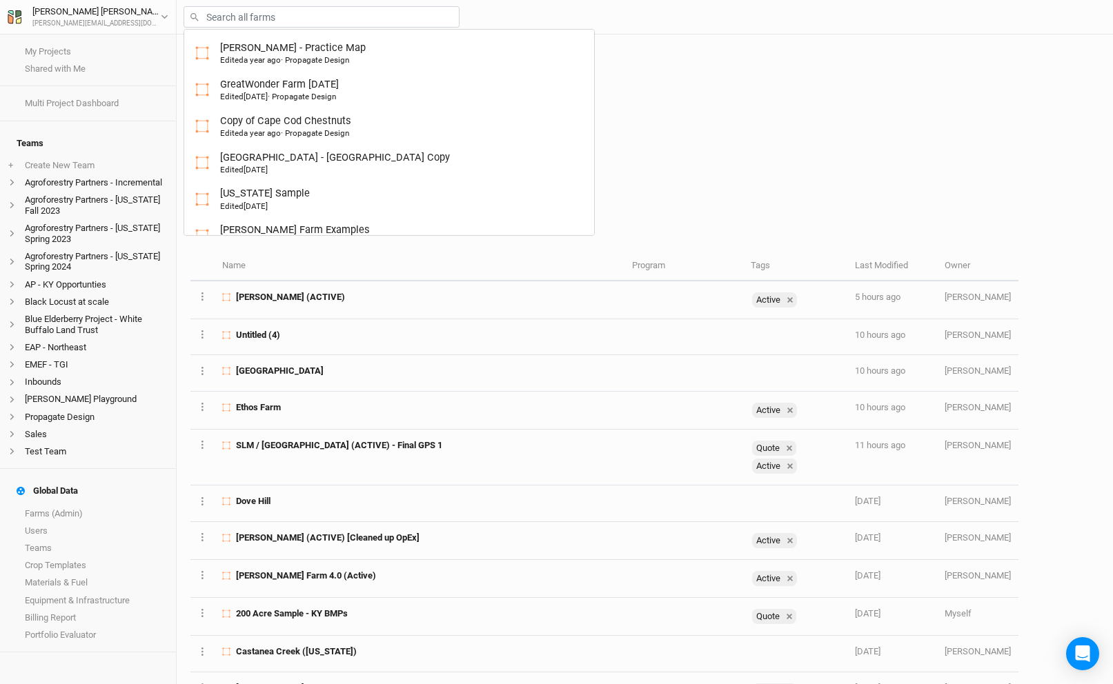
click at [724, 122] on div "Propagate Design Projects New Farm Design and plan +" at bounding box center [648, 95] width 901 height 123
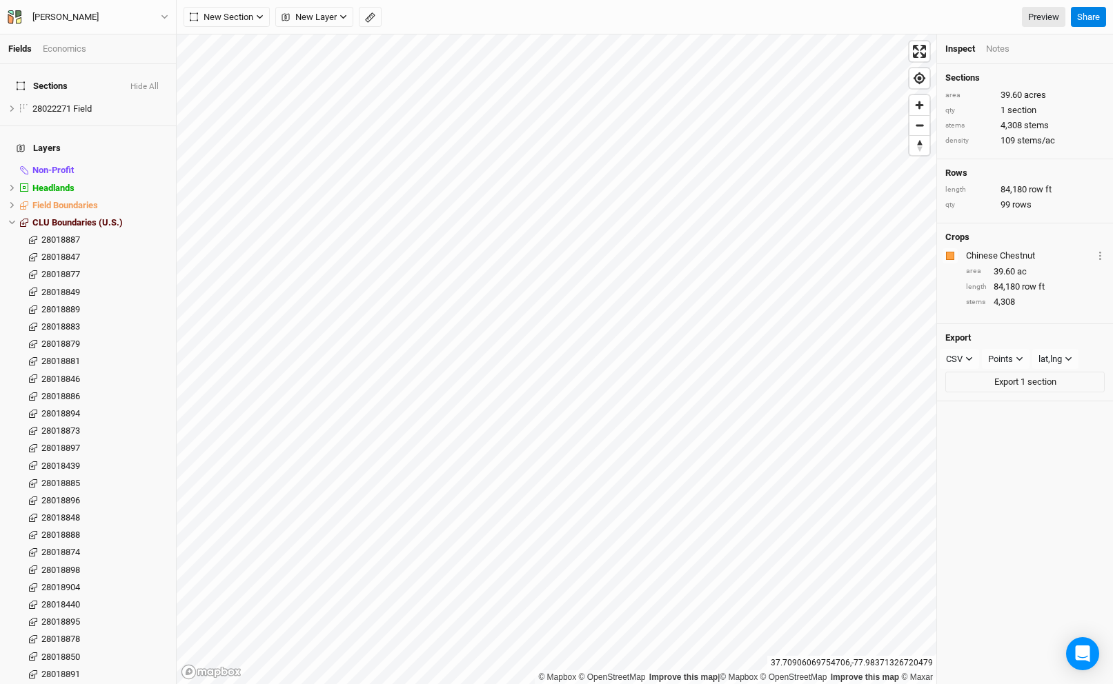
click at [114, 19] on button "[PERSON_NAME]" at bounding box center [88, 17] width 162 height 15
click at [116, 37] on button "Back" at bounding box center [114, 39] width 109 height 18
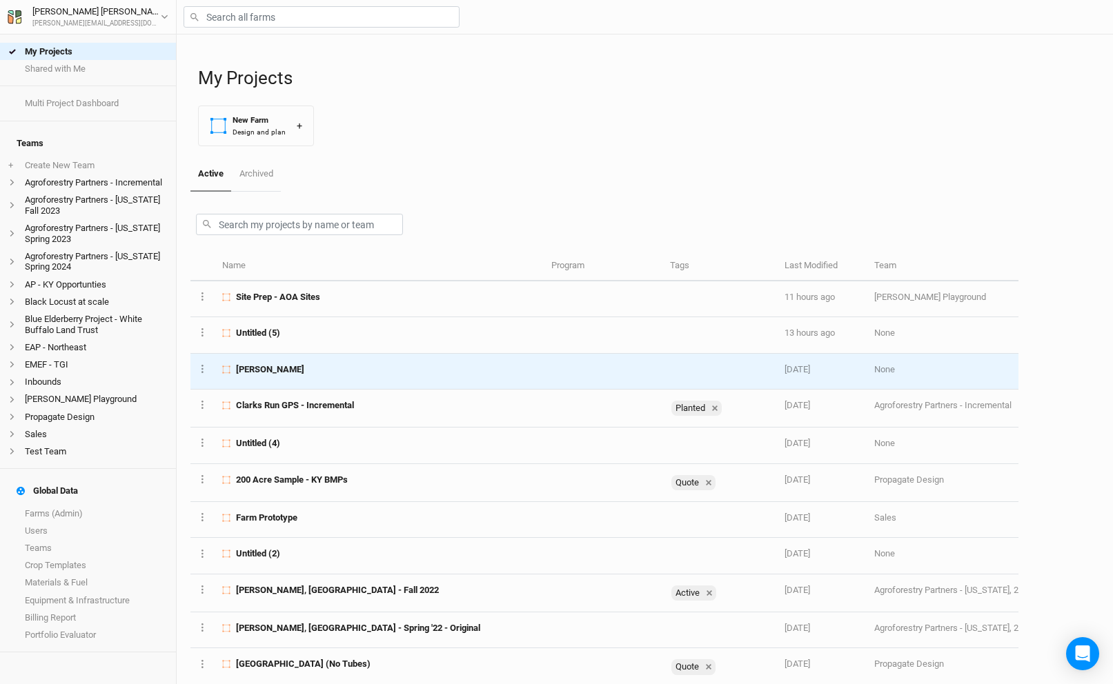
click at [339, 370] on div "Gottwald" at bounding box center [378, 370] width 313 height 12
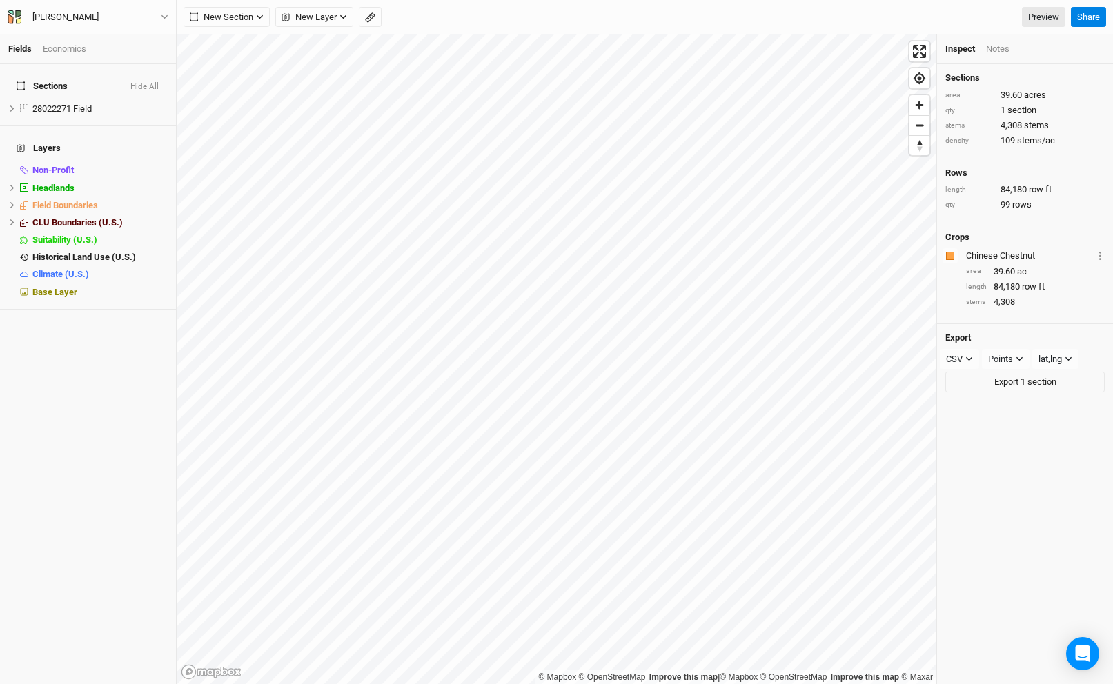
click at [78, 50] on div "Economics" at bounding box center [64, 49] width 43 height 12
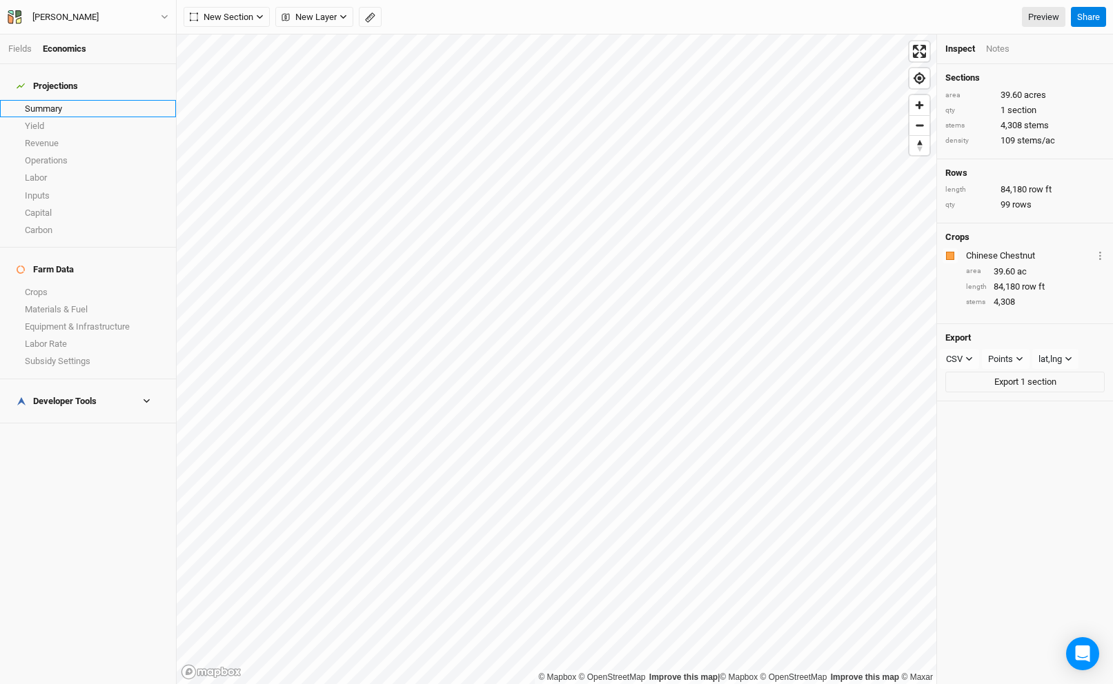
click at [67, 100] on link "Summary" at bounding box center [88, 108] width 176 height 17
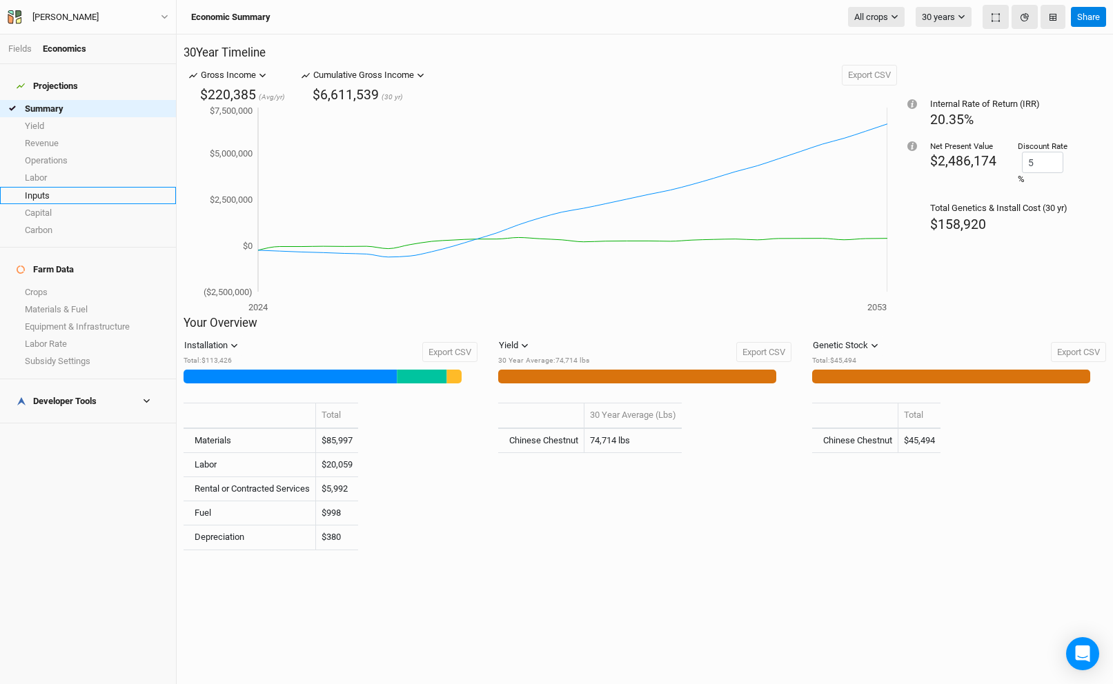
click at [70, 188] on link "Inputs" at bounding box center [88, 195] width 176 height 17
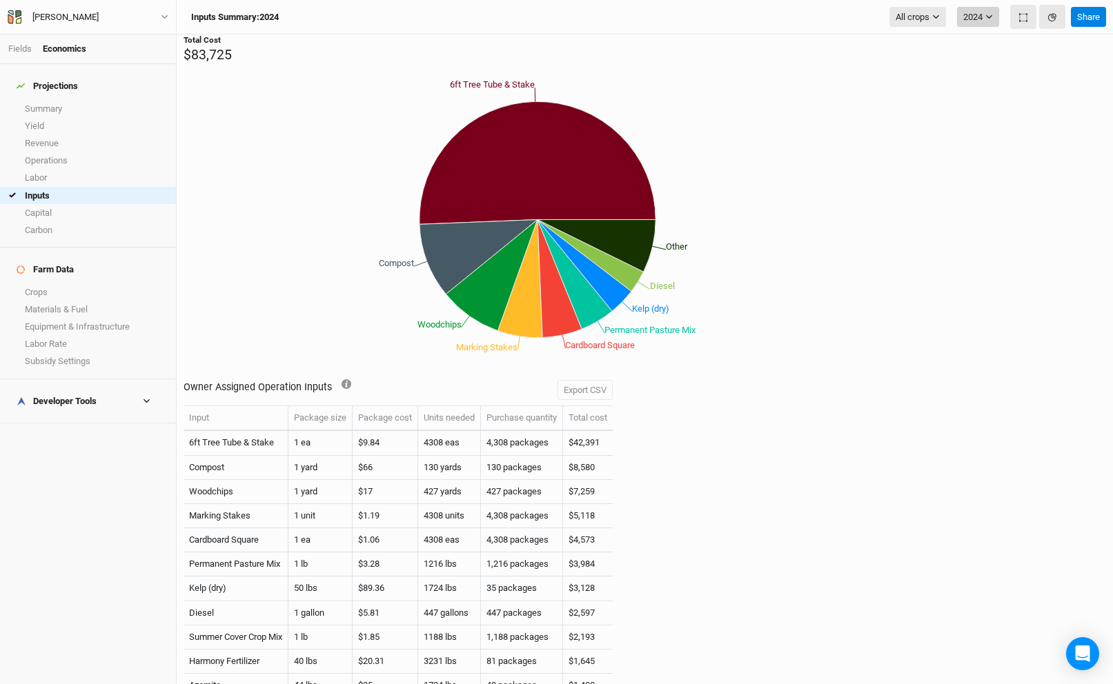
click at [979, 14] on button "2024" at bounding box center [978, 17] width 42 height 21
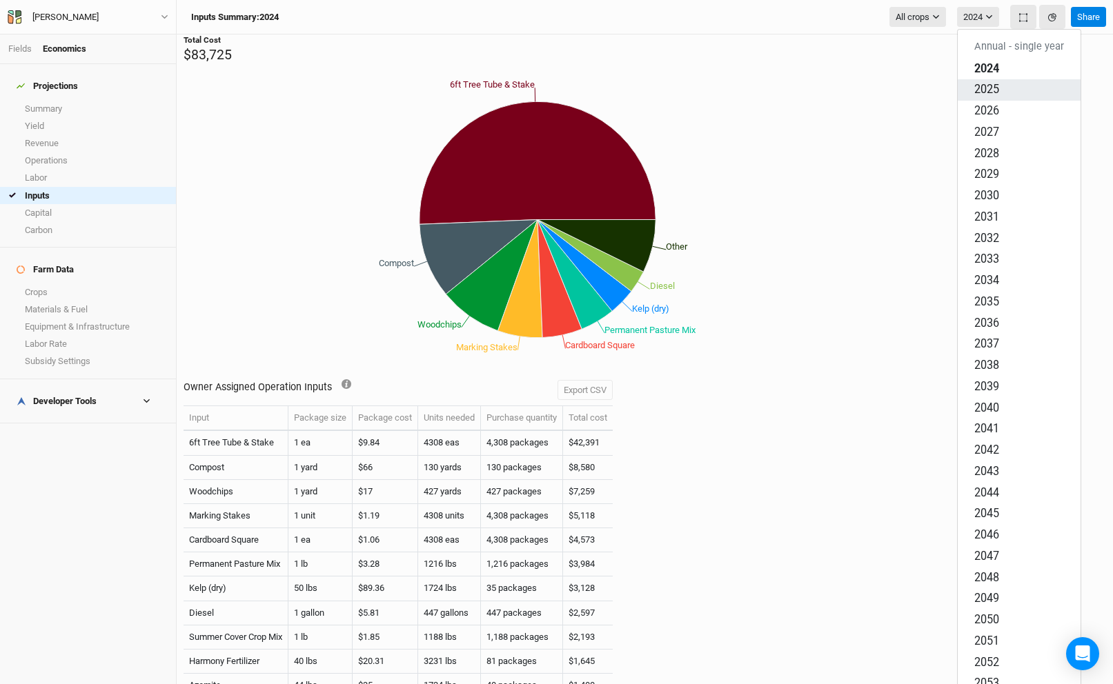
click at [992, 83] on span "2025" at bounding box center [986, 89] width 25 height 13
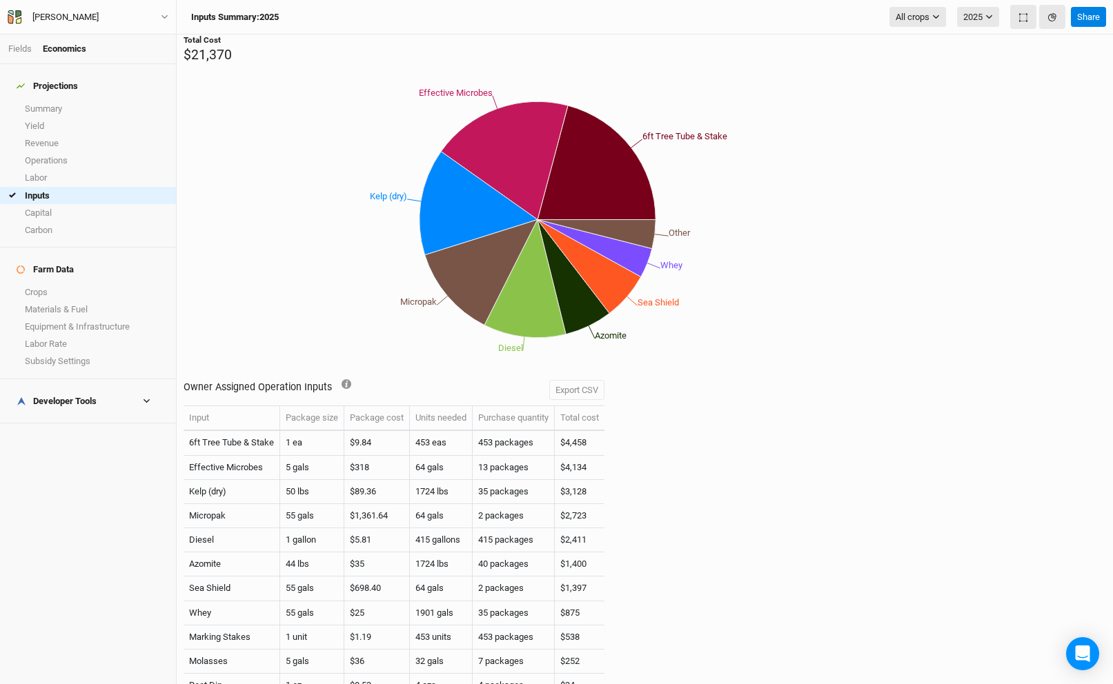
click at [101, 10] on div "Gottwald Back Project Settings User settings Imperial Metric Keyboard Shortcuts…" at bounding box center [88, 17] width 162 height 15
click at [101, 20] on button "[PERSON_NAME]" at bounding box center [88, 17] width 162 height 15
click at [103, 37] on button "Back" at bounding box center [114, 39] width 109 height 18
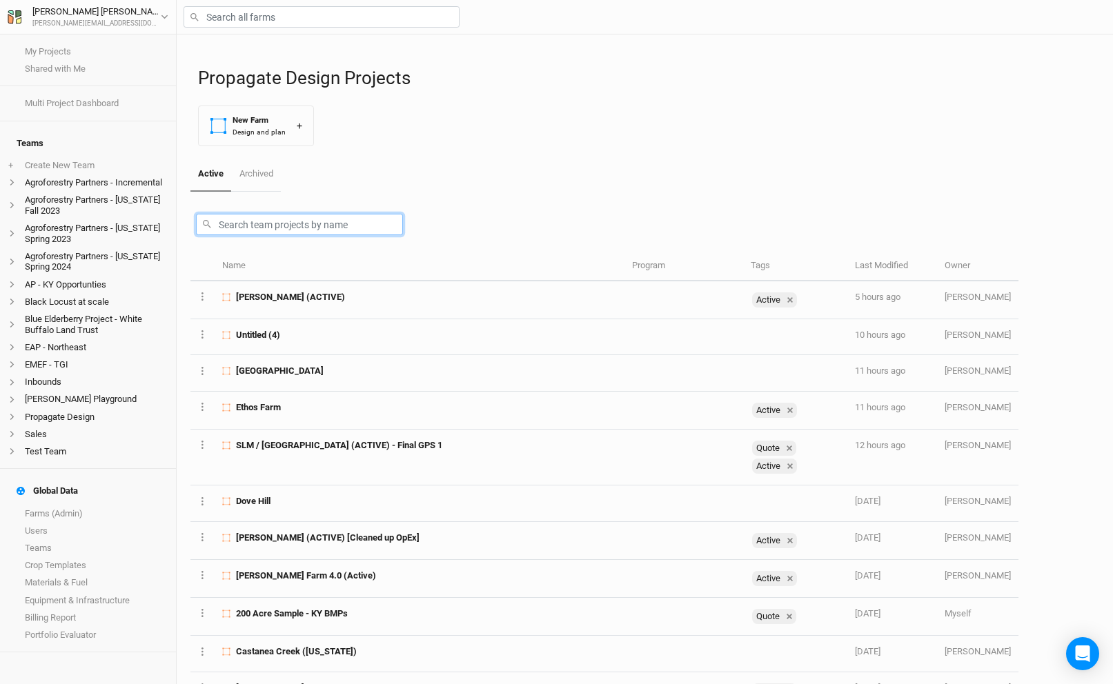
click at [372, 224] on input "text" at bounding box center [299, 224] width 207 height 21
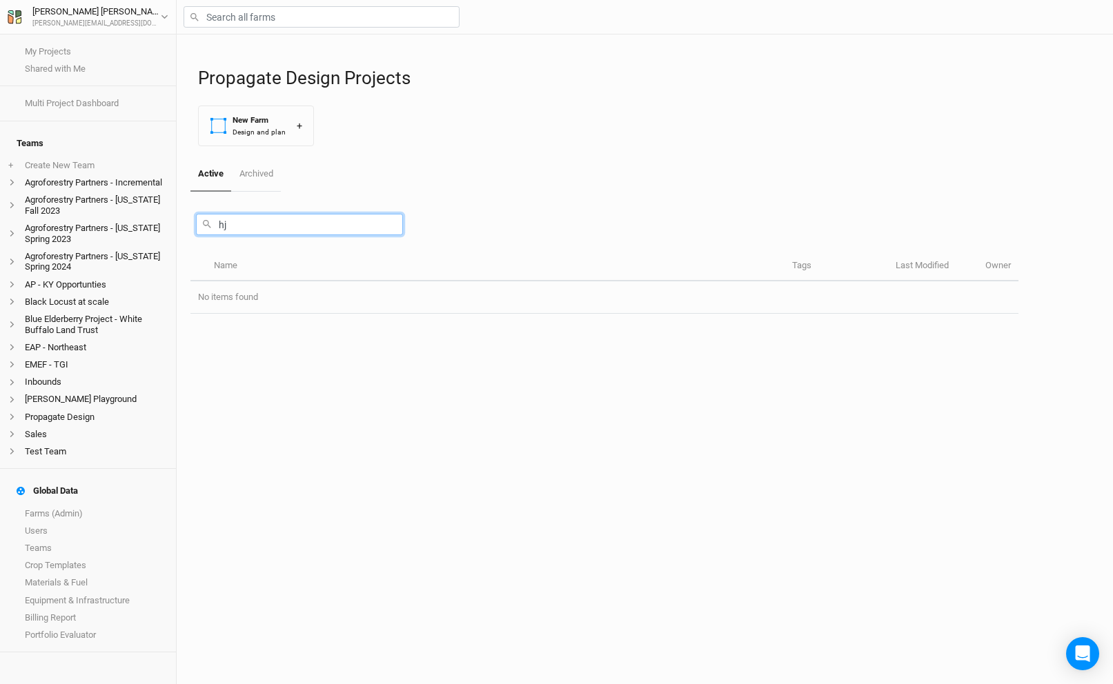
type input "h"
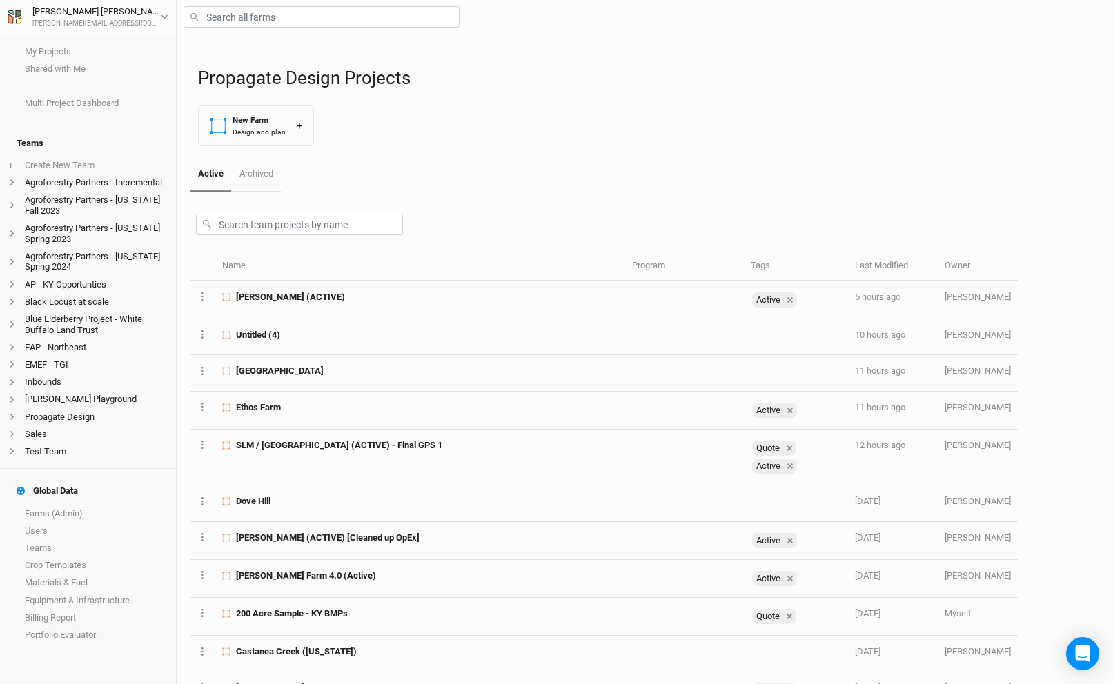
click at [526, 212] on div at bounding box center [604, 222] width 828 height 60
